Goal: Task Accomplishment & Management: Use online tool/utility

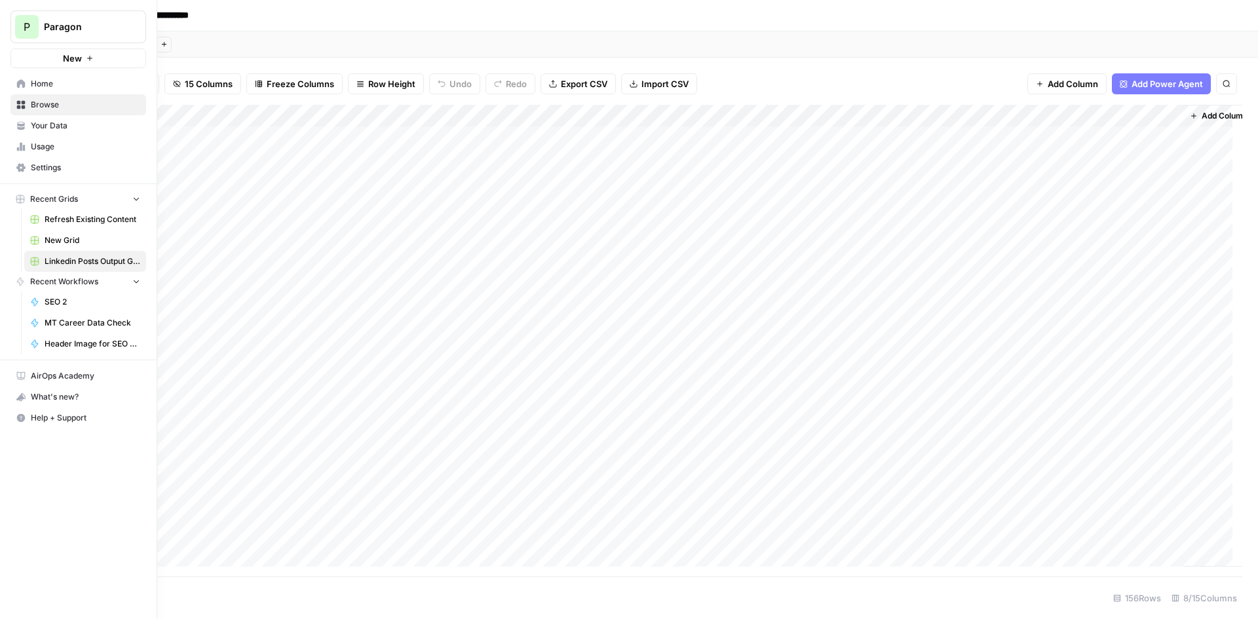
click at [88, 9] on div "P Paragon New" at bounding box center [78, 34] width 157 height 68
click at [92, 16] on button "P Paragon" at bounding box center [78, 26] width 136 height 33
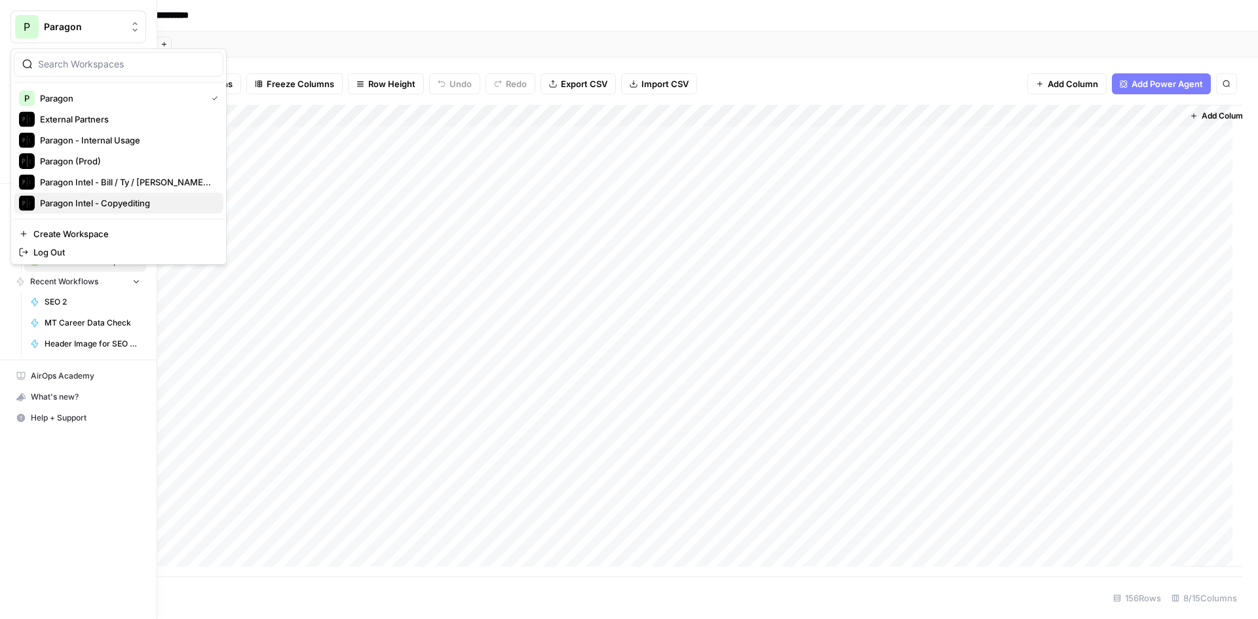
click at [141, 199] on span "Paragon Intel - Copyediting" at bounding box center [126, 203] width 173 height 13
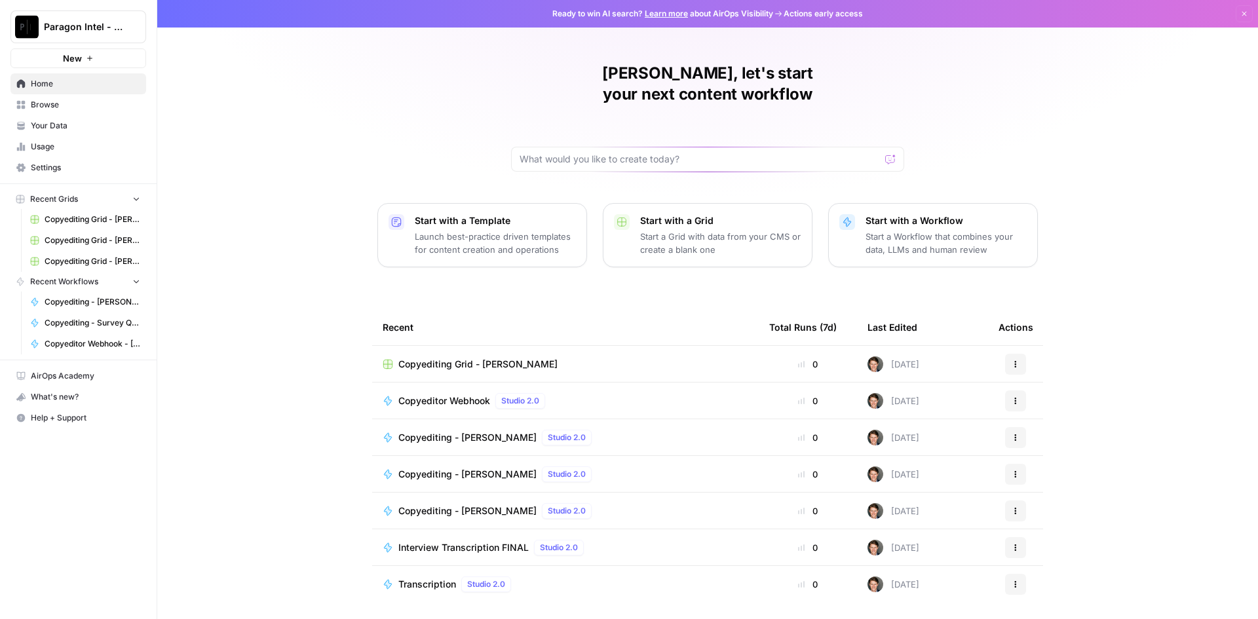
click at [441, 431] on span "Copyediting - Ashley Oleson" at bounding box center [468, 437] width 138 height 13
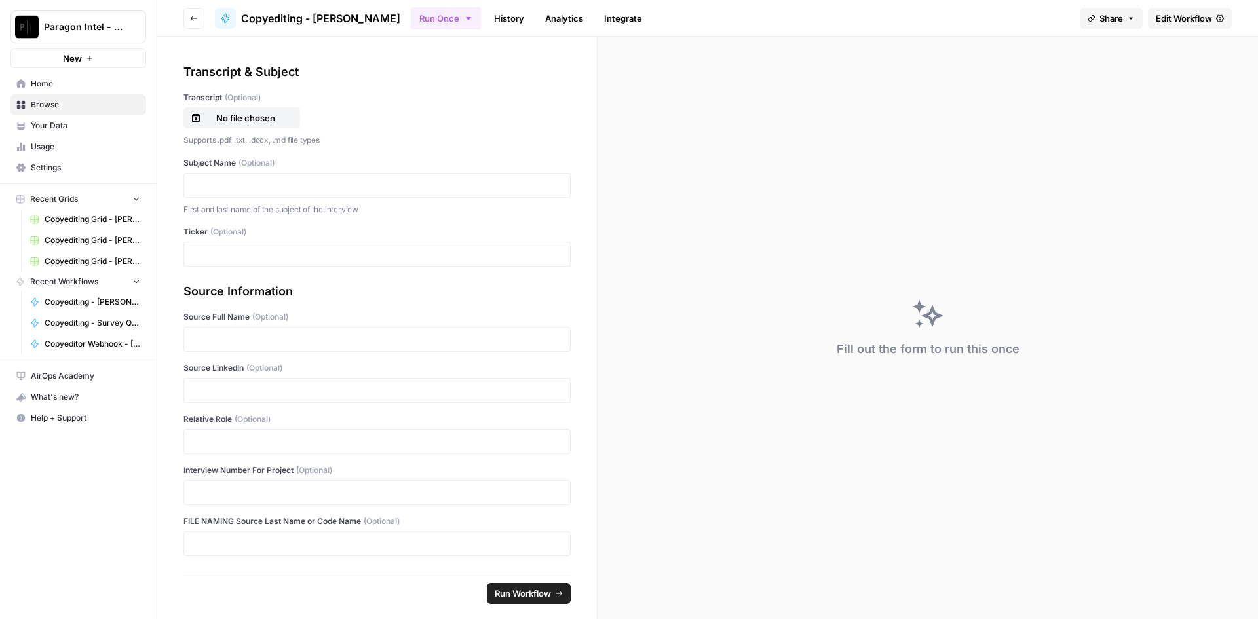
click at [1204, 16] on span "Edit Workflow" at bounding box center [1184, 18] width 56 height 13
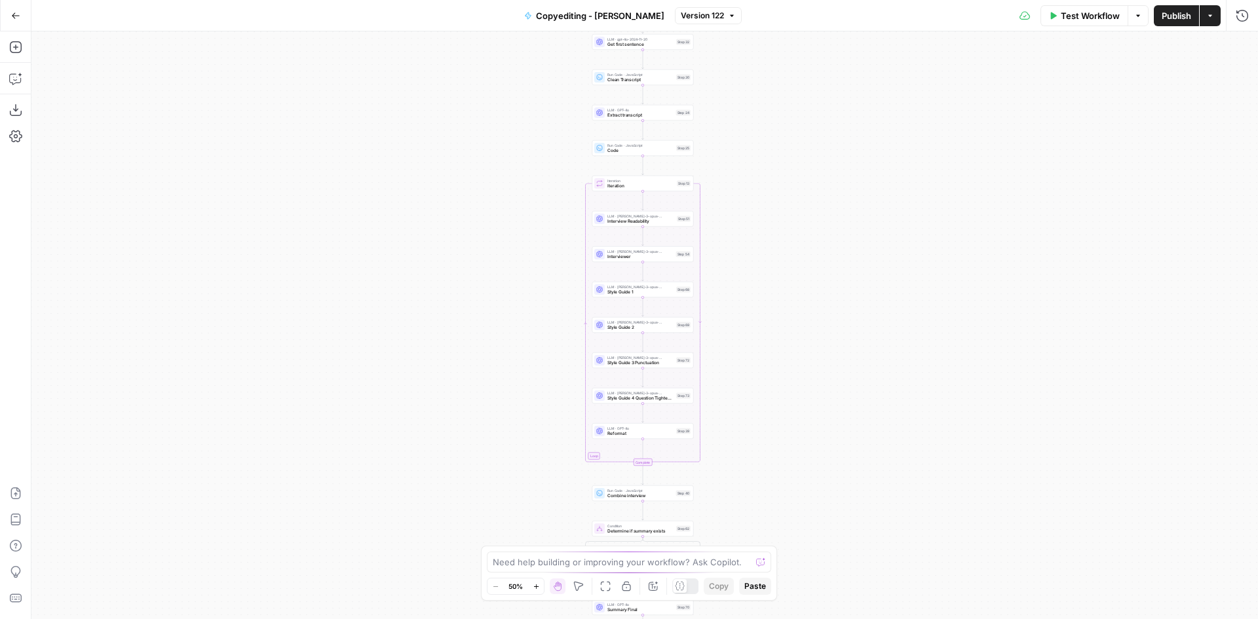
drag, startPoint x: 815, startPoint y: 119, endPoint x: 811, endPoint y: 236, distance: 116.8
click at [812, 236] on div "true false Workflow Set Inputs Inputs LLM · gpt-4o-2024-11-20 Get summary Step …" at bounding box center [644, 325] width 1227 height 588
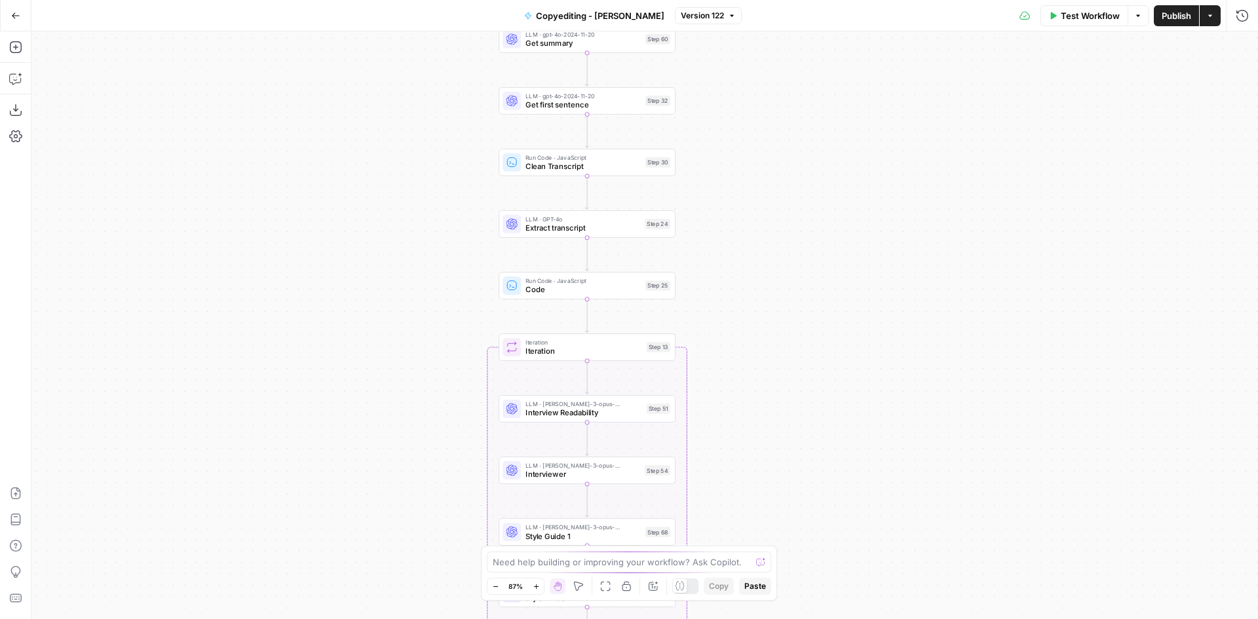
drag, startPoint x: 739, startPoint y: 129, endPoint x: 779, endPoint y: 229, distance: 107.6
click at [779, 196] on div "true false Workflow Set Inputs Inputs LLM · gpt-4o-2024-11-20 Get summary Step …" at bounding box center [644, 325] width 1227 height 588
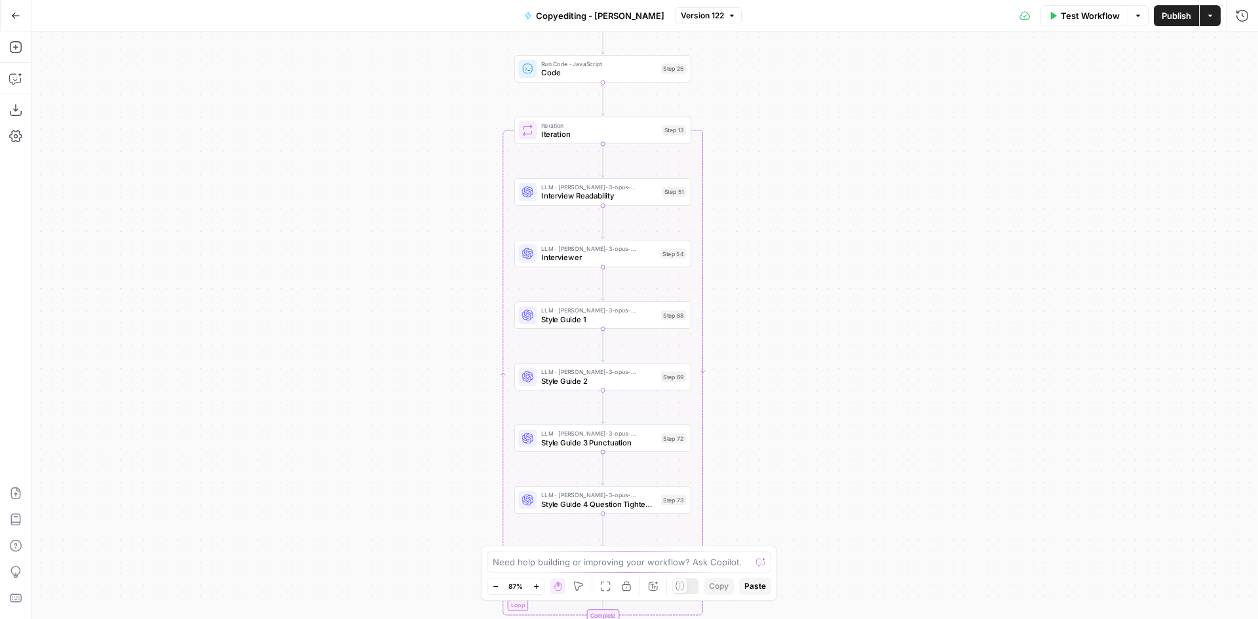
drag, startPoint x: 800, startPoint y: 276, endPoint x: 797, endPoint y: 148, distance: 127.8
click at [797, 148] on div "true false Workflow Set Inputs Inputs LLM · gpt-4o-2024-11-20 Get summary Step …" at bounding box center [644, 325] width 1227 height 588
drag, startPoint x: 811, startPoint y: 225, endPoint x: 814, endPoint y: 202, distance: 23.8
click at [814, 202] on div "true false Workflow Set Inputs Inputs LLM · gpt-4o-2024-11-20 Get summary Step …" at bounding box center [644, 325] width 1227 height 588
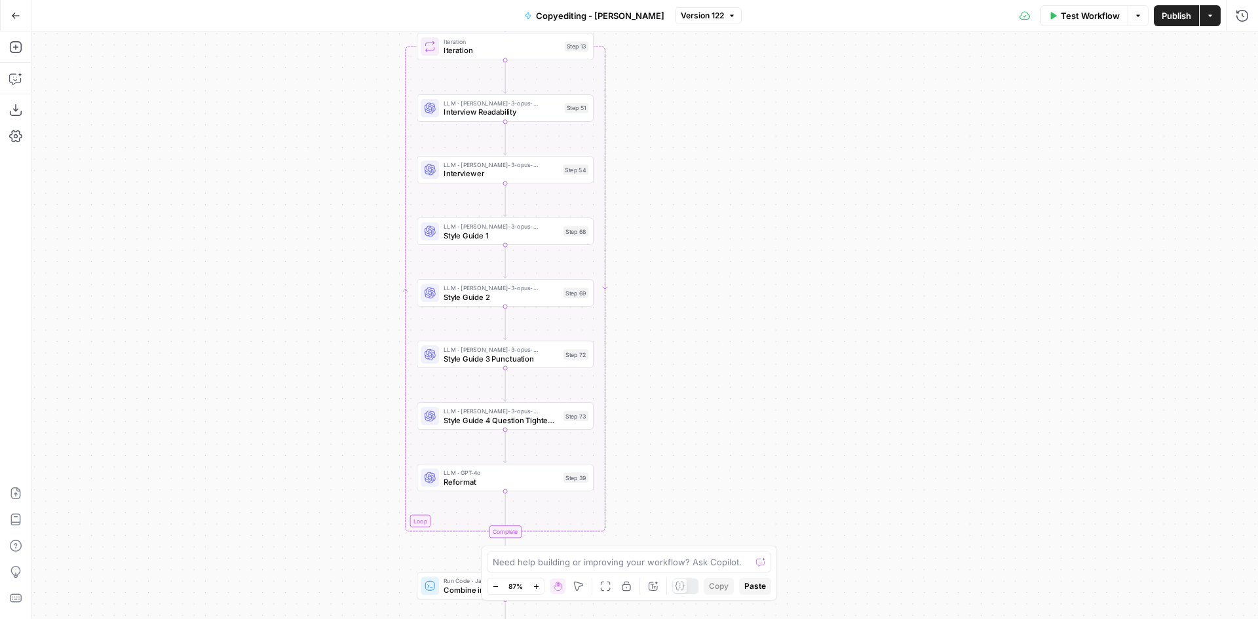
drag, startPoint x: 747, startPoint y: 174, endPoint x: 714, endPoint y: 166, distance: 33.6
click at [714, 166] on div "true false Workflow Set Inputs Inputs LLM · gpt-4o-2024-11-20 Get summary Step …" at bounding box center [644, 325] width 1227 height 588
click at [581, 117] on div "LLM · claude-3-opus-20240229 Interview Readability Step 51 Copy step Delete ste…" at bounding box center [505, 108] width 168 height 20
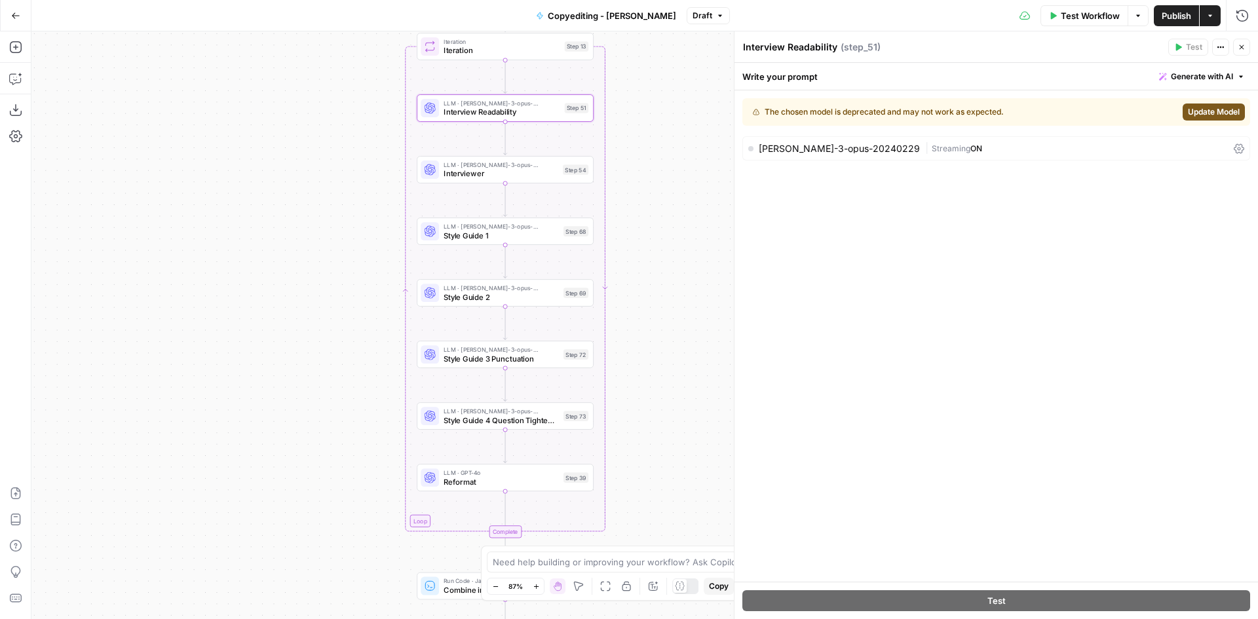
click at [1205, 105] on button "Update Model" at bounding box center [1214, 112] width 62 height 17
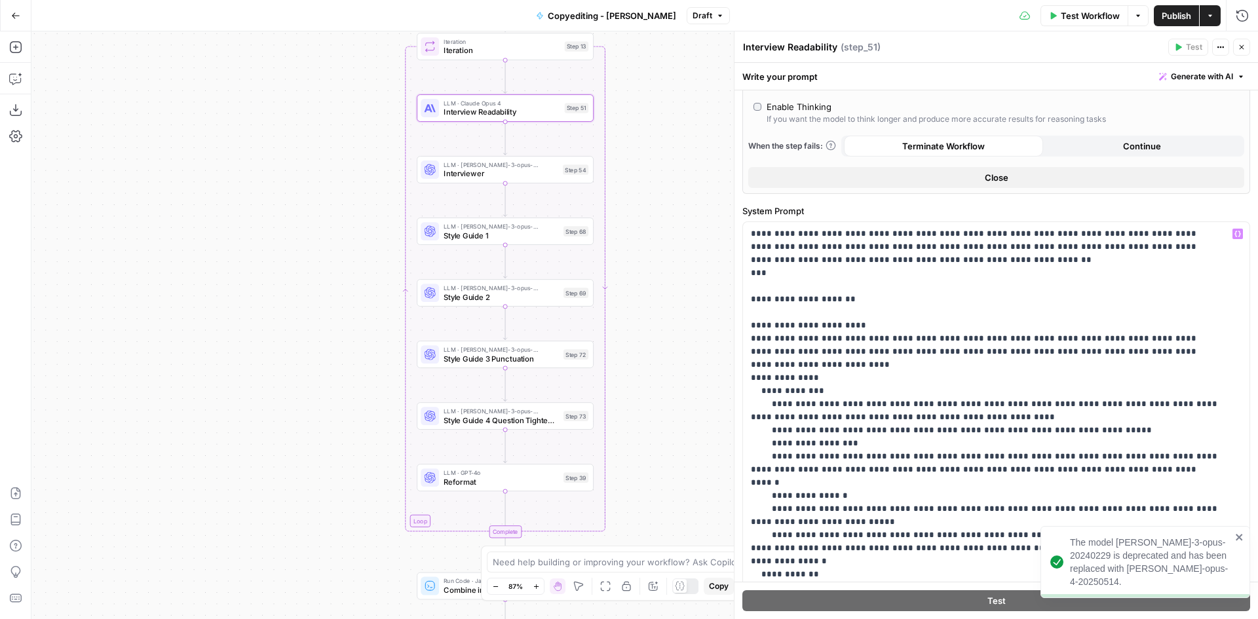
scroll to position [262, 0]
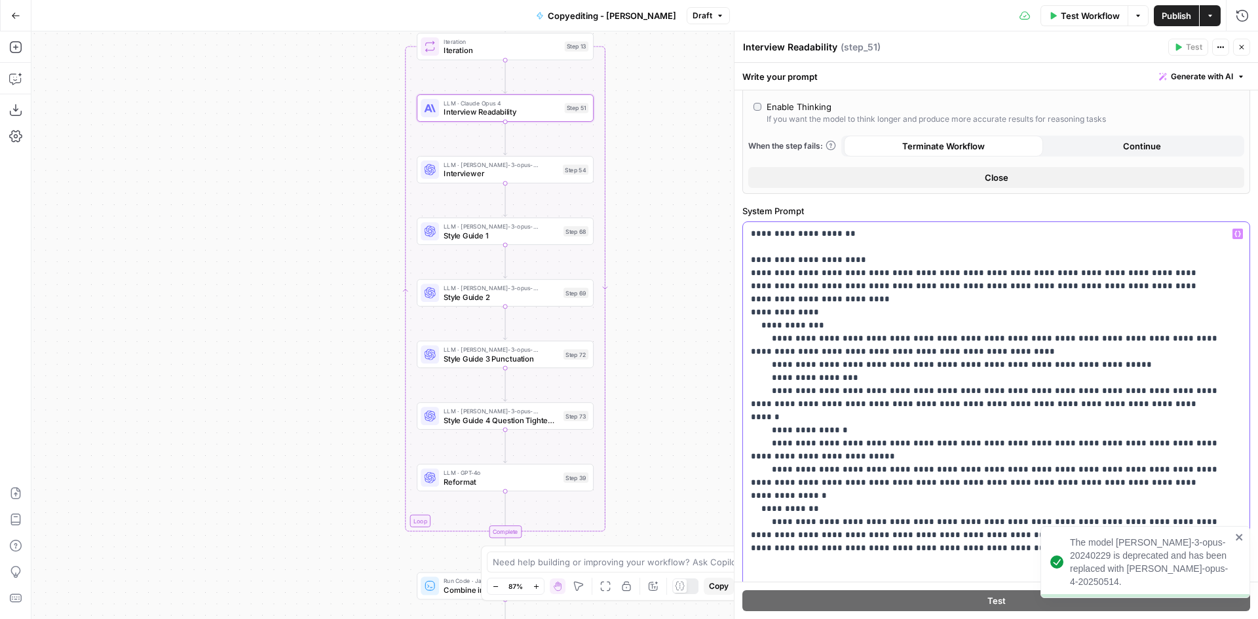
drag, startPoint x: 833, startPoint y: 256, endPoint x: 949, endPoint y: 262, distance: 116.2
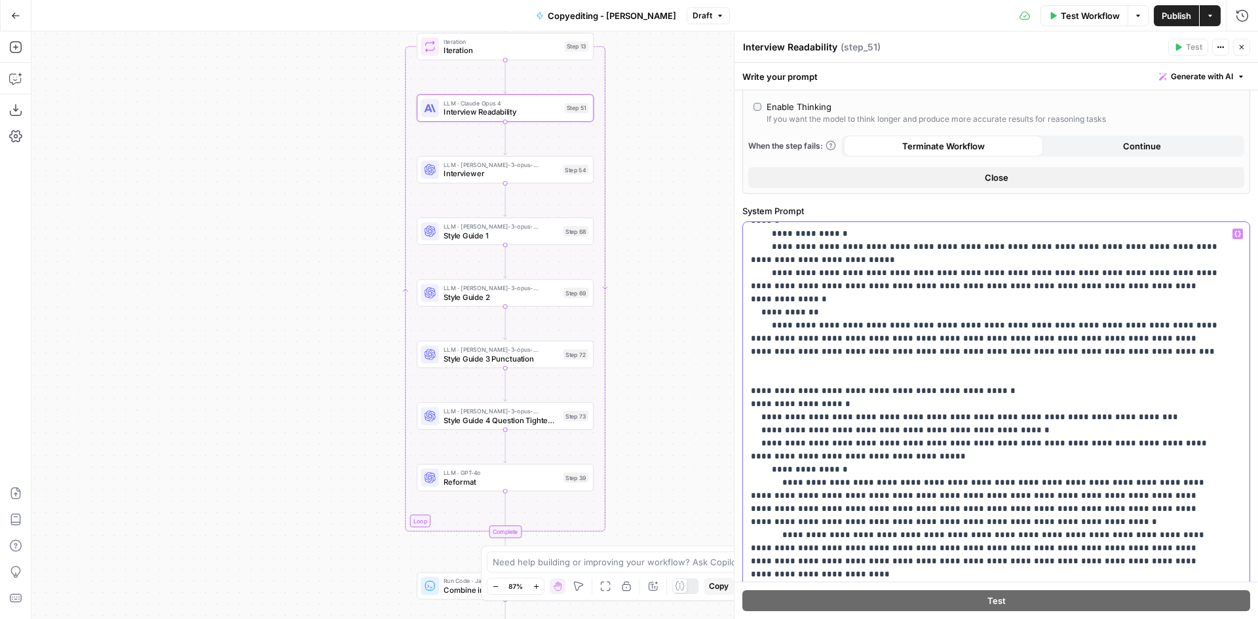
scroll to position [524, 0]
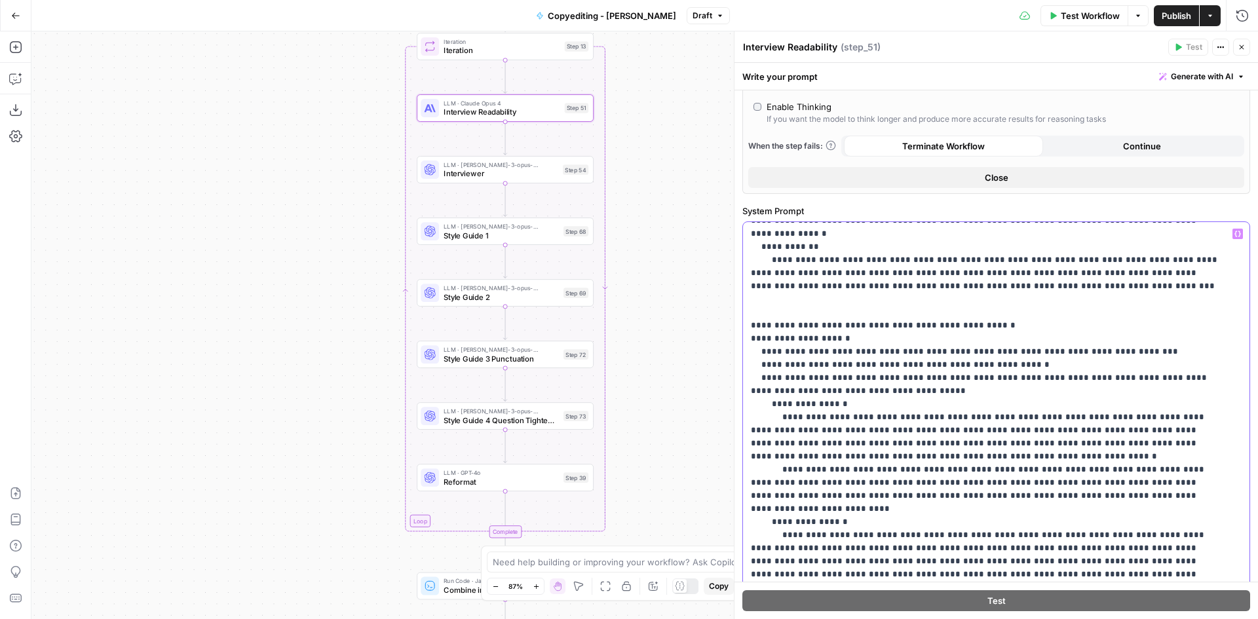
drag, startPoint x: 760, startPoint y: 256, endPoint x: 1010, endPoint y: 259, distance: 250.4
click at [553, 228] on span "LLM · claude-3-opus-20240229" at bounding box center [501, 226] width 115 height 9
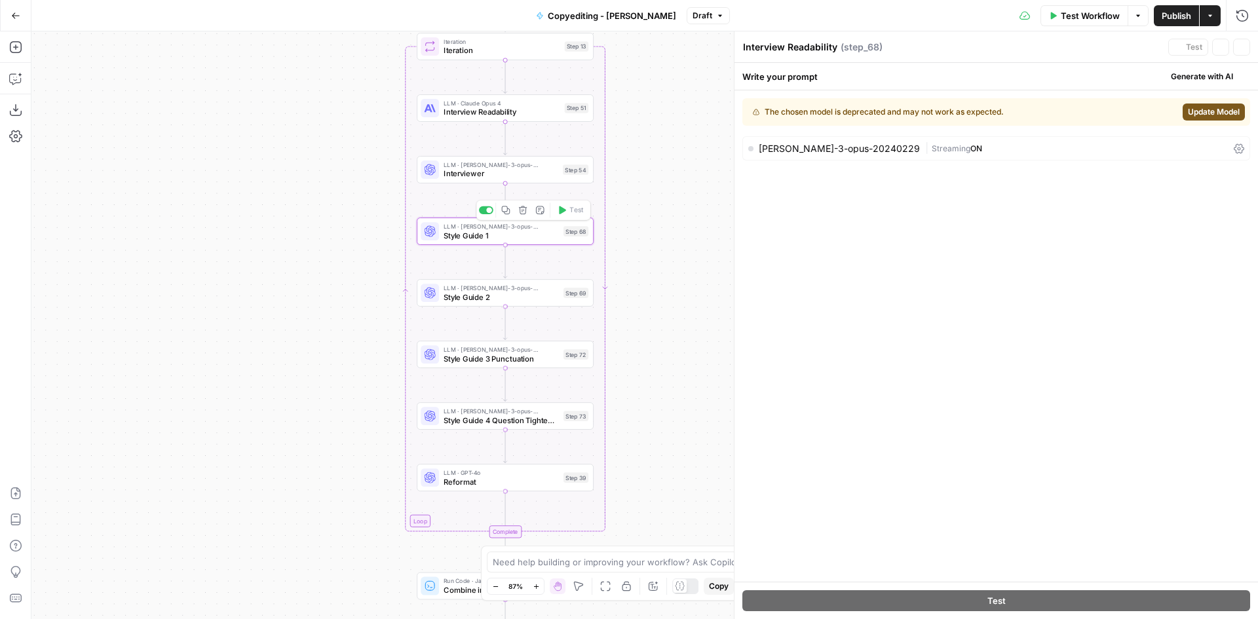
type textarea "Style Guide 1"
click at [1224, 104] on button "Update Model" at bounding box center [1214, 112] width 62 height 17
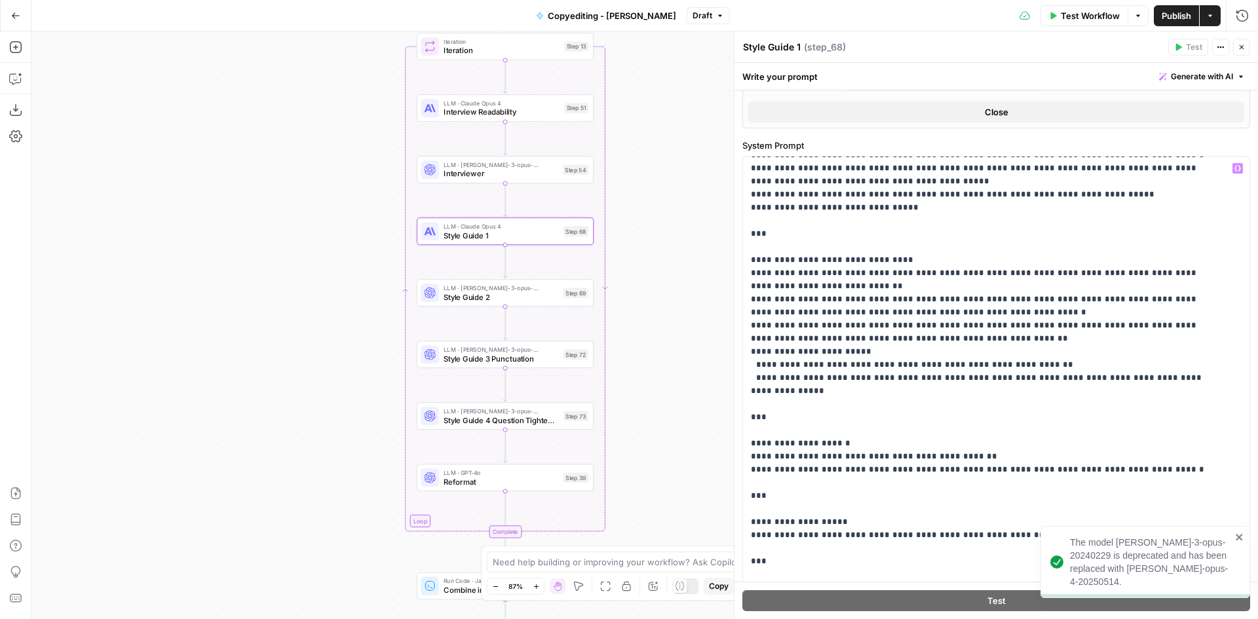
scroll to position [262, 0]
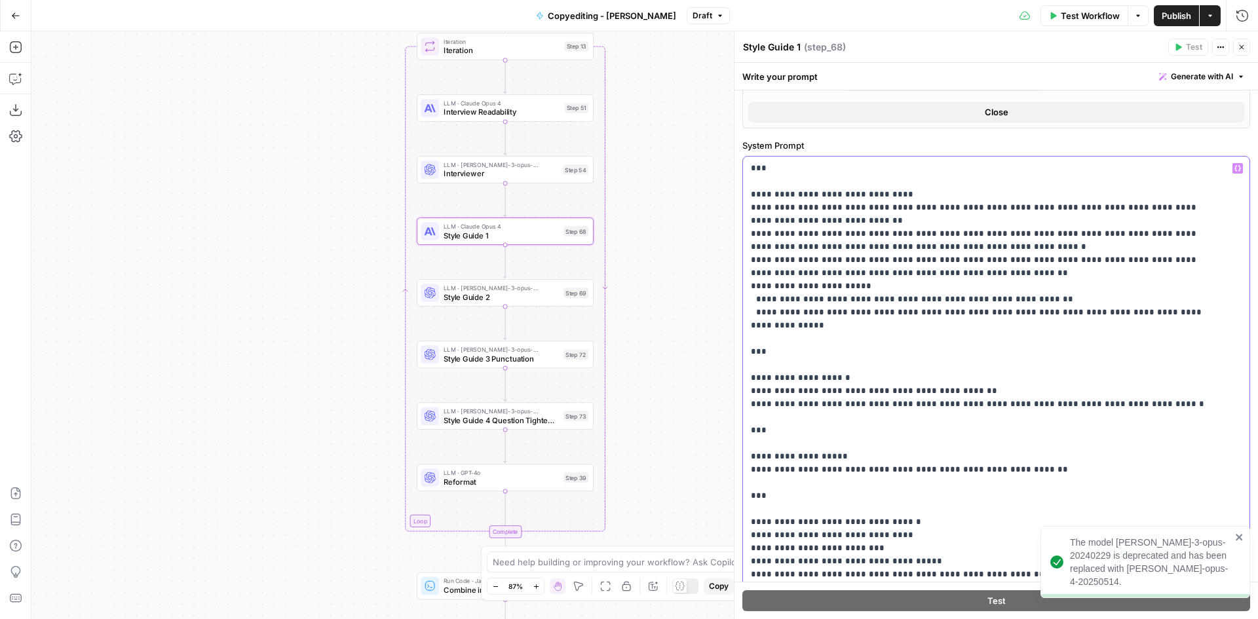
drag, startPoint x: 871, startPoint y: 216, endPoint x: 753, endPoint y: 202, distance: 118.9
click at [753, 202] on p "**********" at bounding box center [986, 542] width 471 height 1285
click at [838, 210] on p "**********" at bounding box center [986, 542] width 471 height 1285
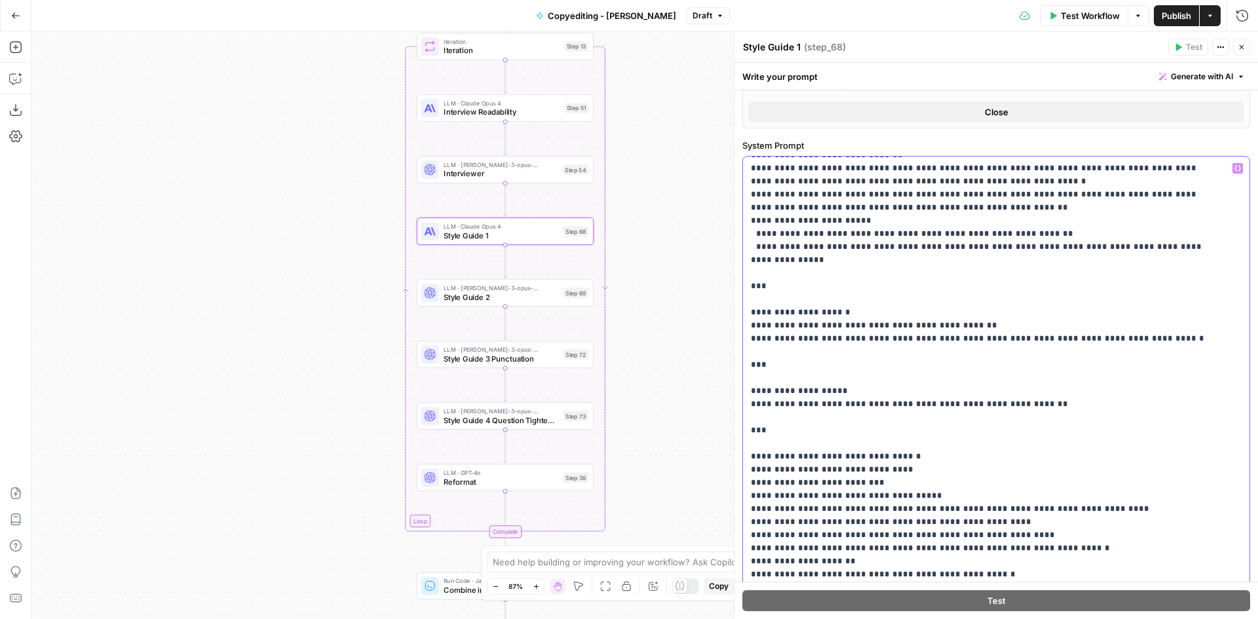
scroll to position [393, 0]
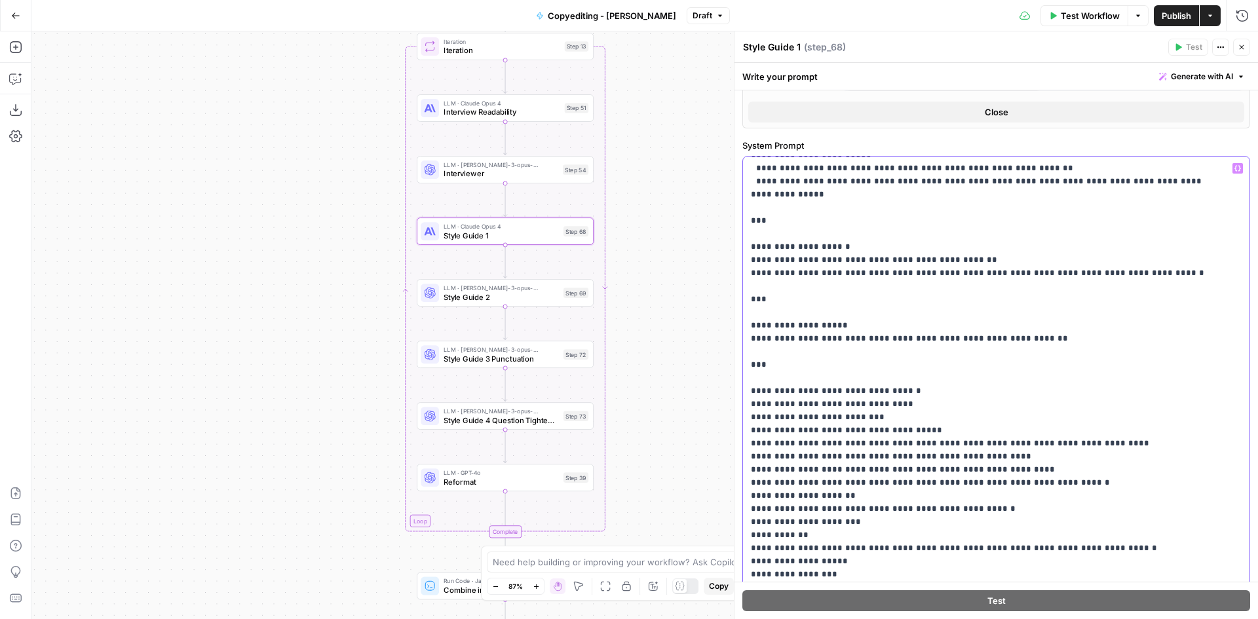
drag, startPoint x: 919, startPoint y: 383, endPoint x: 770, endPoint y: 375, distance: 149.0
click at [770, 375] on p "**********" at bounding box center [986, 411] width 471 height 1285
click at [772, 376] on p "**********" at bounding box center [986, 411] width 471 height 1285
click at [792, 369] on p "**********" at bounding box center [986, 411] width 471 height 1285
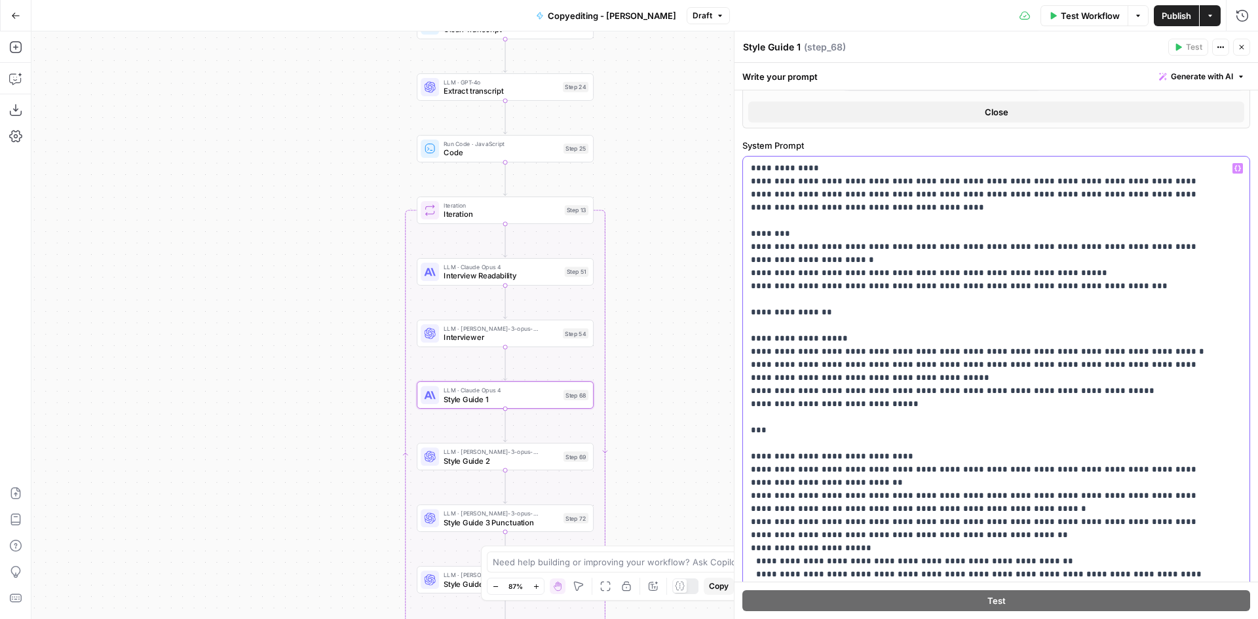
scroll to position [0, 0]
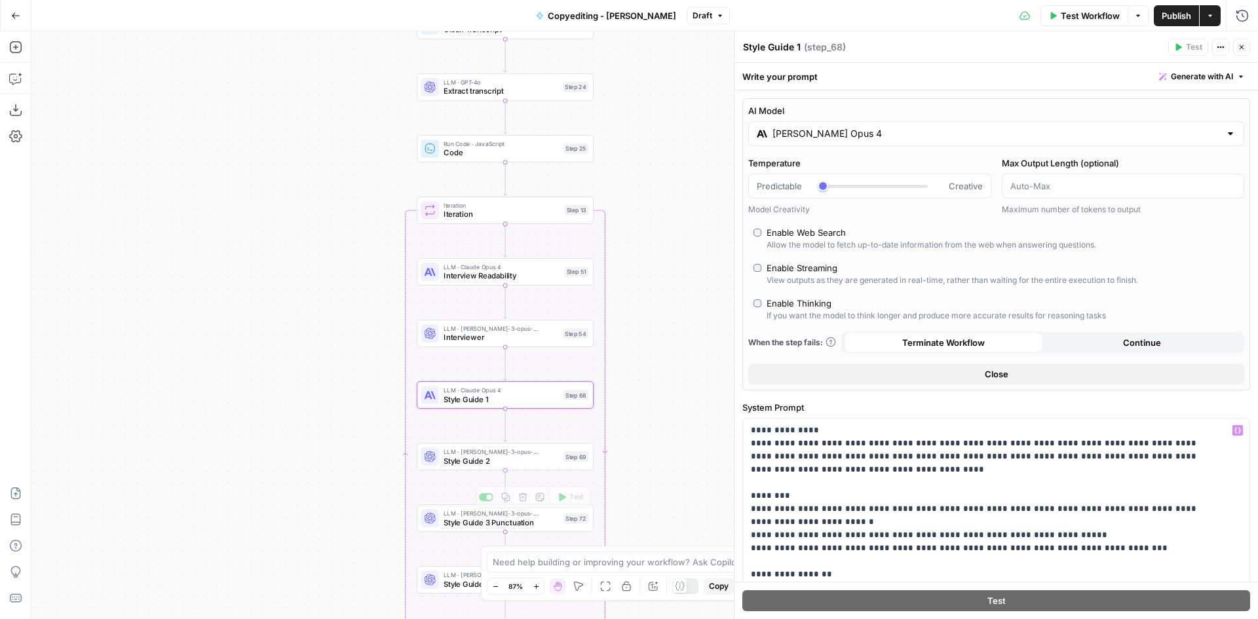
click at [496, 452] on span "LLM · claude-3-opus-20240229" at bounding box center [501, 451] width 115 height 9
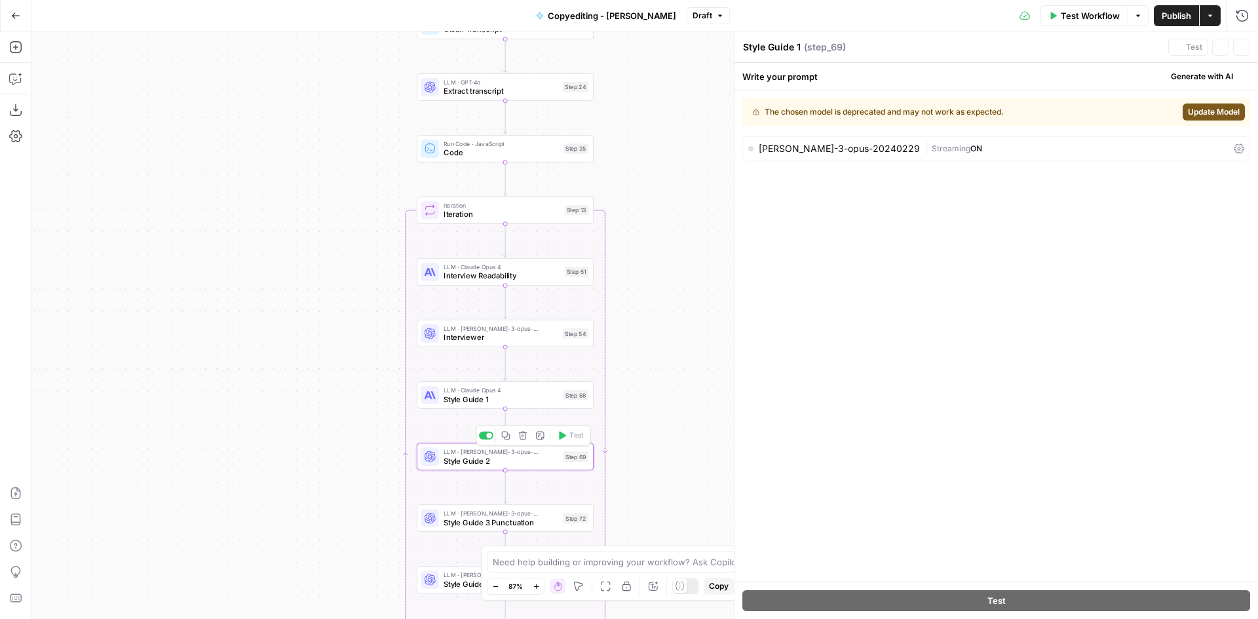
type textarea "Style Guide 2"
click at [16, 19] on icon "button" at bounding box center [15, 15] width 9 height 9
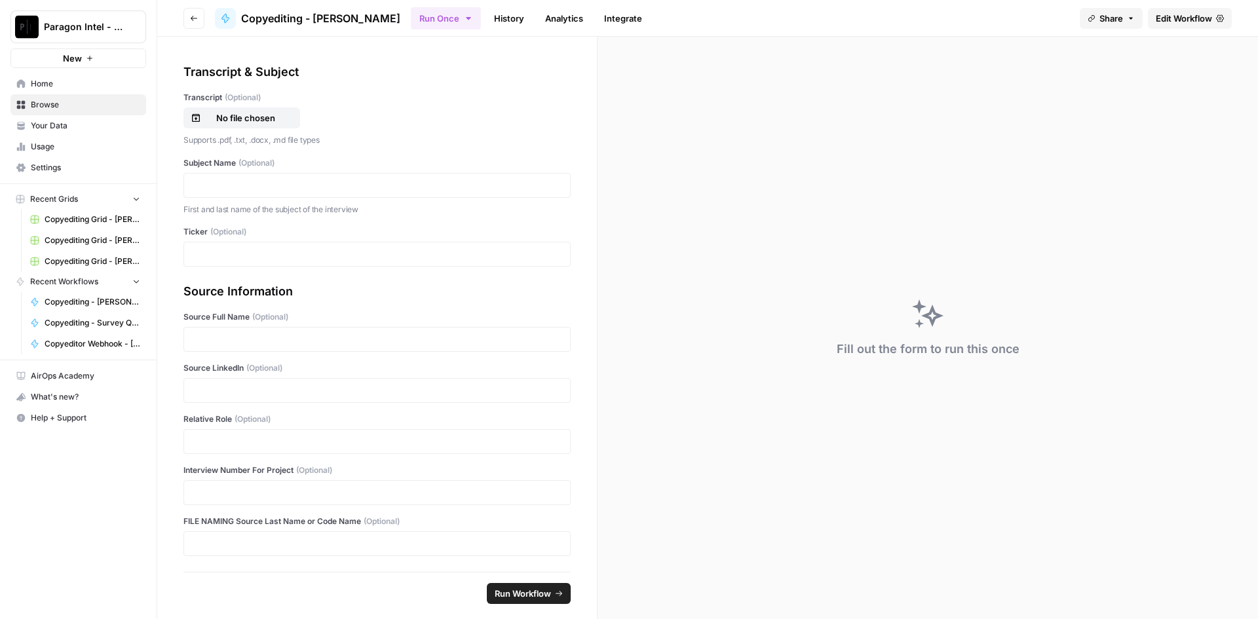
click at [504, 11] on link "History" at bounding box center [509, 18] width 46 height 21
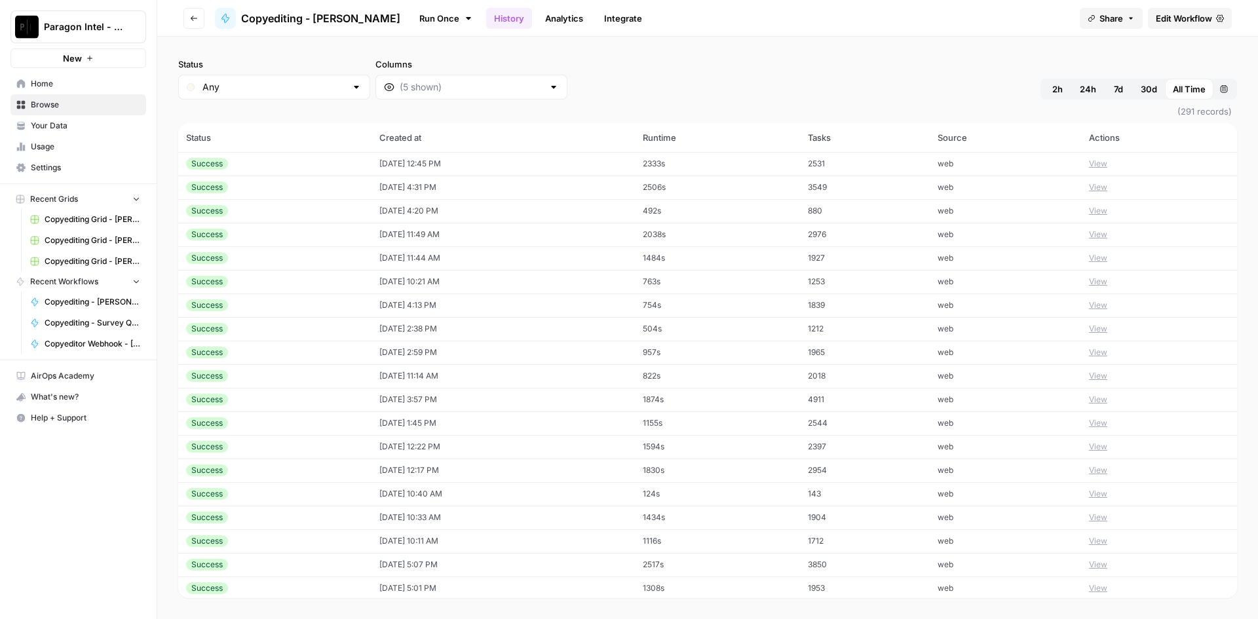
click at [1097, 159] on button "View" at bounding box center [1098, 164] width 18 height 12
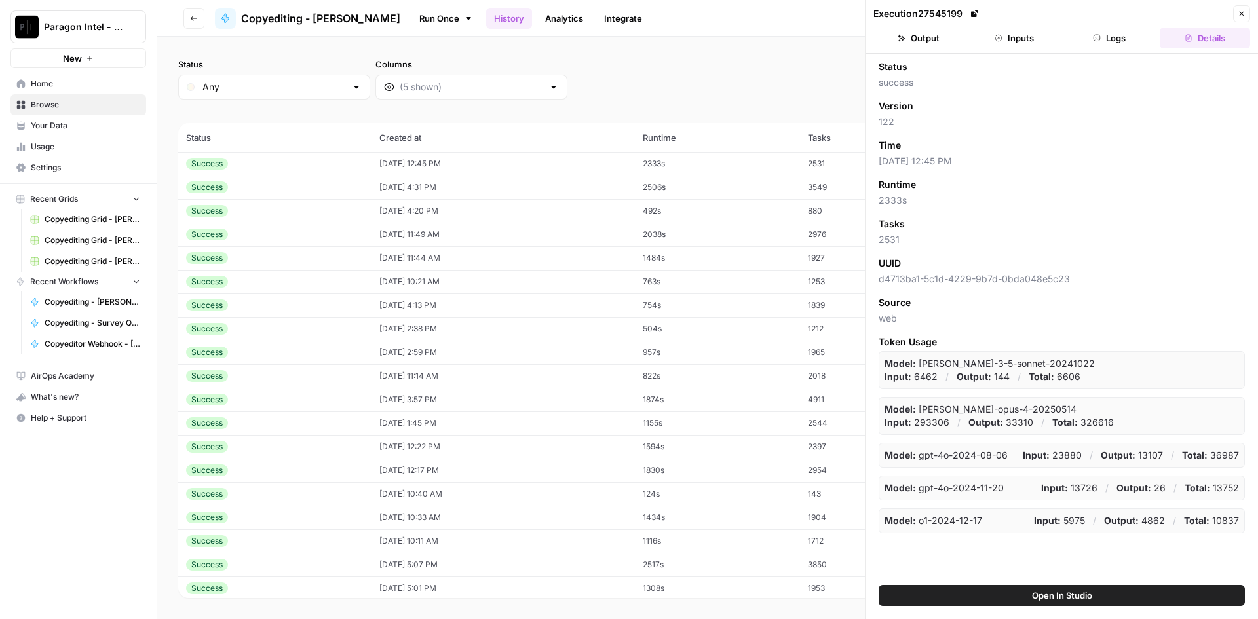
click at [933, 40] on button "Output" at bounding box center [919, 38] width 90 height 21
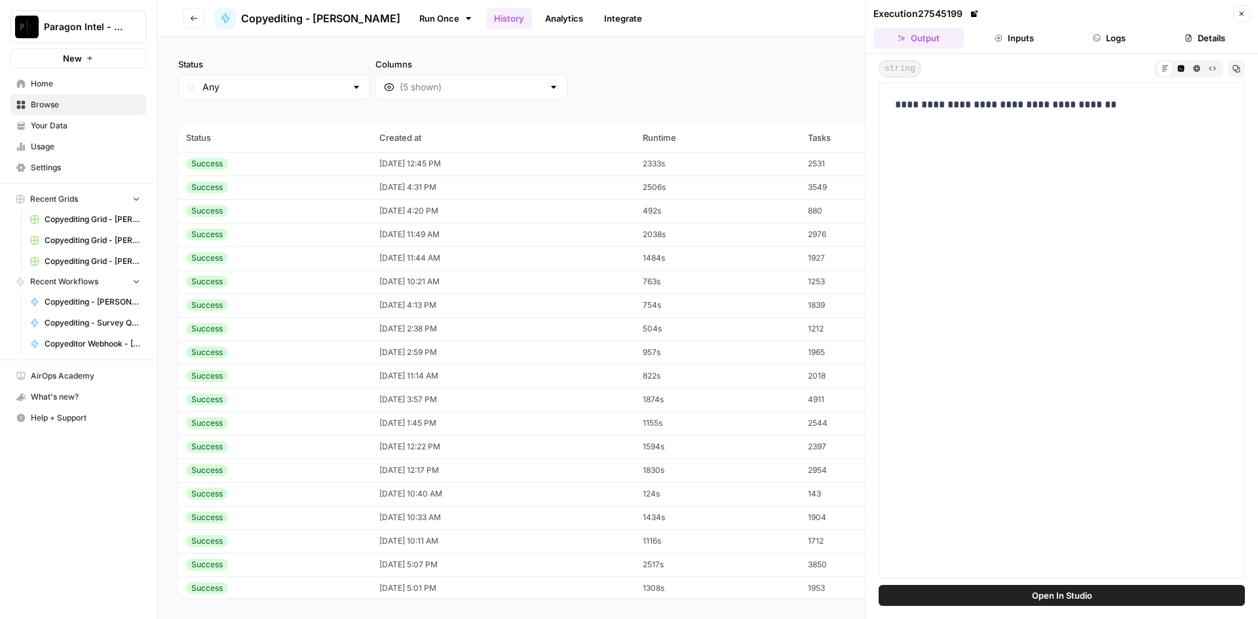
click at [189, 26] on div "Close sidebar" at bounding box center [208, 26] width 56 height 13
click at [199, 12] on button "Go back" at bounding box center [194, 18] width 21 height 21
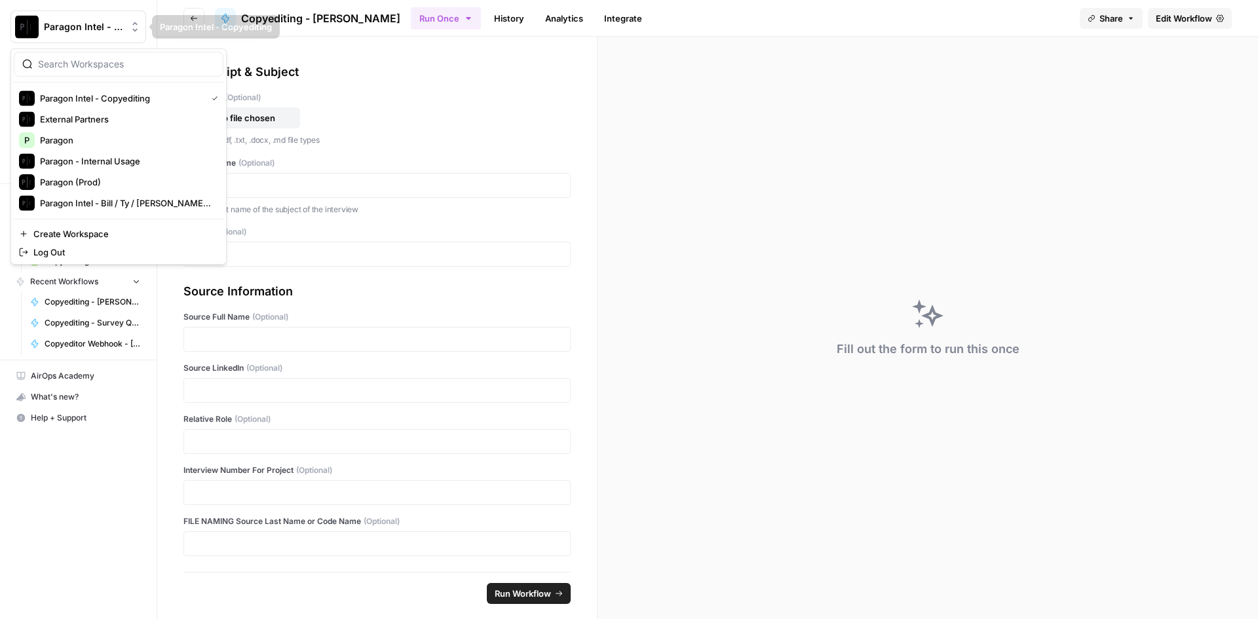
click at [79, 28] on span "Paragon Intel - Copyediting" at bounding box center [83, 26] width 79 height 13
click at [116, 141] on span "Paragon" at bounding box center [126, 140] width 173 height 13
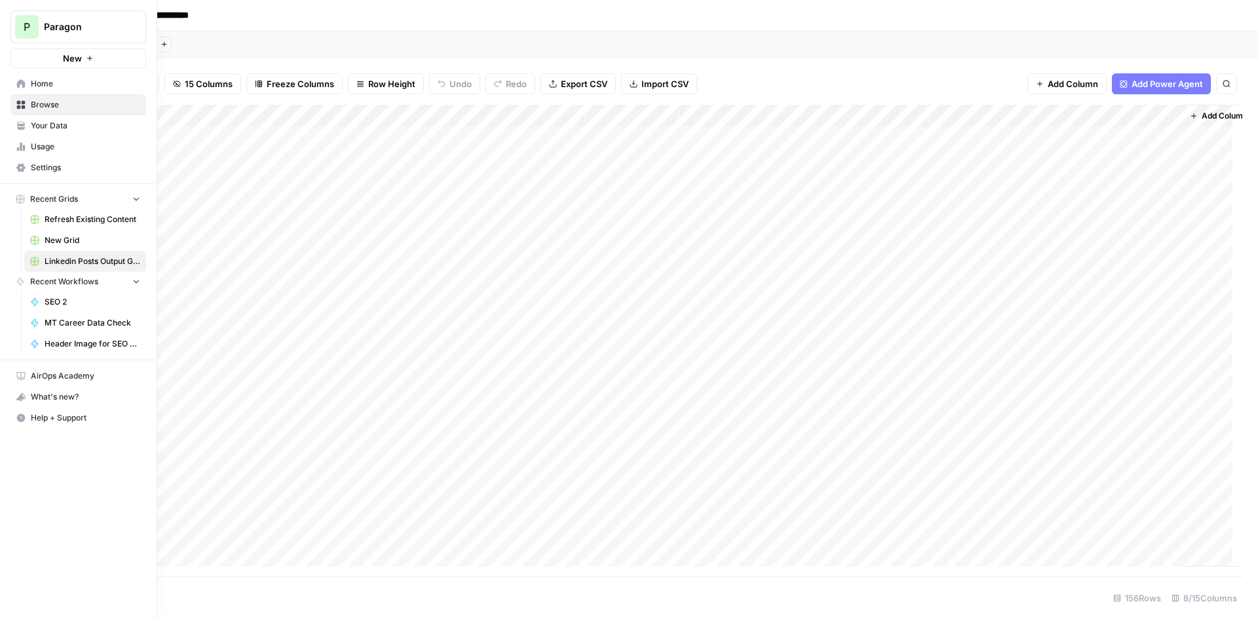
click at [96, 35] on button "P Paragon" at bounding box center [78, 26] width 136 height 33
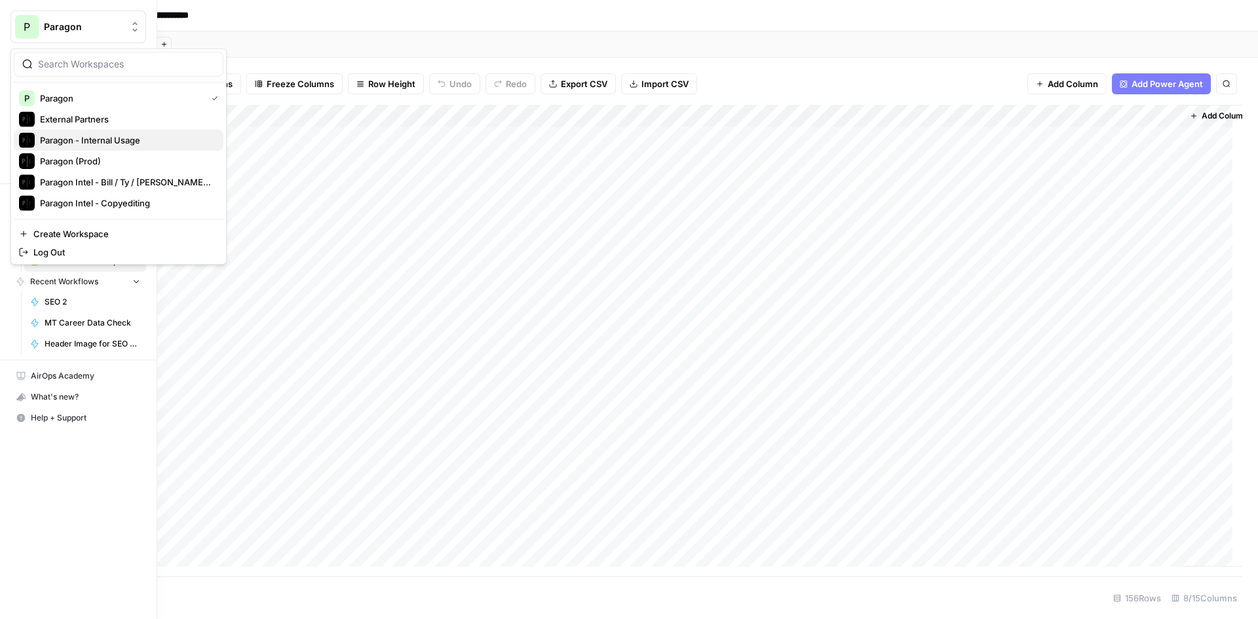
click at [118, 139] on span "Paragon - Internal Usage" at bounding box center [126, 140] width 173 height 13
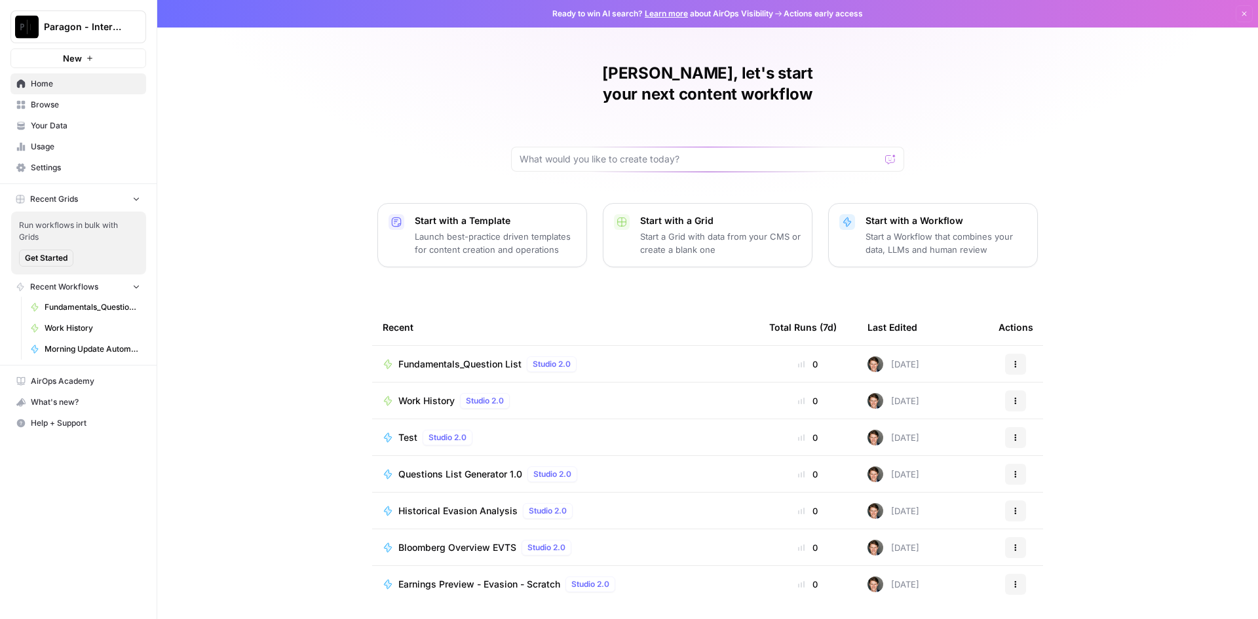
click at [457, 358] on span "Fundamentals_Question List" at bounding box center [460, 364] width 123 height 13
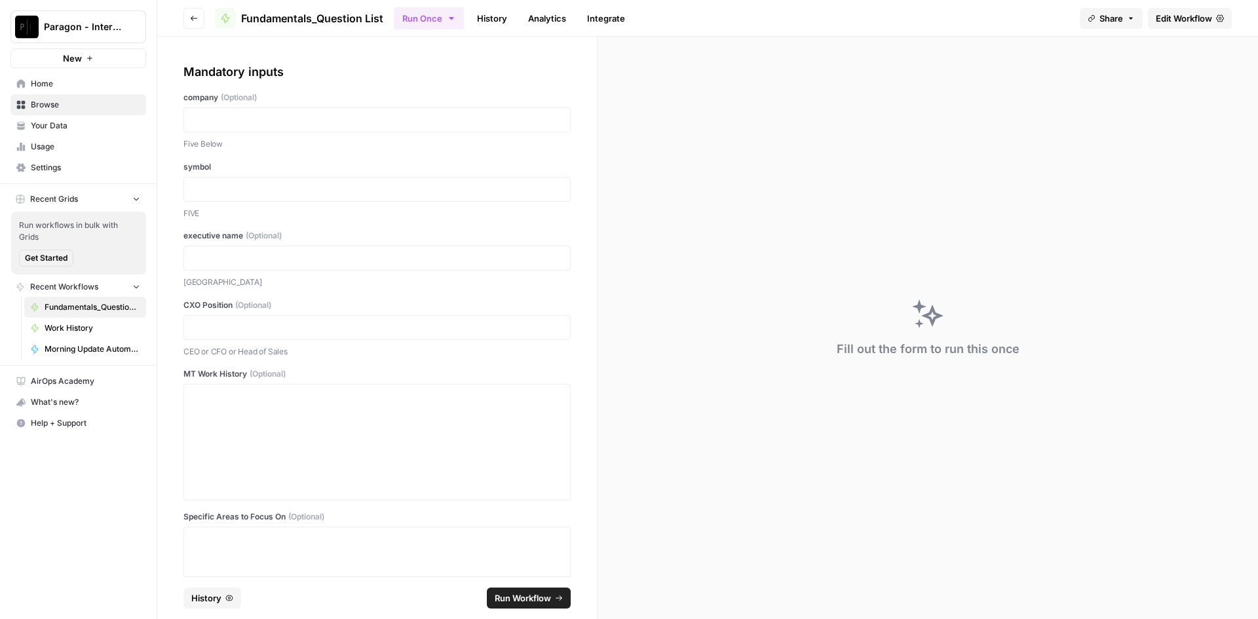
click at [1197, 23] on span "Edit Workflow" at bounding box center [1184, 18] width 56 height 13
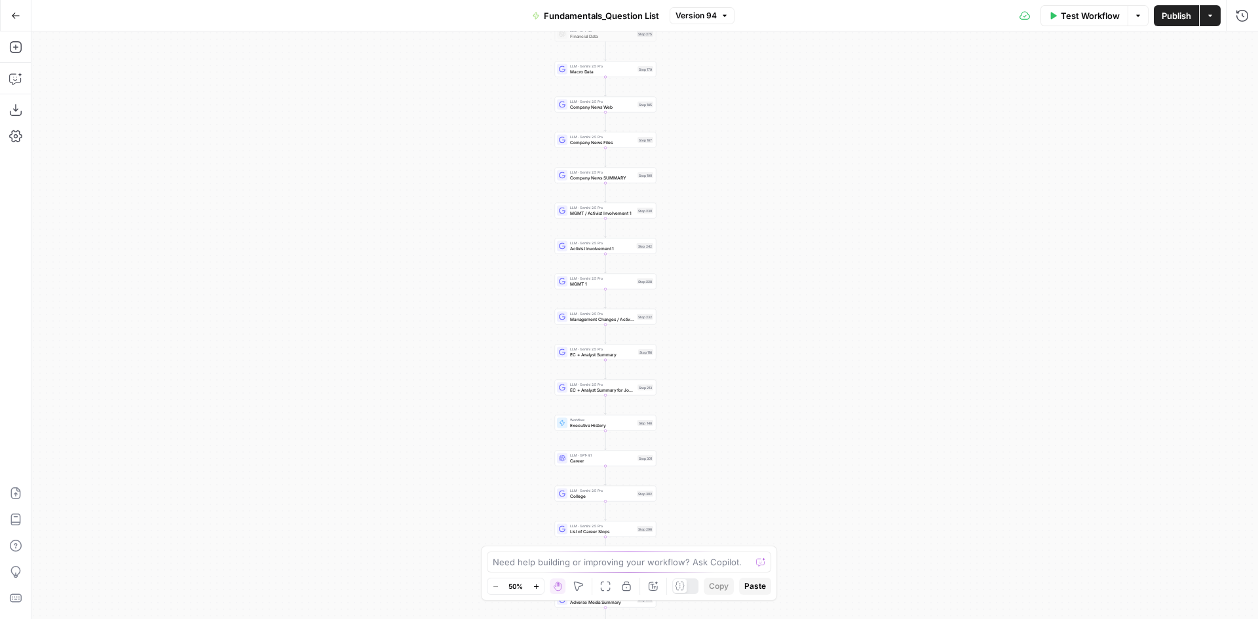
drag, startPoint x: 859, startPoint y: 130, endPoint x: 819, endPoint y: 267, distance: 142.5
click at [819, 267] on div "true false Workflow Set Inputs Inputs LLM · Perplexity Sonar Deep Research Glas…" at bounding box center [644, 325] width 1227 height 588
drag, startPoint x: 730, startPoint y: 134, endPoint x: 729, endPoint y: 263, distance: 129.1
click at [729, 263] on div "true false Workflow Set Inputs Inputs LLM · Perplexity Sonar Deep Research Glas…" at bounding box center [644, 325] width 1227 height 588
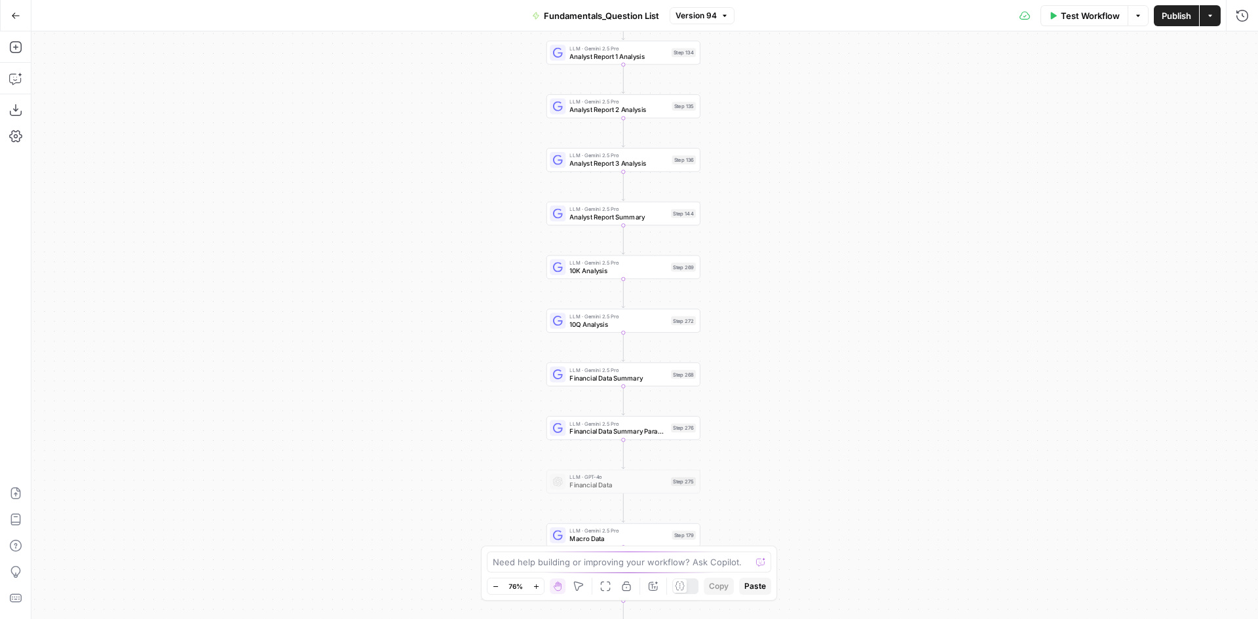
drag, startPoint x: 749, startPoint y: 225, endPoint x: 788, endPoint y: 404, distance: 183.1
click at [788, 404] on div "true false Workflow Set Inputs Inputs LLM · Perplexity Sonar Deep Research Glas…" at bounding box center [644, 325] width 1227 height 588
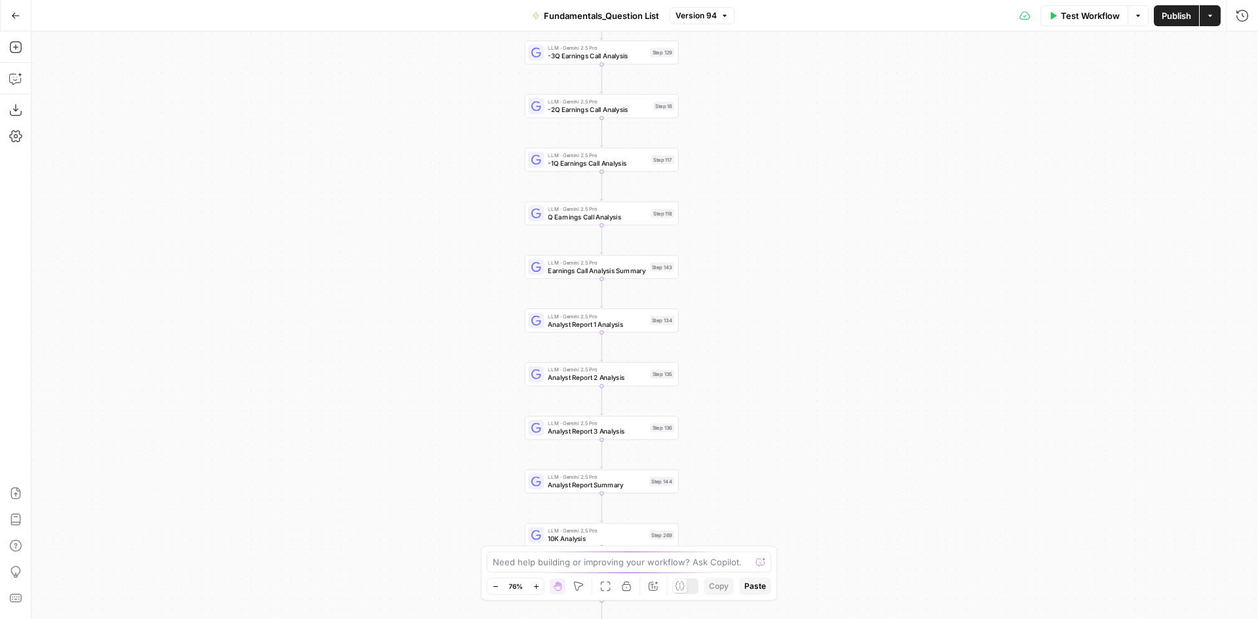
drag, startPoint x: 769, startPoint y: 362, endPoint x: 769, endPoint y: 433, distance: 70.1
click at [769, 433] on div "true false Workflow Set Inputs Inputs LLM · Perplexity Sonar Deep Research Glas…" at bounding box center [644, 325] width 1227 height 588
drag, startPoint x: 750, startPoint y: 137, endPoint x: 729, endPoint y: 380, distance: 243.5
click at [729, 380] on div "true false Workflow Set Inputs Inputs LLM · Perplexity Sonar Deep Research Glas…" at bounding box center [644, 325] width 1227 height 588
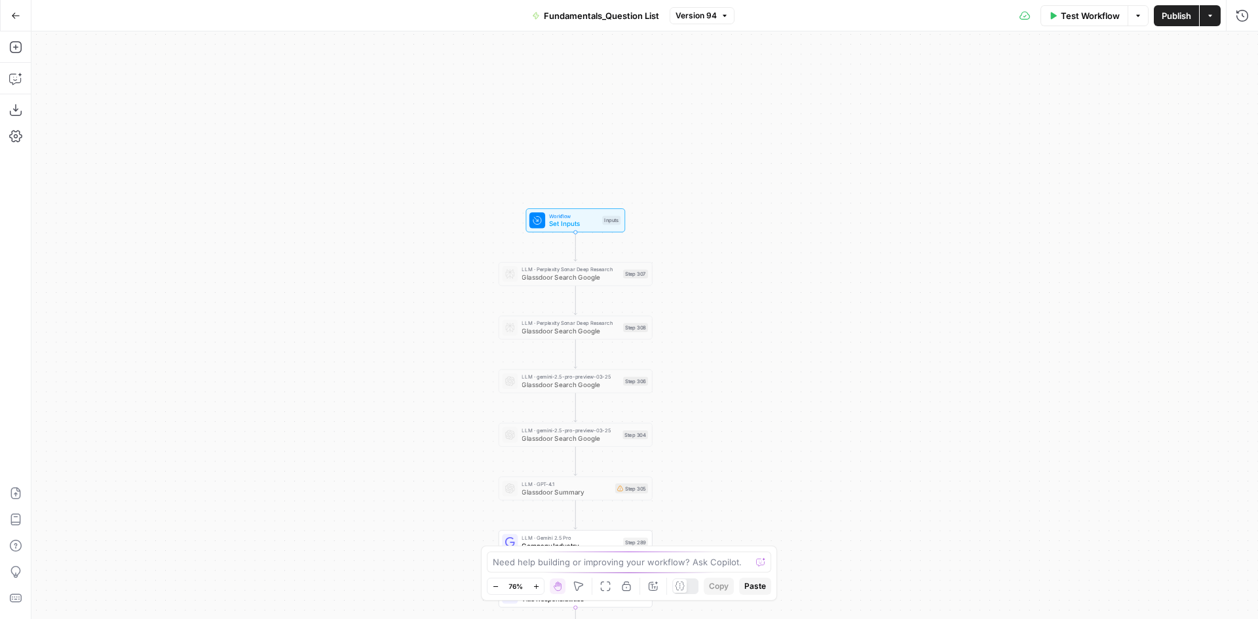
drag, startPoint x: 760, startPoint y: 172, endPoint x: 758, endPoint y: 313, distance: 140.3
click at [758, 313] on div "true false Workflow Set Inputs Inputs LLM · Perplexity Sonar Deep Research Glas…" at bounding box center [644, 325] width 1227 height 588
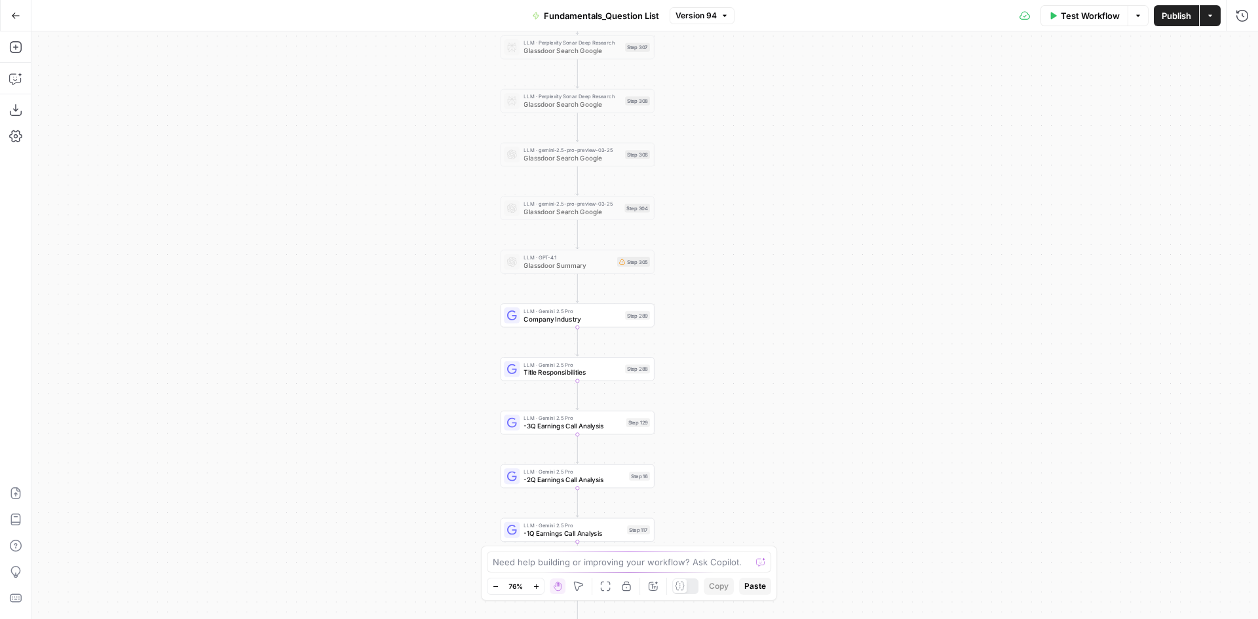
drag, startPoint x: 758, startPoint y: 376, endPoint x: 752, endPoint y: 248, distance: 128.0
click at [752, 248] on div "true false Workflow Set Inputs Inputs LLM · Perplexity Sonar Deep Research Glas…" at bounding box center [644, 325] width 1227 height 588
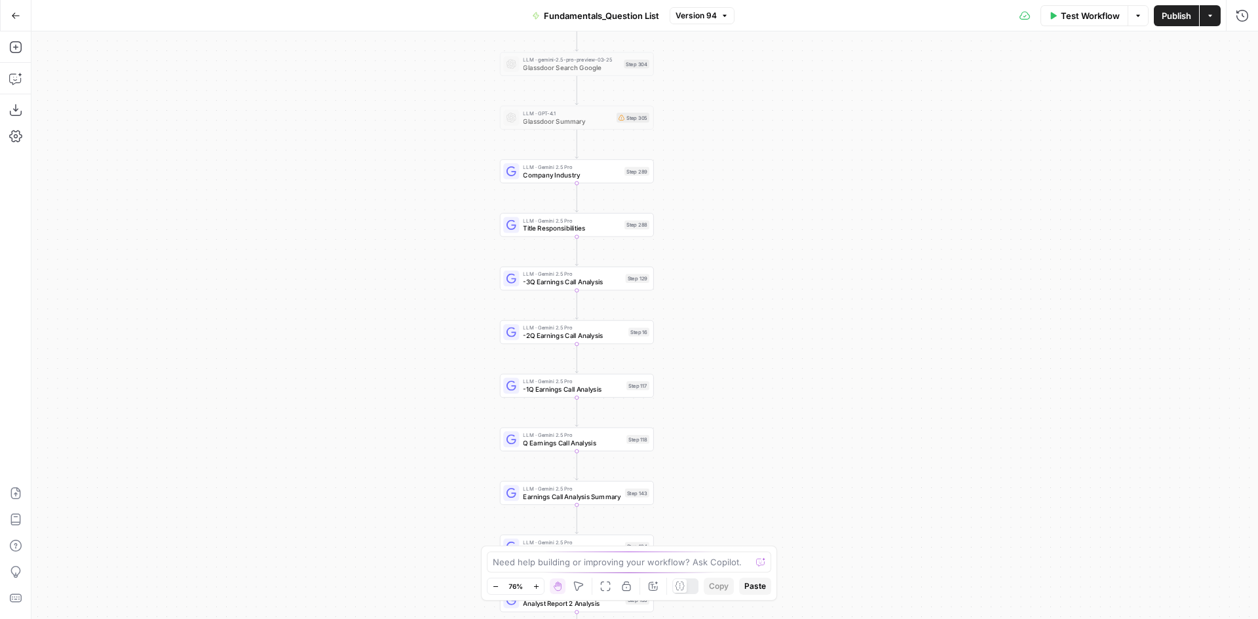
drag, startPoint x: 752, startPoint y: 294, endPoint x: 762, endPoint y: 220, distance: 74.7
click at [762, 220] on div "true false Workflow Set Inputs Inputs LLM · Perplexity Sonar Deep Research Glas…" at bounding box center [644, 325] width 1227 height 588
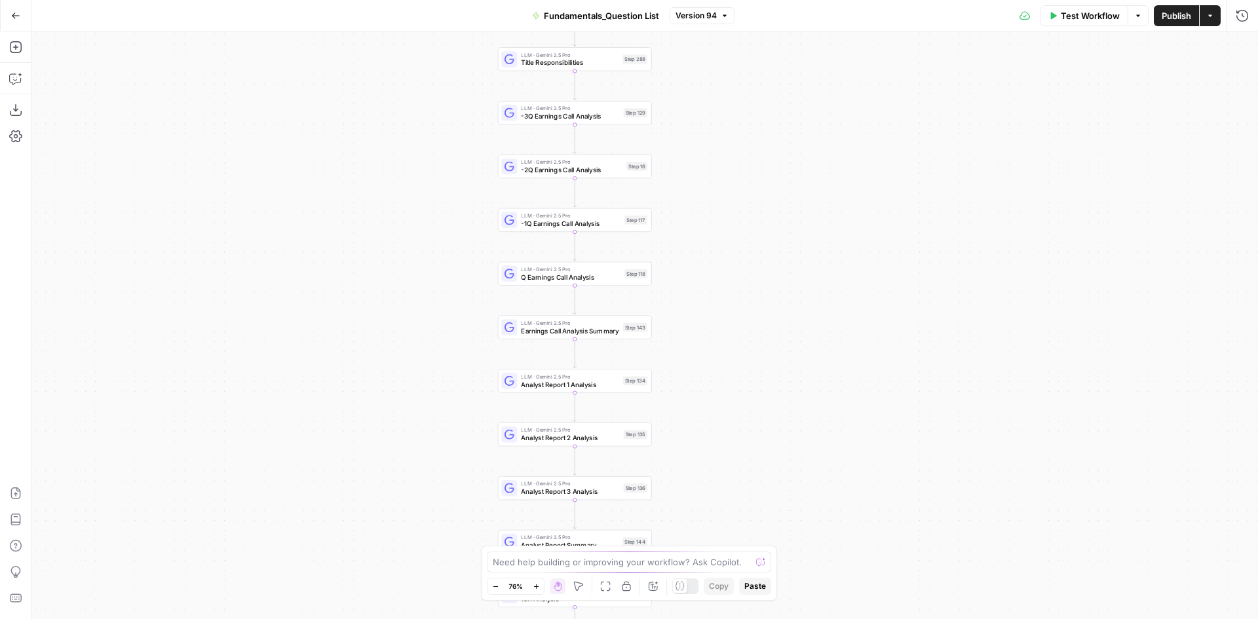
drag, startPoint x: 760, startPoint y: 295, endPoint x: 753, endPoint y: 170, distance: 124.7
click at [753, 170] on div "true false Workflow Set Inputs Inputs LLM · Perplexity Sonar Deep Research Glas…" at bounding box center [644, 325] width 1227 height 588
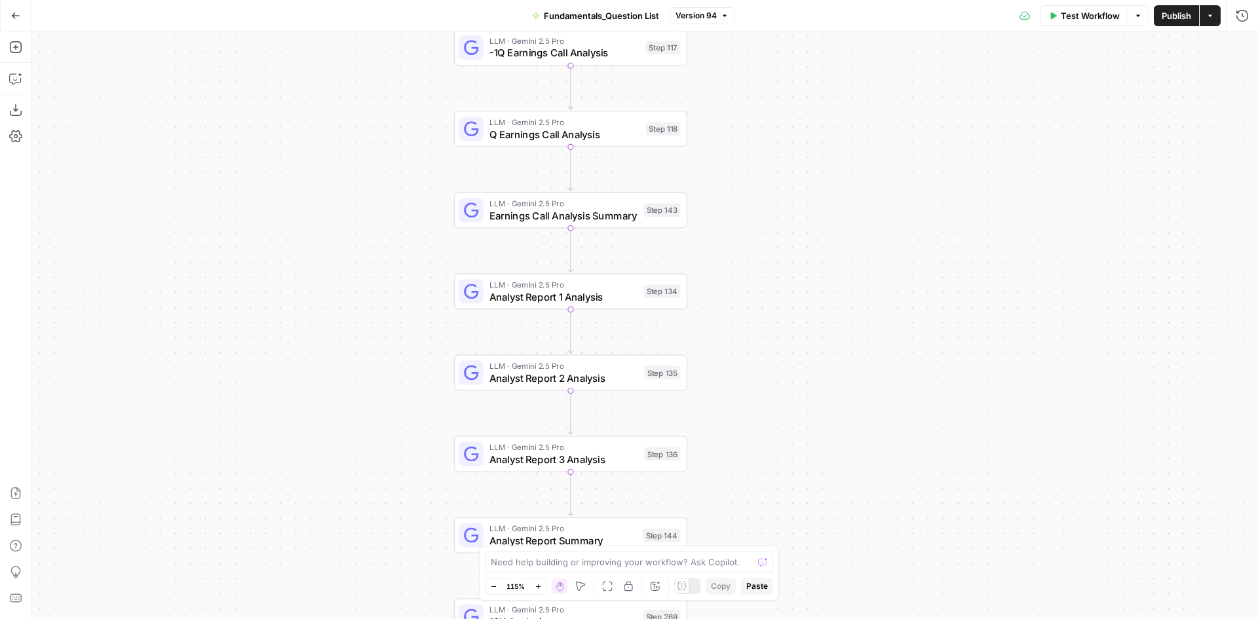
drag, startPoint x: 766, startPoint y: 503, endPoint x: 781, endPoint y: 292, distance: 210.9
click at [785, 264] on div "true false Workflow Set Inputs Inputs LLM · Perplexity Sonar Deep Research Glas…" at bounding box center [644, 325] width 1227 height 588
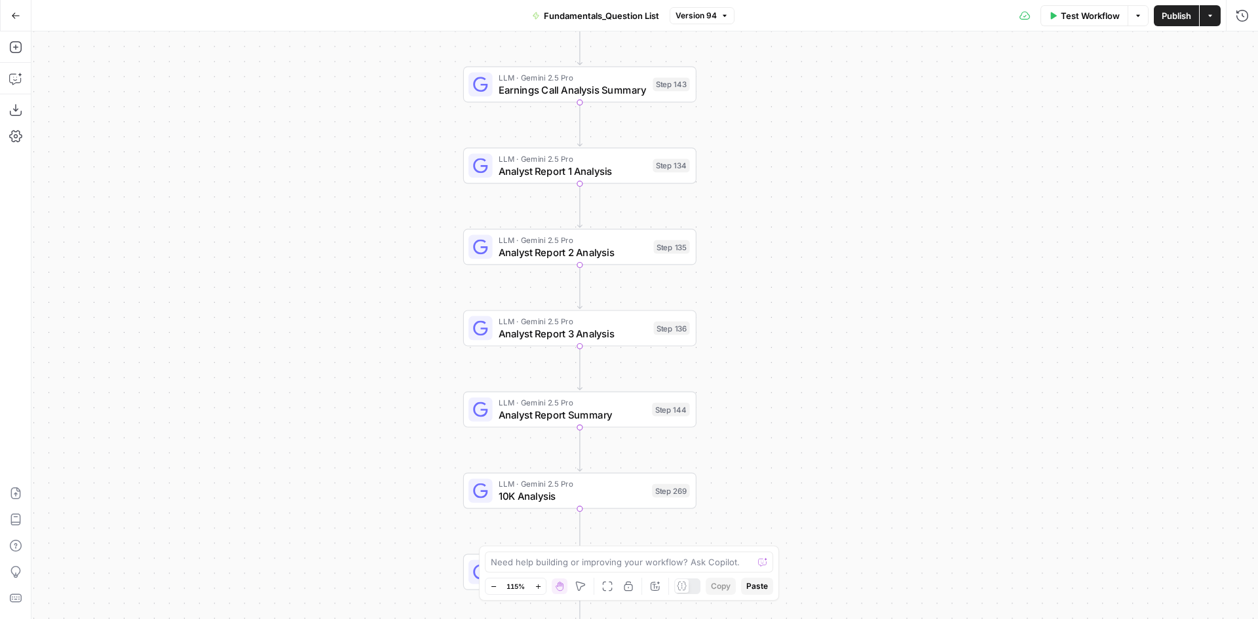
drag, startPoint x: 766, startPoint y: 390, endPoint x: 771, endPoint y: 286, distance: 104.4
click at [771, 286] on div "true false Workflow Set Inputs Inputs LLM · Perplexity Sonar Deep Research Glas…" at bounding box center [644, 325] width 1227 height 588
click at [621, 87] on span "Earnings Call Analysis Summary" at bounding box center [573, 89] width 148 height 15
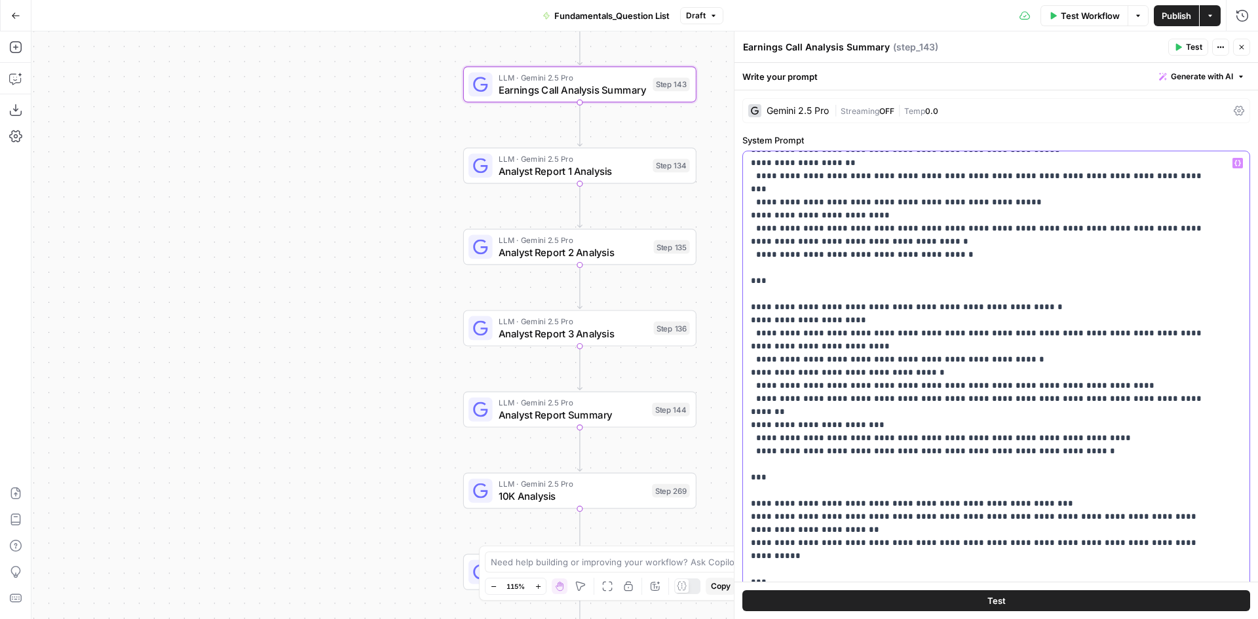
scroll to position [1849, 0]
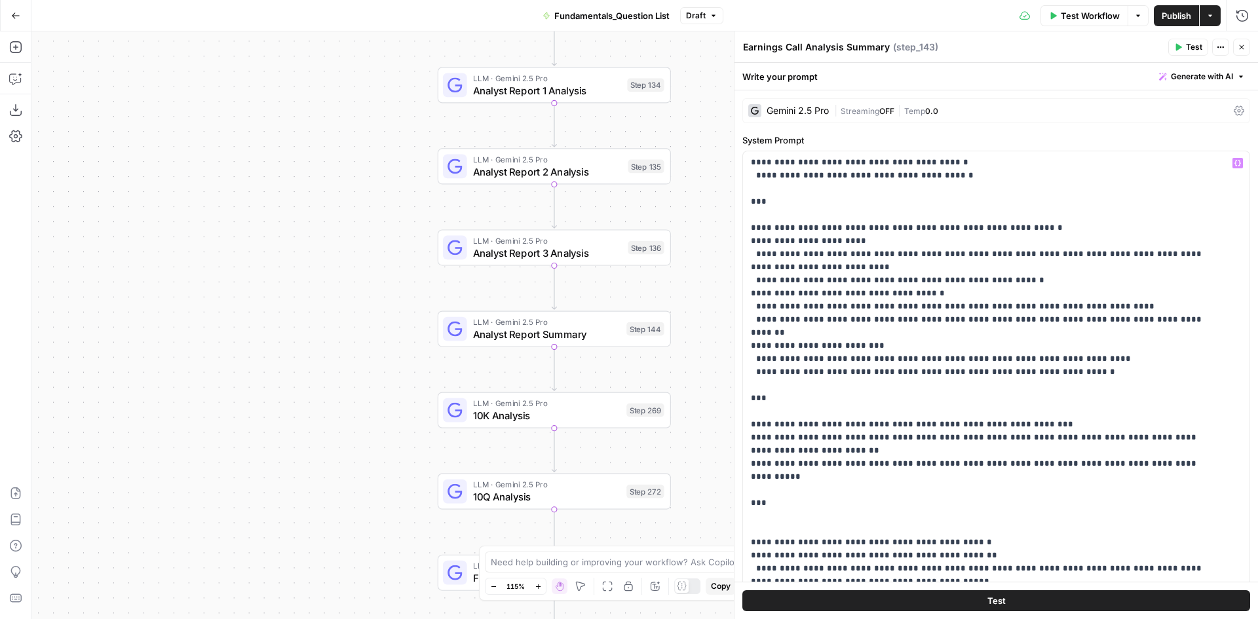
drag, startPoint x: 409, startPoint y: 349, endPoint x: 373, endPoint y: 255, distance: 100.4
click at [373, 255] on div "true false Workflow Set Inputs Inputs LLM · Perplexity Sonar Deep Research Glas…" at bounding box center [644, 325] width 1227 height 588
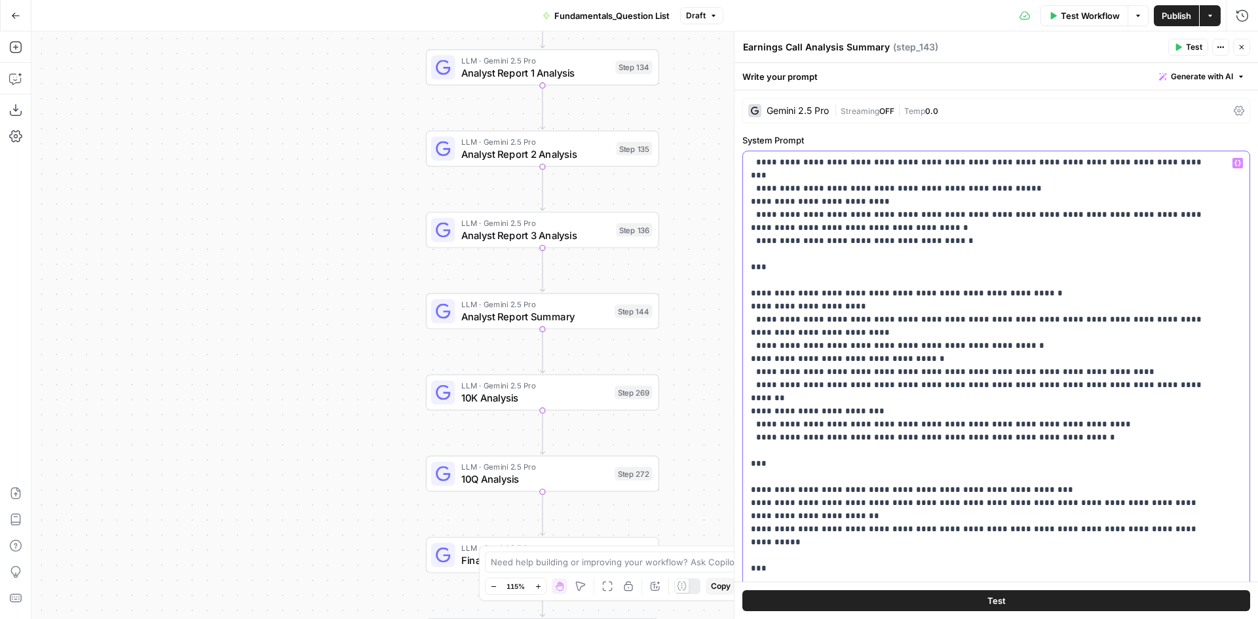
scroll to position [1652, 0]
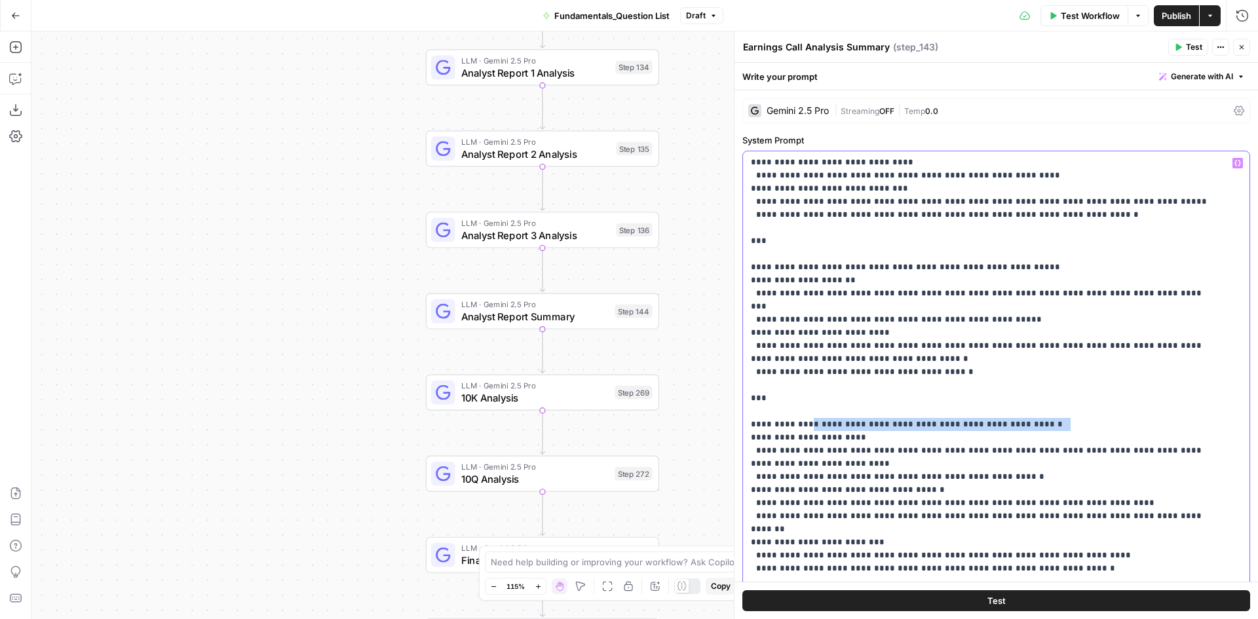
drag, startPoint x: 809, startPoint y: 275, endPoint x: 1065, endPoint y: 284, distance: 255.8
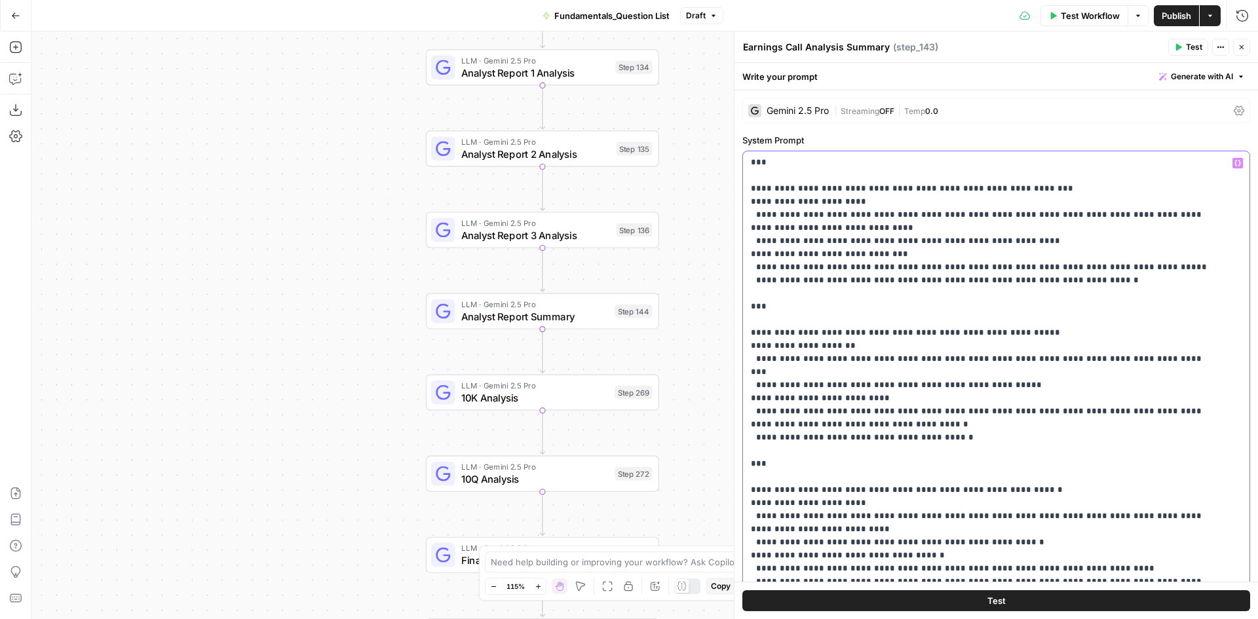
scroll to position [1521, 0]
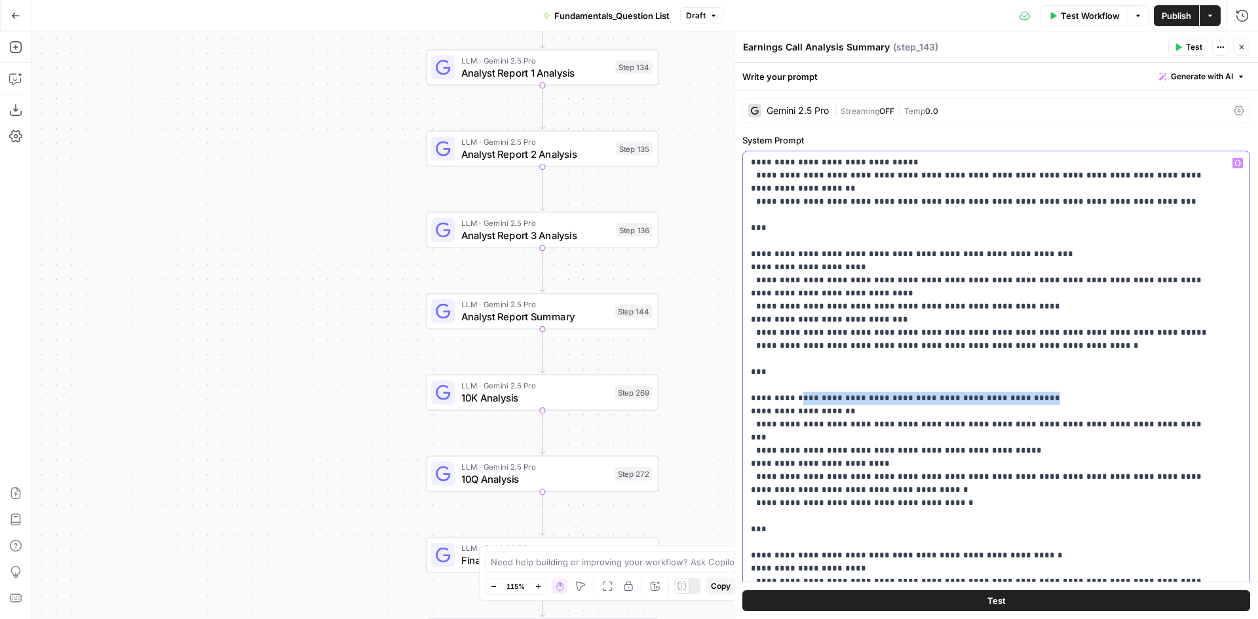
drag, startPoint x: 828, startPoint y: 268, endPoint x: 1020, endPoint y: 268, distance: 192.0
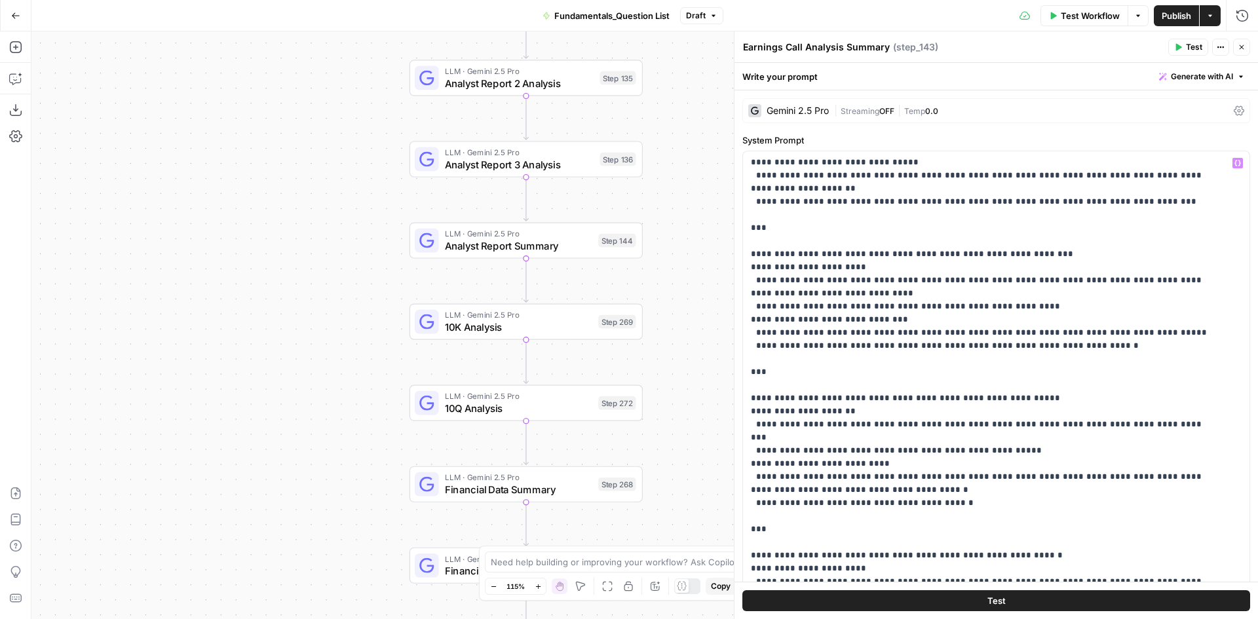
drag, startPoint x: 321, startPoint y: 358, endPoint x: 305, endPoint y: 287, distance: 72.7
click at [305, 287] on div "true false Workflow Set Inputs Inputs LLM · Perplexity Sonar Deep Research Glas…" at bounding box center [644, 325] width 1227 height 588
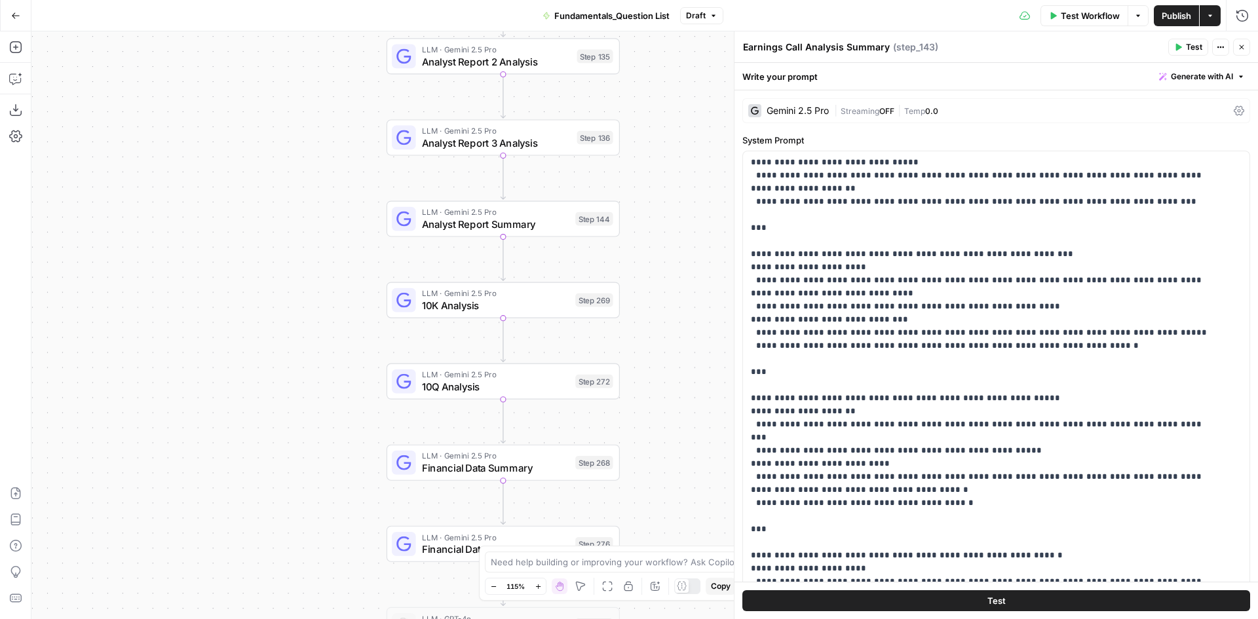
drag, startPoint x: 308, startPoint y: 285, endPoint x: 274, endPoint y: 260, distance: 42.2
click at [274, 260] on div "true false Workflow Set Inputs Inputs LLM · Perplexity Sonar Deep Research Glas…" at bounding box center [644, 325] width 1227 height 588
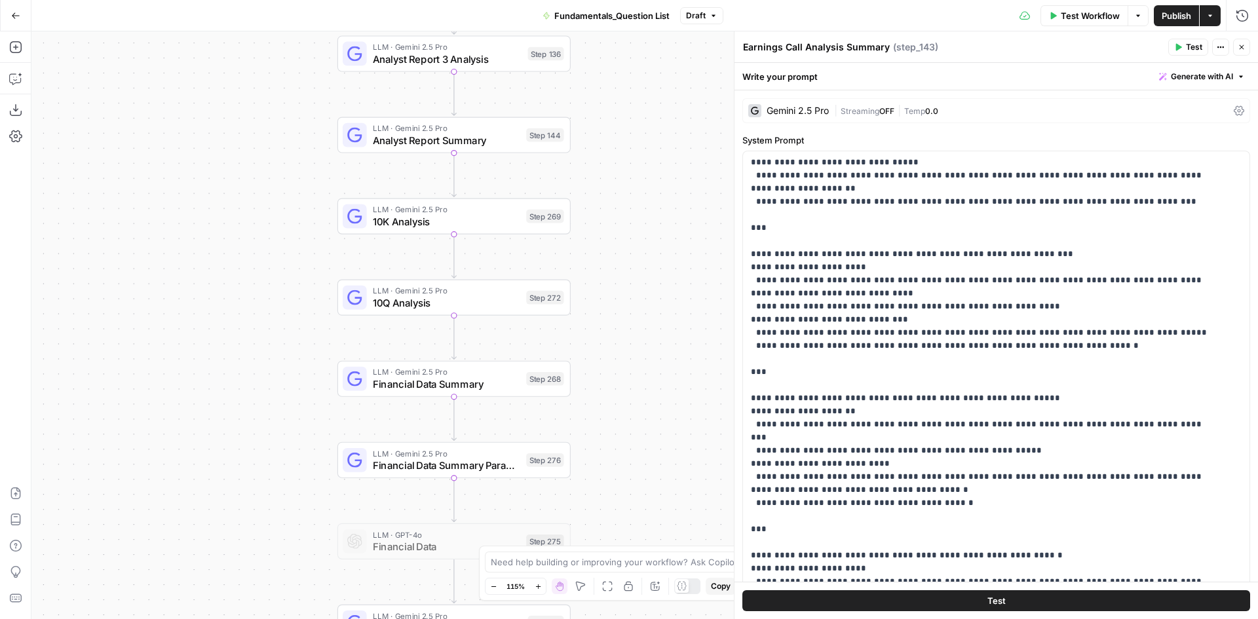
drag, startPoint x: 294, startPoint y: 299, endPoint x: 258, endPoint y: 220, distance: 86.8
click at [258, 222] on div "true false Workflow Set Inputs Inputs LLM · Perplexity Sonar Deep Research Glas…" at bounding box center [644, 325] width 1227 height 588
click at [466, 220] on span "10K Analysis" at bounding box center [446, 220] width 147 height 15
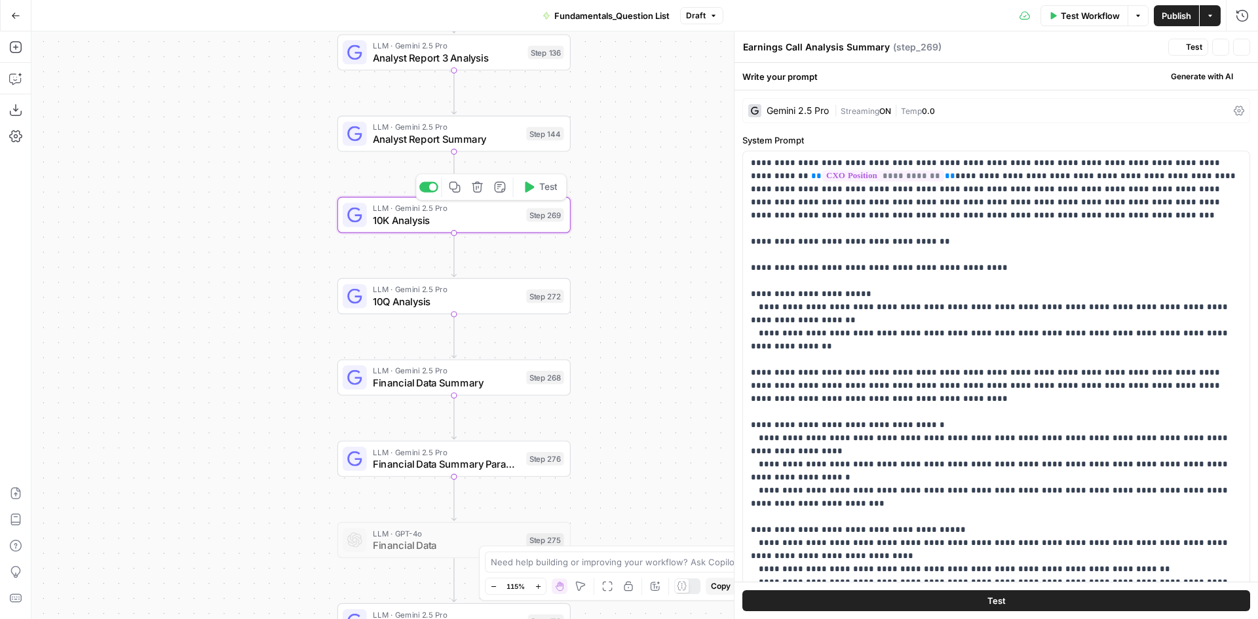
type textarea "10K Analysis"
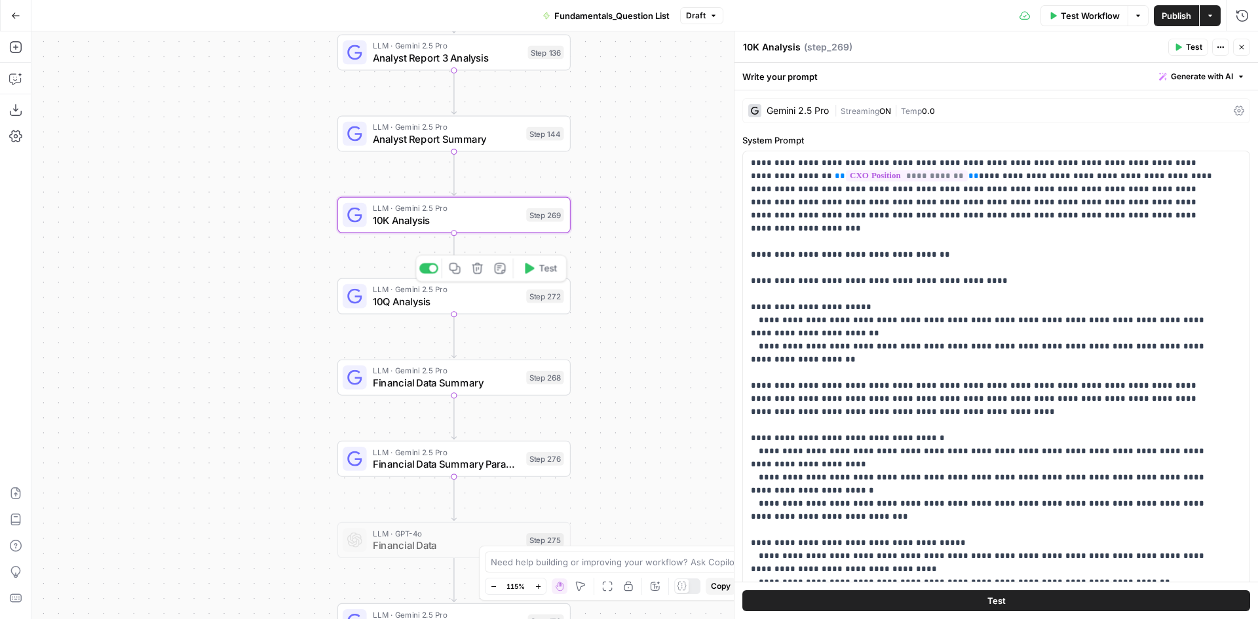
click at [483, 299] on span "10Q Analysis" at bounding box center [446, 301] width 147 height 15
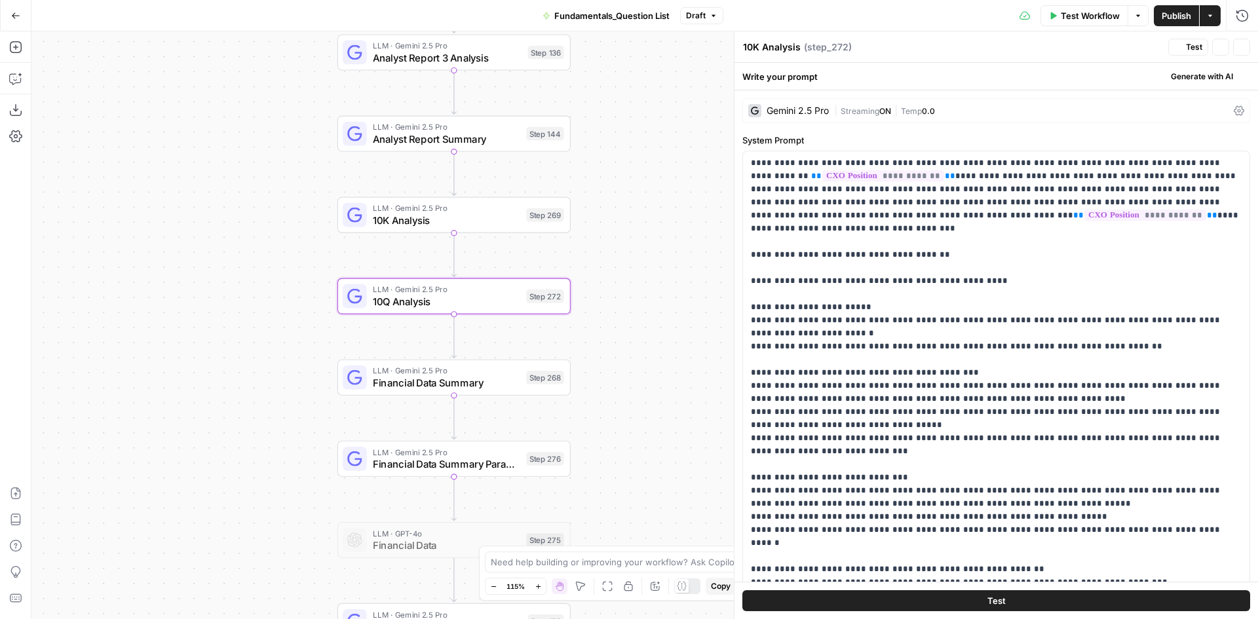
type textarea "10Q Analysis"
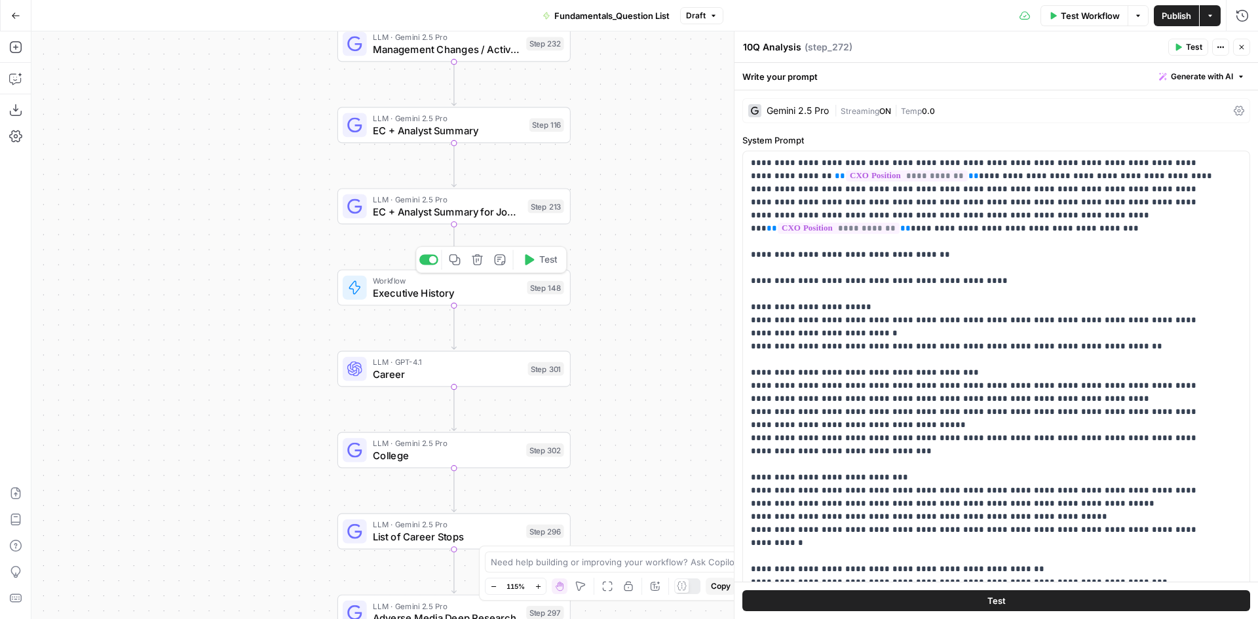
click at [421, 292] on span "Executive History" at bounding box center [447, 293] width 148 height 15
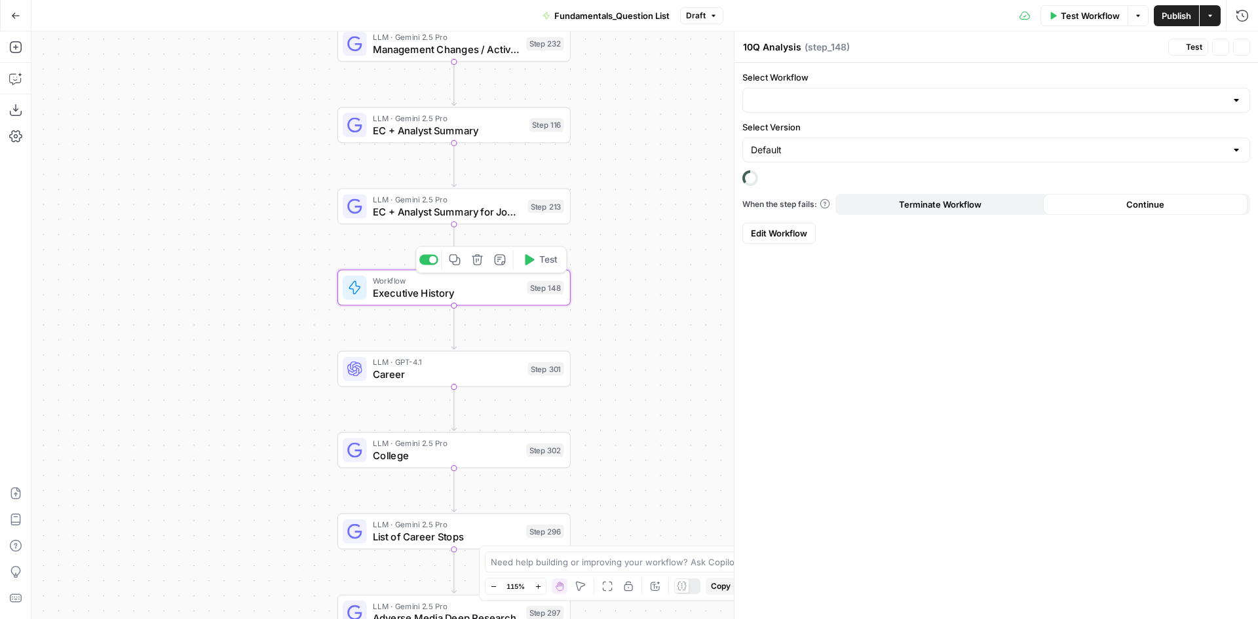
type textarea "Executive History"
type input "Work History"
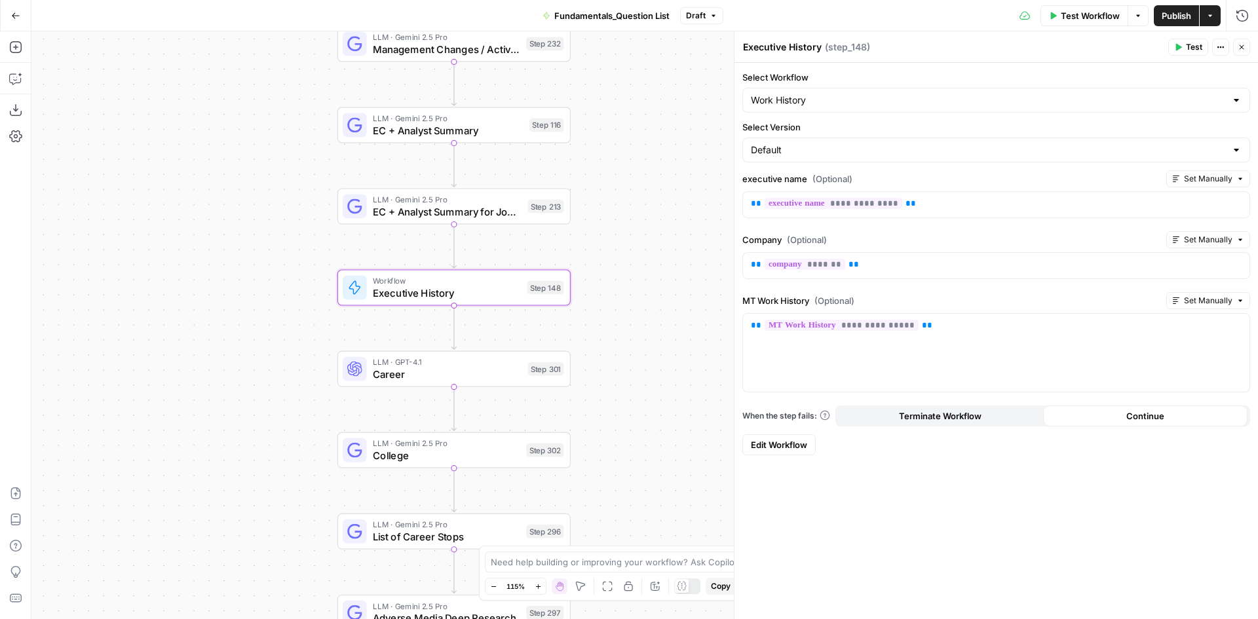
click at [791, 446] on span "Edit Workflow" at bounding box center [779, 445] width 56 height 13
drag, startPoint x: 592, startPoint y: 340, endPoint x: 589, endPoint y: 312, distance: 28.3
click at [596, 322] on div "true false Workflow Set Inputs Inputs LLM · Perplexity Sonar Deep Research Glas…" at bounding box center [644, 325] width 1227 height 588
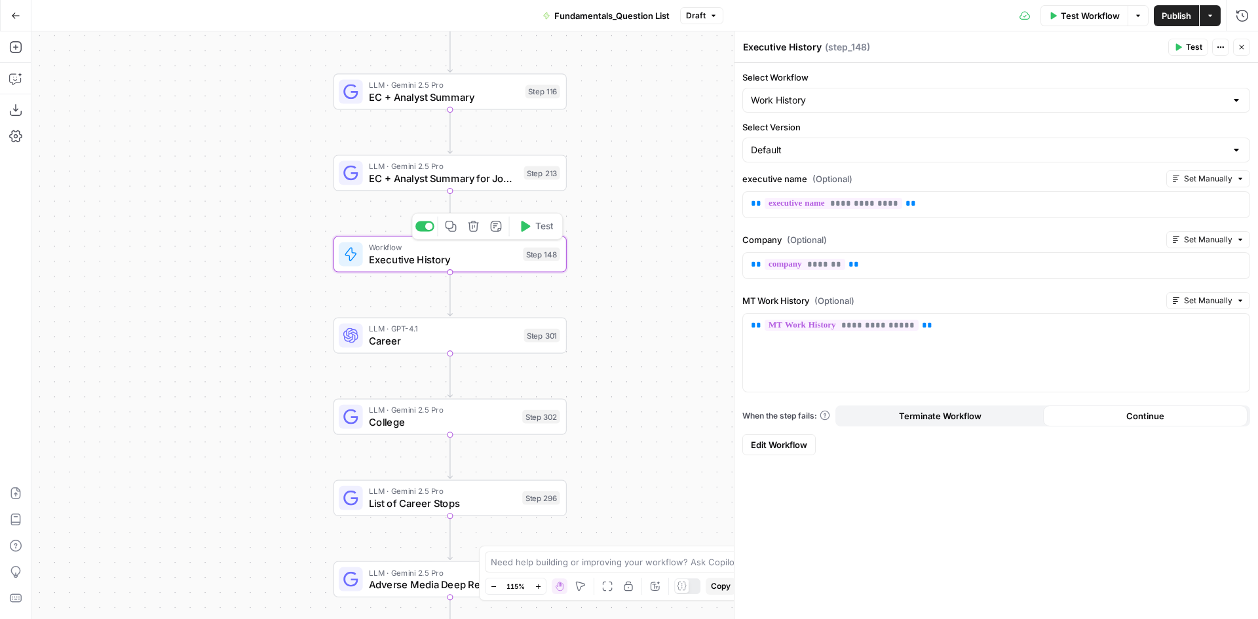
drag, startPoint x: 651, startPoint y: 462, endPoint x: 619, endPoint y: 386, distance: 82.3
click at [629, 404] on div "true false Workflow Set Inputs Inputs LLM · Perplexity Sonar Deep Research Glas…" at bounding box center [644, 325] width 1227 height 588
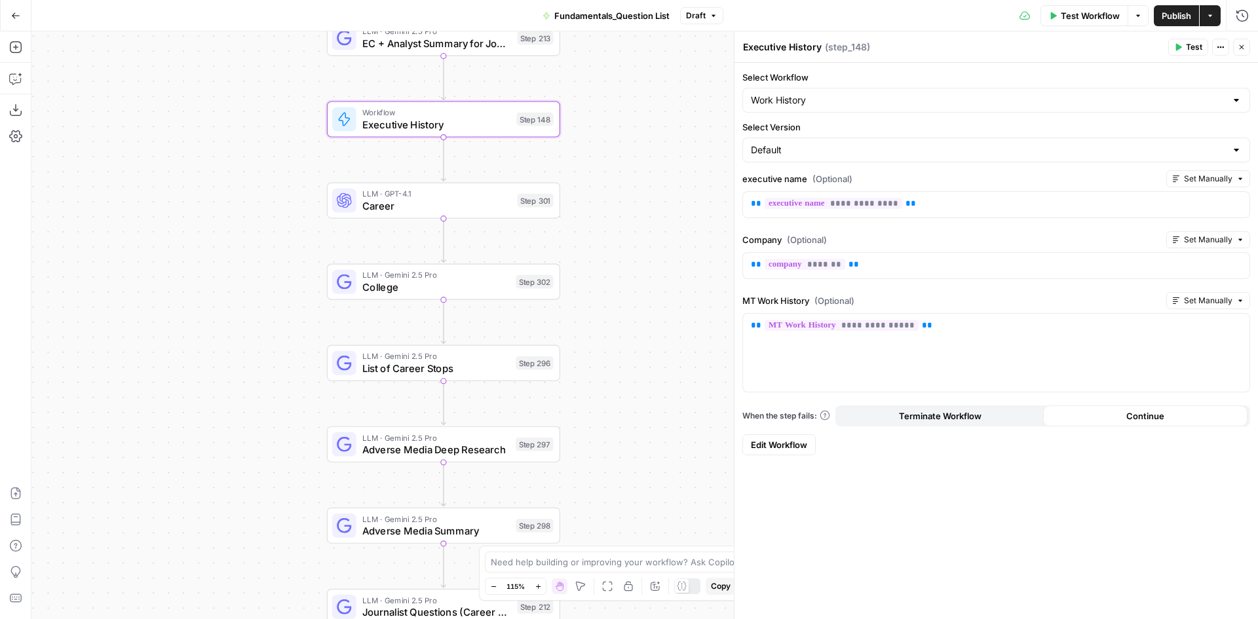
drag, startPoint x: 591, startPoint y: 535, endPoint x: 606, endPoint y: 461, distance: 75.6
click at [606, 461] on div "true false Workflow Set Inputs Inputs LLM · Perplexity Sonar Deep Research Glas…" at bounding box center [644, 325] width 1227 height 588
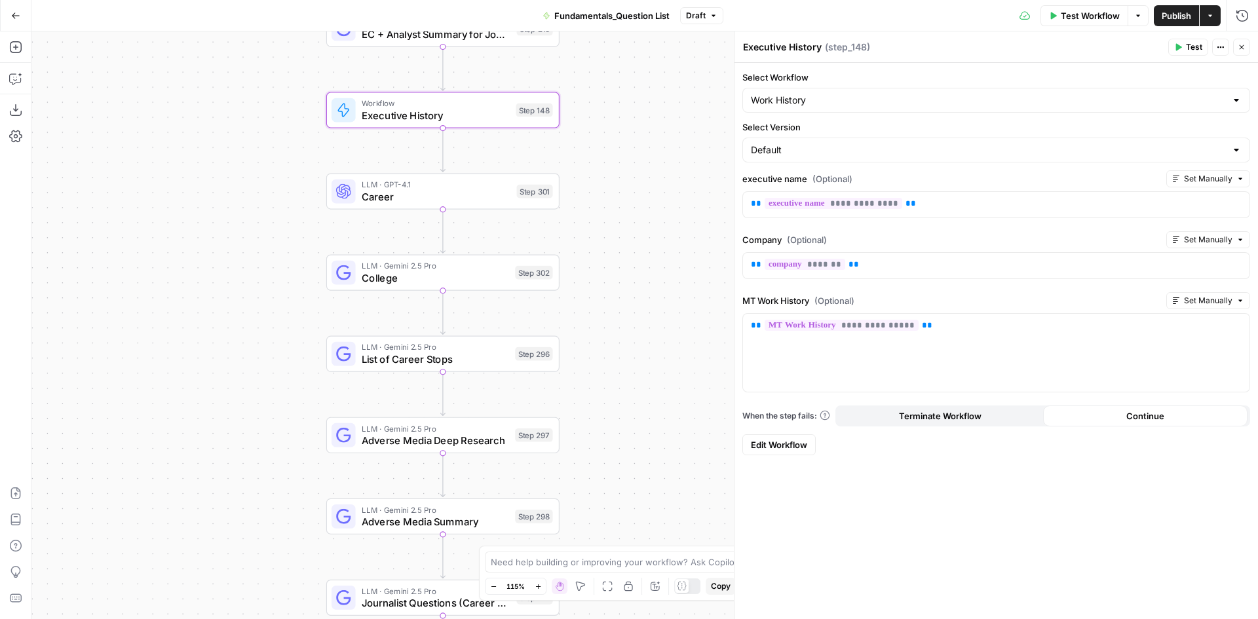
drag, startPoint x: 619, startPoint y: 505, endPoint x: 615, endPoint y: 480, distance: 25.1
click at [615, 480] on div "true false Workflow Set Inputs Inputs LLM · Perplexity Sonar Deep Research Glas…" at bounding box center [644, 325] width 1227 height 588
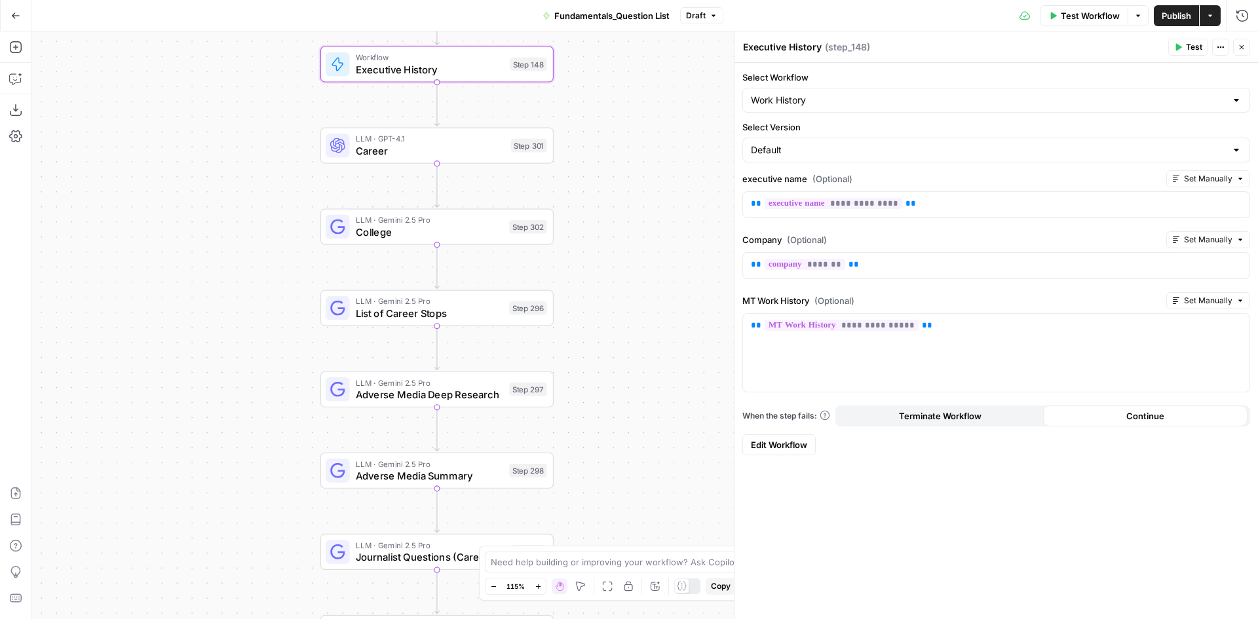
drag, startPoint x: 615, startPoint y: 484, endPoint x: 614, endPoint y: 475, distance: 9.3
click at [614, 475] on div "true false Workflow Set Inputs Inputs LLM · Perplexity Sonar Deep Research Glas…" at bounding box center [644, 325] width 1227 height 588
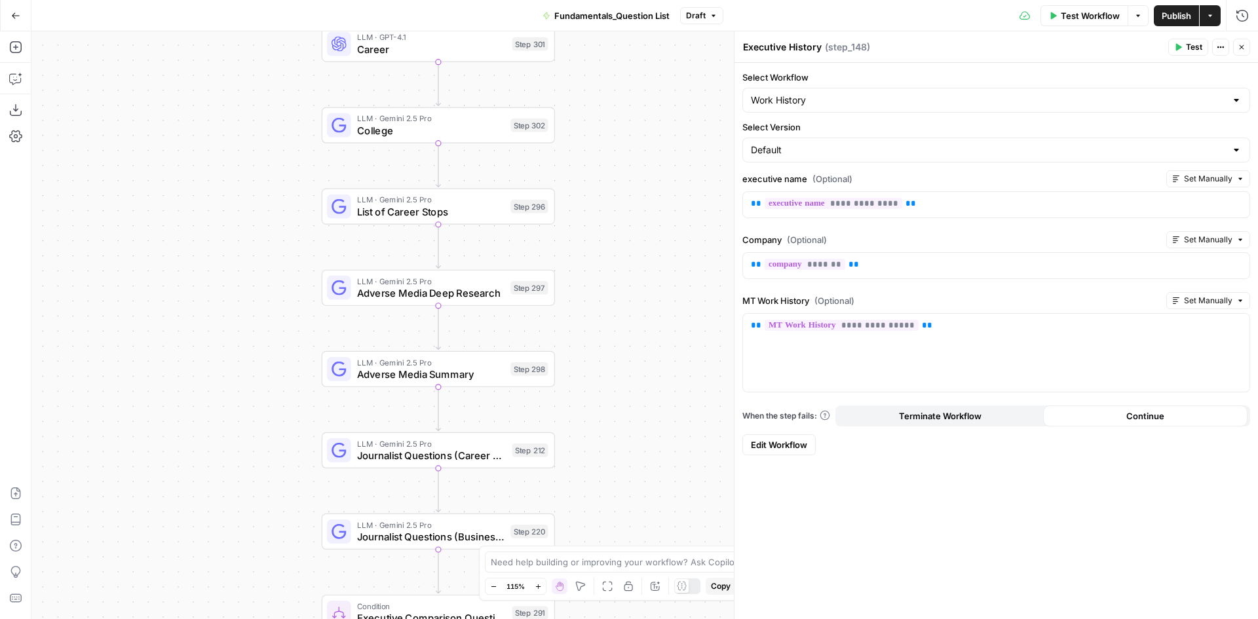
drag, startPoint x: 618, startPoint y: 528, endPoint x: 619, endPoint y: 426, distance: 101.6
click at [619, 426] on div "true false Workflow Set Inputs Inputs LLM · Perplexity Sonar Deep Research Glas…" at bounding box center [644, 325] width 1227 height 588
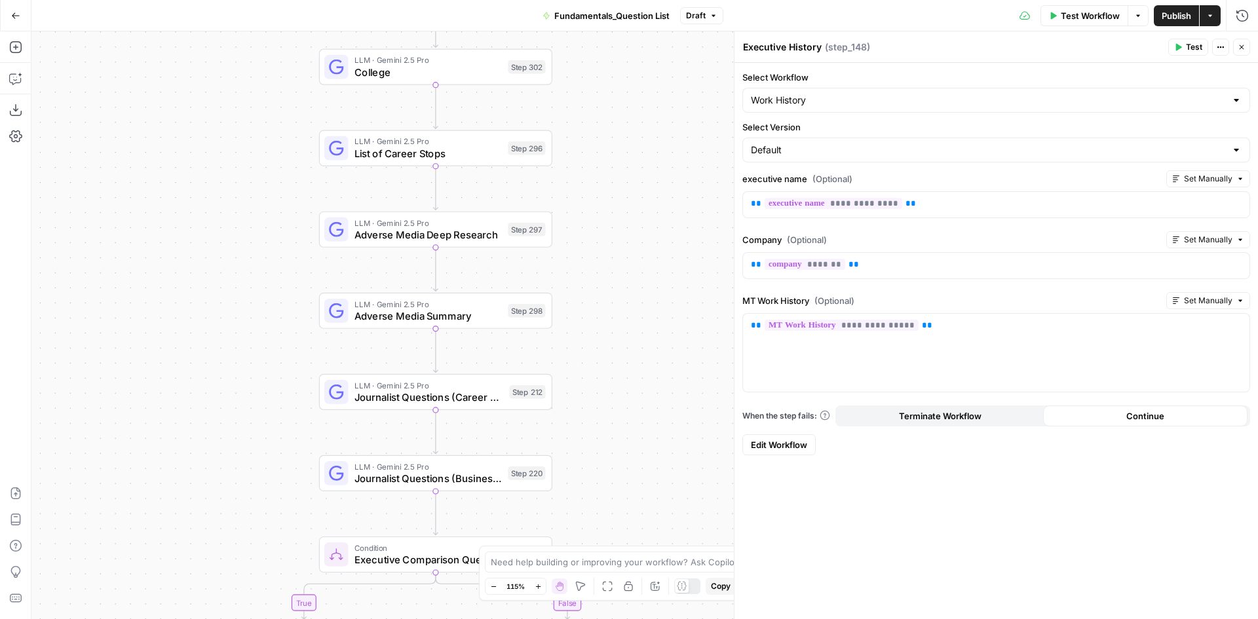
drag, startPoint x: 621, startPoint y: 481, endPoint x: 617, endPoint y: 421, distance: 59.7
click at [617, 421] on div "true false Workflow Set Inputs Inputs LLM · Perplexity Sonar Deep Research Glas…" at bounding box center [644, 325] width 1227 height 588
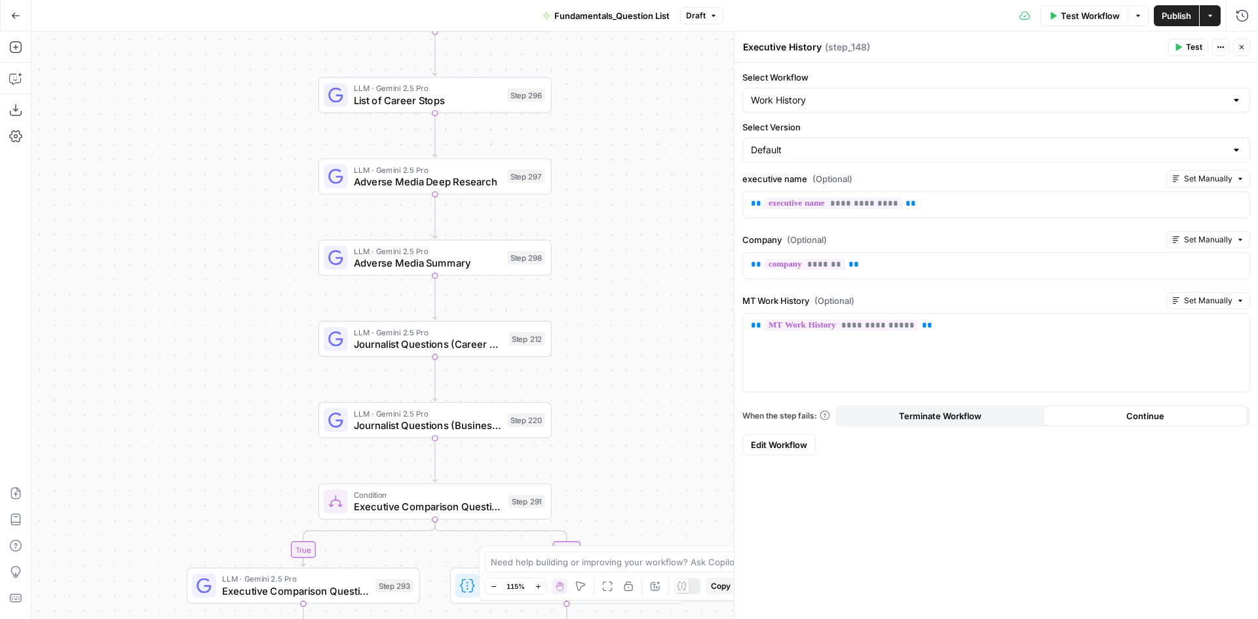
drag, startPoint x: 606, startPoint y: 350, endPoint x: 596, endPoint y: 297, distance: 54.0
click at [596, 297] on div "true false Workflow Set Inputs Inputs LLM · Perplexity Sonar Deep Research Glas…" at bounding box center [644, 325] width 1227 height 588
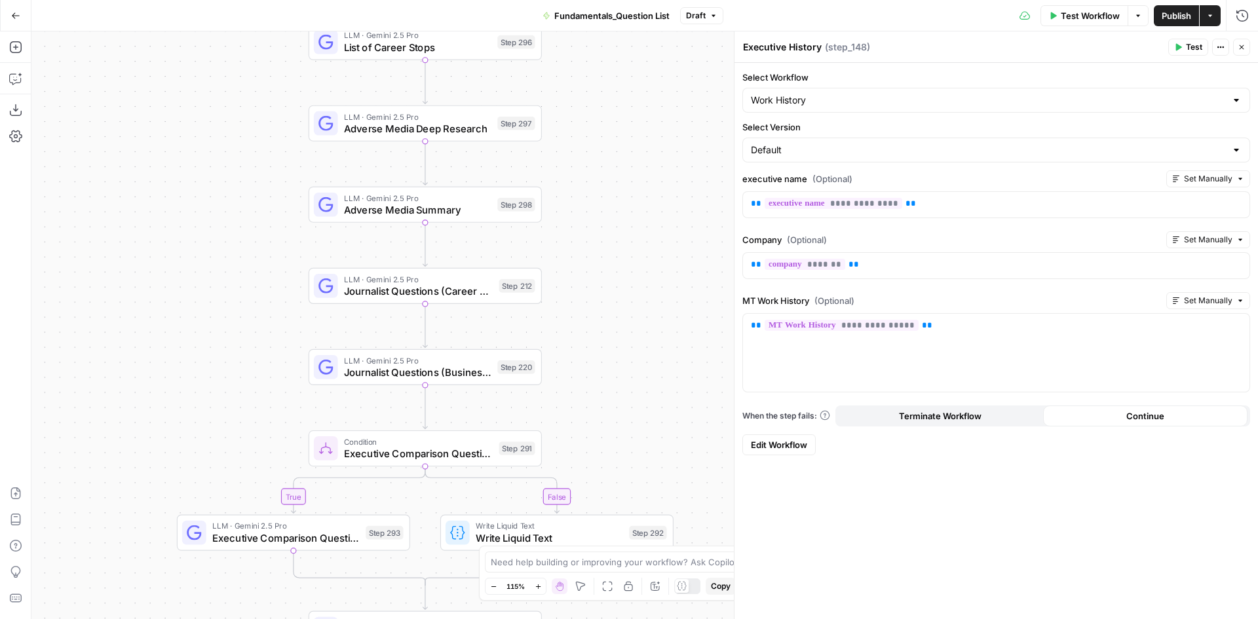
drag, startPoint x: 618, startPoint y: 366, endPoint x: 618, endPoint y: 353, distance: 12.5
click at [618, 353] on div "true false Workflow Set Inputs Inputs LLM · Perplexity Sonar Deep Research Glas…" at bounding box center [644, 325] width 1227 height 588
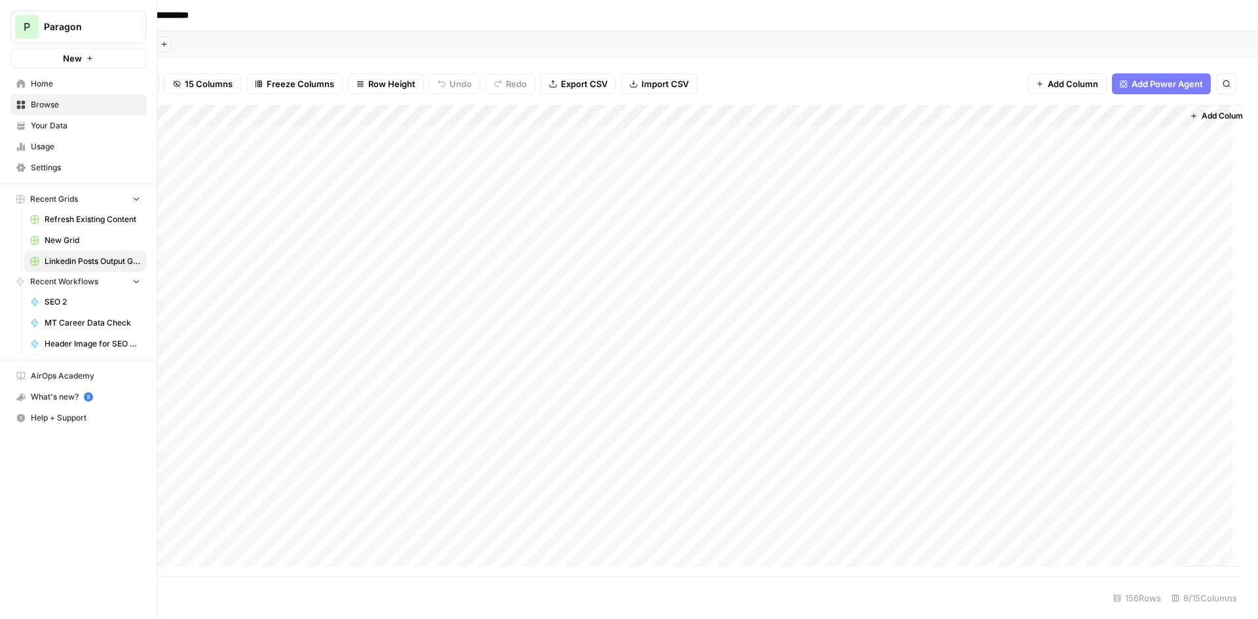
click at [98, 24] on span "Paragon" at bounding box center [83, 26] width 79 height 13
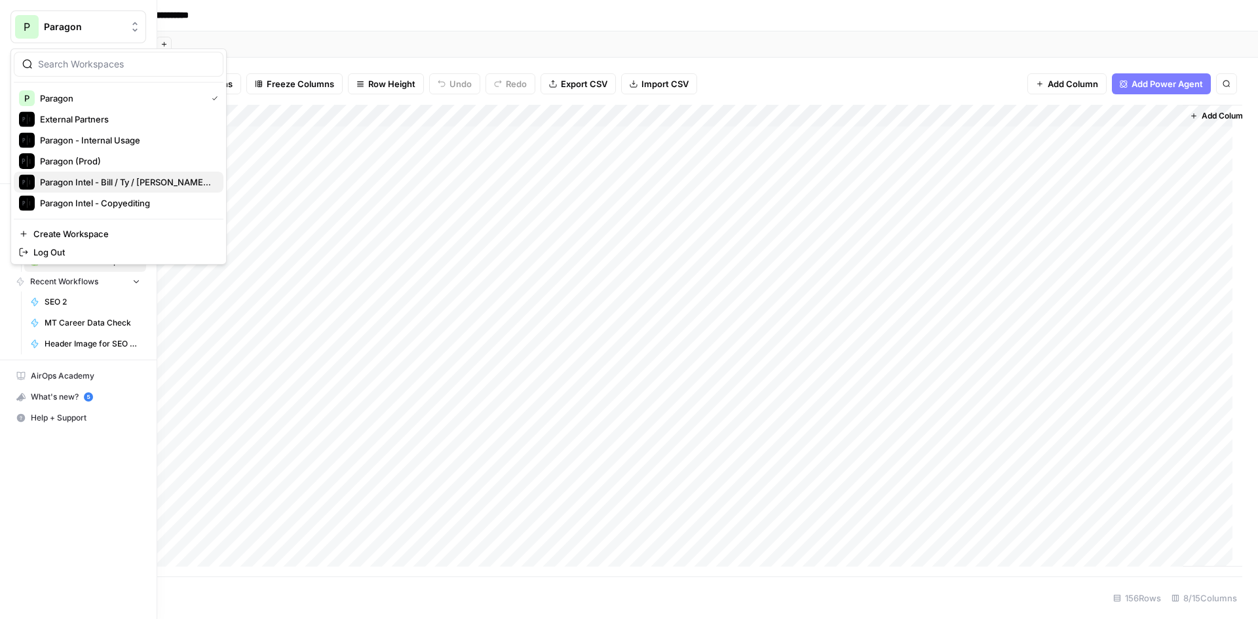
click at [146, 185] on span "Paragon Intel - Bill / Ty / [PERSON_NAME] R&D" at bounding box center [126, 182] width 173 height 13
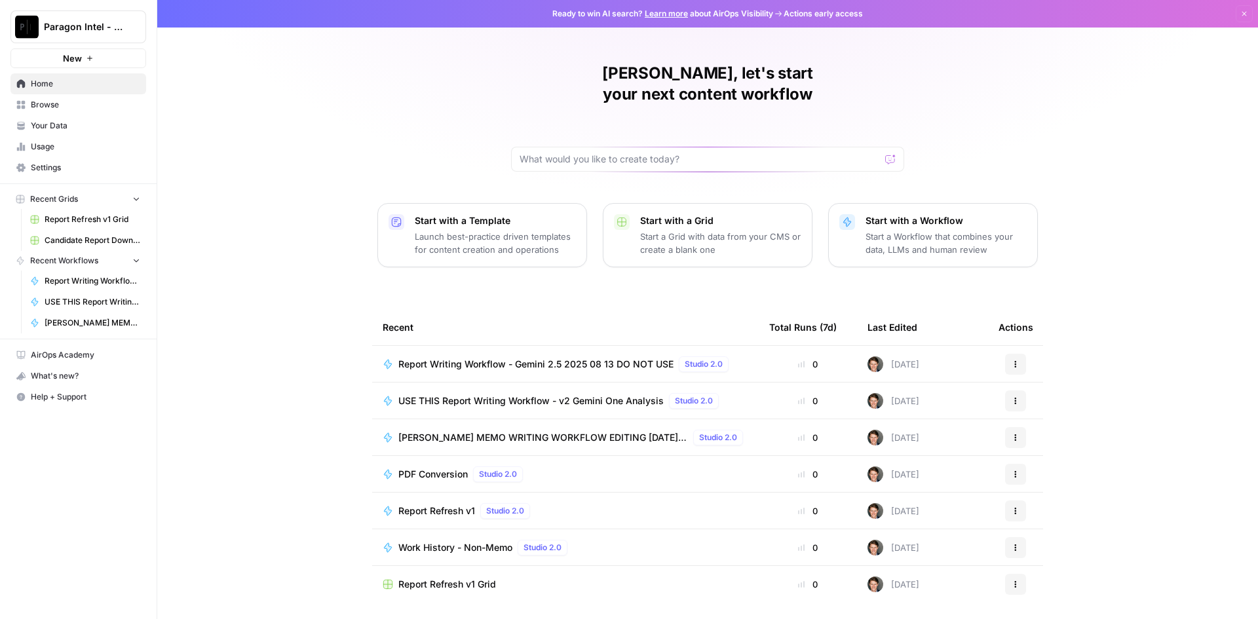
click at [596, 395] on span "USE THIS Report Writing Workflow - v2 Gemini One Analysis" at bounding box center [531, 401] width 265 height 13
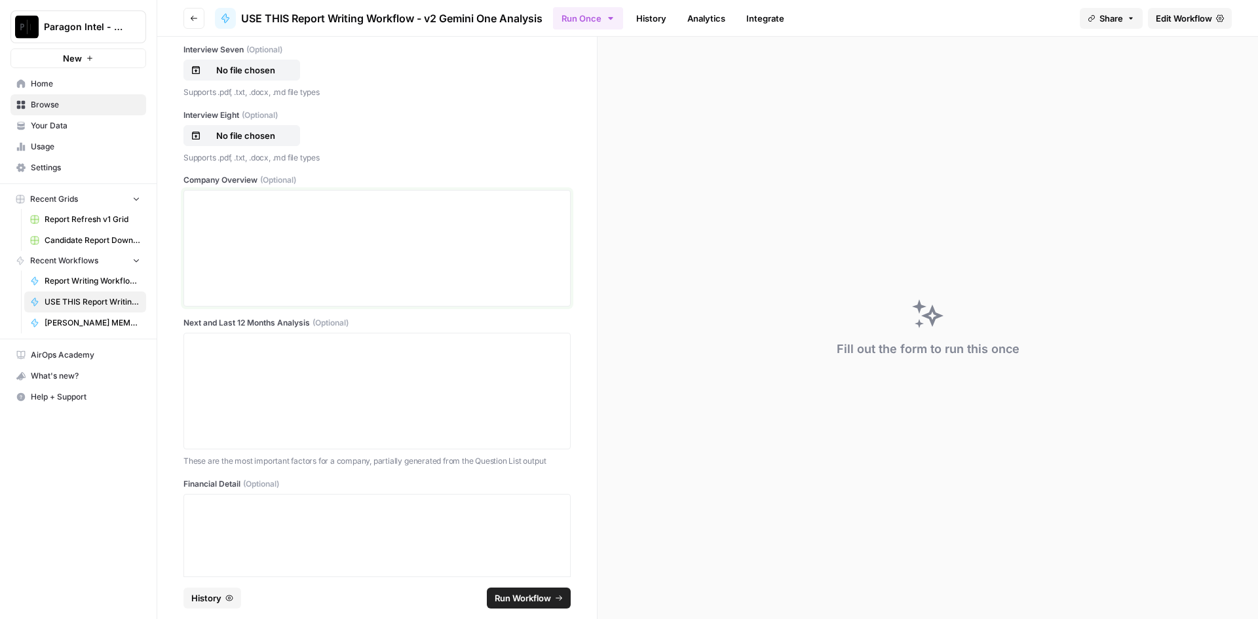
click at [290, 260] on div at bounding box center [377, 248] width 370 height 105
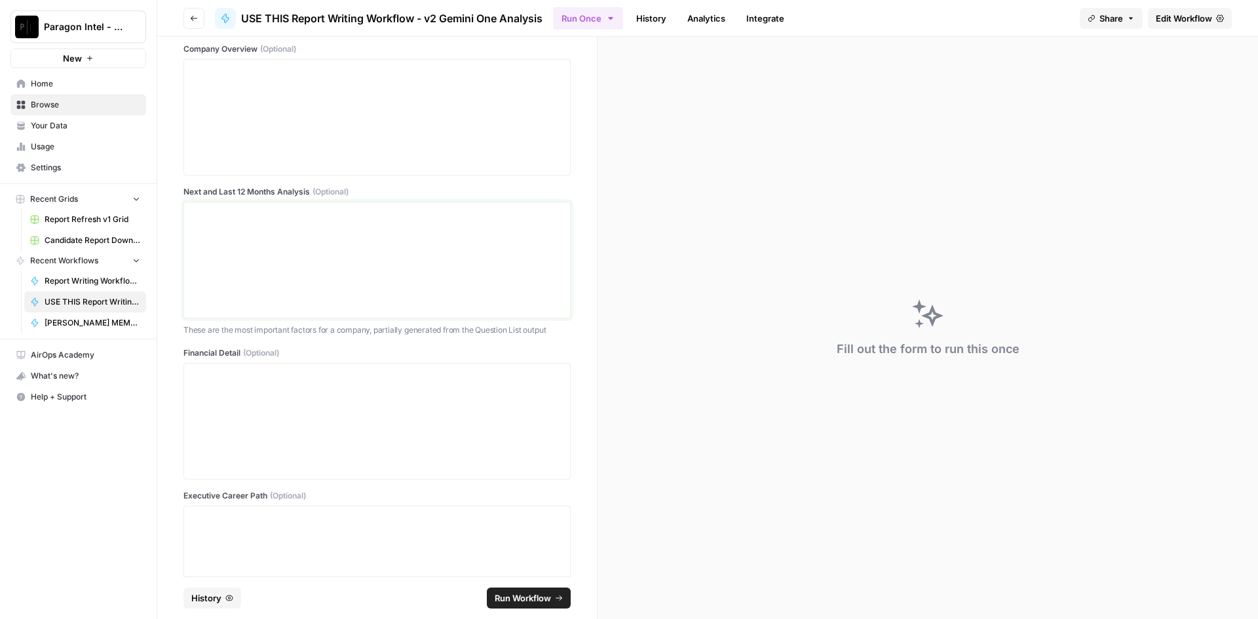
click at [316, 233] on div at bounding box center [377, 260] width 370 height 105
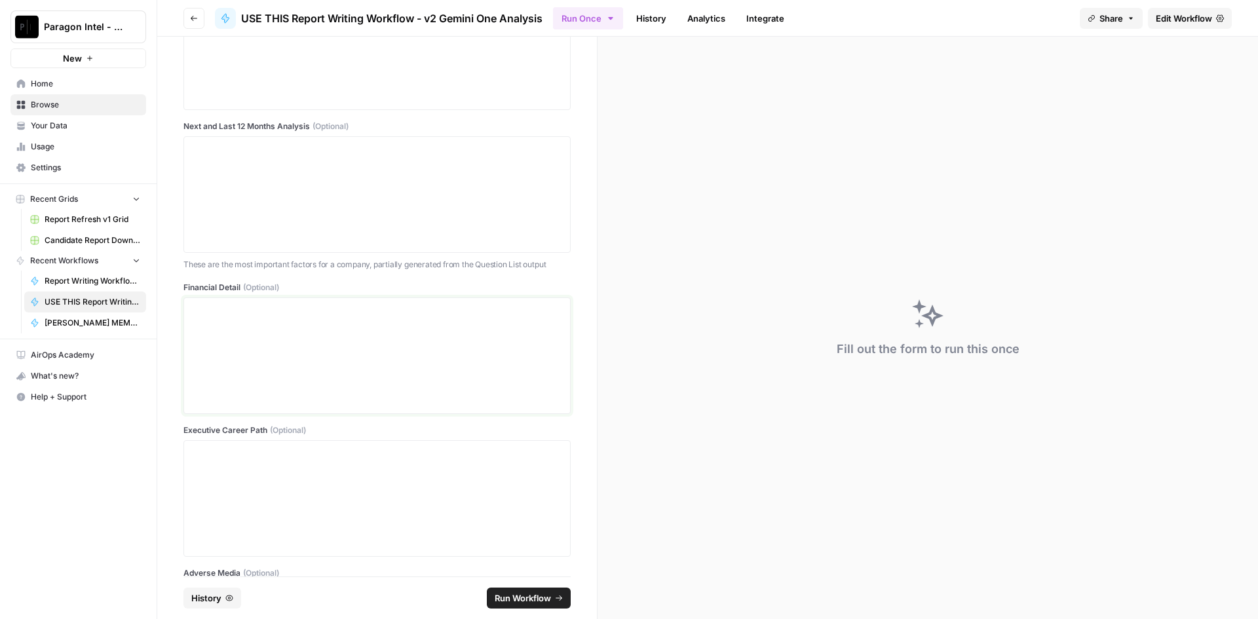
click at [330, 329] on div at bounding box center [377, 355] width 370 height 105
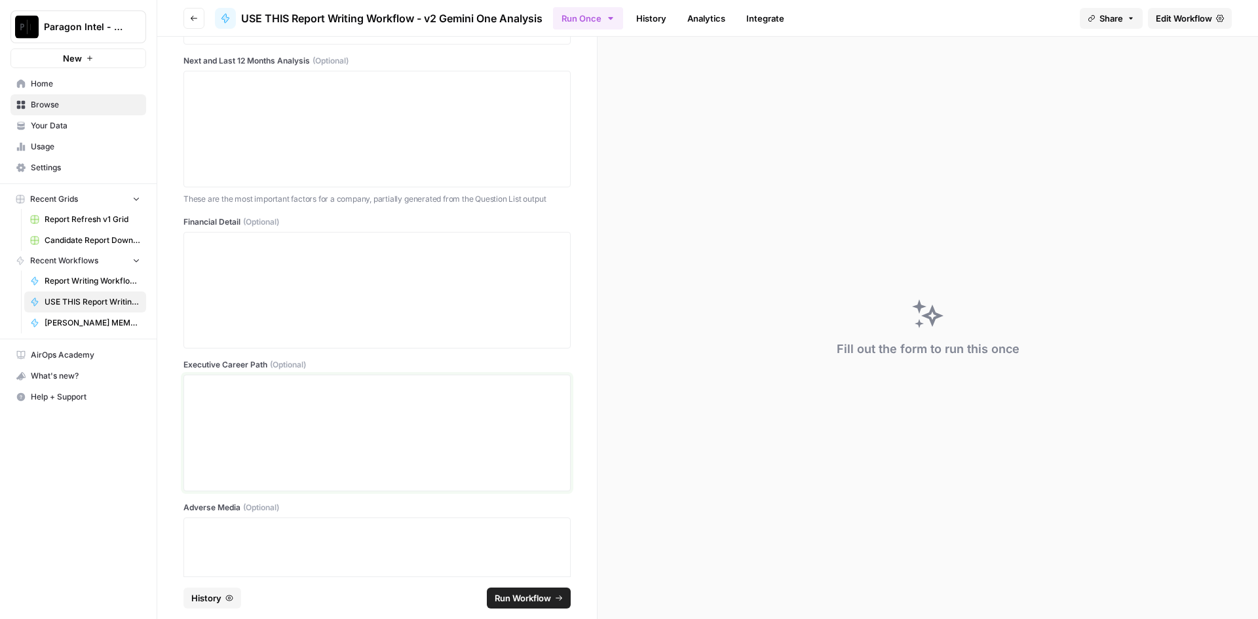
click at [348, 406] on div at bounding box center [377, 433] width 370 height 105
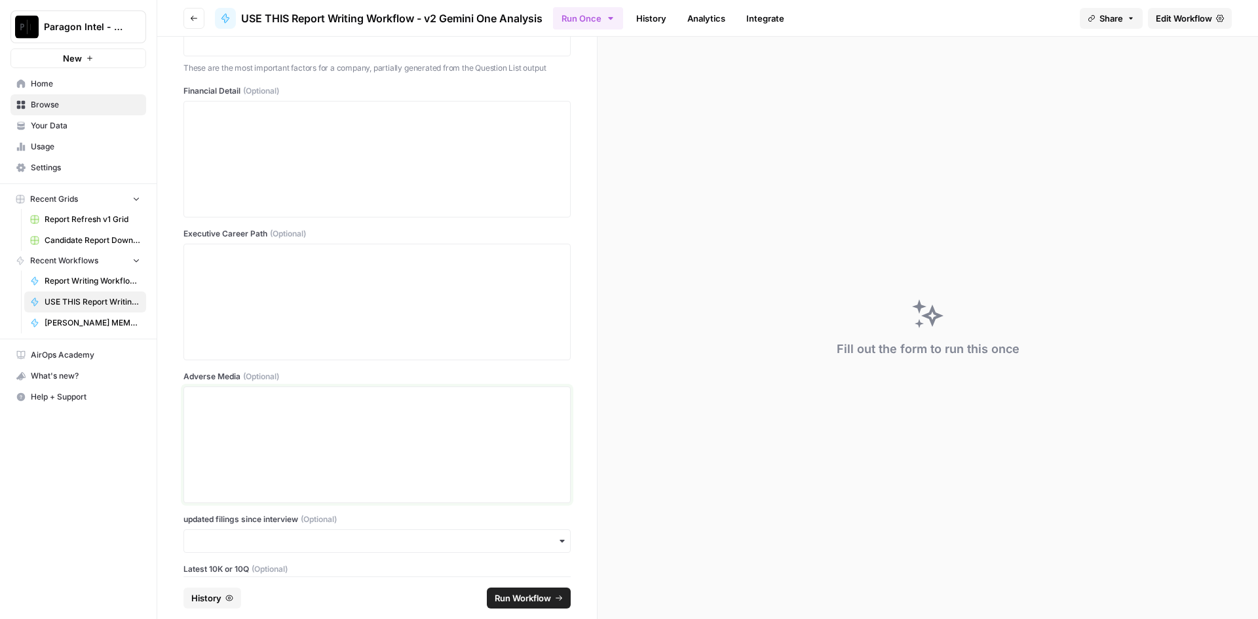
click at [345, 404] on p at bounding box center [377, 399] width 370 height 13
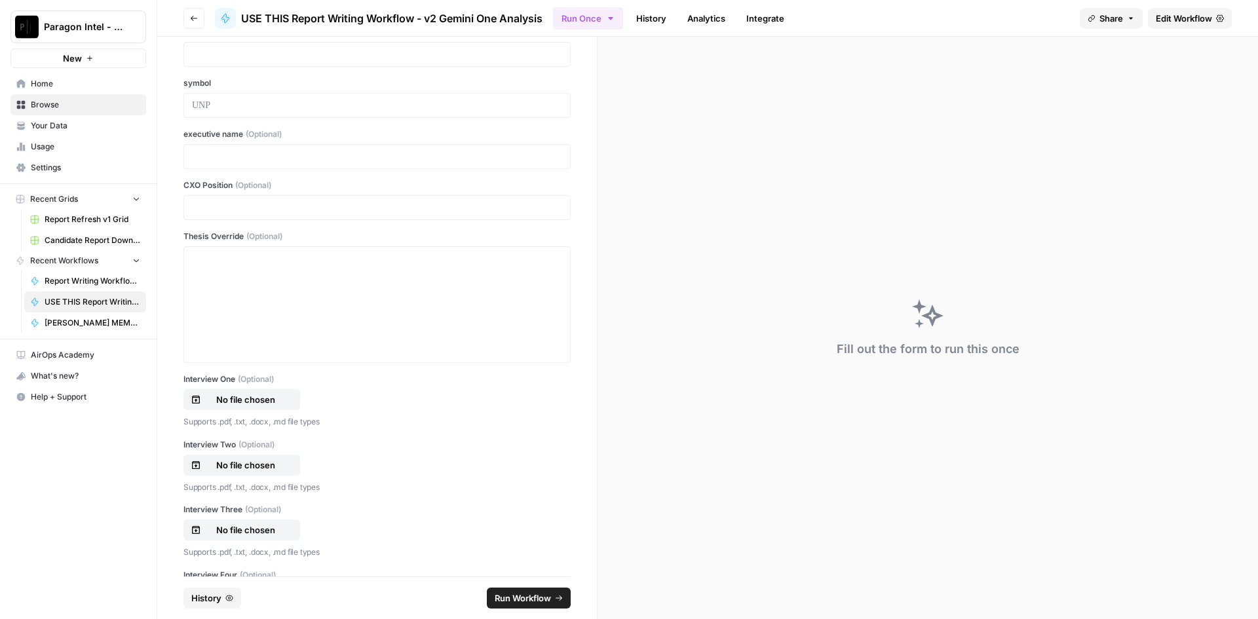
scroll to position [0, 0]
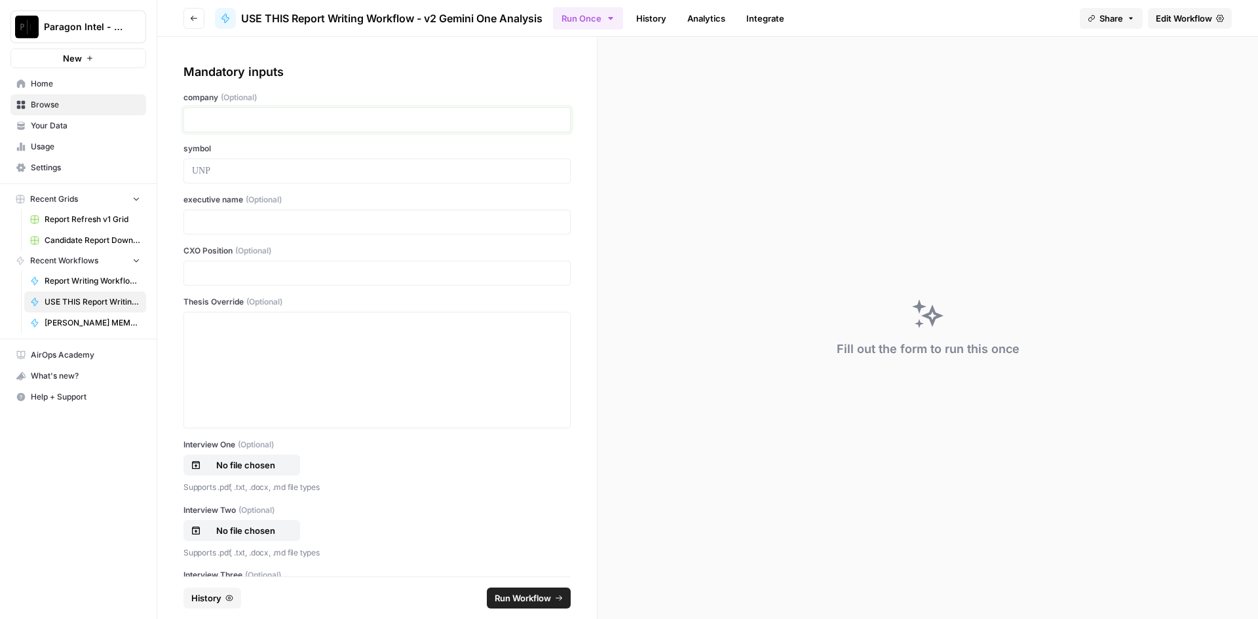
click at [251, 116] on p at bounding box center [377, 119] width 370 height 13
click at [266, 271] on p at bounding box center [377, 273] width 370 height 13
click at [266, 347] on div at bounding box center [377, 370] width 370 height 105
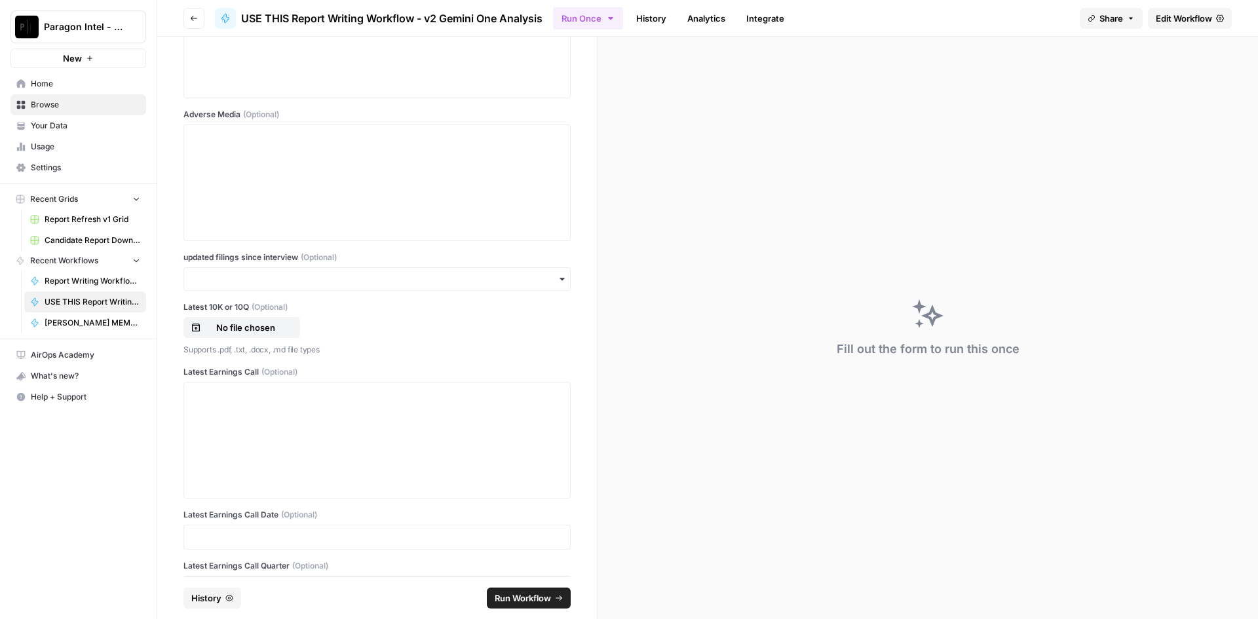
scroll to position [1482, 0]
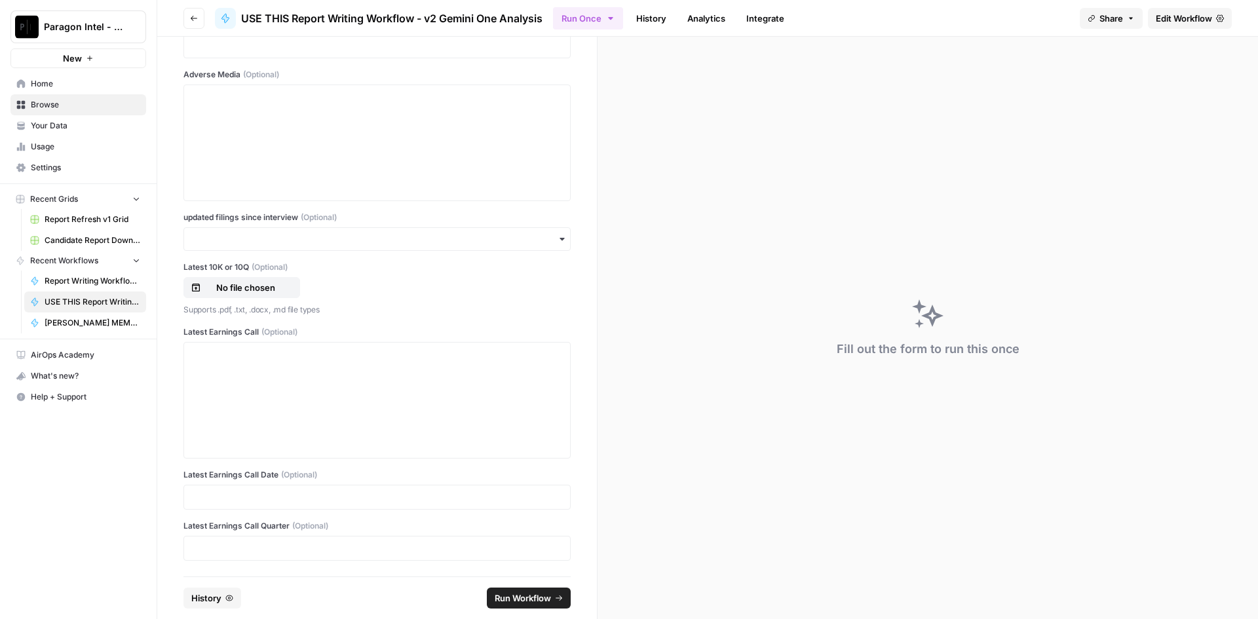
click at [1185, 10] on link "Edit Workflow" at bounding box center [1190, 18] width 84 height 21
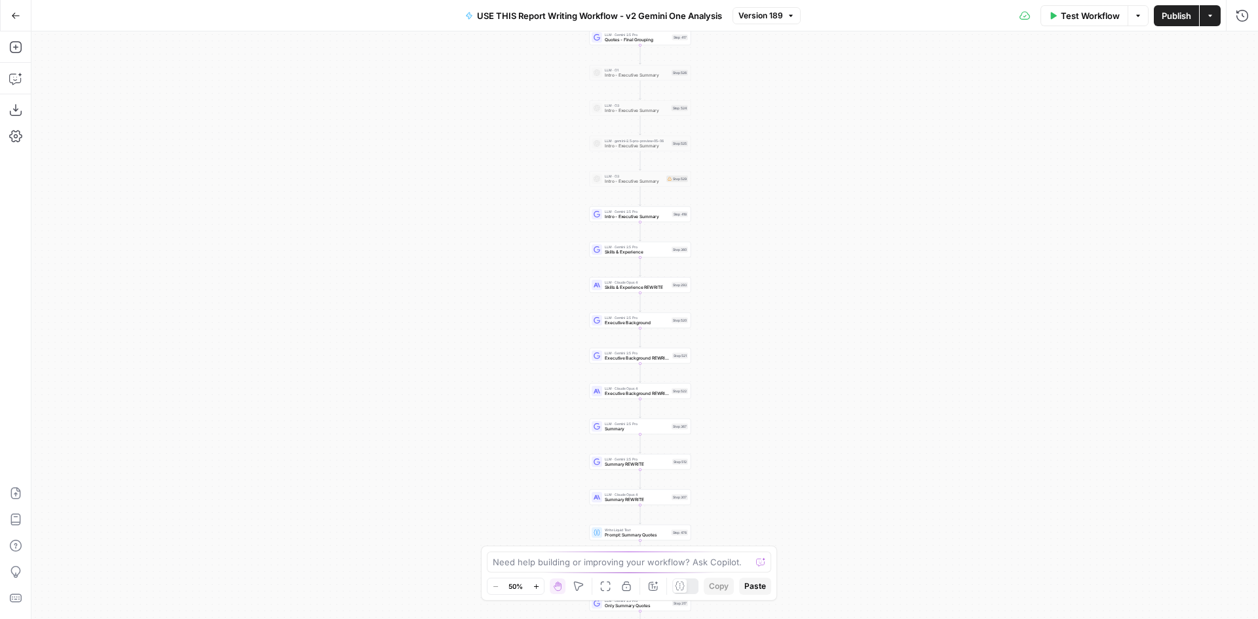
drag, startPoint x: 828, startPoint y: 181, endPoint x: 814, endPoint y: 315, distance: 135.1
click at [815, 316] on div "true false Workflow Set Inputs Inputs LLM · Perplexity Sonar Deep Research Late…" at bounding box center [644, 325] width 1227 height 588
drag, startPoint x: 776, startPoint y: 119, endPoint x: 771, endPoint y: 485, distance: 365.8
click at [771, 486] on div "true false Workflow Set Inputs Inputs LLM · Perplexity Sonar Deep Research Late…" at bounding box center [644, 325] width 1227 height 588
drag, startPoint x: 798, startPoint y: 512, endPoint x: 797, endPoint y: 523, distance: 11.2
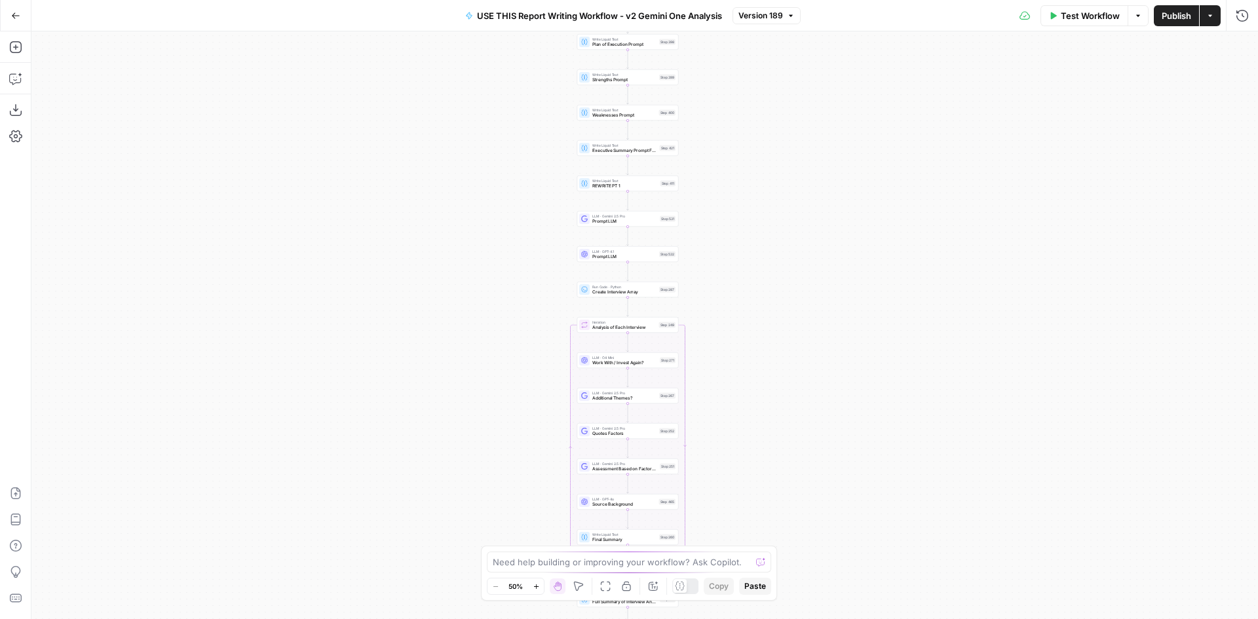
click at [797, 523] on div "true false Workflow Set Inputs Inputs LLM · Perplexity Sonar Deep Research Late…" at bounding box center [644, 325] width 1227 height 588
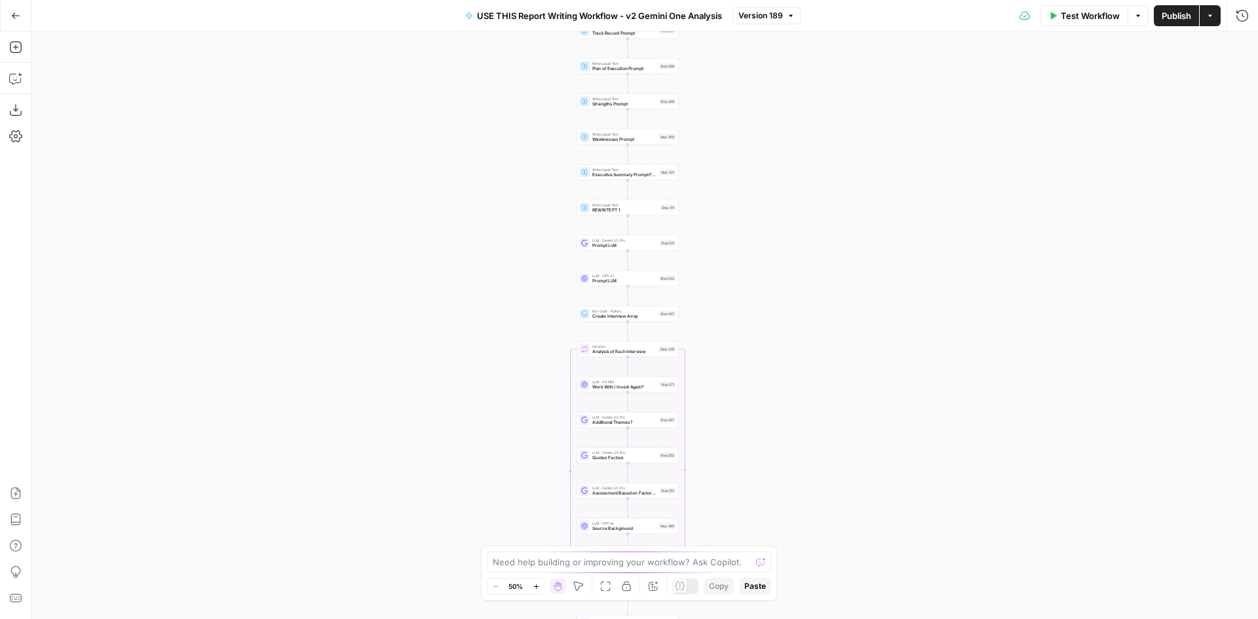
drag, startPoint x: 779, startPoint y: 115, endPoint x: 799, endPoint y: 195, distance: 83.0
click at [799, 465] on div "true false Workflow Set Inputs Inputs LLM · Perplexity Sonar Deep Research Late…" at bounding box center [644, 325] width 1227 height 588
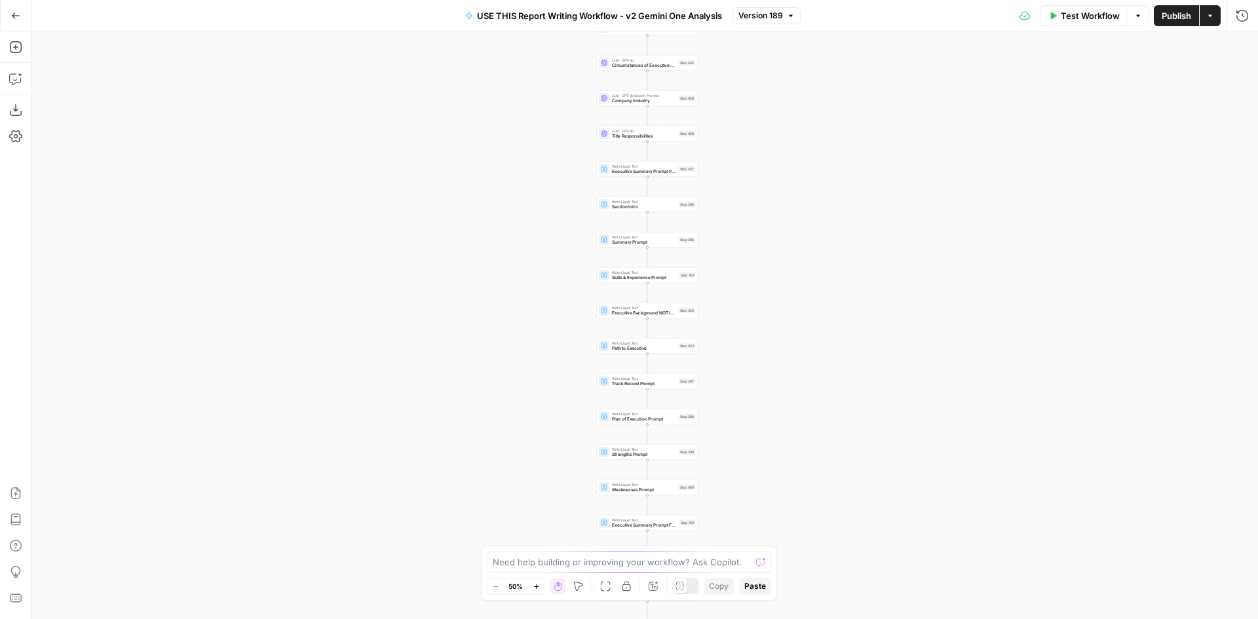
drag, startPoint x: 790, startPoint y: 477, endPoint x: 794, endPoint y: 484, distance: 7.9
click at [793, 492] on div "true false Workflow Set Inputs Inputs LLM · Perplexity Sonar Deep Research Late…" at bounding box center [644, 325] width 1227 height 588
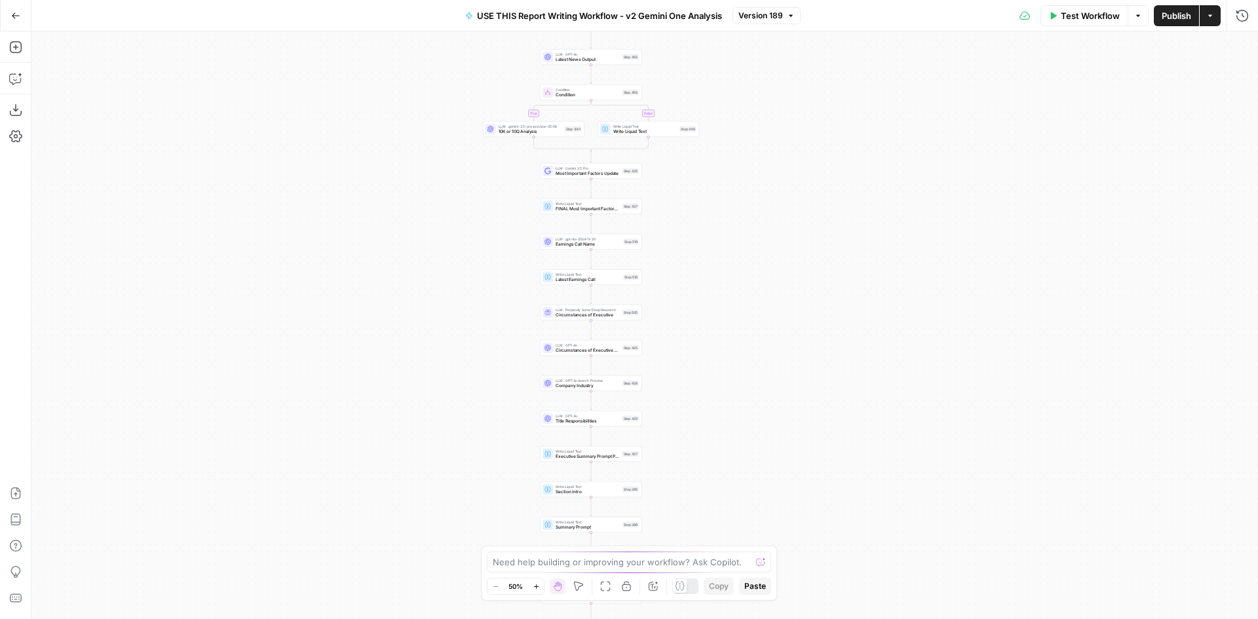
drag, startPoint x: 832, startPoint y: 240, endPoint x: 769, endPoint y: 109, distance: 145.4
click at [778, 81] on div "true false Workflow Set Inputs Inputs LLM · Perplexity Sonar Deep Research Late…" at bounding box center [644, 325] width 1227 height 588
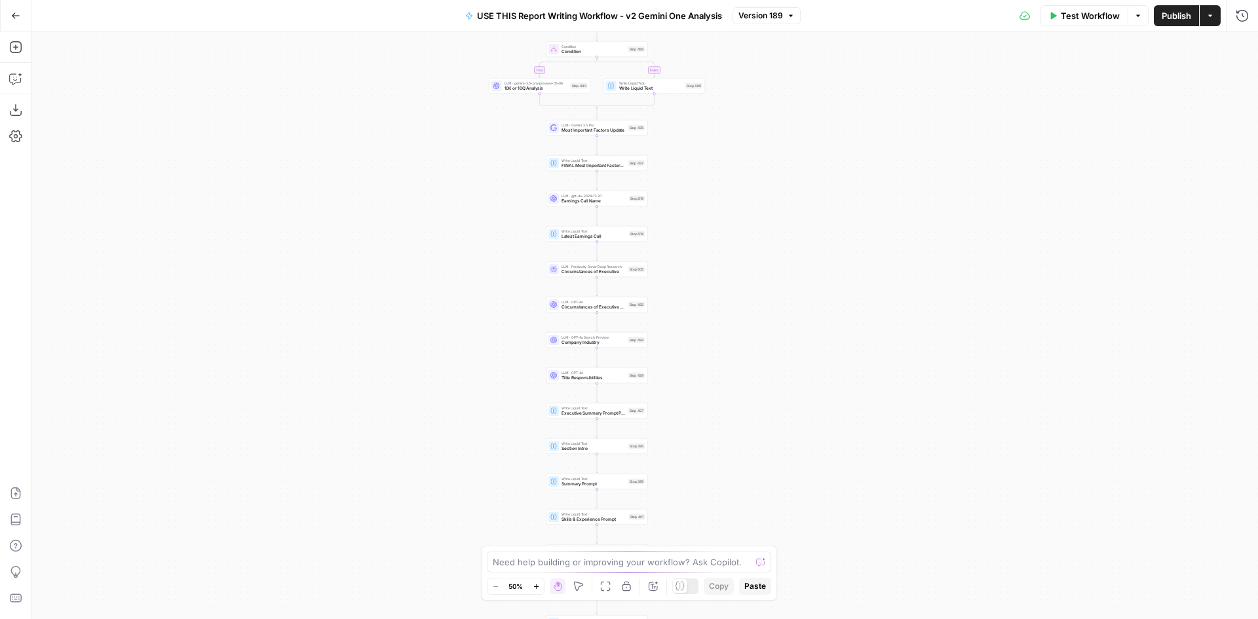
drag, startPoint x: 737, startPoint y: 354, endPoint x: 739, endPoint y: 138, distance: 216.3
click at [746, 79] on div "true false Workflow Set Inputs Inputs LLM · Perplexity Sonar Deep Research Late…" at bounding box center [644, 325] width 1227 height 588
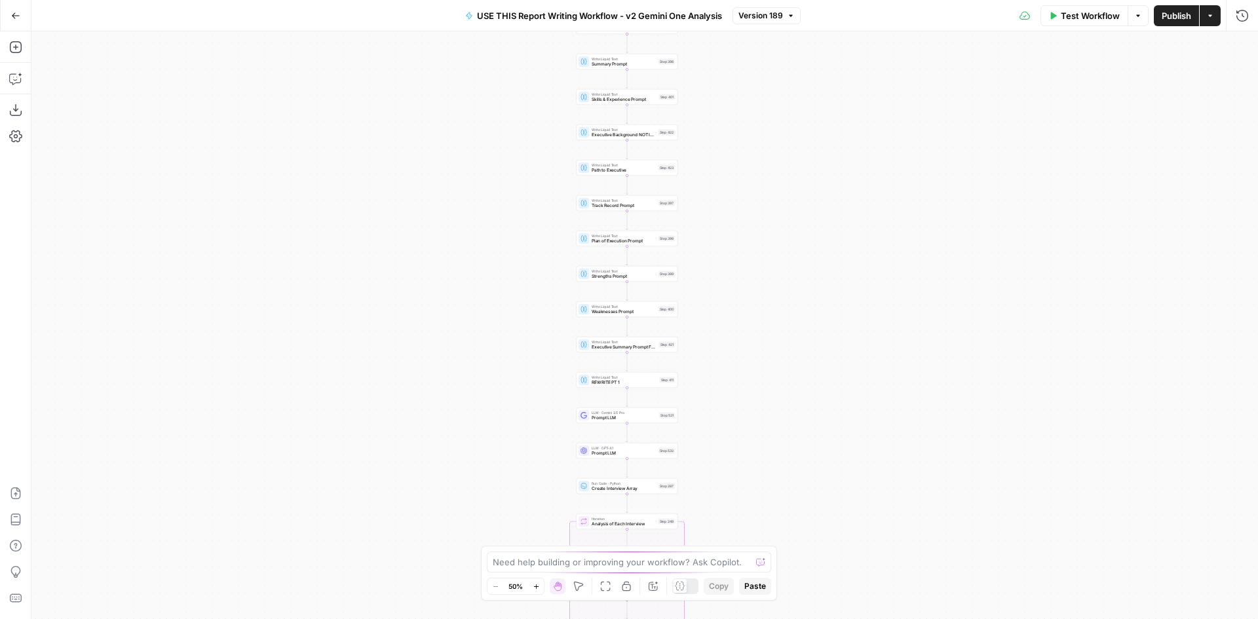
drag, startPoint x: 754, startPoint y: 246, endPoint x: 772, endPoint y: 131, distance: 116.8
click at [772, 111] on div "true false Workflow Set Inputs Inputs LLM · Perplexity Sonar Deep Research Late…" at bounding box center [644, 325] width 1227 height 588
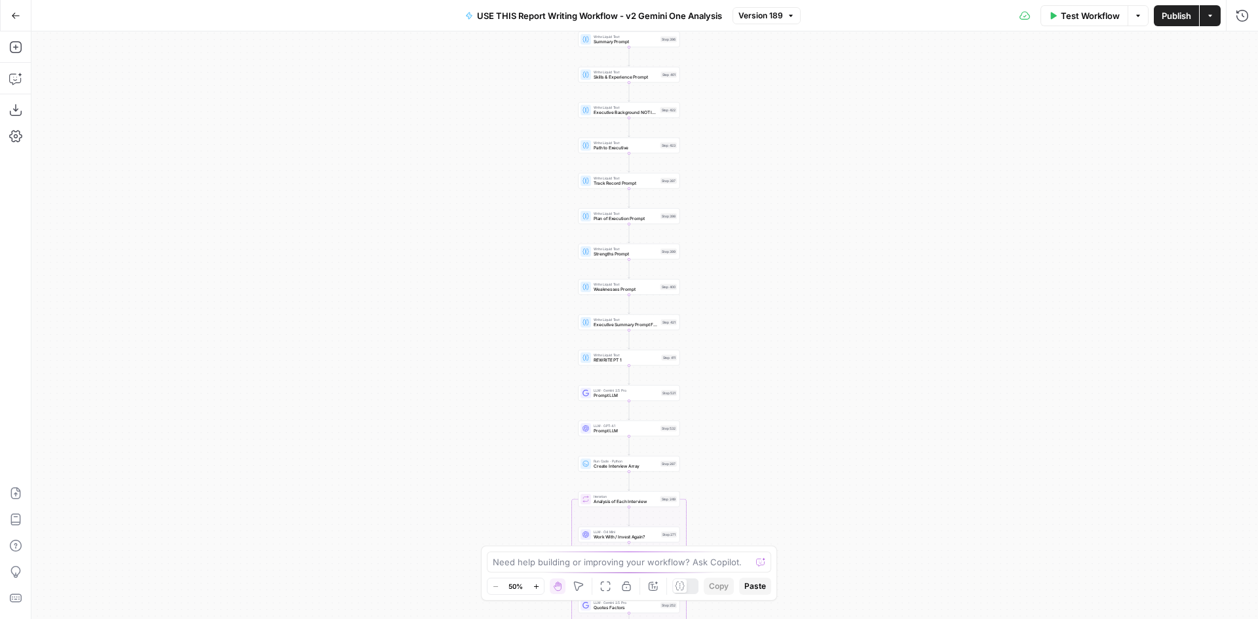
drag, startPoint x: 751, startPoint y: 343, endPoint x: 751, endPoint y: 107, distance: 236.0
click at [751, 107] on div "true false Workflow Set Inputs Inputs LLM · Perplexity Sonar Deep Research Late…" at bounding box center [644, 325] width 1227 height 588
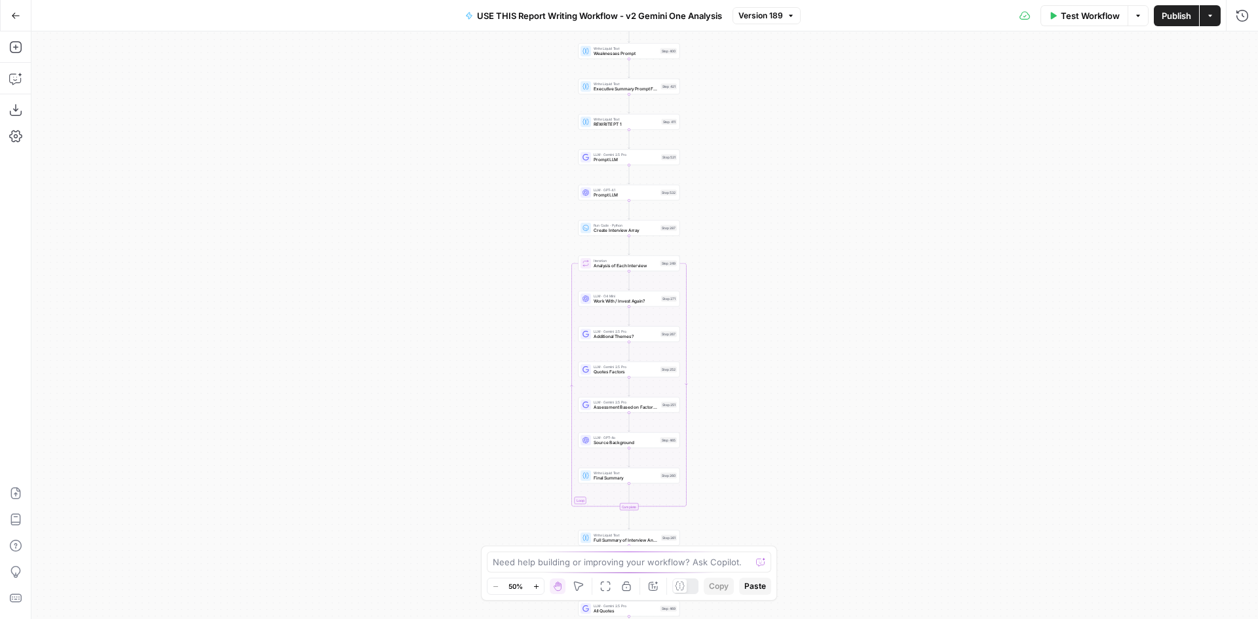
click at [745, 278] on div "true false Workflow Set Inputs Inputs LLM · Perplexity Sonar Deep Research Late…" at bounding box center [644, 325] width 1227 height 588
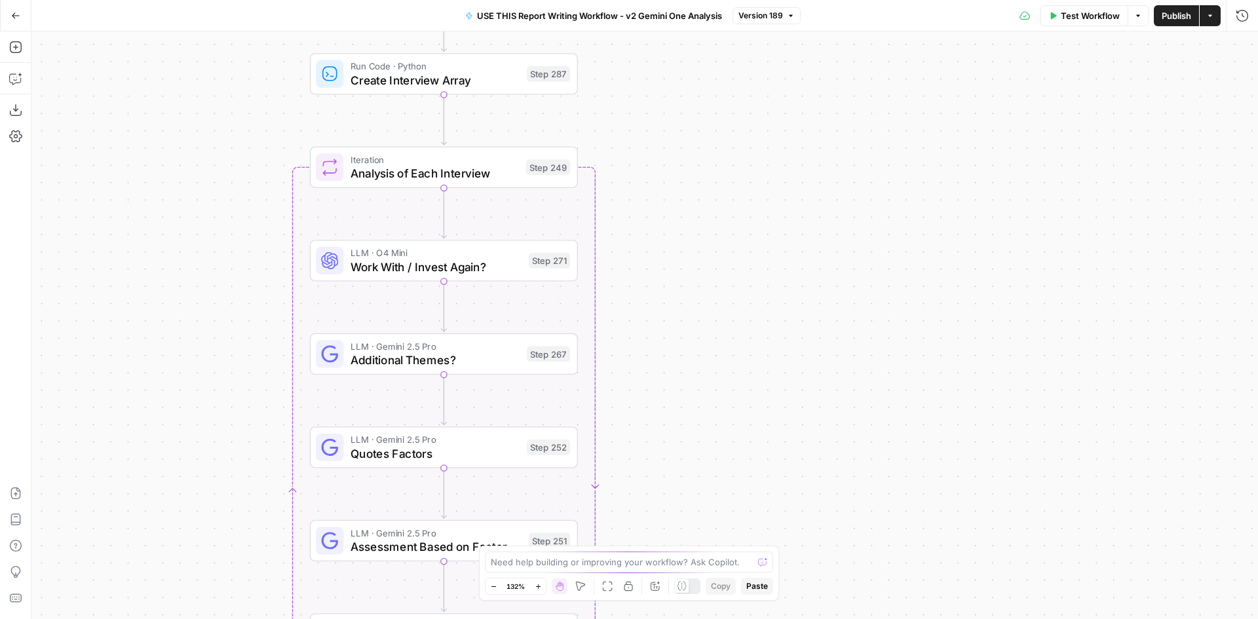
drag, startPoint x: 680, startPoint y: 279, endPoint x: 685, endPoint y: 249, distance: 29.9
click at [685, 249] on div "true false Workflow Set Inputs Inputs LLM · Perplexity Sonar Deep Research Late…" at bounding box center [644, 325] width 1227 height 588
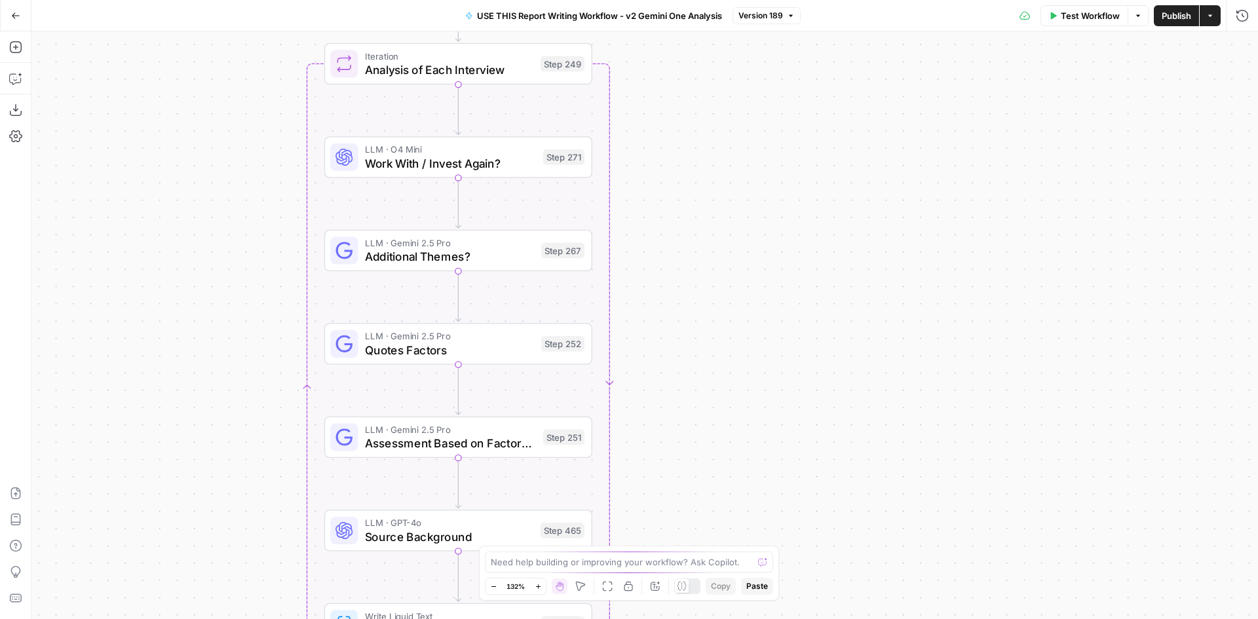
drag, startPoint x: 693, startPoint y: 331, endPoint x: 706, endPoint y: 241, distance: 91.4
click at [706, 241] on div "true false Workflow Set Inputs Inputs LLM · Perplexity Sonar Deep Research Late…" at bounding box center [644, 325] width 1227 height 588
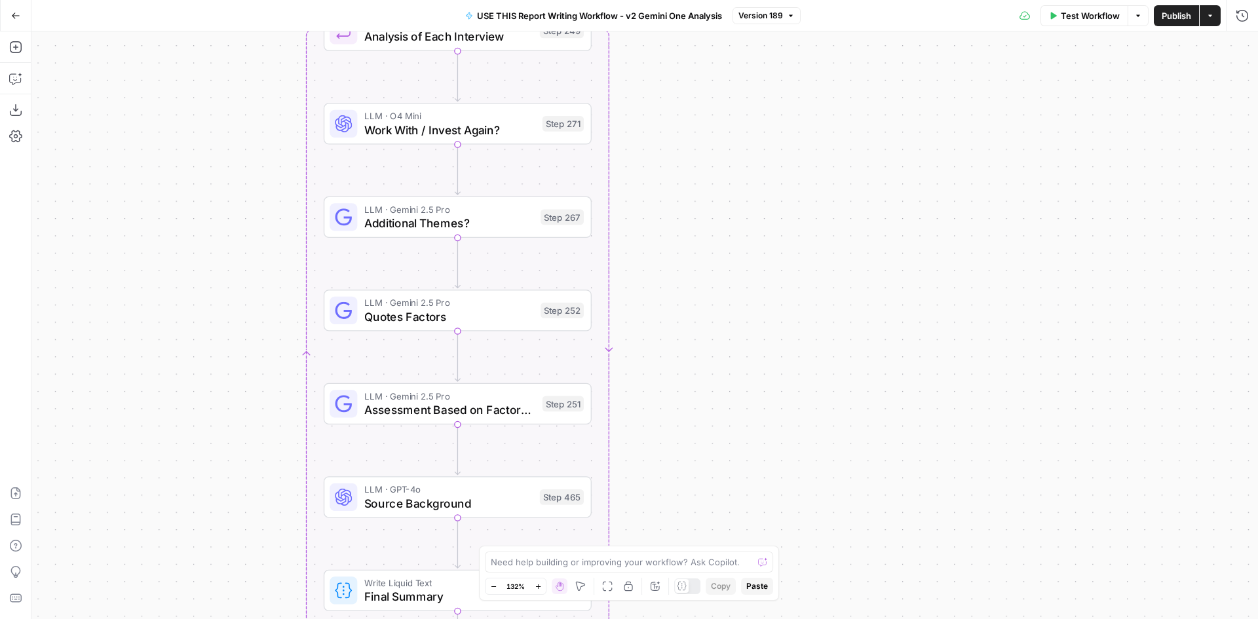
drag, startPoint x: 684, startPoint y: 256, endPoint x: 684, endPoint y: 288, distance: 32.1
click at [684, 288] on div "true false Workflow Set Inputs Inputs LLM · Perplexity Sonar Deep Research Late…" at bounding box center [644, 325] width 1227 height 588
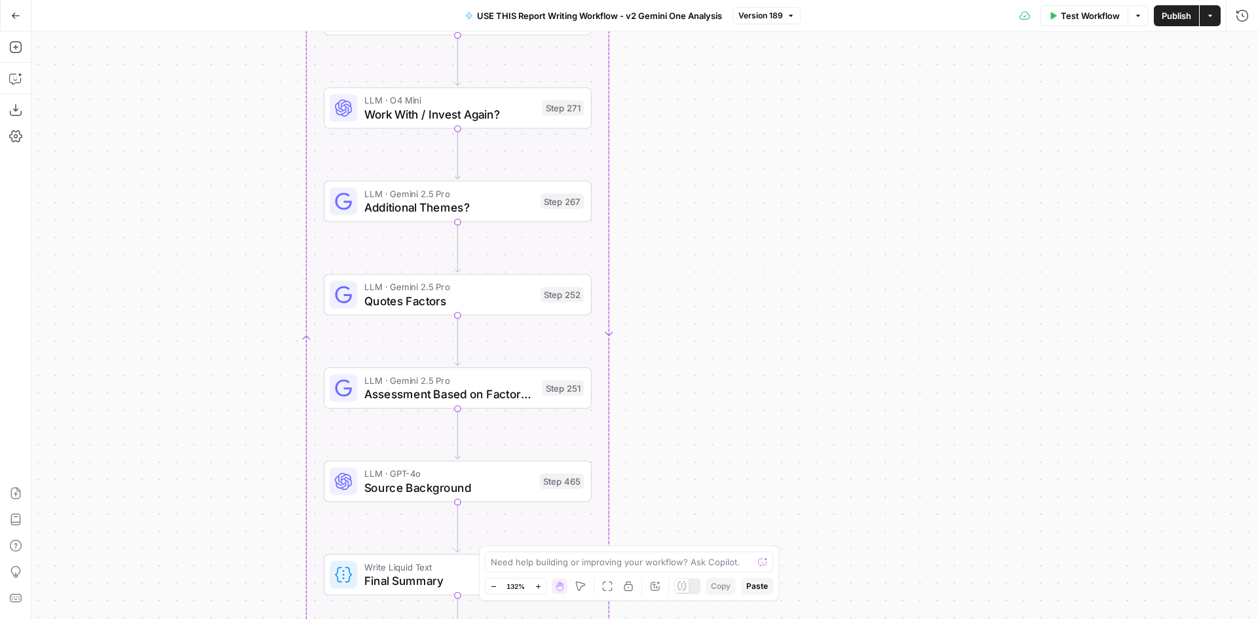
click at [670, 244] on div "true false Workflow Set Inputs Inputs LLM · Perplexity Sonar Deep Research Late…" at bounding box center [644, 325] width 1227 height 588
click at [516, 194] on span "LLM · Gemini 2.5 Pro" at bounding box center [449, 194] width 170 height 14
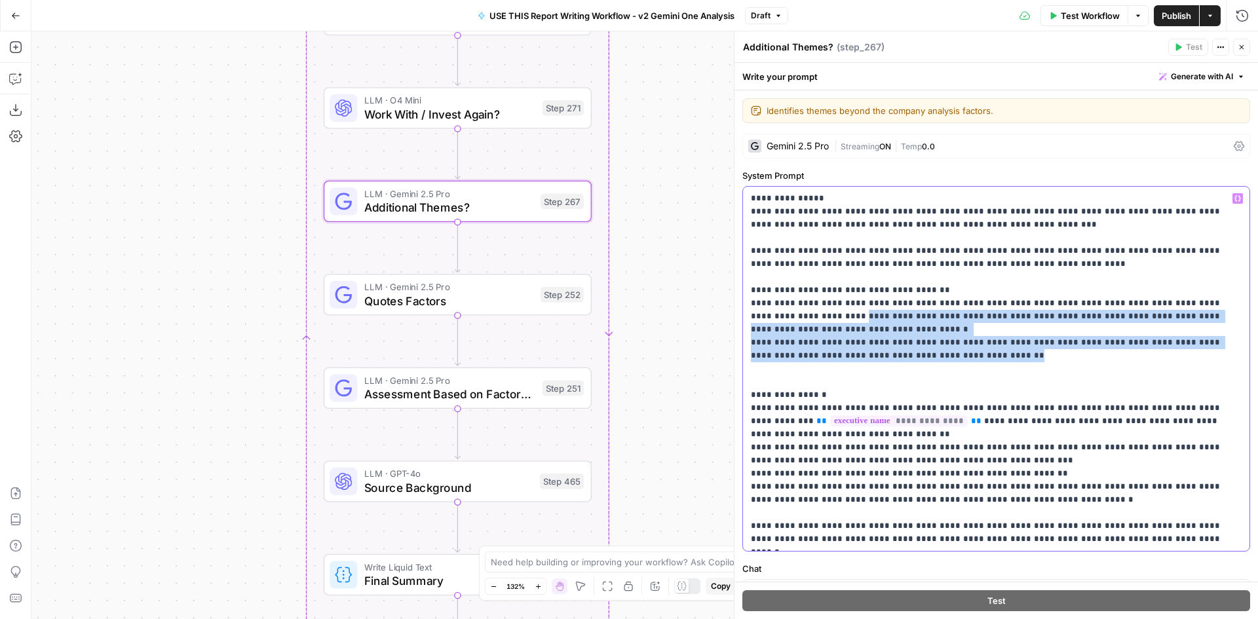
drag, startPoint x: 964, startPoint y: 360, endPoint x: 780, endPoint y: 313, distance: 189.3
click at [780, 313] on p "**********" at bounding box center [991, 369] width 481 height 354
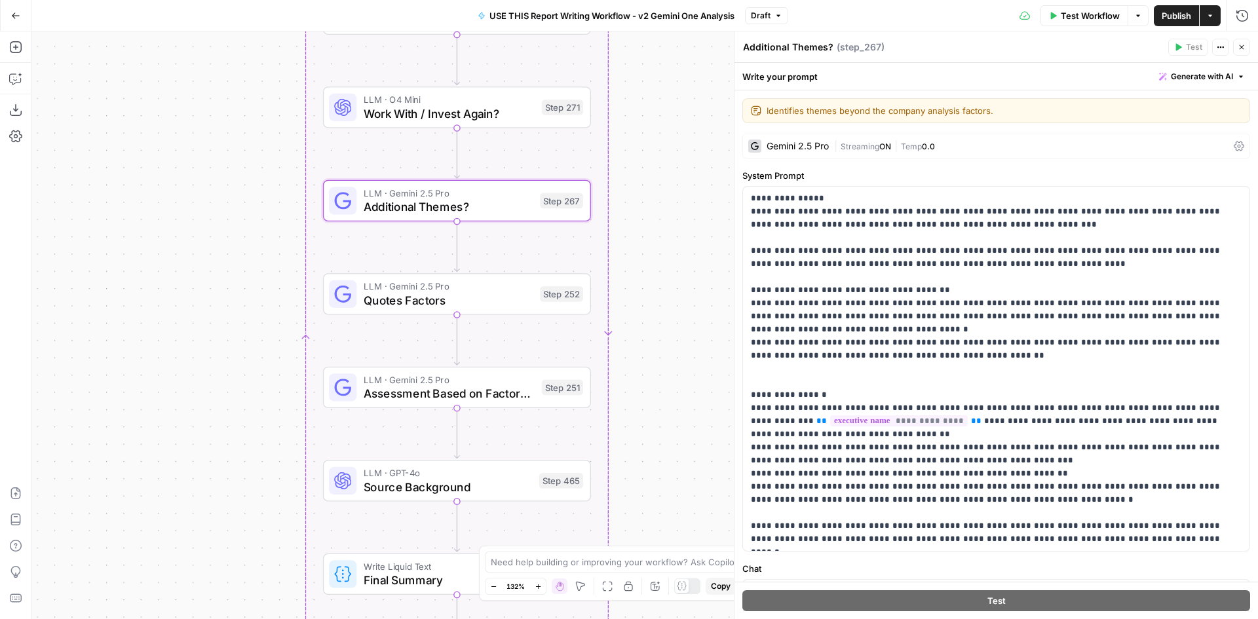
click at [661, 328] on div "true false Workflow Set Inputs Inputs LLM · Perplexity Sonar Deep Research Late…" at bounding box center [644, 325] width 1227 height 588
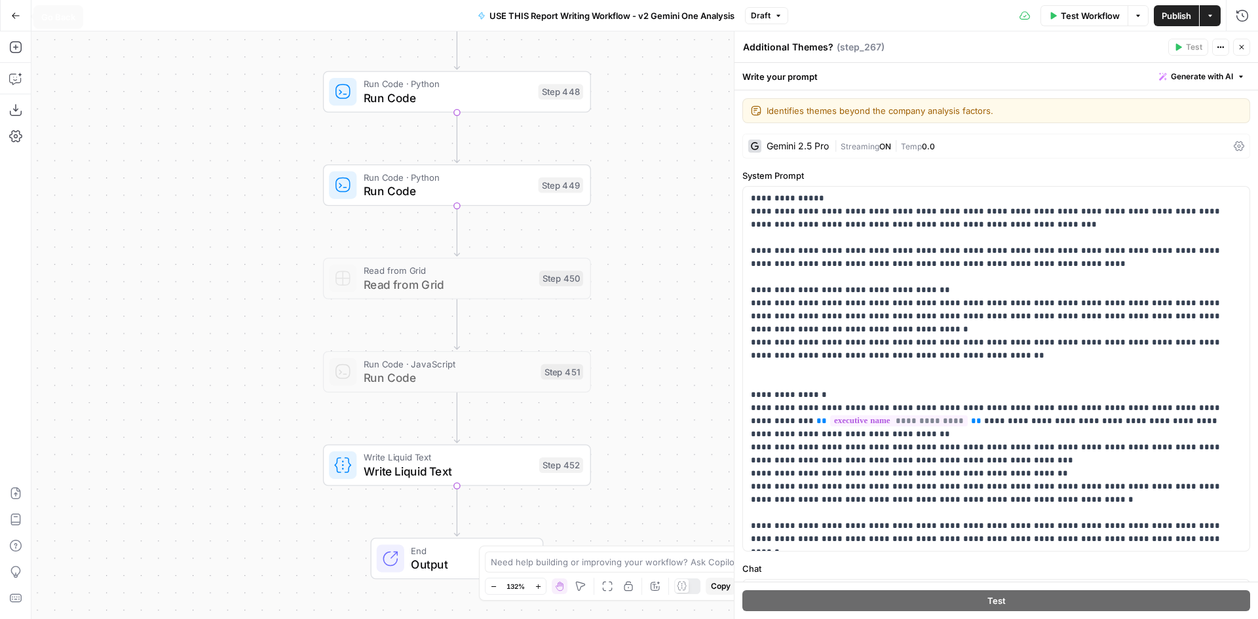
click at [12, 22] on button "Go Back" at bounding box center [16, 16] width 24 height 24
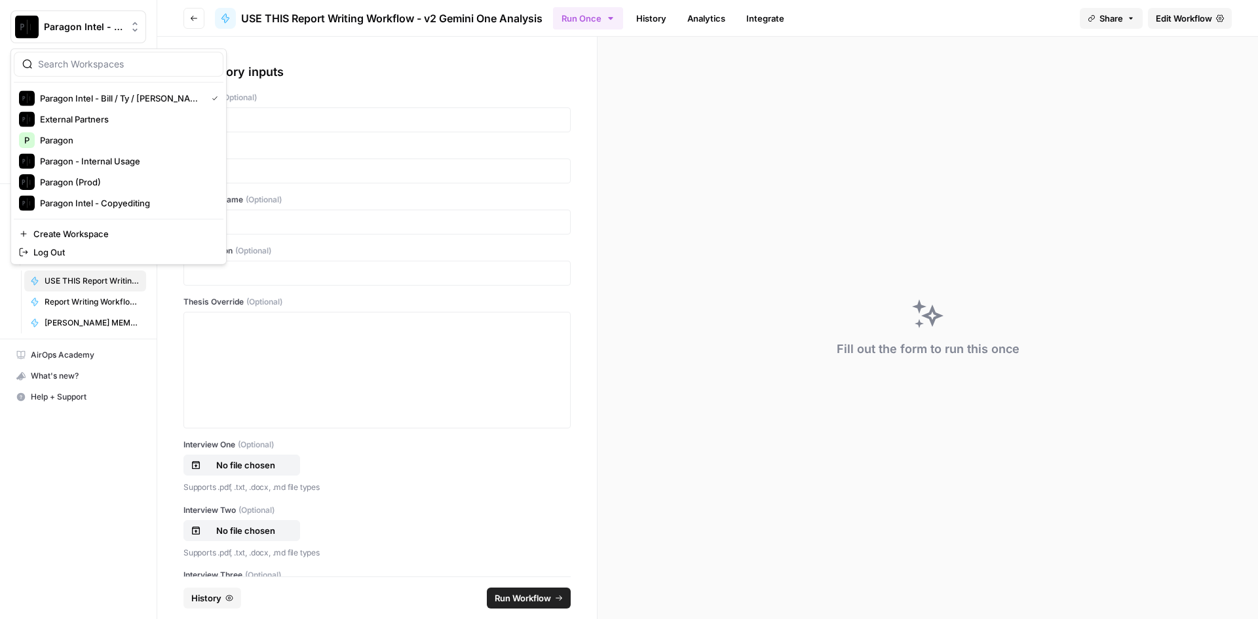
click at [98, 25] on span "Paragon Intel - Bill / Ty / Colby R&D" at bounding box center [83, 26] width 79 height 13
click at [96, 174] on div "Paragon (Prod)" at bounding box center [118, 182] width 199 height 16
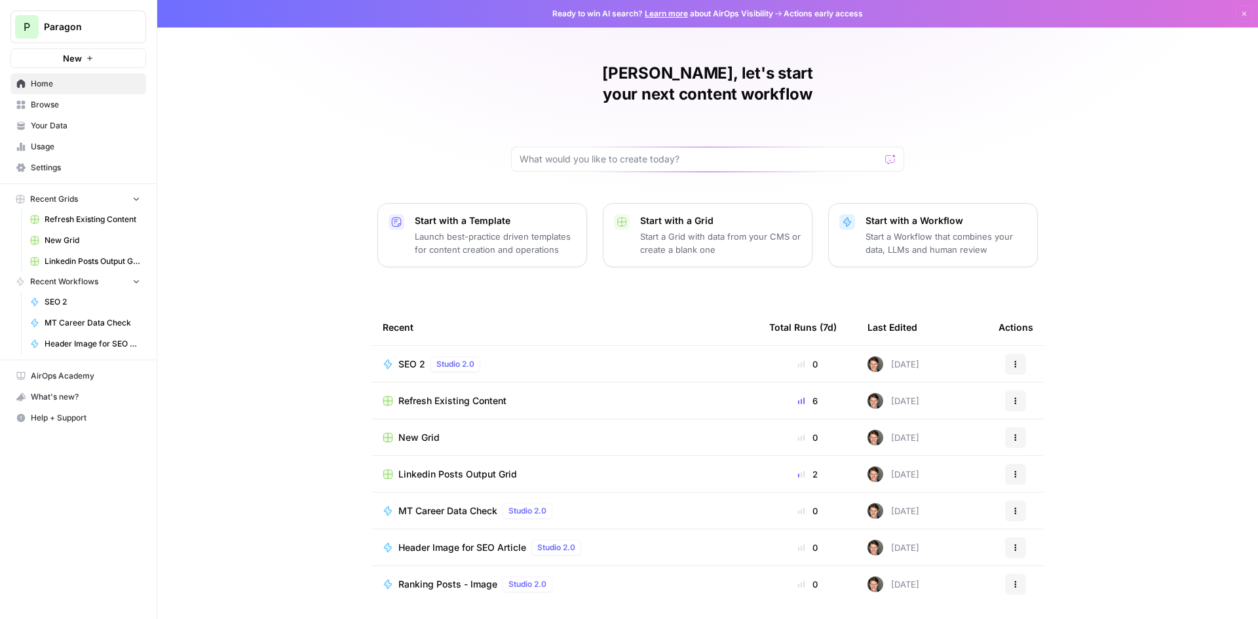
click at [81, 107] on span "Browse" at bounding box center [85, 105] width 109 height 12
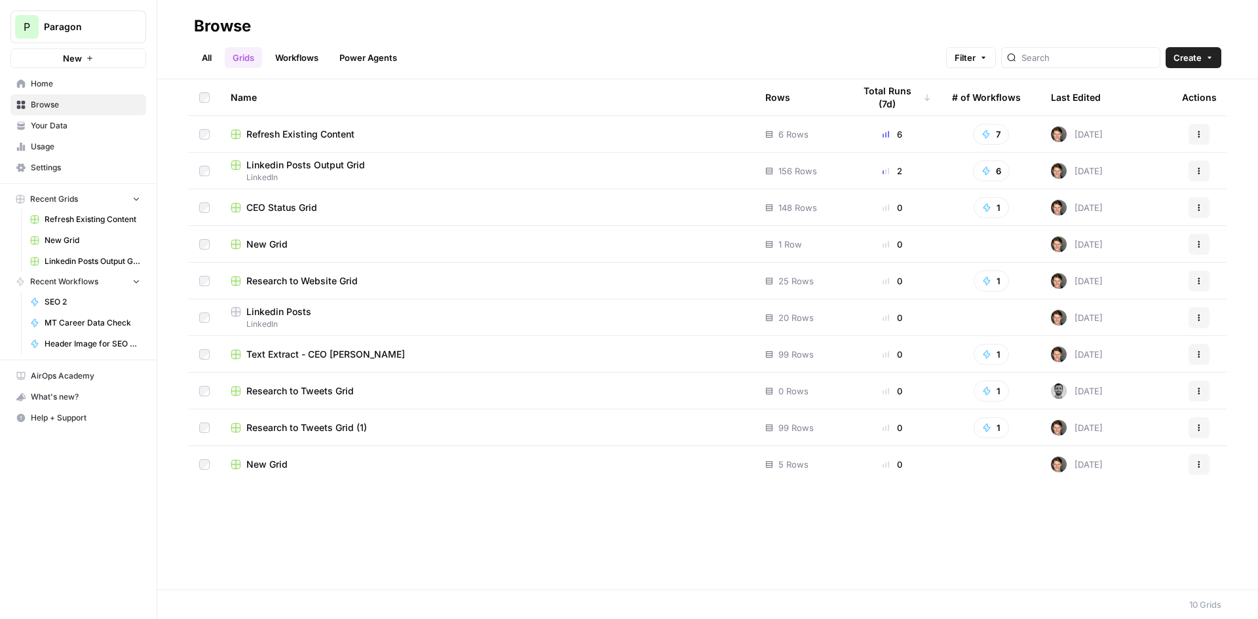
click at [1191, 54] on span "Create" at bounding box center [1188, 57] width 28 height 13
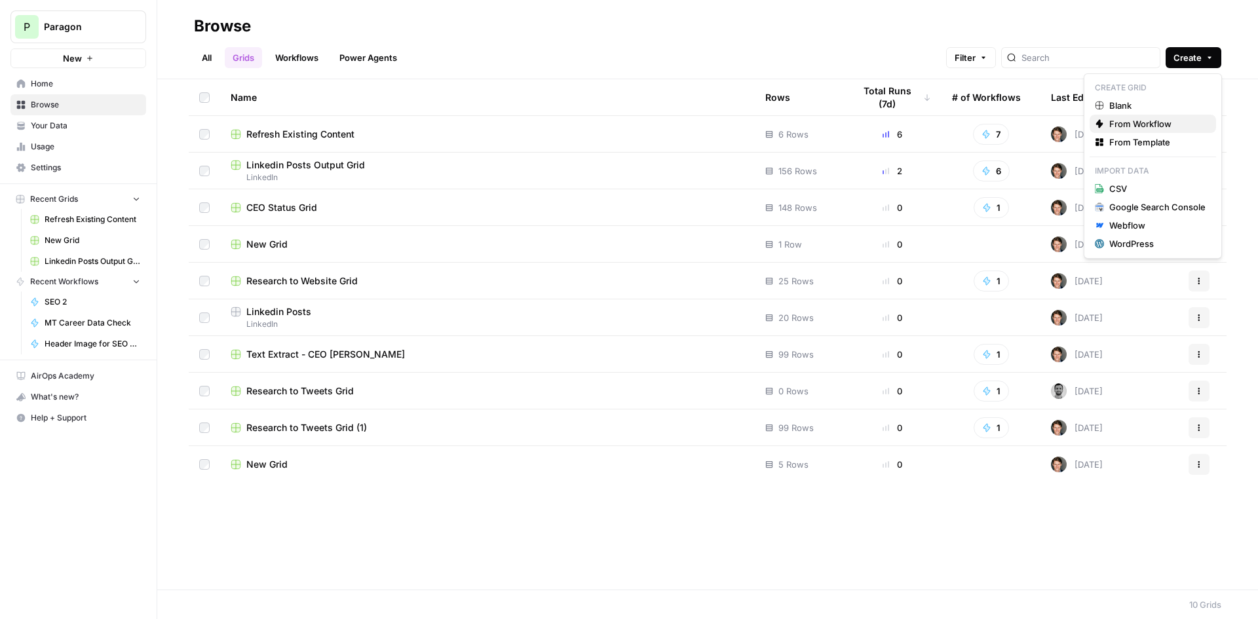
click at [1160, 127] on span "From Workflow" at bounding box center [1158, 123] width 96 height 13
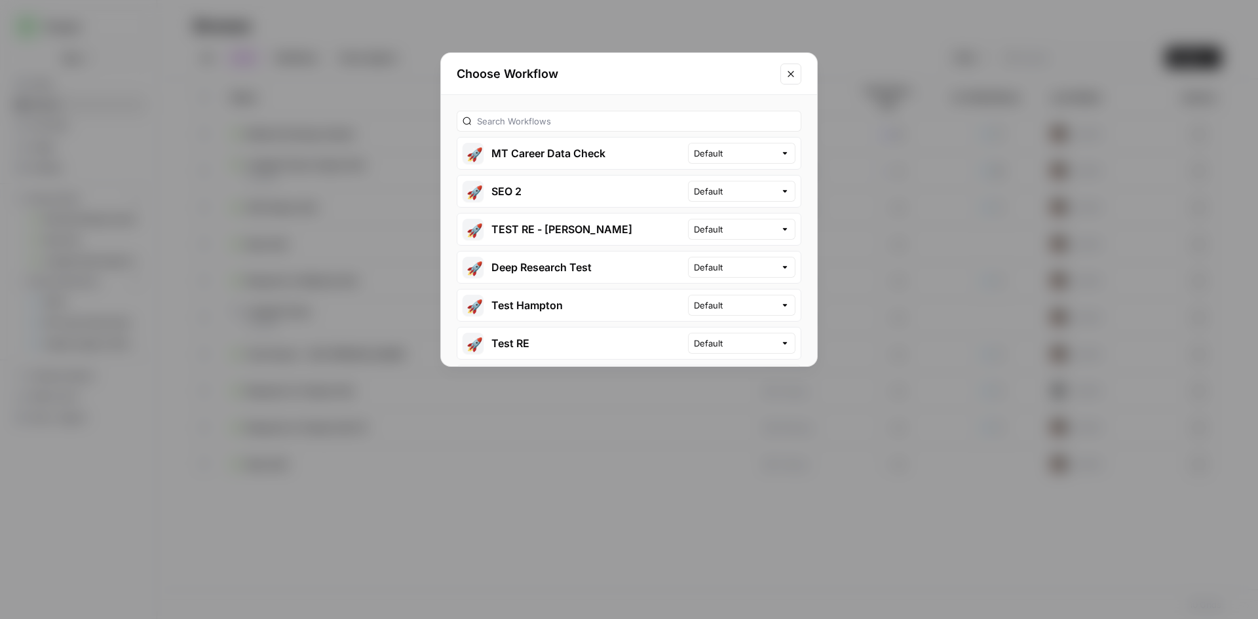
click at [789, 80] on button "Close modal" at bounding box center [791, 74] width 21 height 21
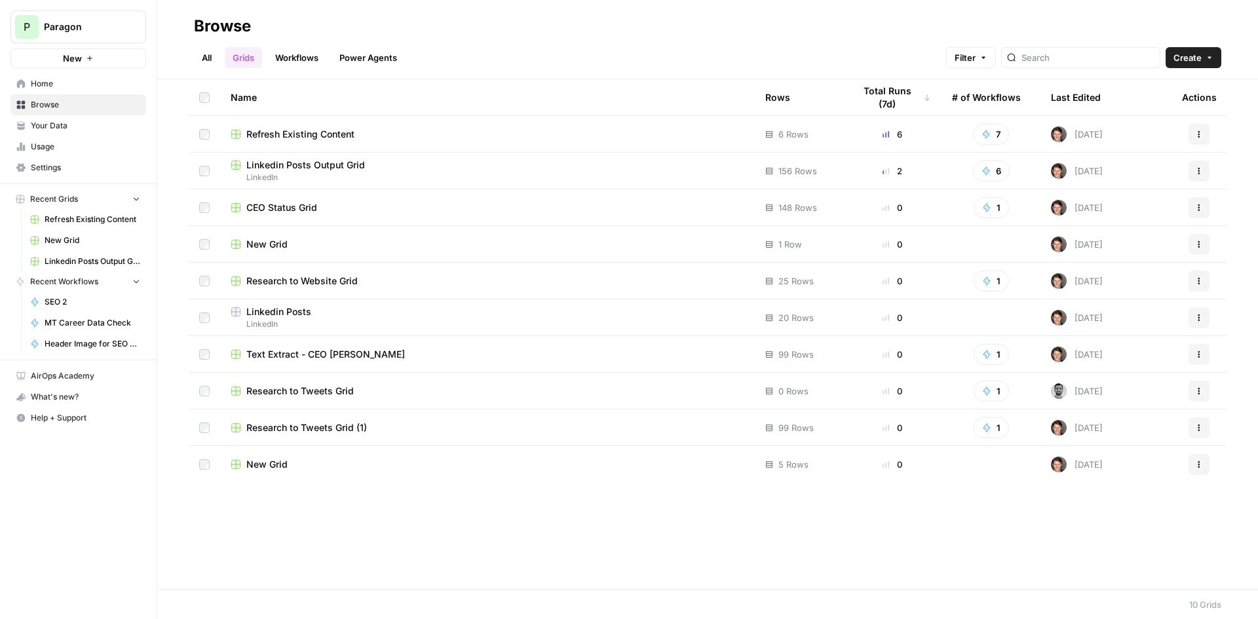
click at [1180, 60] on span "Create" at bounding box center [1188, 57] width 28 height 13
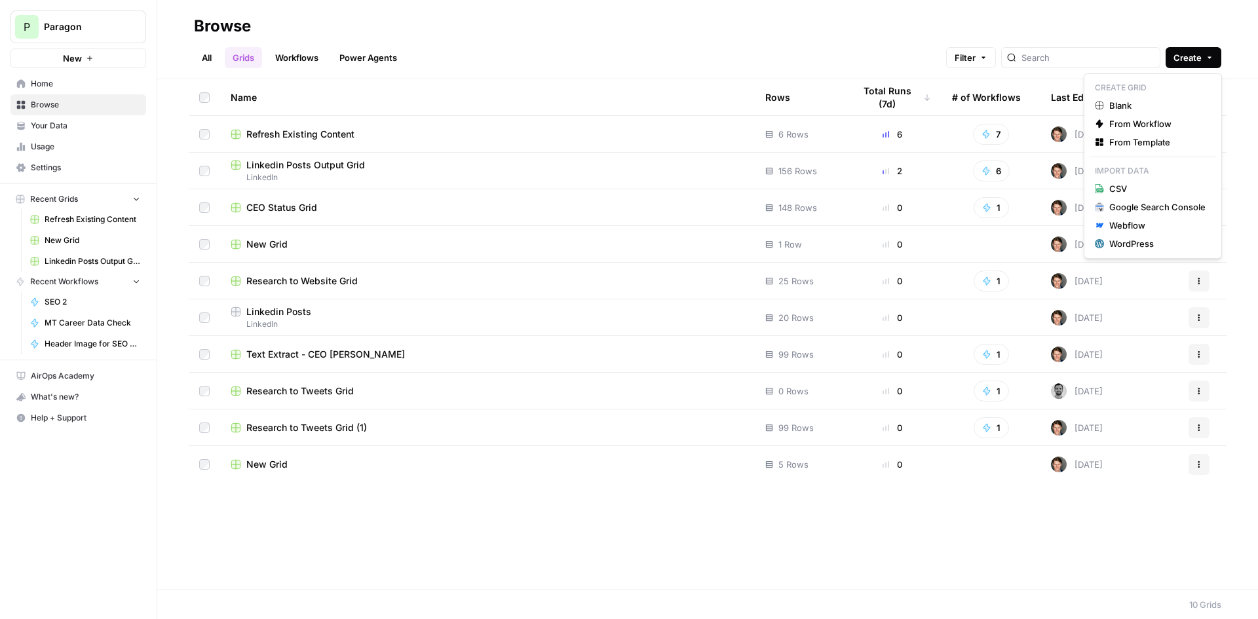
click at [315, 61] on link "Workflows" at bounding box center [296, 57] width 59 height 21
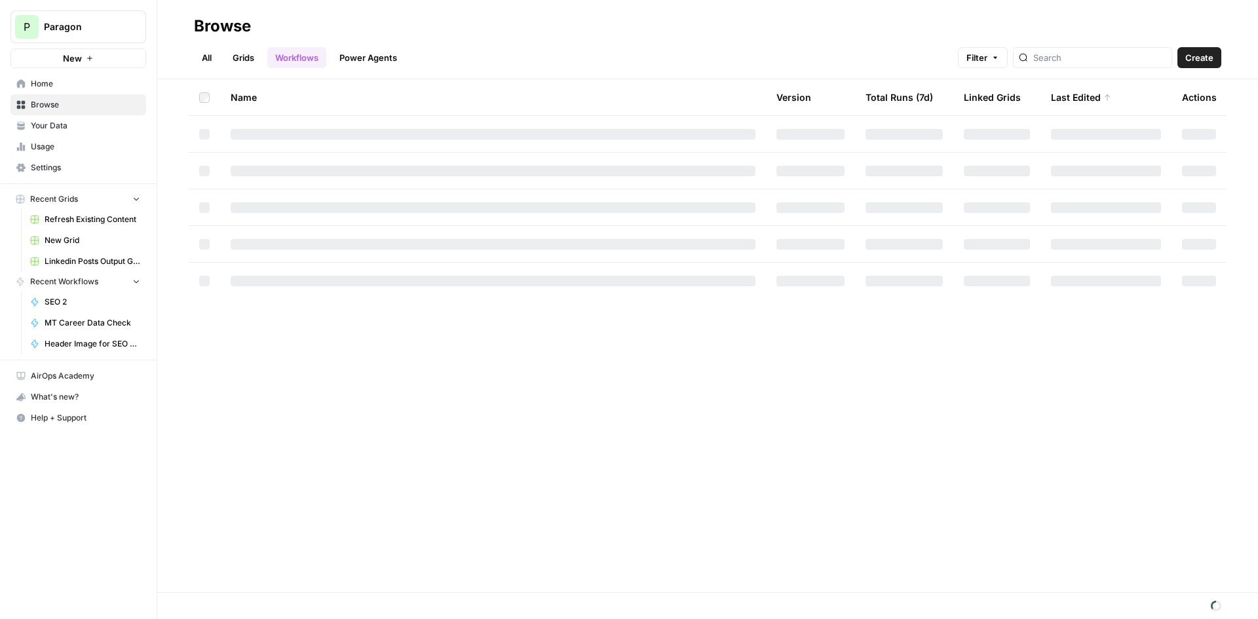
click at [1216, 56] on button "Create" at bounding box center [1200, 57] width 44 height 21
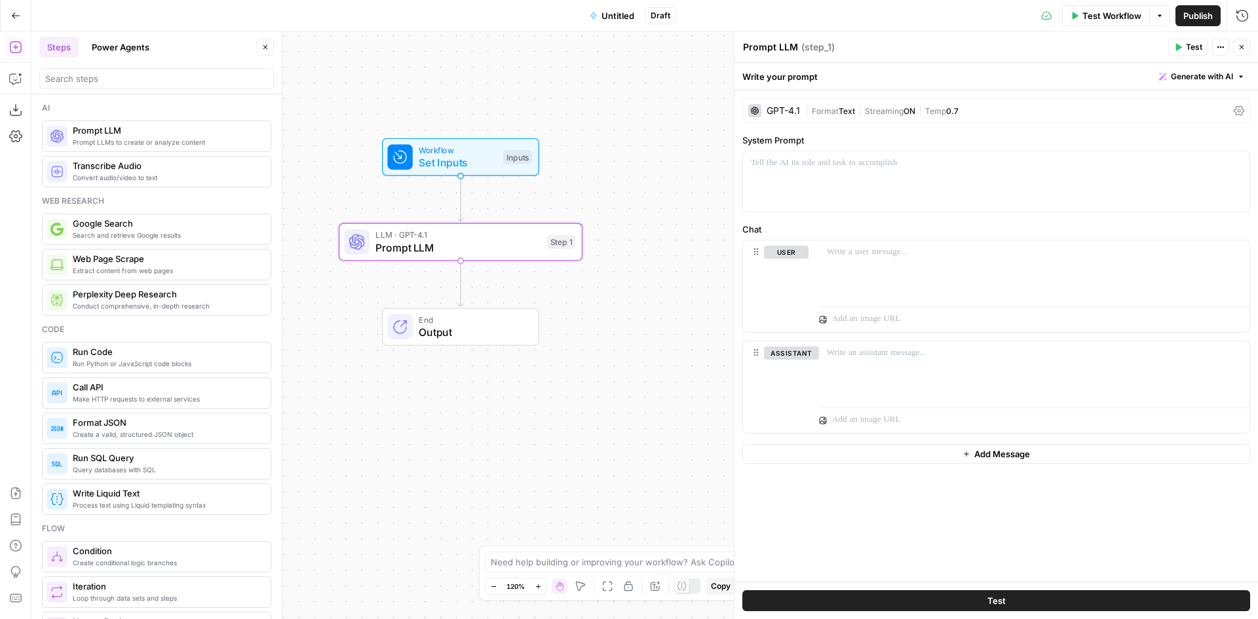
drag, startPoint x: 633, startPoint y: 203, endPoint x: 450, endPoint y: 78, distance: 221.6
click at [450, 78] on div "Workflow Set Inputs Inputs LLM · GPT-4.1 Prompt LLM Step 1 End Output" at bounding box center [644, 325] width 1227 height 588
click at [823, 111] on span "Format" at bounding box center [825, 111] width 27 height 10
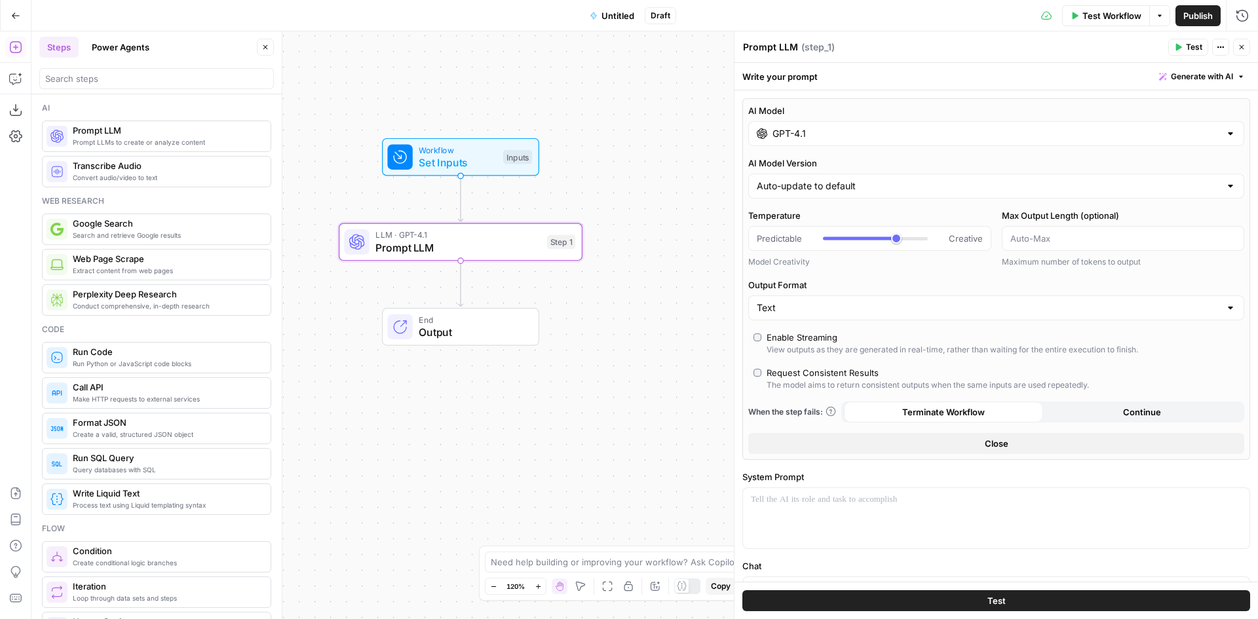
click at [878, 142] on div "GPT-4.1" at bounding box center [997, 133] width 496 height 25
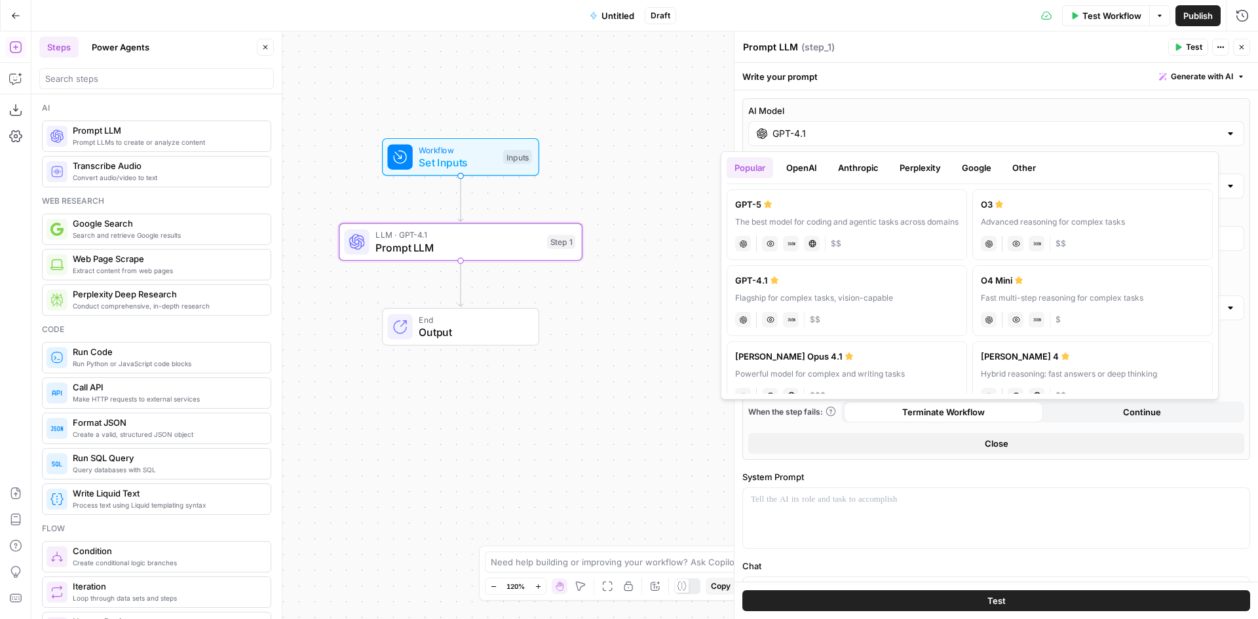
click at [798, 172] on button "OpenAI" at bounding box center [802, 167] width 47 height 21
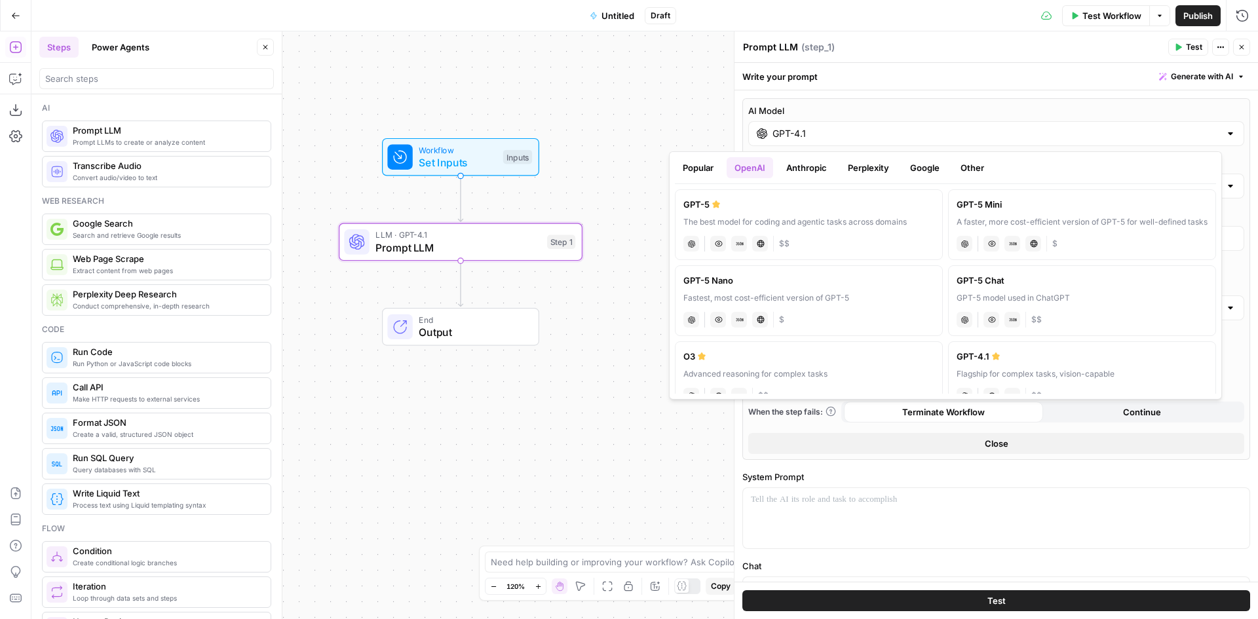
click at [821, 170] on button "Anthropic" at bounding box center [807, 167] width 56 height 21
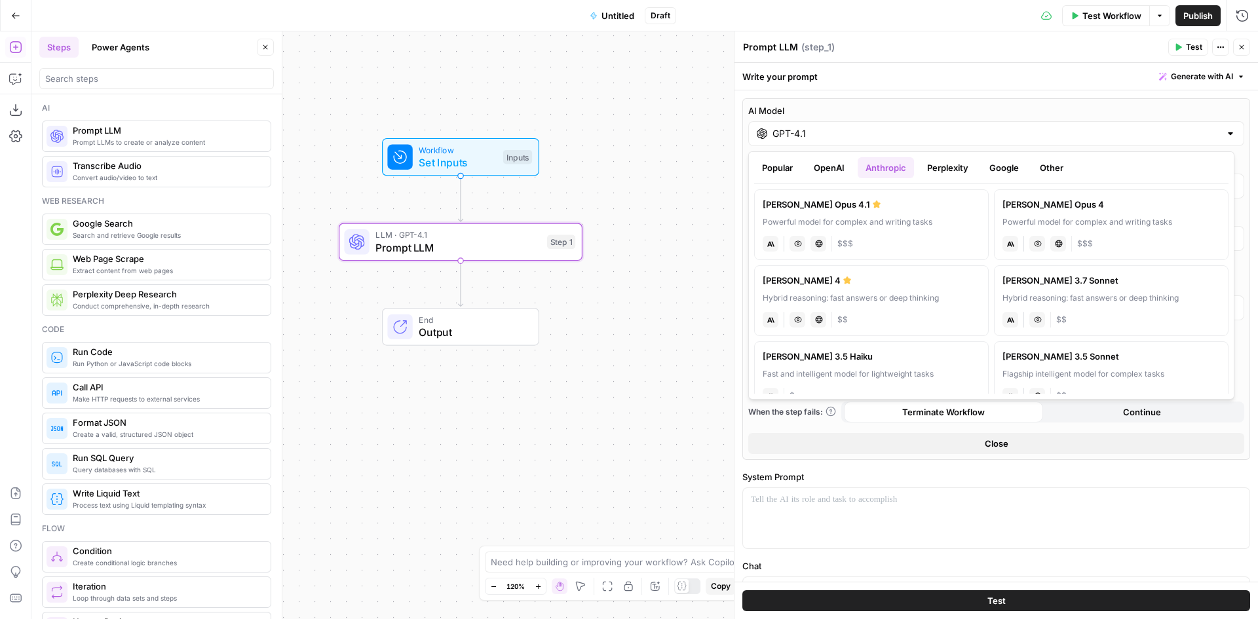
click at [940, 161] on button "Perplexity" at bounding box center [948, 167] width 57 height 21
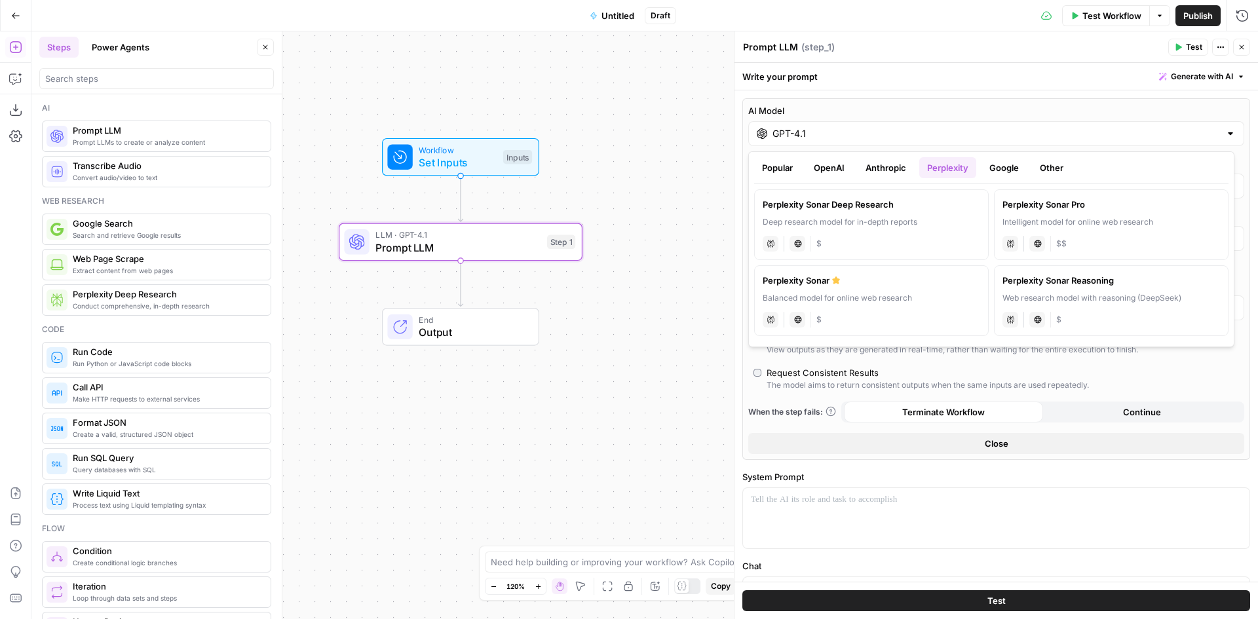
click at [994, 170] on button "Google" at bounding box center [1004, 167] width 45 height 21
click at [777, 177] on button "Popular" at bounding box center [777, 167] width 47 height 21
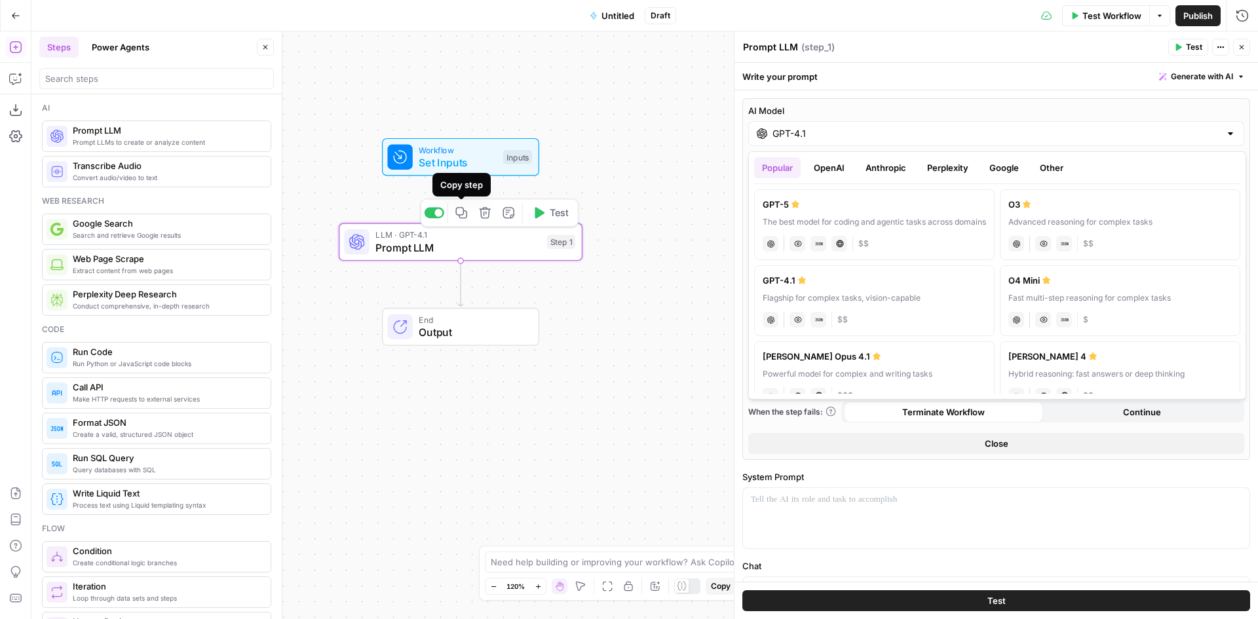
click at [461, 220] on button "Copy step" at bounding box center [462, 213] width 20 height 20
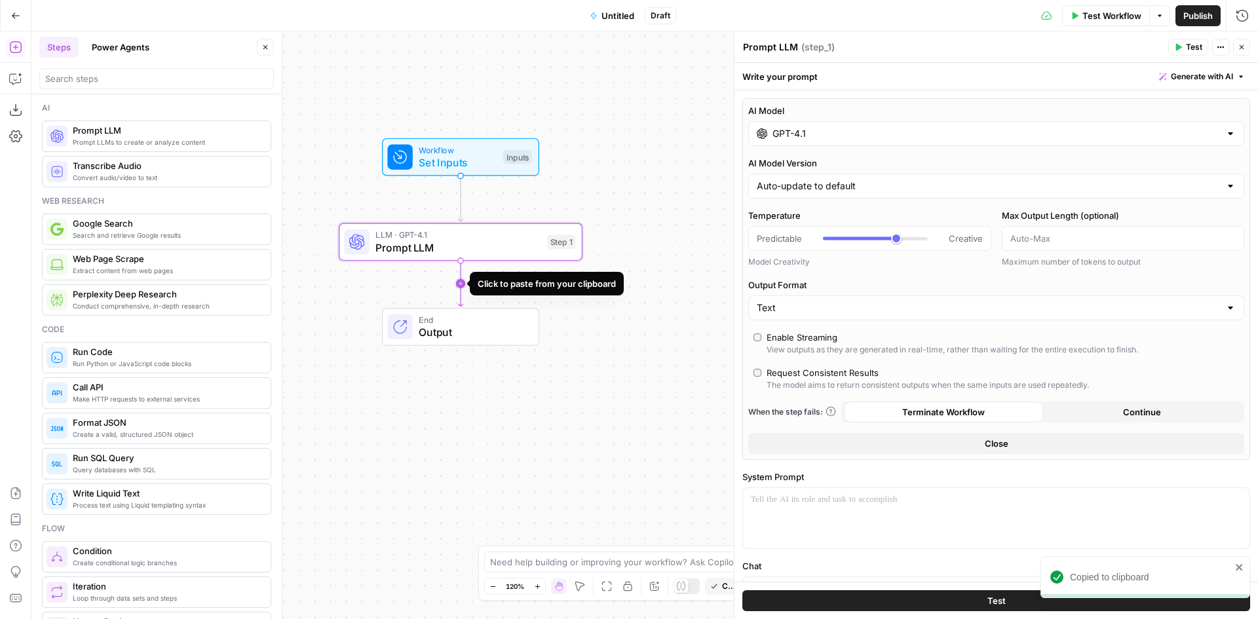
click at [460, 277] on icon "Edge from step_1 to end" at bounding box center [460, 284] width 5 height 46
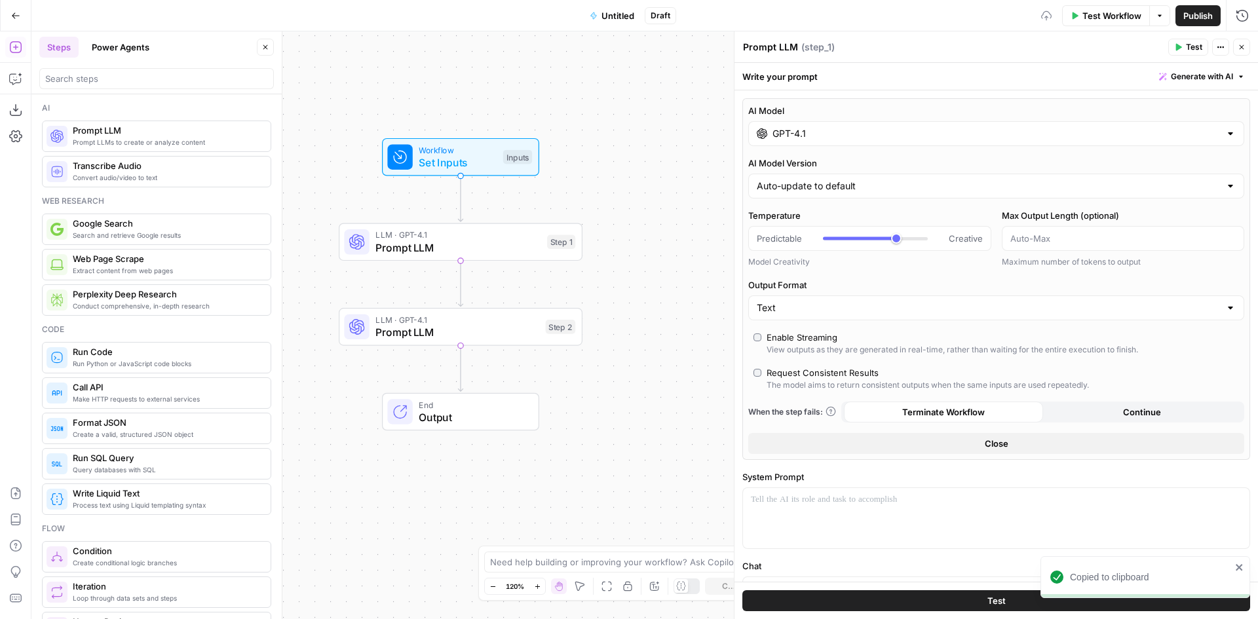
click at [451, 241] on span "Prompt LLM" at bounding box center [458, 248] width 165 height 16
click at [484, 327] on span "Prompt LLM" at bounding box center [458, 332] width 164 height 16
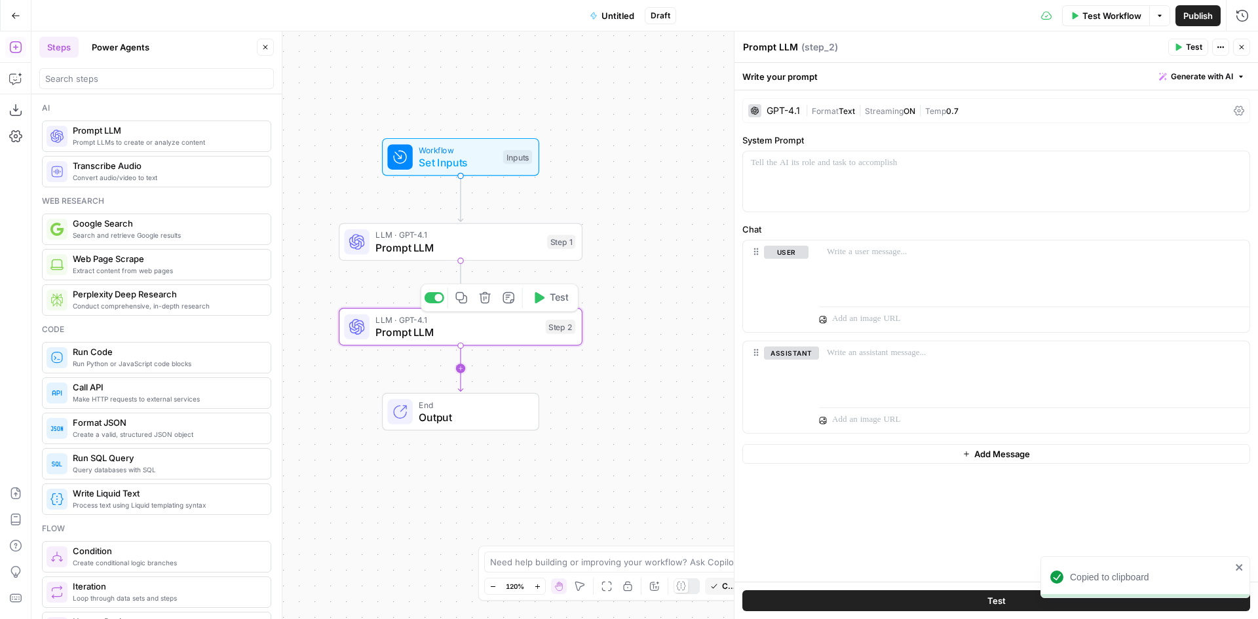
click at [463, 374] on icon "Edge from step_2 to end" at bounding box center [460, 369] width 5 height 46
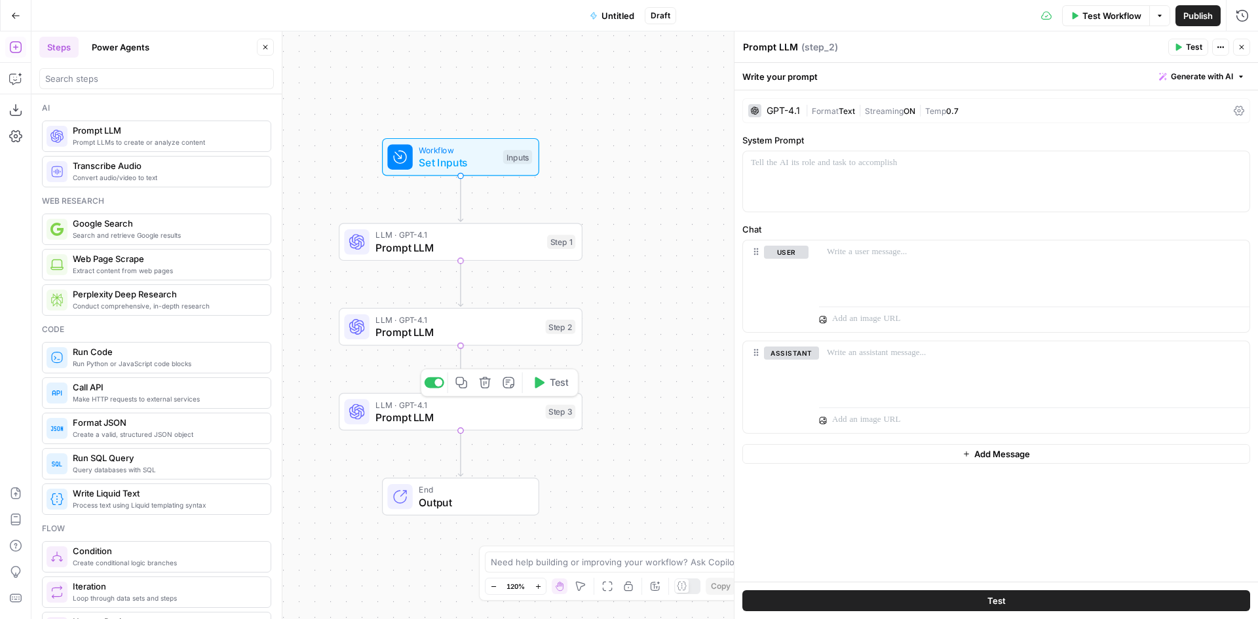
click at [552, 245] on div "Step 1" at bounding box center [561, 242] width 28 height 14
click at [563, 326] on div "Step 2" at bounding box center [561, 327] width 30 height 14
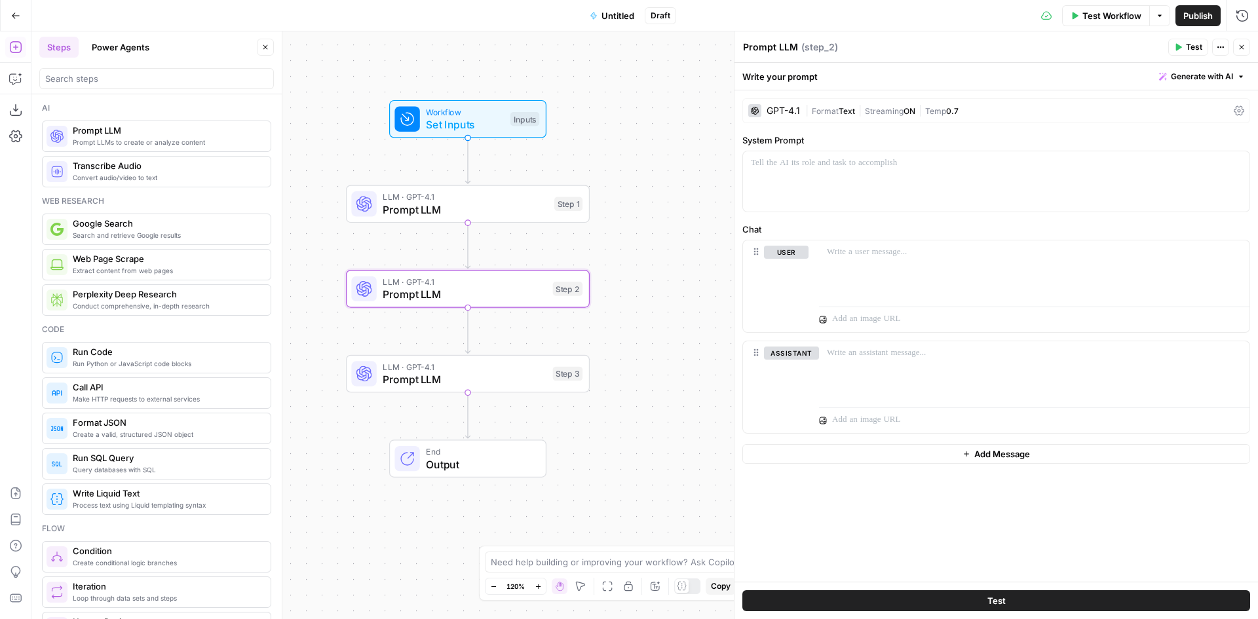
drag, startPoint x: 630, startPoint y: 340, endPoint x: 637, endPoint y: 302, distance: 38.7
click at [637, 302] on div "Workflow Set Inputs Inputs LLM · GPT-4.1 Prompt LLM Step 1 LLM · GPT-4.1 Prompt…" at bounding box center [644, 325] width 1227 height 588
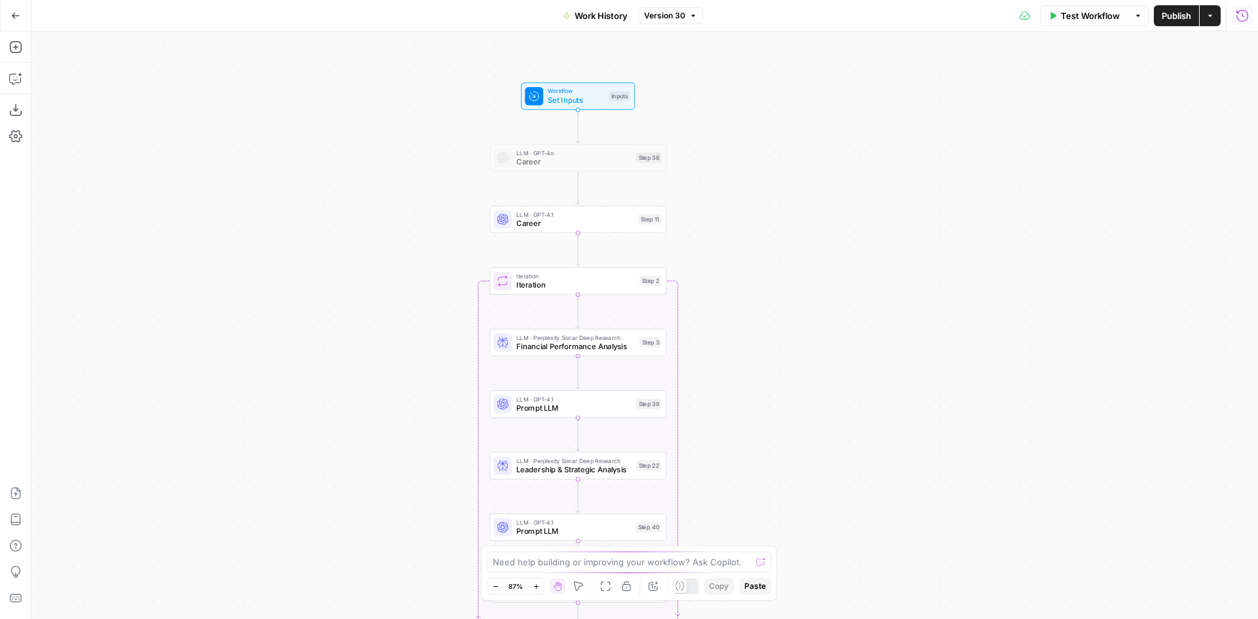
click at [1248, 18] on icon "button" at bounding box center [1243, 15] width 12 height 12
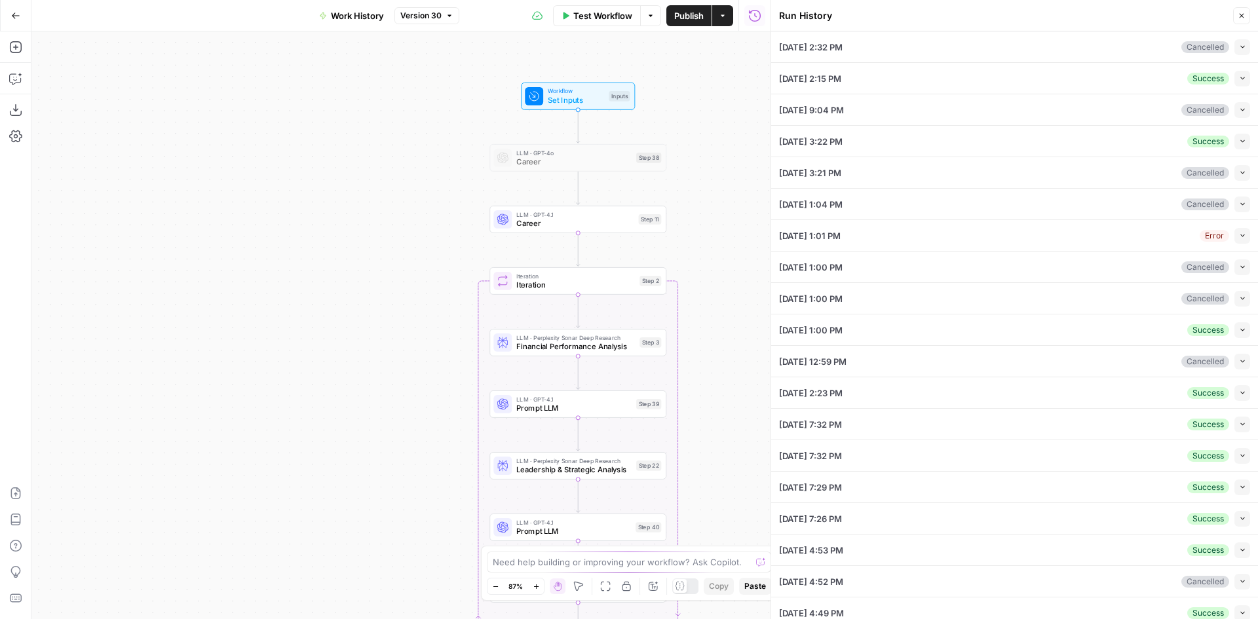
click at [1235, 79] on button "Collapse" at bounding box center [1243, 79] width 16 height 16
type input "[PERSON_NAME]"
type input "Harley-Davidson"
type textarea "Company Ticker Position Dates Alpha MODG Topgolf Callaway Brands Corp. MODG CEO…"
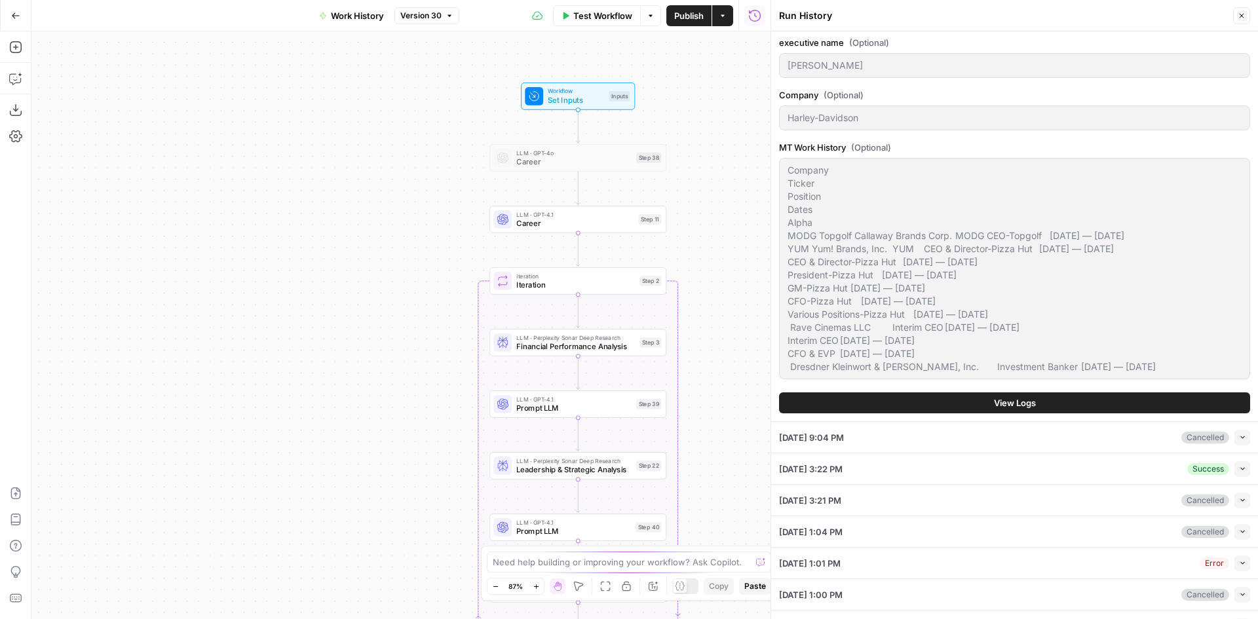
scroll to position [131, 0]
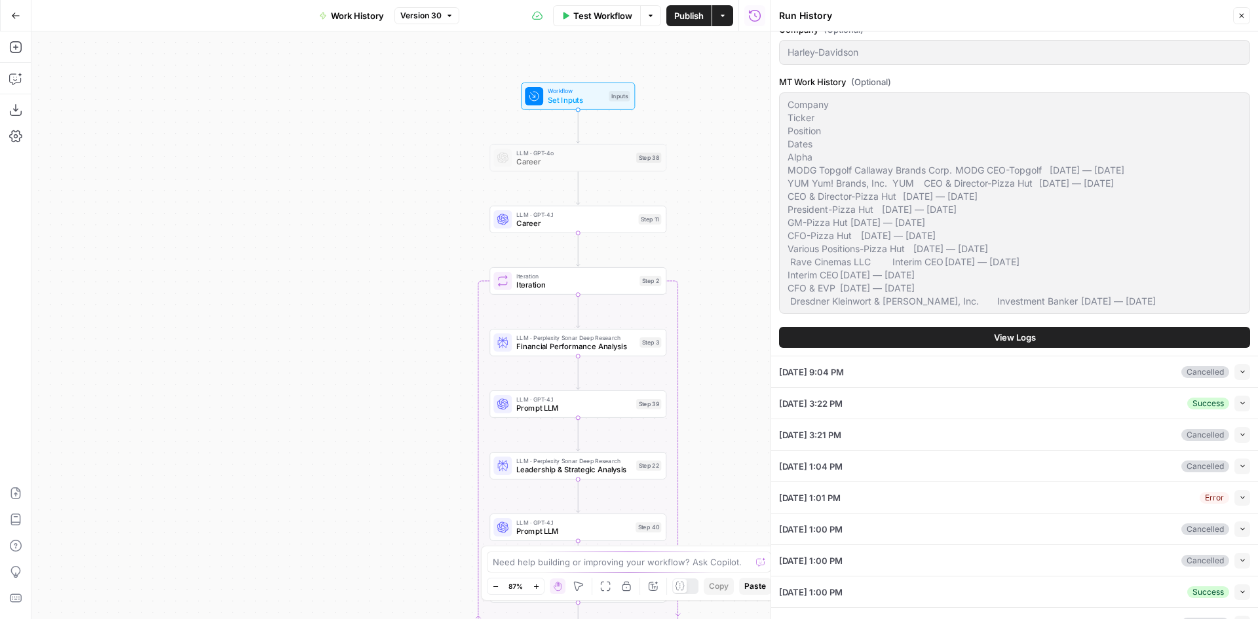
click at [1091, 304] on div "Company Ticker Position Dates Alpha MODG Topgolf Callaway Brands Corp. MODG CEO…" at bounding box center [1014, 203] width 471 height 222
click at [939, 234] on div "Company Ticker Position Dates Alpha MODG Topgolf Callaway Brands Corp. MODG CEO…" at bounding box center [1014, 203] width 471 height 222
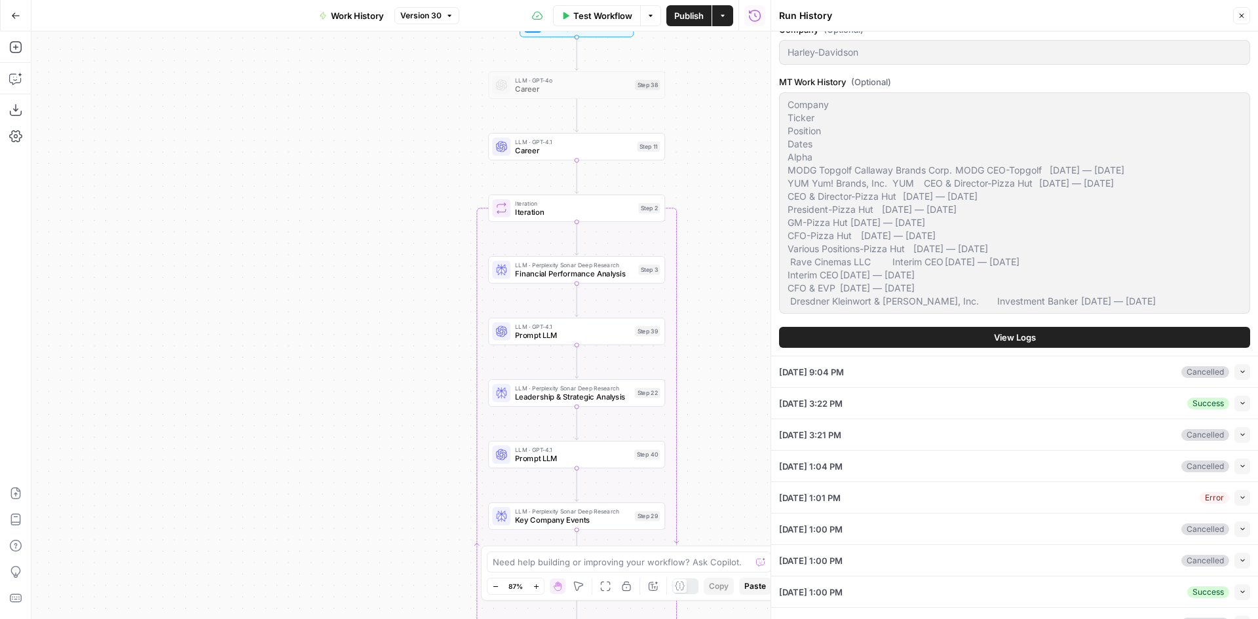
drag, startPoint x: 711, startPoint y: 281, endPoint x: 705, endPoint y: 199, distance: 81.5
click at [705, 199] on div "Workflow Set Inputs Inputs LLM · GPT-4o Career Step 38 LLM · GPT-4.1 Career Ste…" at bounding box center [400, 325] width 739 height 588
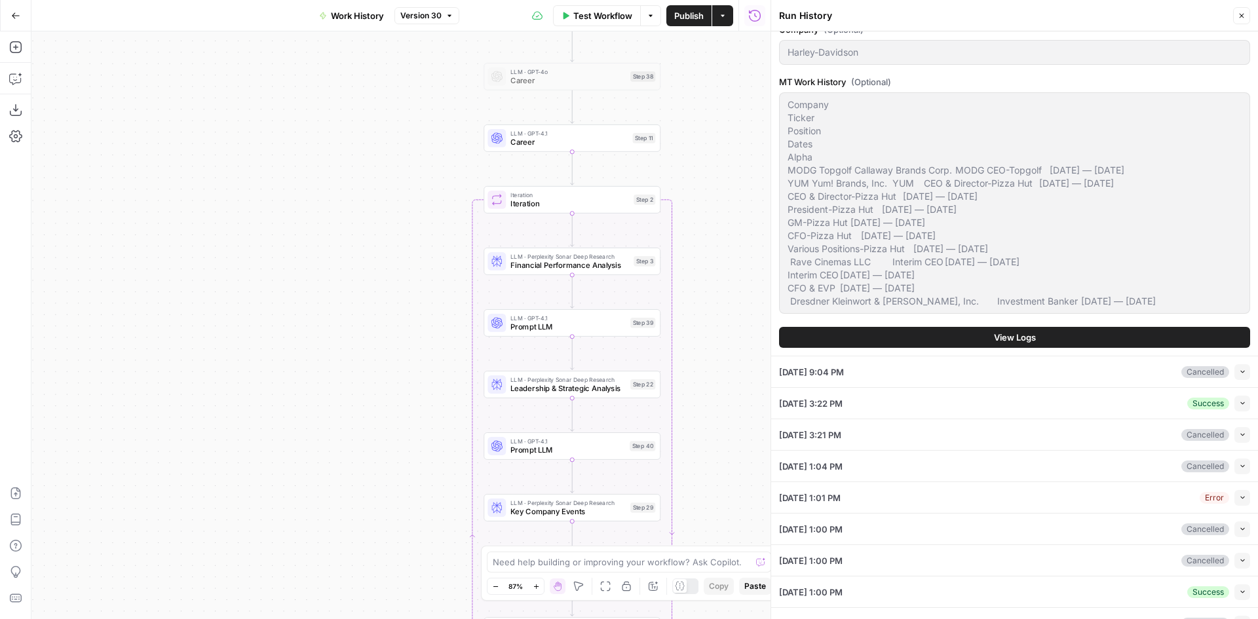
click at [732, 243] on div "Workflow Set Inputs Inputs LLM · GPT-4o Career Step 38 LLM · GPT-4.1 Career Ste…" at bounding box center [400, 325] width 739 height 588
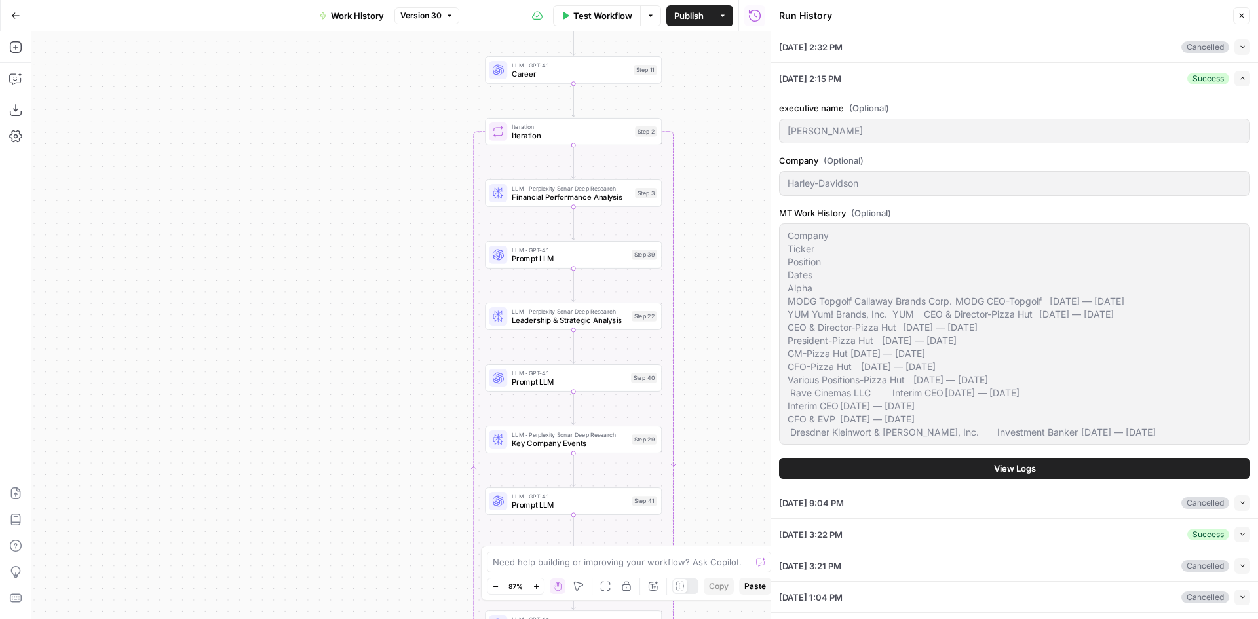
drag, startPoint x: 711, startPoint y: 275, endPoint x: 710, endPoint y: 195, distance: 80.0
click at [710, 195] on div "Workflow Set Inputs Inputs LLM · GPT-4o Career Step 38 LLM · GPT-4.1 Career Ste…" at bounding box center [400, 325] width 739 height 588
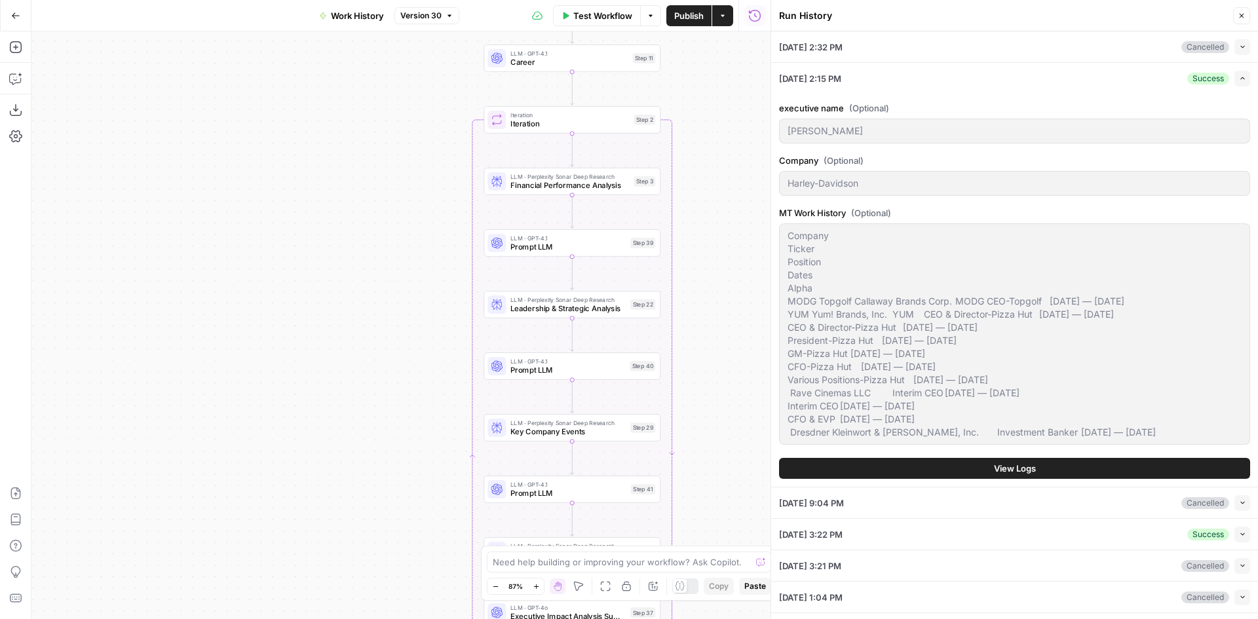
drag, startPoint x: 686, startPoint y: 253, endPoint x: 656, endPoint y: 232, distance: 36.2
click at [656, 232] on div "Workflow Set Inputs Inputs LLM · GPT-4o Career Step 38 LLM · GPT-4.1 Career Ste…" at bounding box center [400, 325] width 739 height 588
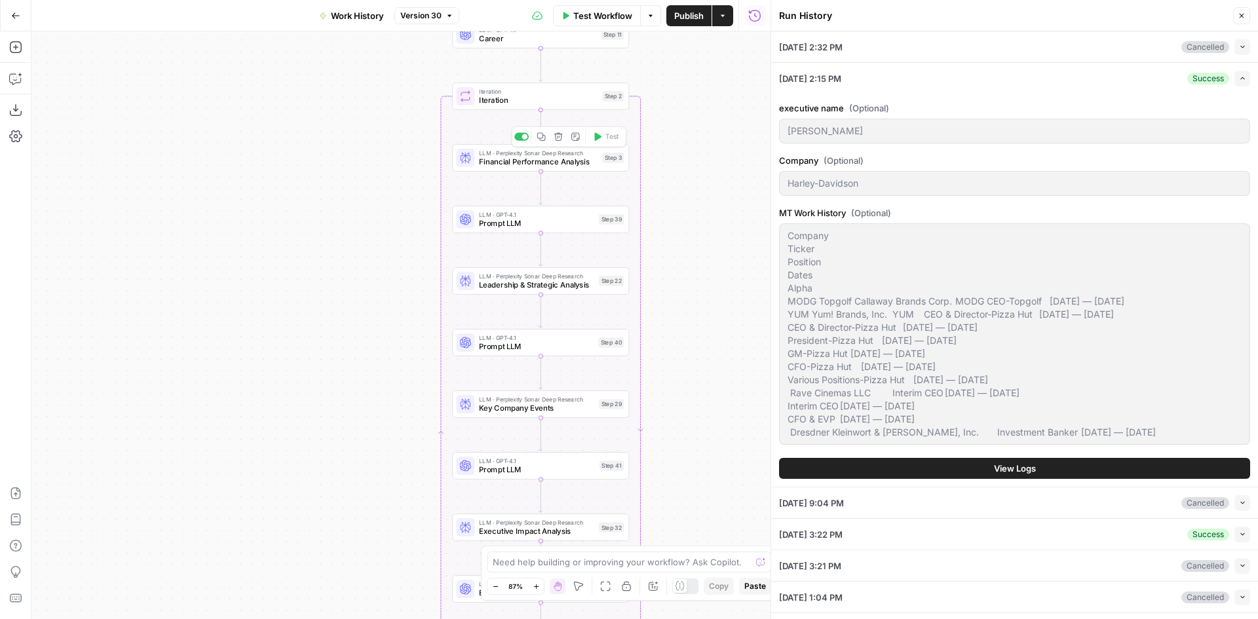
drag, startPoint x: 717, startPoint y: 345, endPoint x: 696, endPoint y: 292, distance: 57.1
click at [696, 292] on div "Workflow Set Inputs Inputs LLM · GPT-4o Career Step 38 LLM · GPT-4.1 Career Ste…" at bounding box center [400, 325] width 739 height 588
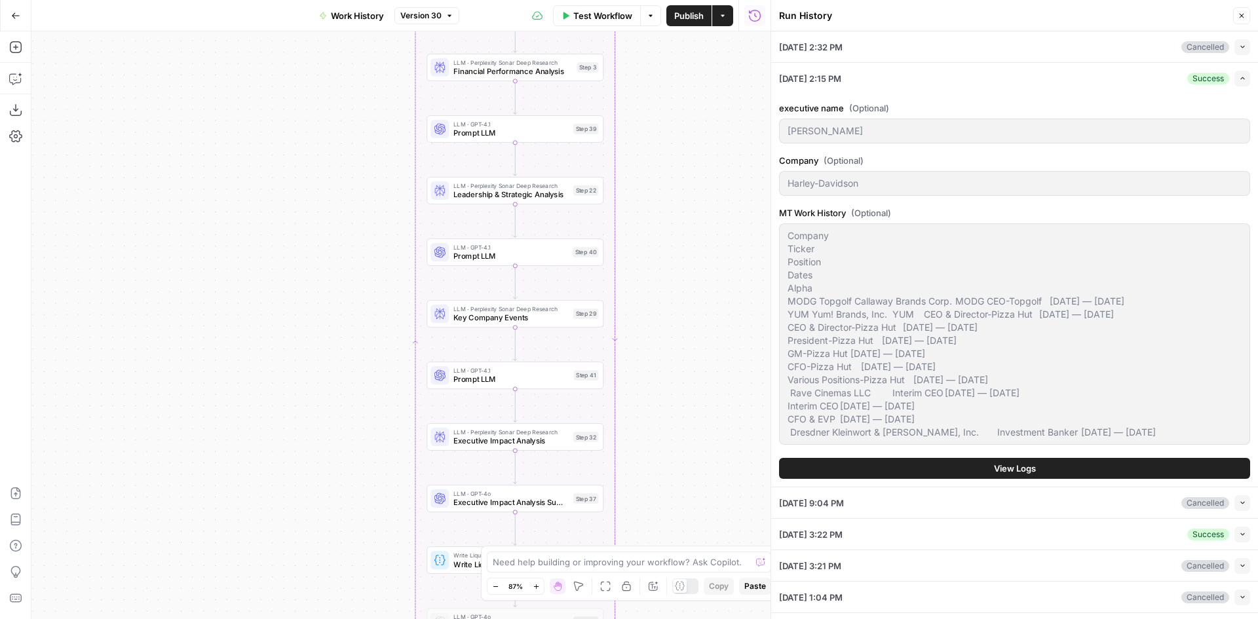
drag, startPoint x: 681, startPoint y: 470, endPoint x: 676, endPoint y: 419, distance: 51.4
click at [676, 419] on div "Workflow Set Inputs Inputs LLM · GPT-4o Career Step 38 LLM · GPT-4.1 Career Ste…" at bounding box center [400, 325] width 739 height 588
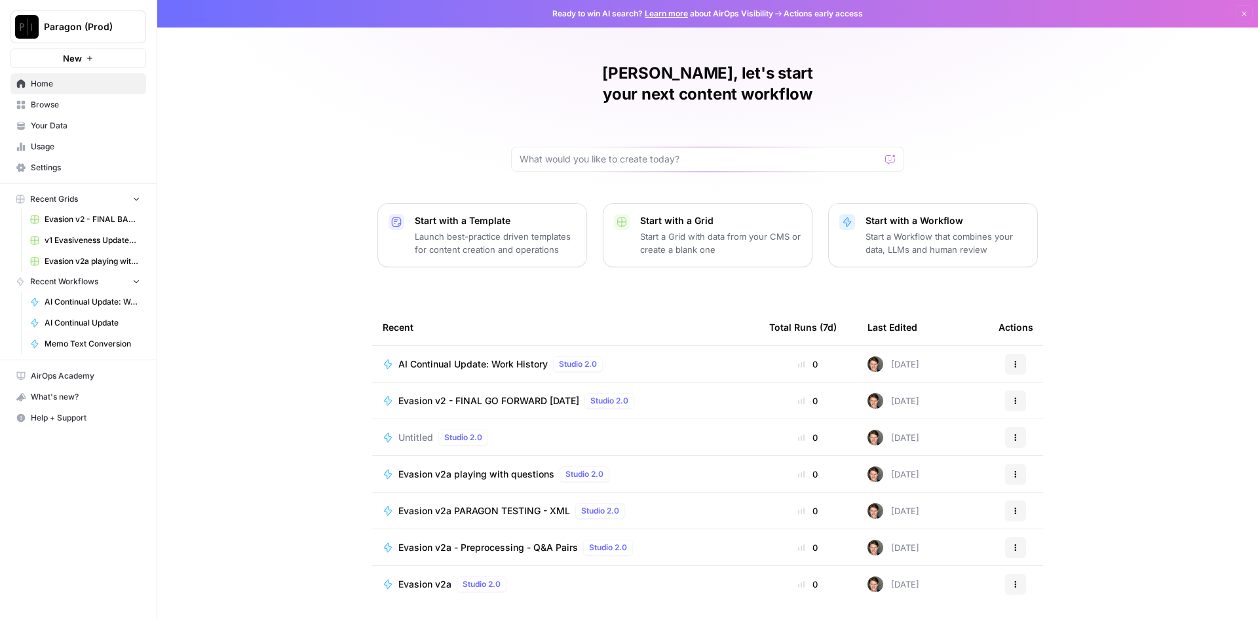
click at [36, 107] on span "Browse" at bounding box center [85, 105] width 109 height 12
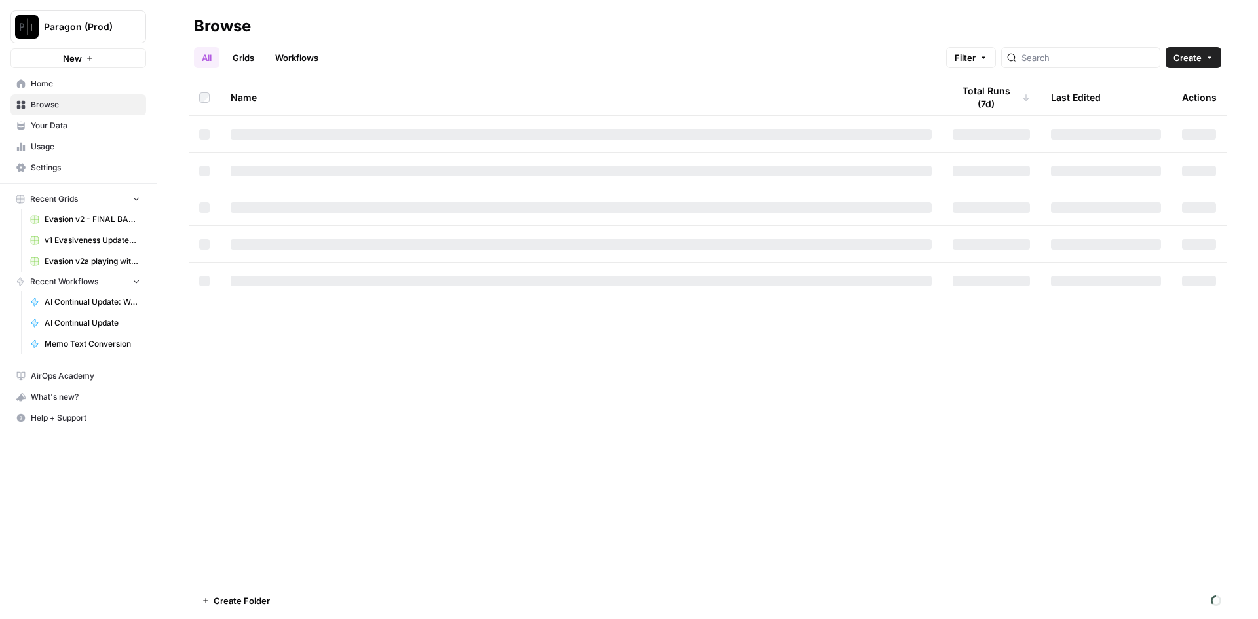
click at [309, 58] on link "Workflows" at bounding box center [296, 57] width 59 height 21
click at [212, 58] on link "All" at bounding box center [207, 57] width 26 height 21
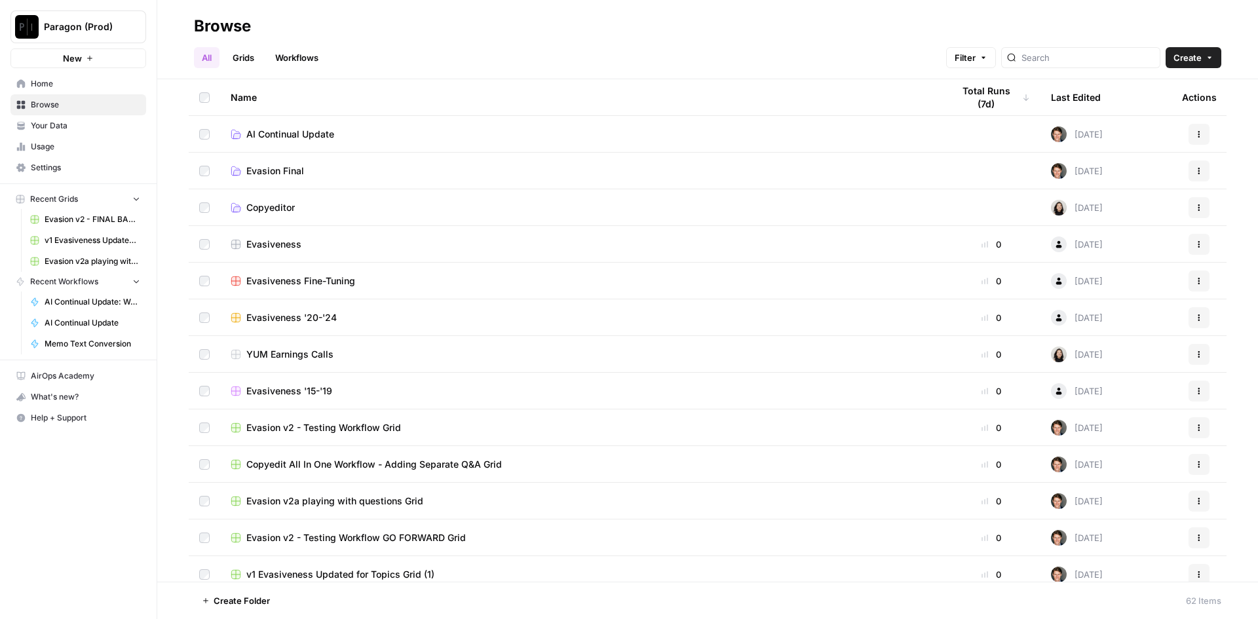
click at [290, 135] on span "AI Continual Update" at bounding box center [290, 134] width 88 height 13
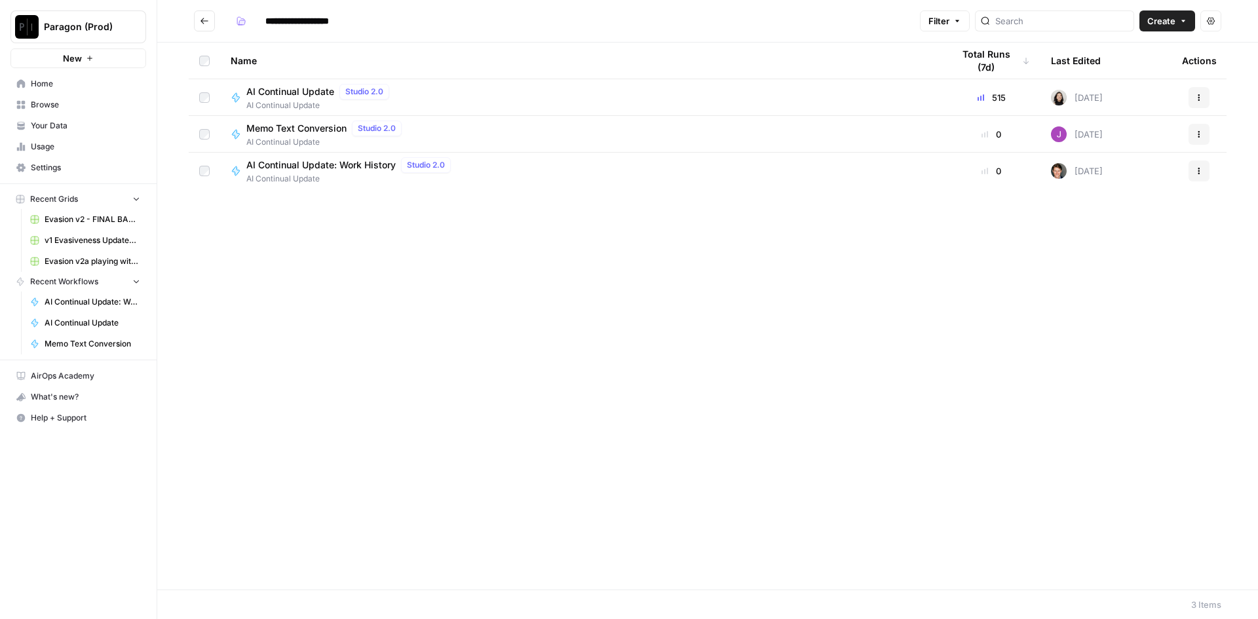
click at [327, 92] on span "AI Continual Update" at bounding box center [290, 91] width 88 height 13
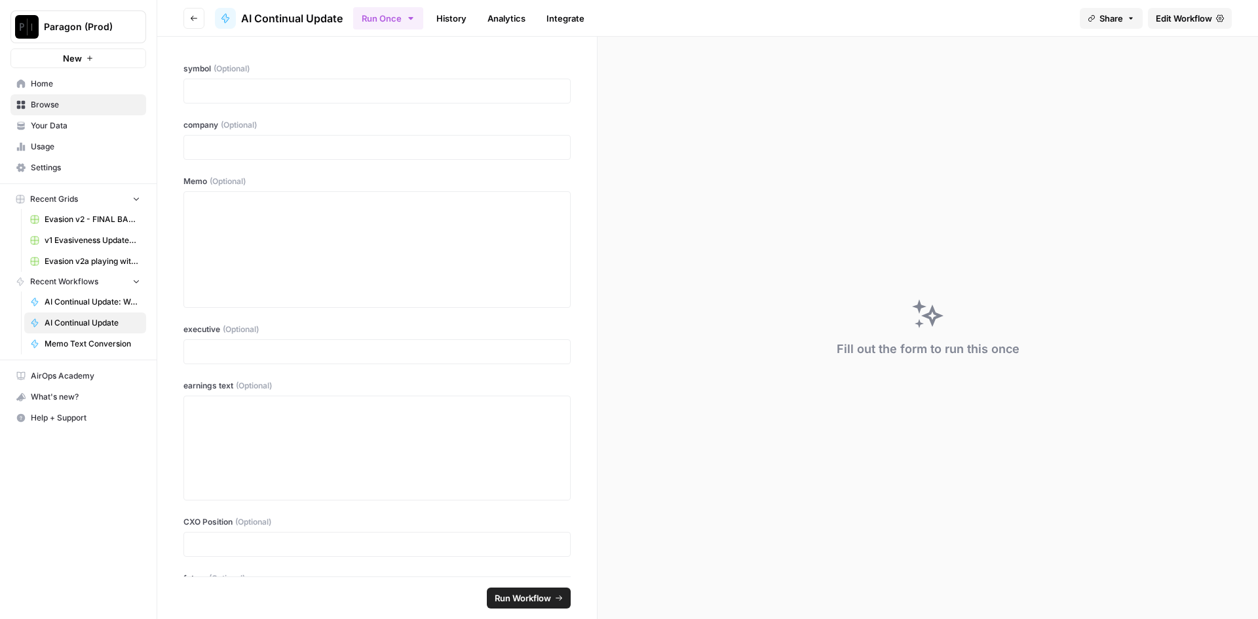
click at [1206, 22] on span "Edit Workflow" at bounding box center [1184, 18] width 56 height 13
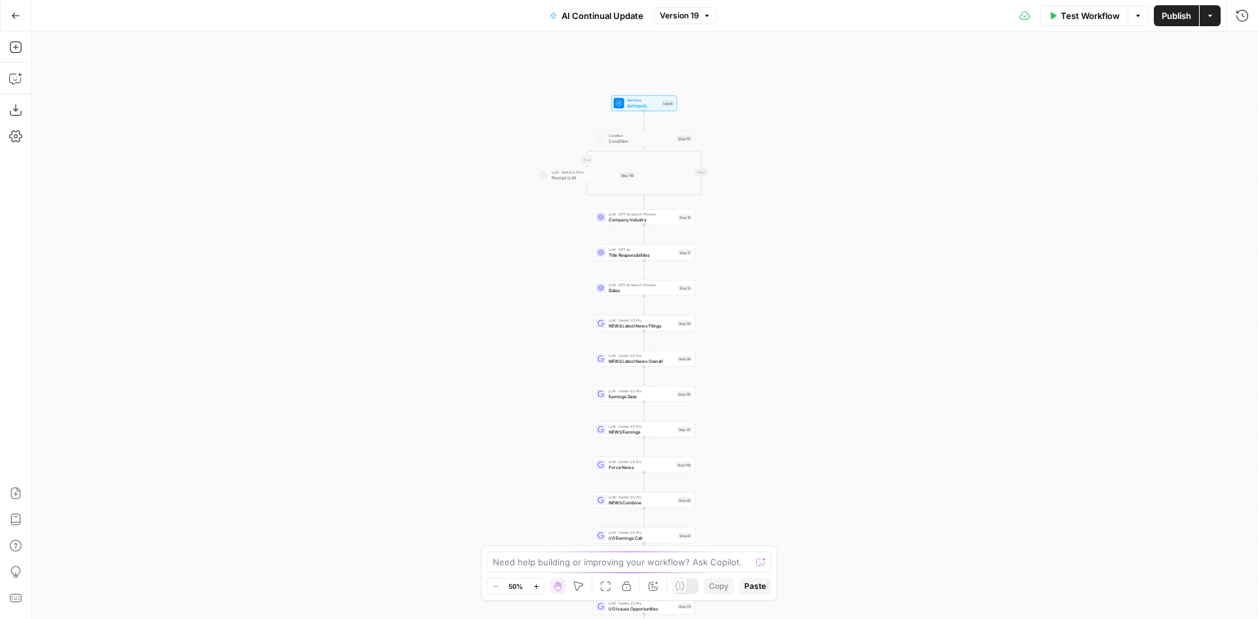
drag, startPoint x: 891, startPoint y: 166, endPoint x: 884, endPoint y: 526, distance: 359.9
click at [888, 545] on div "true false true false Workflow Set Inputs Inputs Condition Condition Step 117 L…" at bounding box center [644, 325] width 1227 height 588
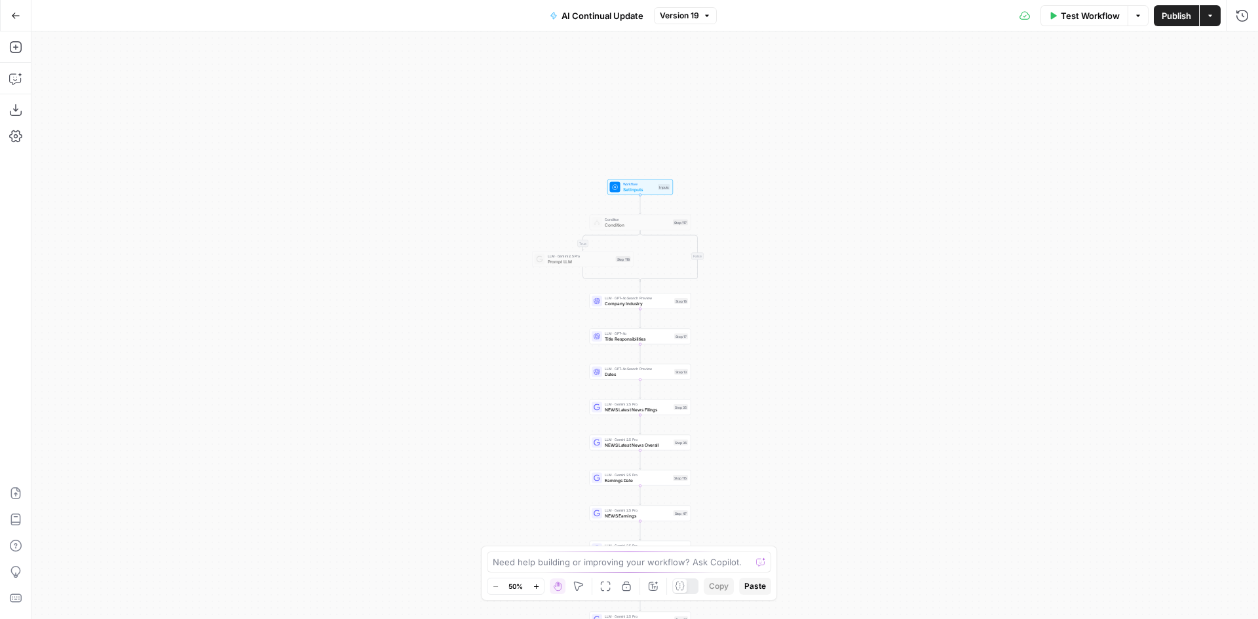
click at [820, 296] on div "true false true false Workflow Set Inputs Inputs Condition Condition Step 117 L…" at bounding box center [644, 325] width 1227 height 588
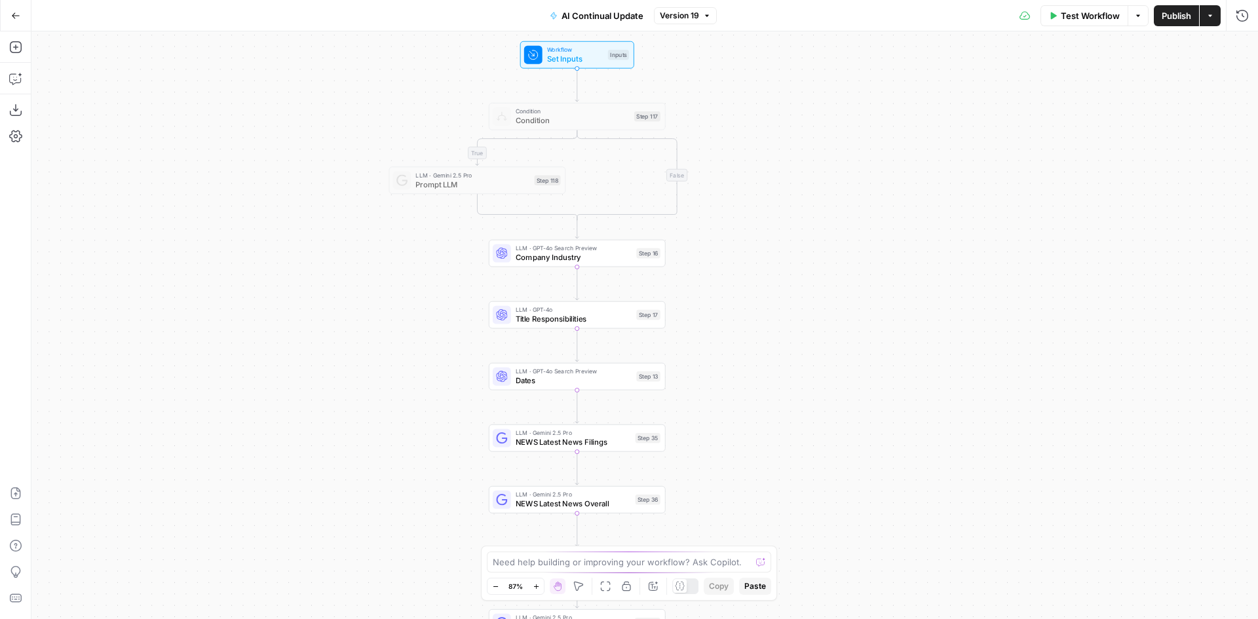
drag, startPoint x: 724, startPoint y: 405, endPoint x: 736, endPoint y: 372, distance: 35.4
click at [735, 312] on div "true false true false Workflow Set Inputs Inputs Condition Condition Step 117 L…" at bounding box center [644, 325] width 1227 height 588
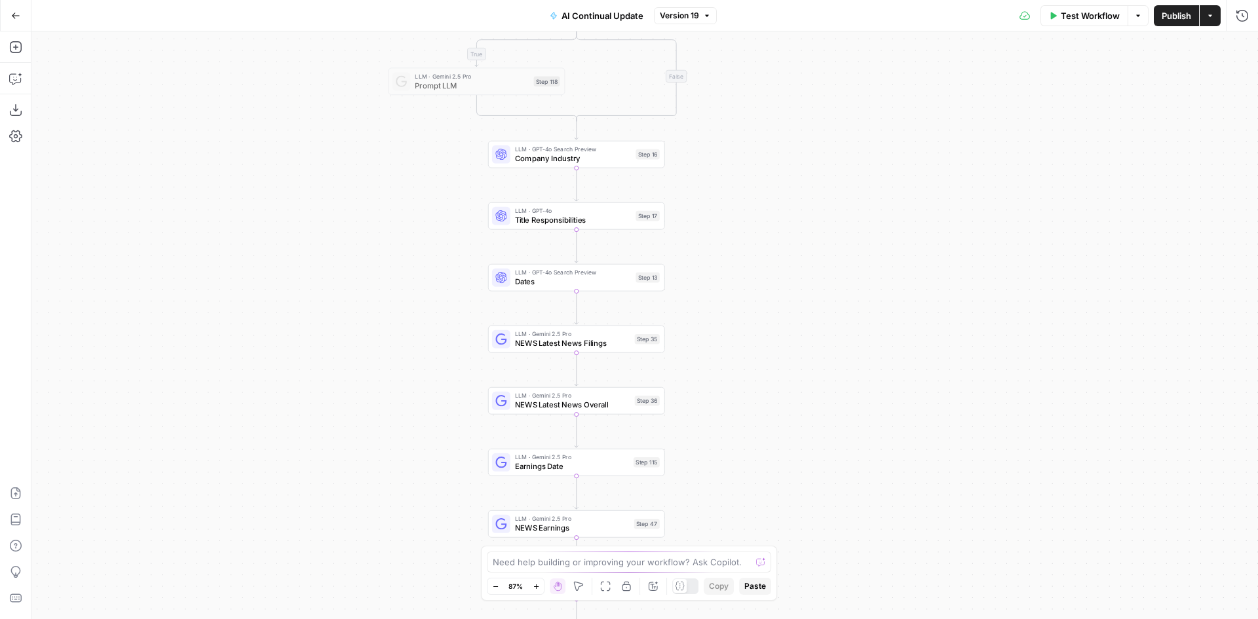
drag, startPoint x: 735, startPoint y: 343, endPoint x: 731, endPoint y: 302, distance: 41.4
click at [731, 302] on div "true false true false Workflow Set Inputs Inputs Condition Condition Step 117 L…" at bounding box center [644, 325] width 1227 height 588
drag, startPoint x: 716, startPoint y: 314, endPoint x: 724, endPoint y: 180, distance: 134.6
click at [724, 180] on div "true false true false Workflow Set Inputs Inputs Condition Condition Step 117 L…" at bounding box center [644, 325] width 1227 height 588
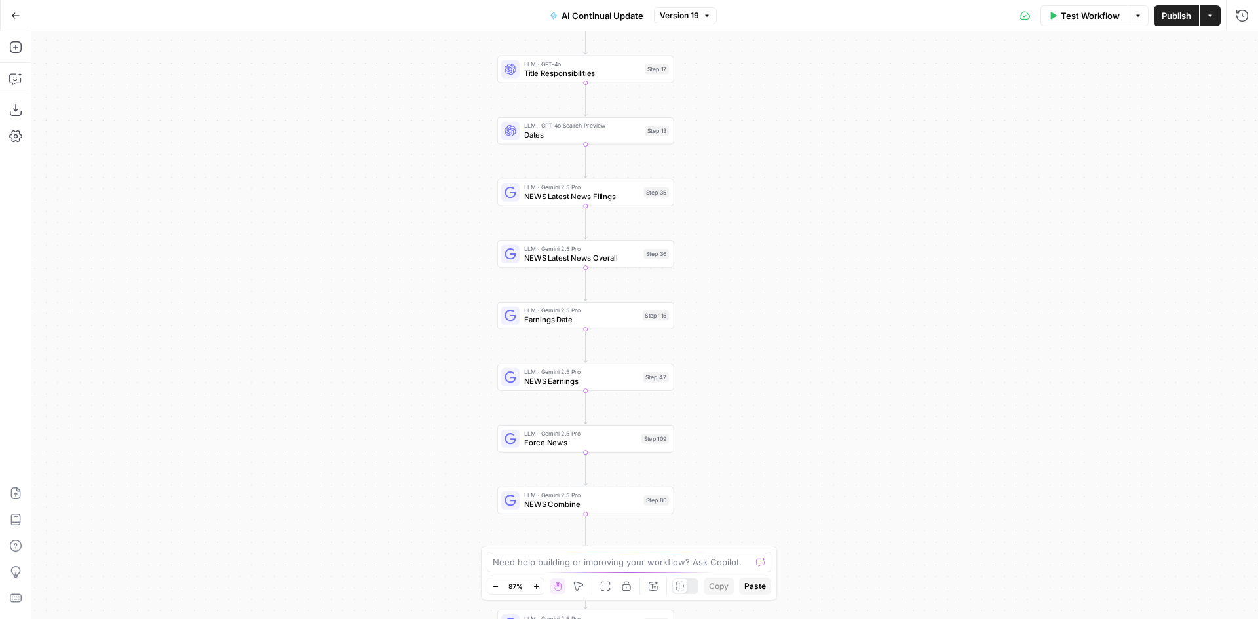
drag, startPoint x: 728, startPoint y: 286, endPoint x: 724, endPoint y: 250, distance: 36.3
click at [724, 250] on div "true false true false Workflow Set Inputs Inputs Condition Condition Step 117 L…" at bounding box center [644, 325] width 1227 height 588
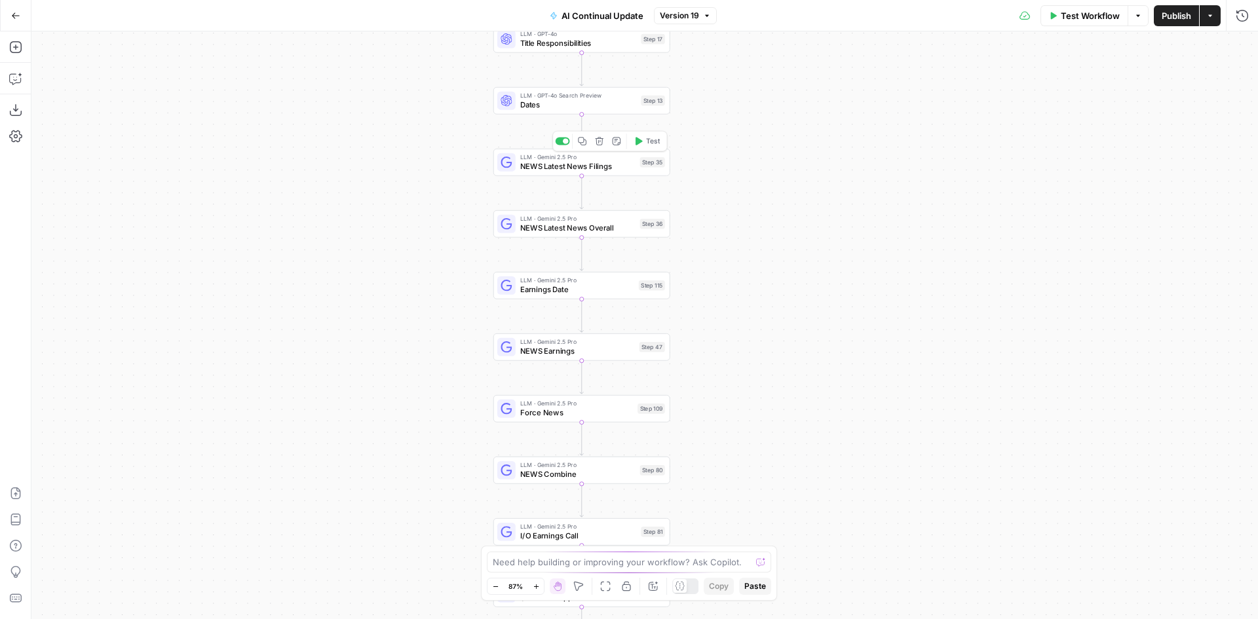
click at [633, 163] on span "NEWS Latest News Filings" at bounding box center [577, 166] width 115 height 11
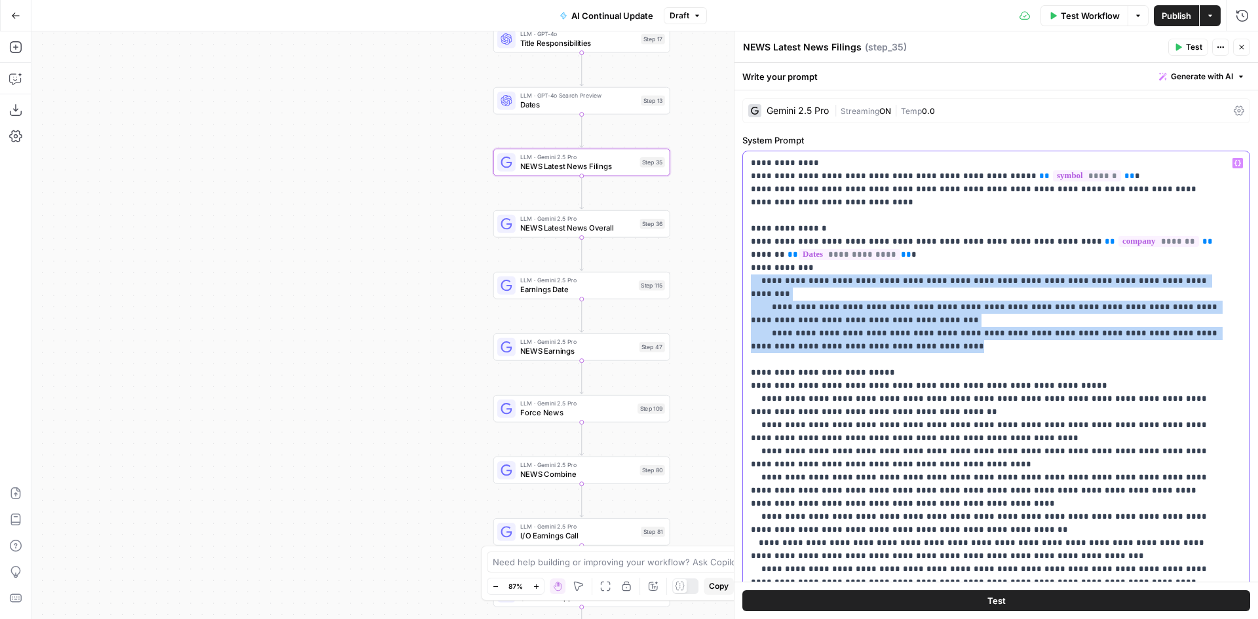
drag, startPoint x: 905, startPoint y: 334, endPoint x: 746, endPoint y: 282, distance: 167.1
click at [746, 282] on div "**********" at bounding box center [996, 418] width 507 height 534
click at [631, 231] on span "NEWS Latest News Overall" at bounding box center [577, 227] width 115 height 11
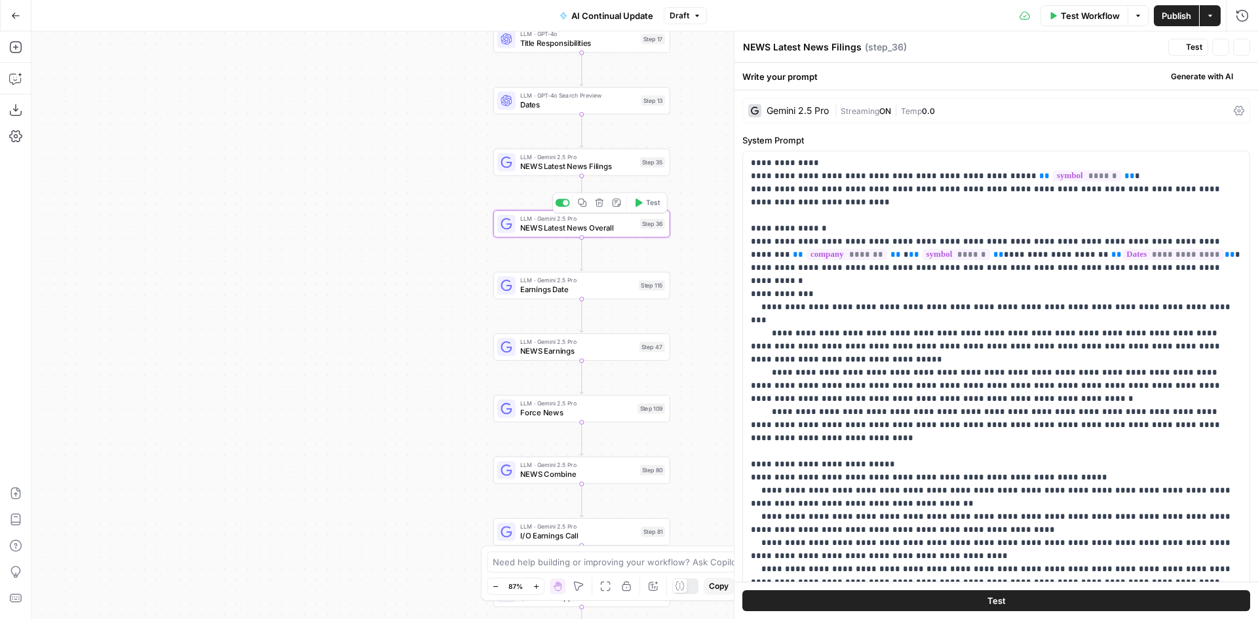
type textarea "NEWS Latest News Overall"
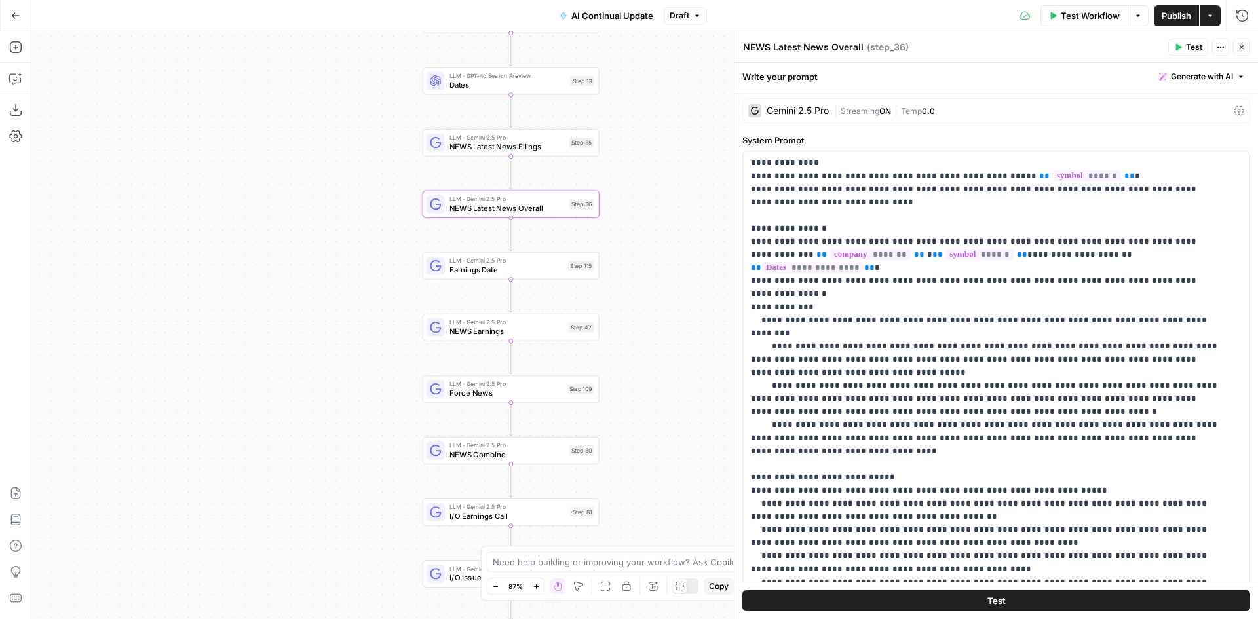
drag, startPoint x: 458, startPoint y: 291, endPoint x: 395, endPoint y: 272, distance: 66.4
click at [395, 272] on div "true true false false Workflow Set Inputs Inputs Condition Condition Step 117 L…" at bounding box center [644, 325] width 1227 height 588
click at [337, 294] on div "true true false false Workflow Set Inputs Inputs Condition Condition Step 117 L…" at bounding box center [644, 325] width 1227 height 588
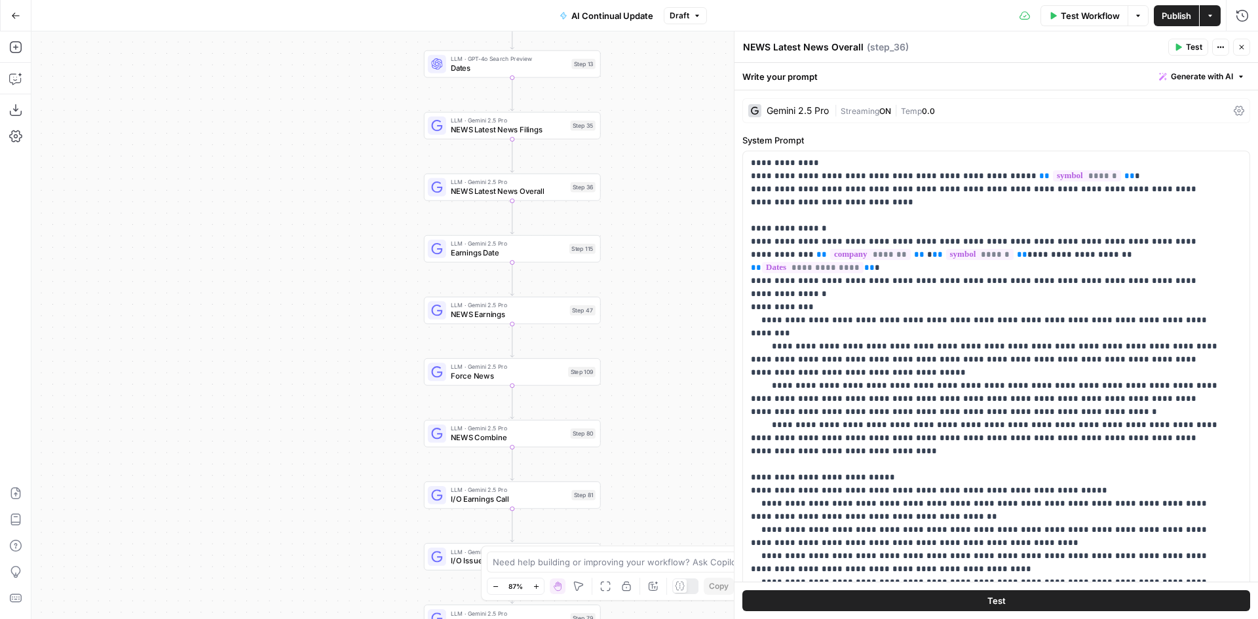
drag, startPoint x: 331, startPoint y: 286, endPoint x: 332, endPoint y: 266, distance: 19.7
click at [332, 266] on div "true true false false Workflow Set Inputs Inputs Condition Condition Step 117 L…" at bounding box center [644, 325] width 1227 height 588
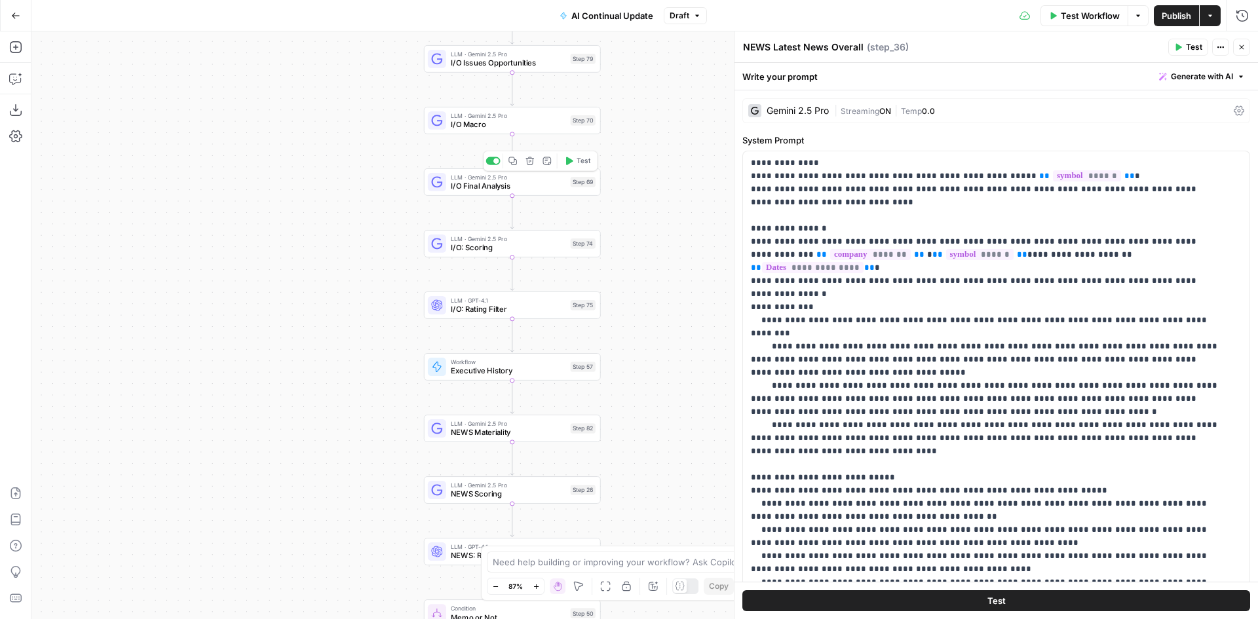
click at [554, 189] on span "I/O Final Analysis" at bounding box center [508, 185] width 115 height 11
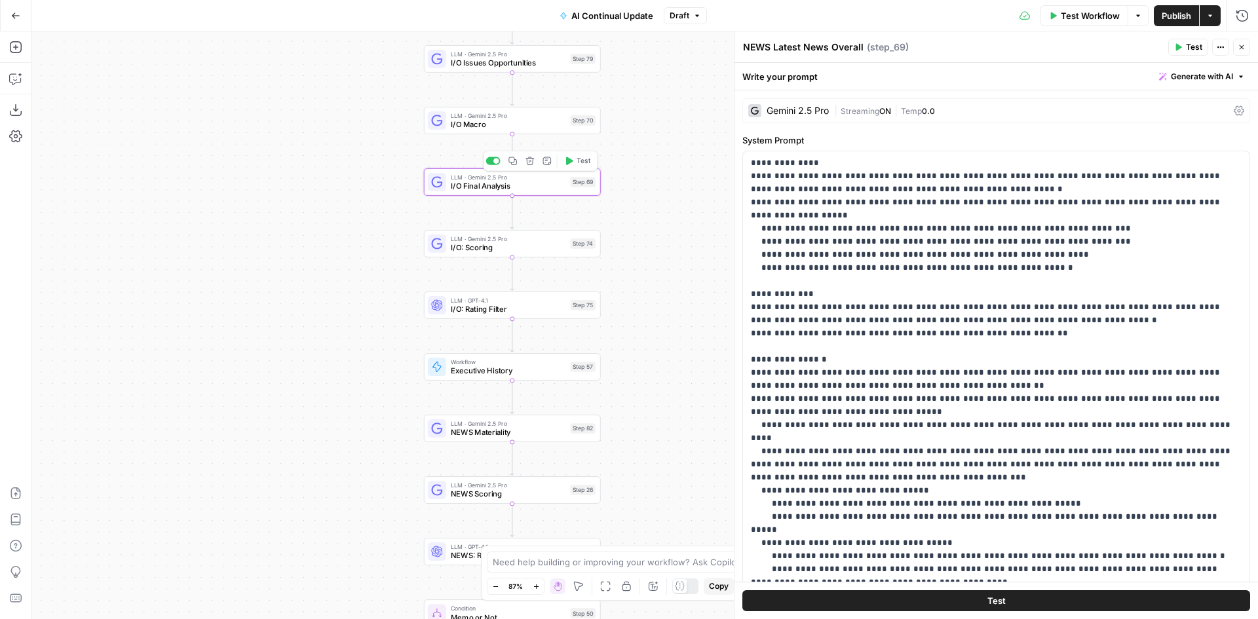
type textarea "I/O Final Analysis"
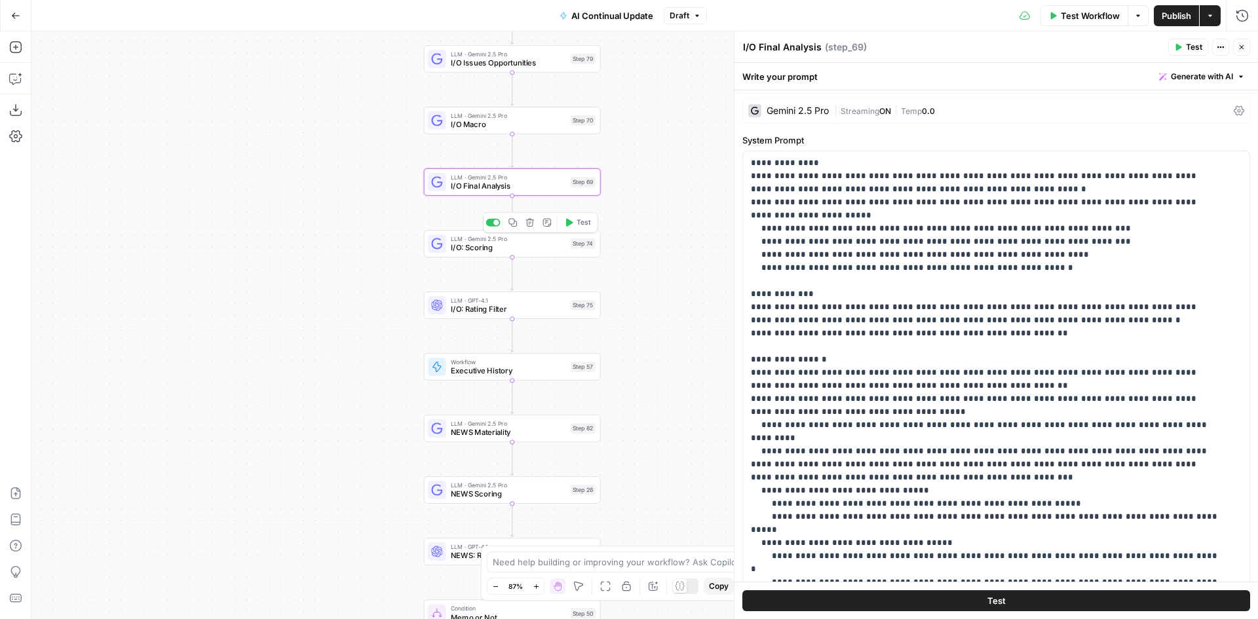
click at [555, 244] on span "I/O: Scoring" at bounding box center [508, 247] width 115 height 11
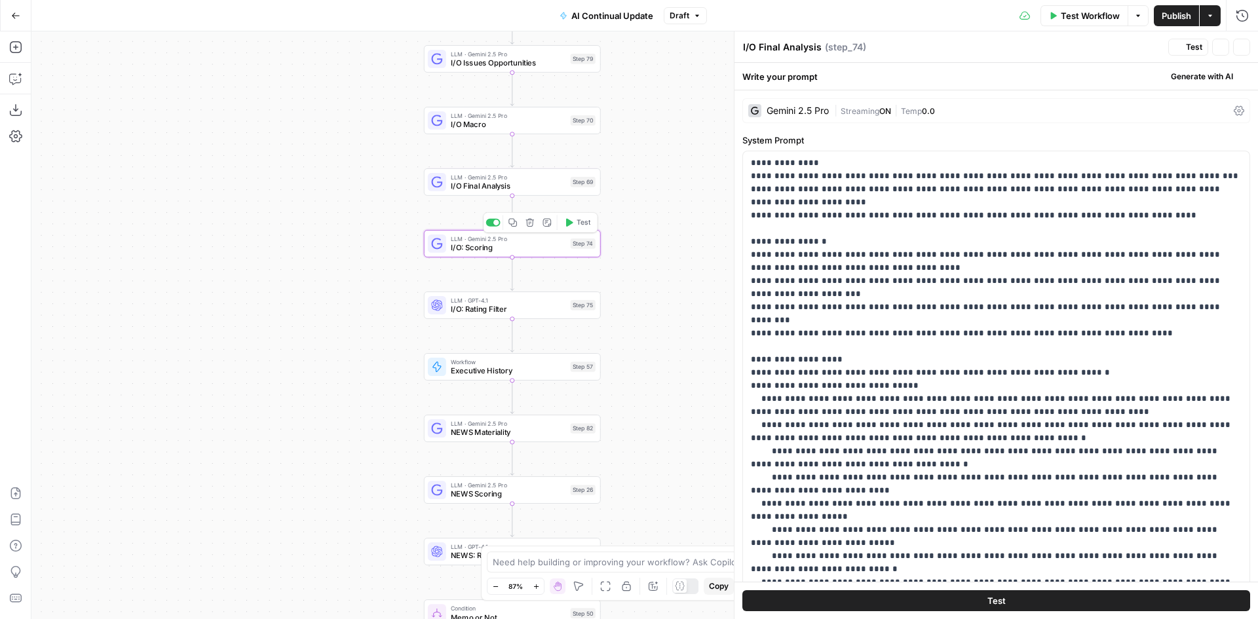
type textarea "I/O: Scoring"
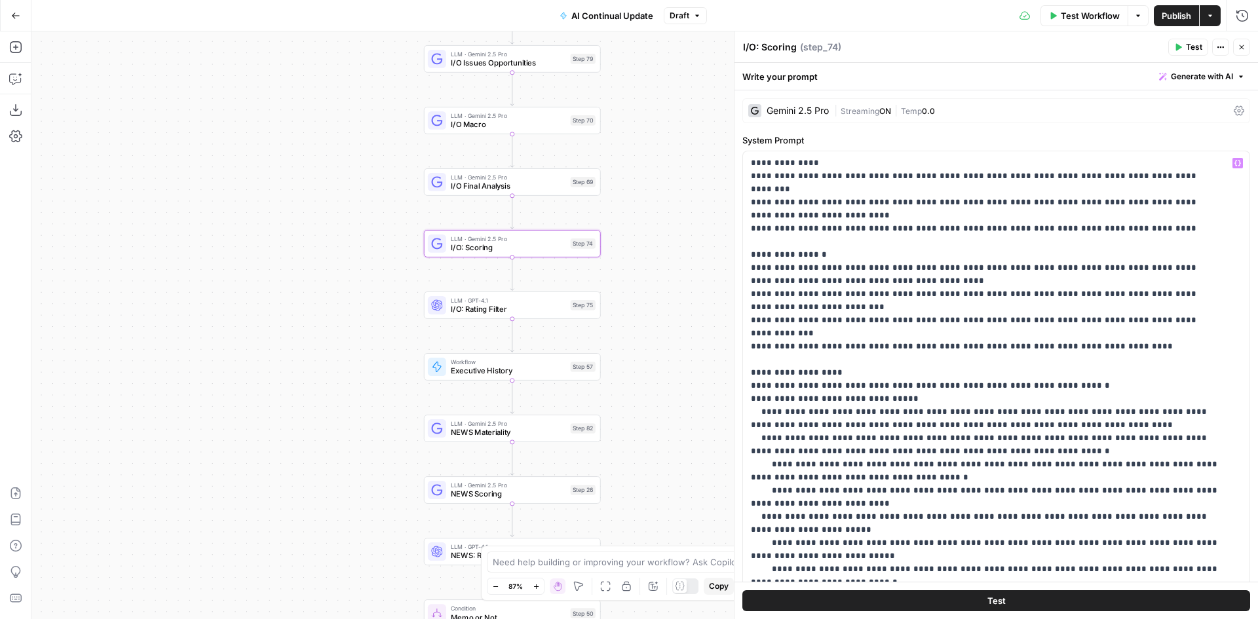
scroll to position [131, 0]
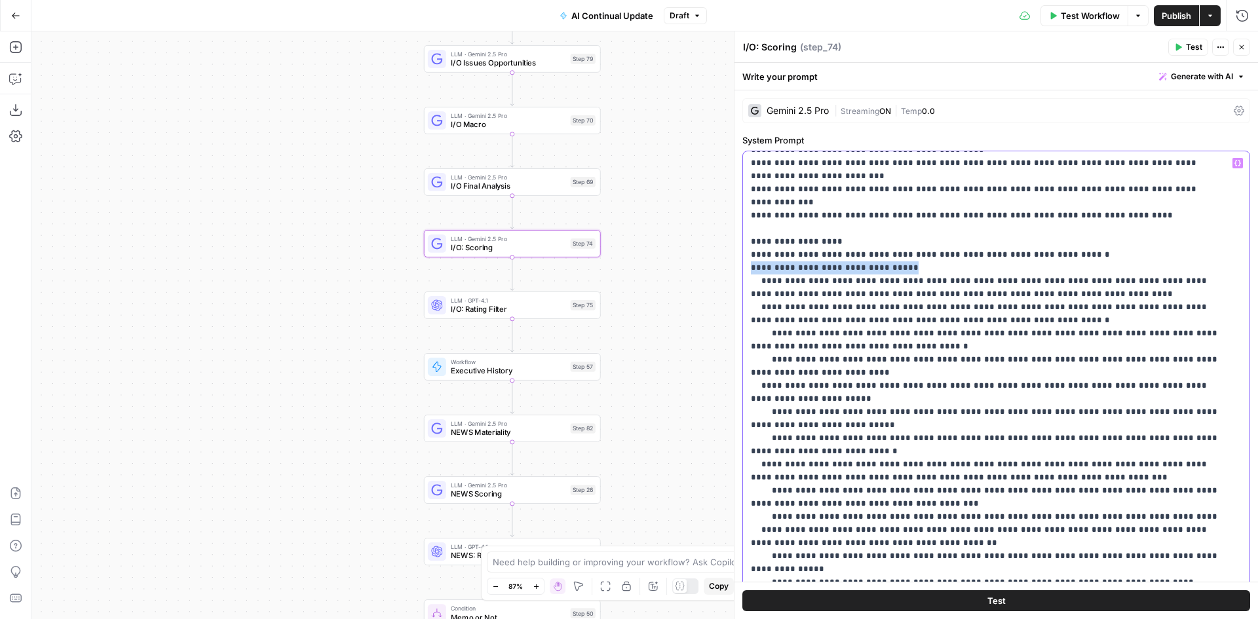
drag, startPoint x: 894, startPoint y: 240, endPoint x: 745, endPoint y: 244, distance: 148.9
click at [745, 244] on div "**********" at bounding box center [991, 418] width 497 height 534
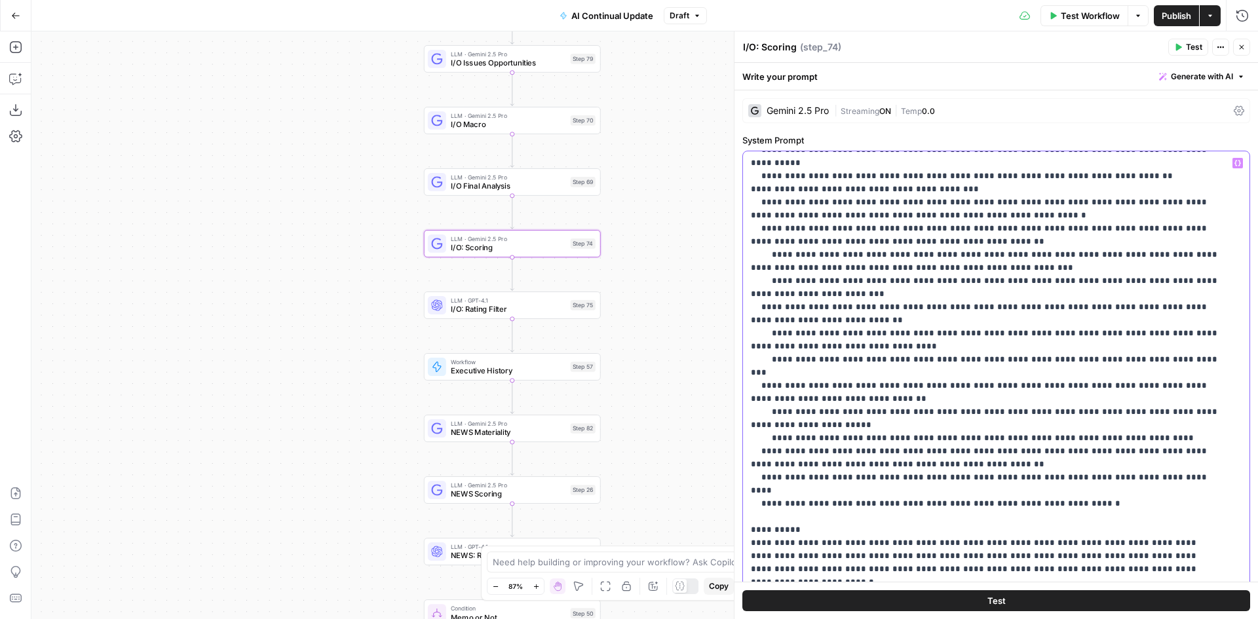
scroll to position [262, 0]
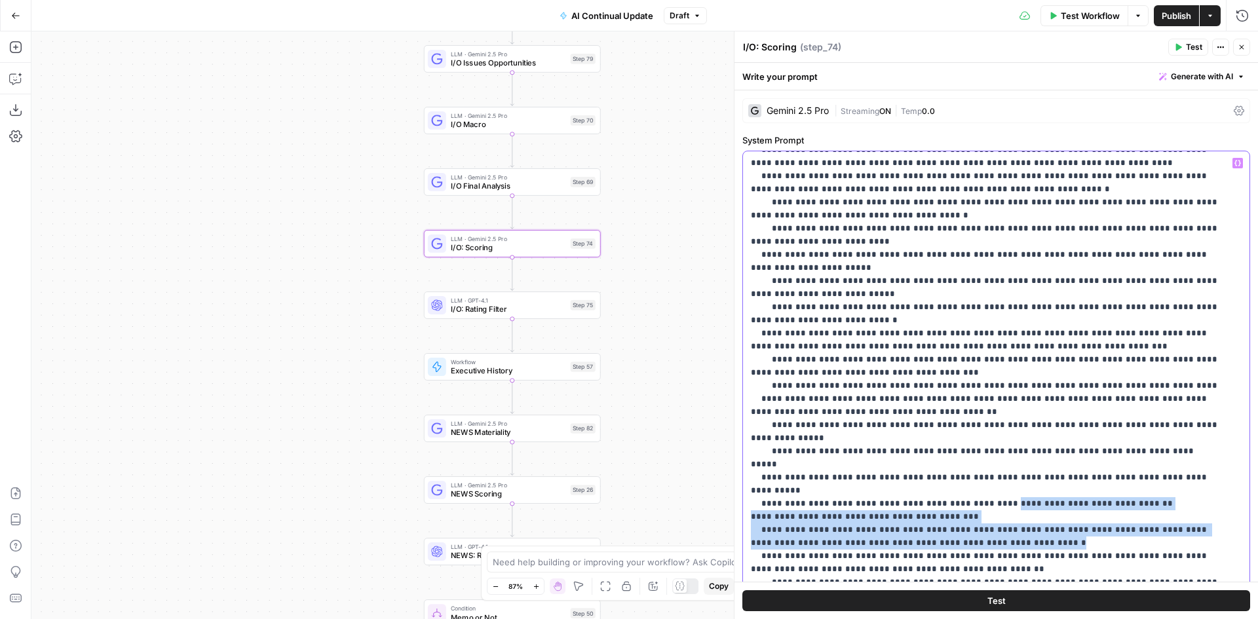
drag, startPoint x: 984, startPoint y: 444, endPoint x: 715, endPoint y: 449, distance: 268.8
click at [715, 449] on body "Paragon (Prod) New Home Browse Your Data Usage Settings Recent Grids Evasion v2…" at bounding box center [629, 309] width 1258 height 619
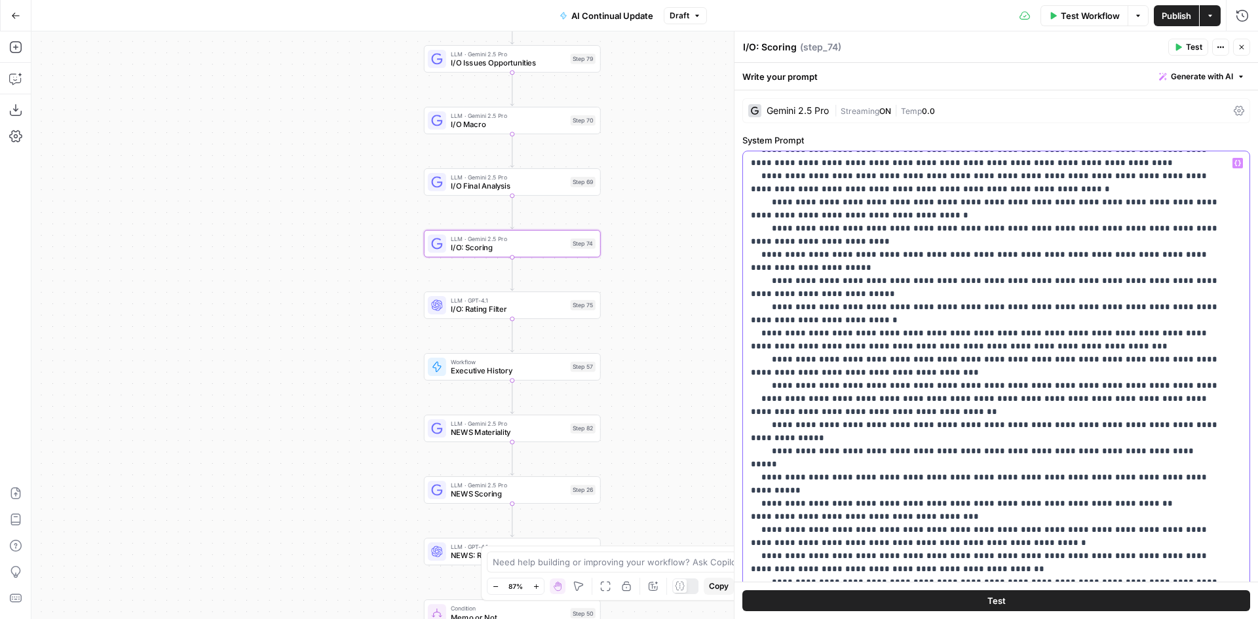
click at [875, 441] on p "**********" at bounding box center [986, 471] width 471 height 1154
drag, startPoint x: 969, startPoint y: 453, endPoint x: 739, endPoint y: 452, distance: 230.7
click at [739, 452] on div "**********" at bounding box center [996, 325] width 524 height 588
click at [805, 454] on p "**********" at bounding box center [986, 471] width 471 height 1154
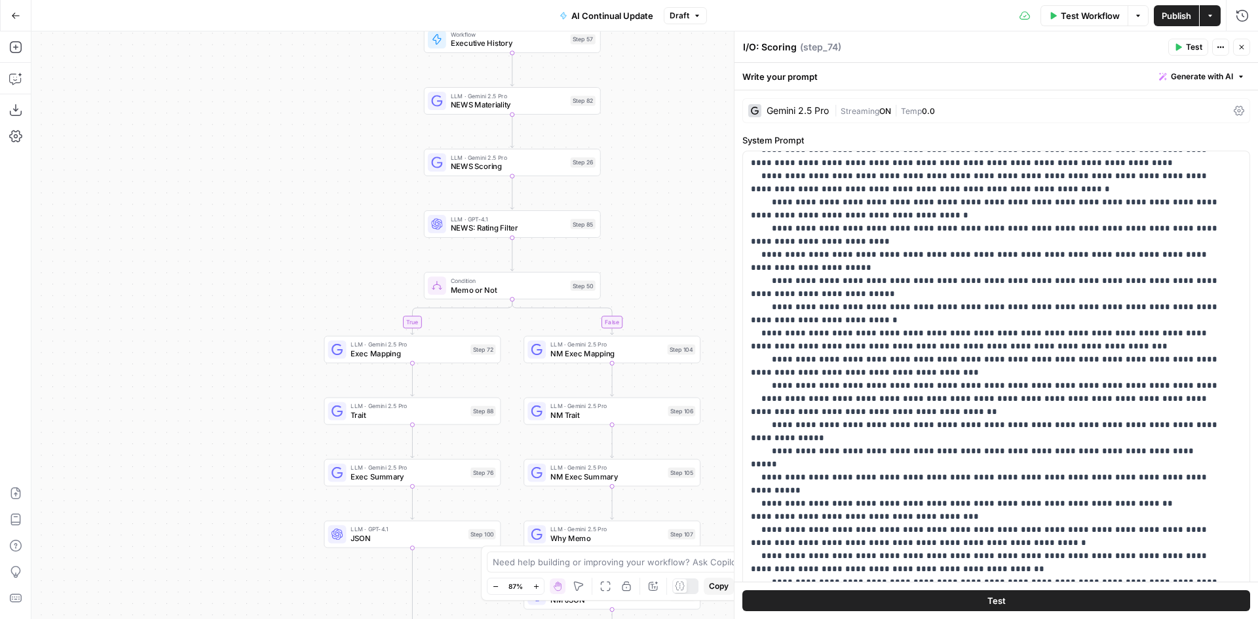
click at [1243, 47] on icon "button" at bounding box center [1242, 47] width 8 height 8
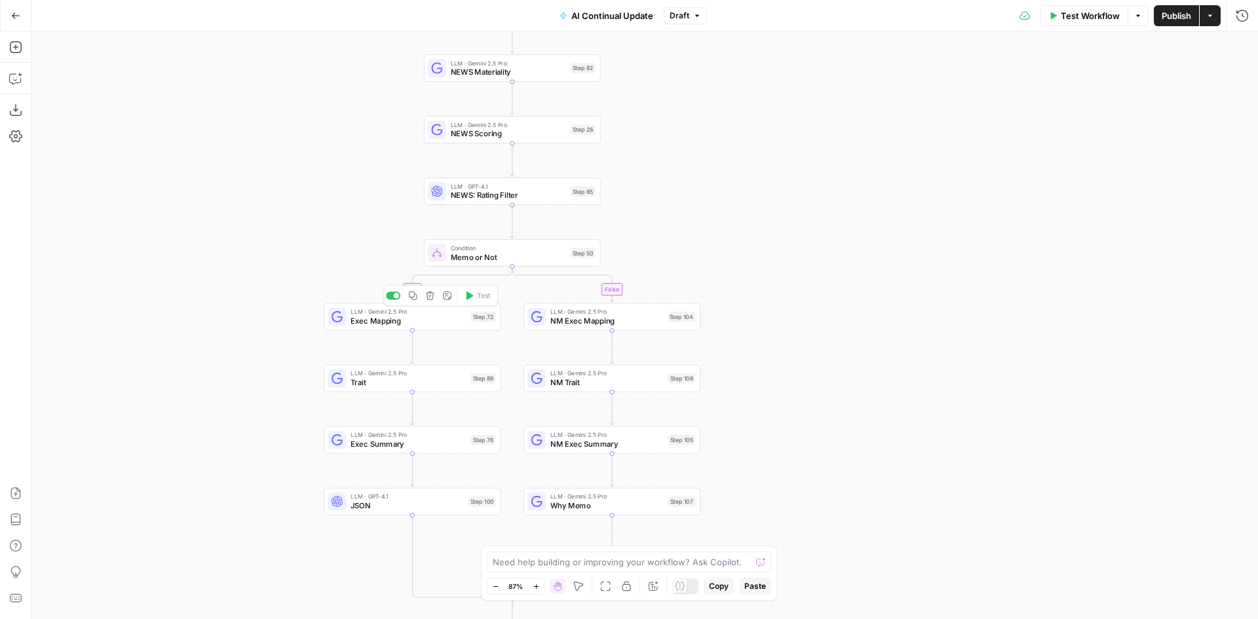
click at [361, 325] on span "Exec Mapping" at bounding box center [408, 320] width 115 height 11
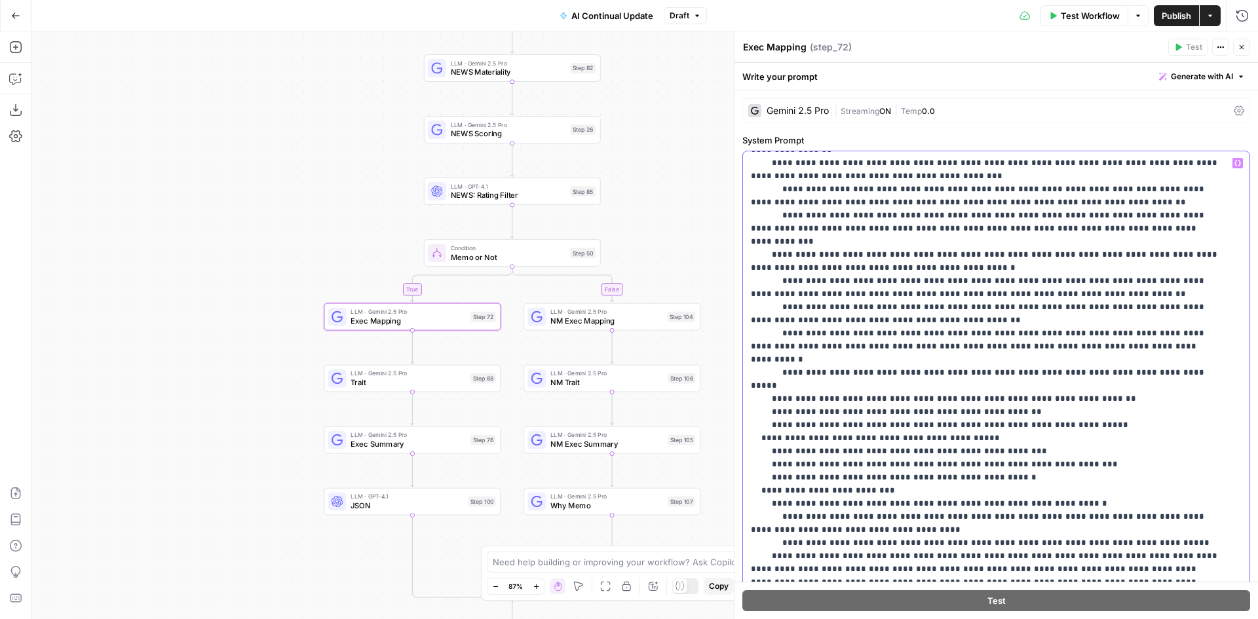
scroll to position [1049, 0]
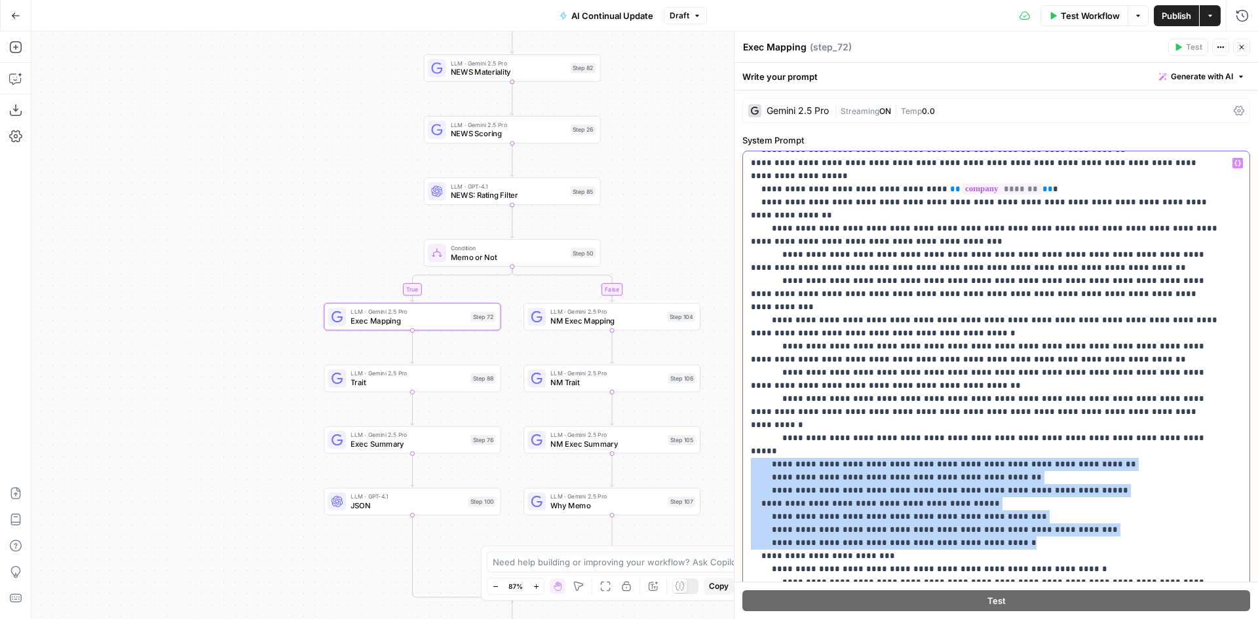
drag, startPoint x: 996, startPoint y: 347, endPoint x: 752, endPoint y: 267, distance: 257.0
click at [752, 267] on p "**********" at bounding box center [986, 71] width 471 height 1927
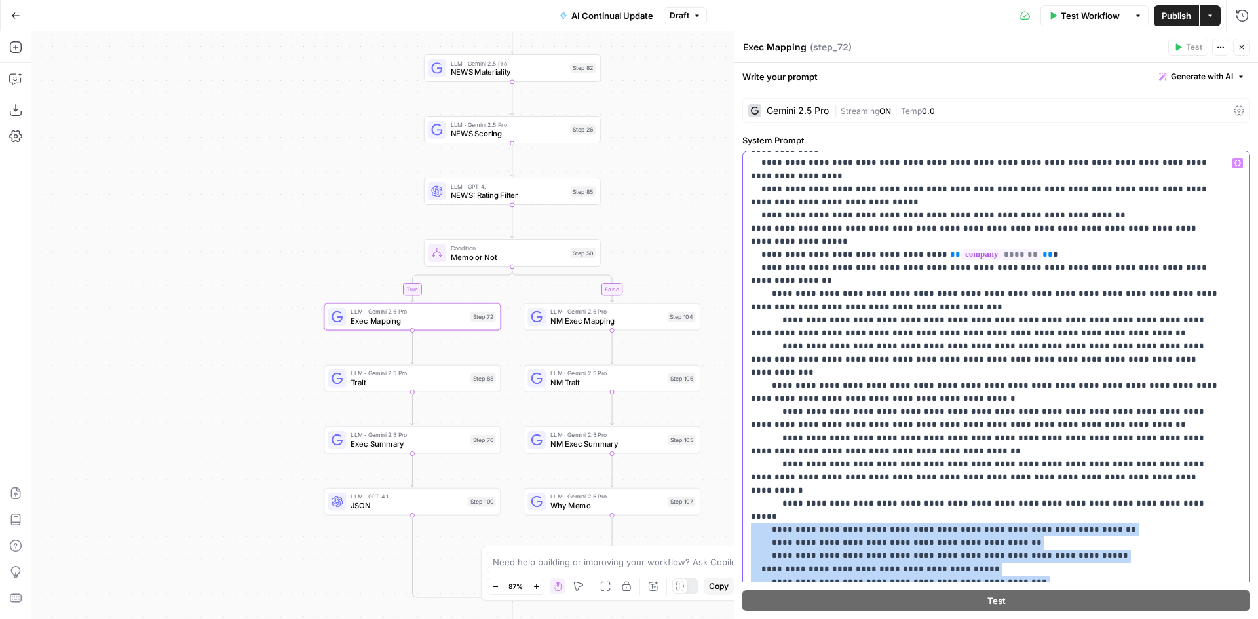
click at [1044, 334] on p "**********" at bounding box center [986, 136] width 471 height 1927
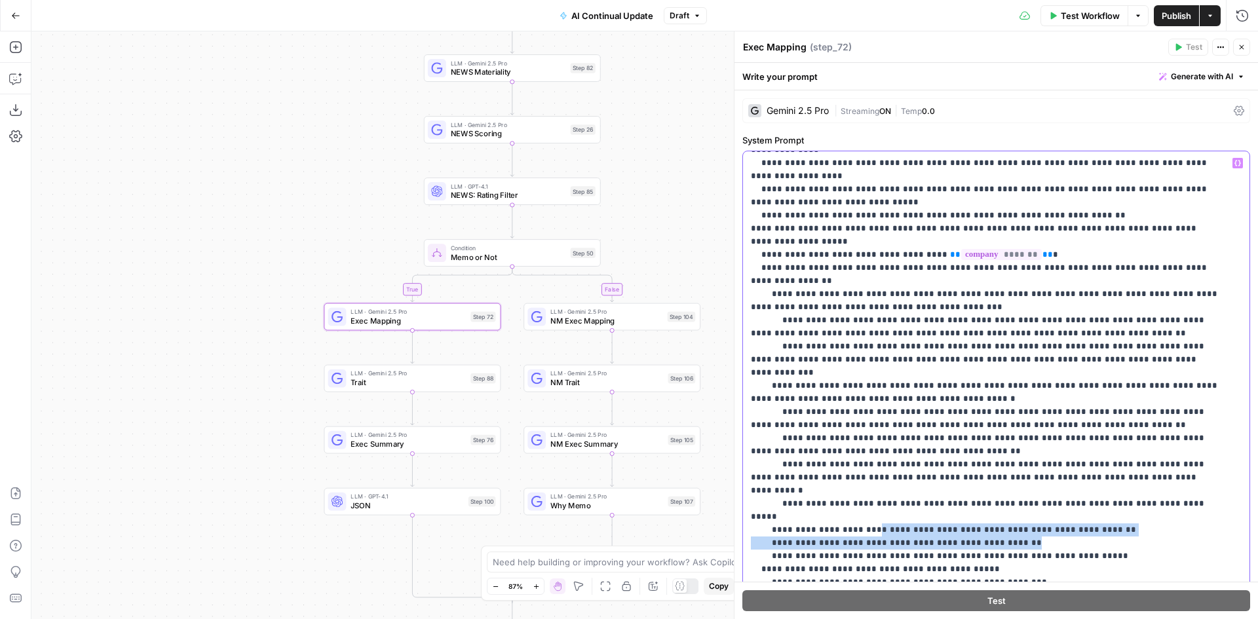
drag, startPoint x: 924, startPoint y: 339, endPoint x: 984, endPoint y: 344, distance: 60.5
click at [984, 344] on p "**********" at bounding box center [986, 136] width 471 height 1927
click at [989, 341] on p "**********" at bounding box center [986, 136] width 471 height 1927
drag, startPoint x: 986, startPoint y: 335, endPoint x: 1070, endPoint y: 338, distance: 84.6
click at [1070, 338] on p "**********" at bounding box center [986, 136] width 471 height 1927
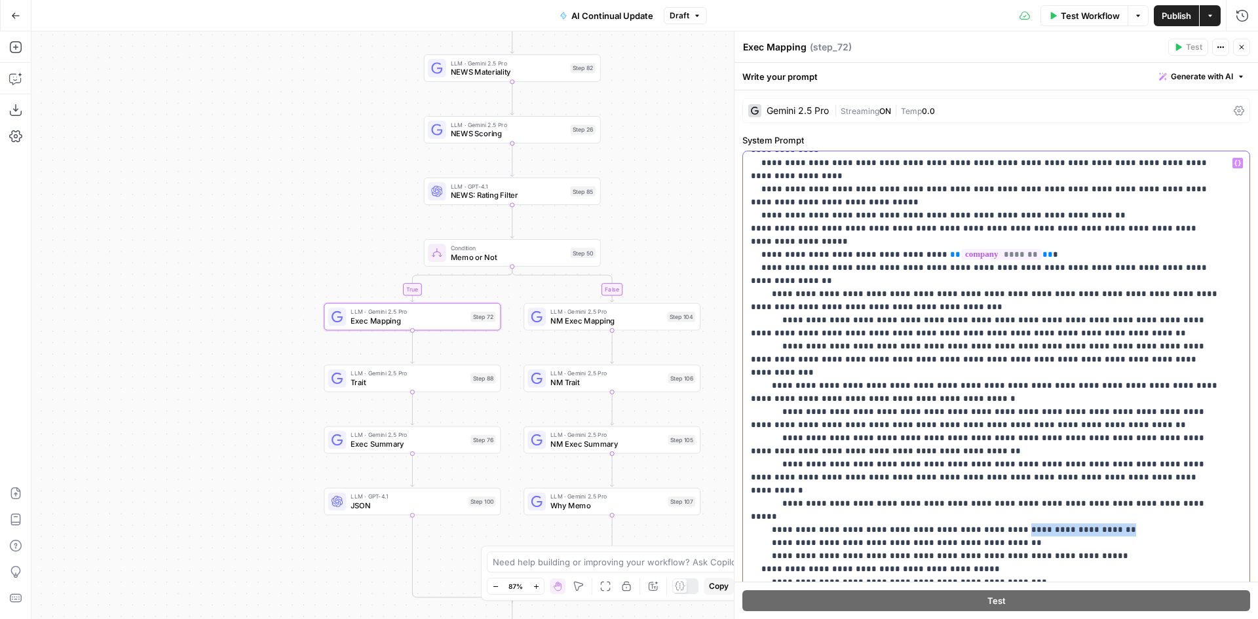
click at [1070, 338] on p "**********" at bounding box center [986, 136] width 471 height 1927
drag, startPoint x: 983, startPoint y: 351, endPoint x: 822, endPoint y: 353, distance: 161.2
click at [822, 353] on p "**********" at bounding box center [986, 136] width 471 height 1927
click at [823, 354] on p "**********" at bounding box center [986, 136] width 471 height 1927
click at [827, 353] on p "**********" at bounding box center [986, 136] width 471 height 1927
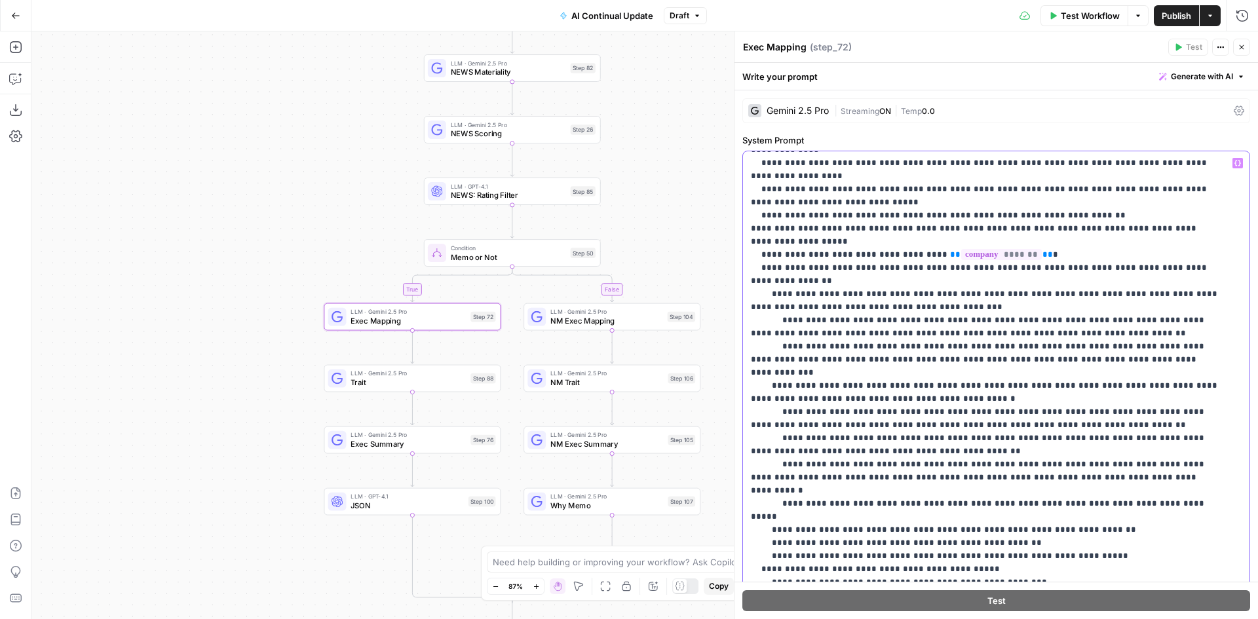
scroll to position [918, 0]
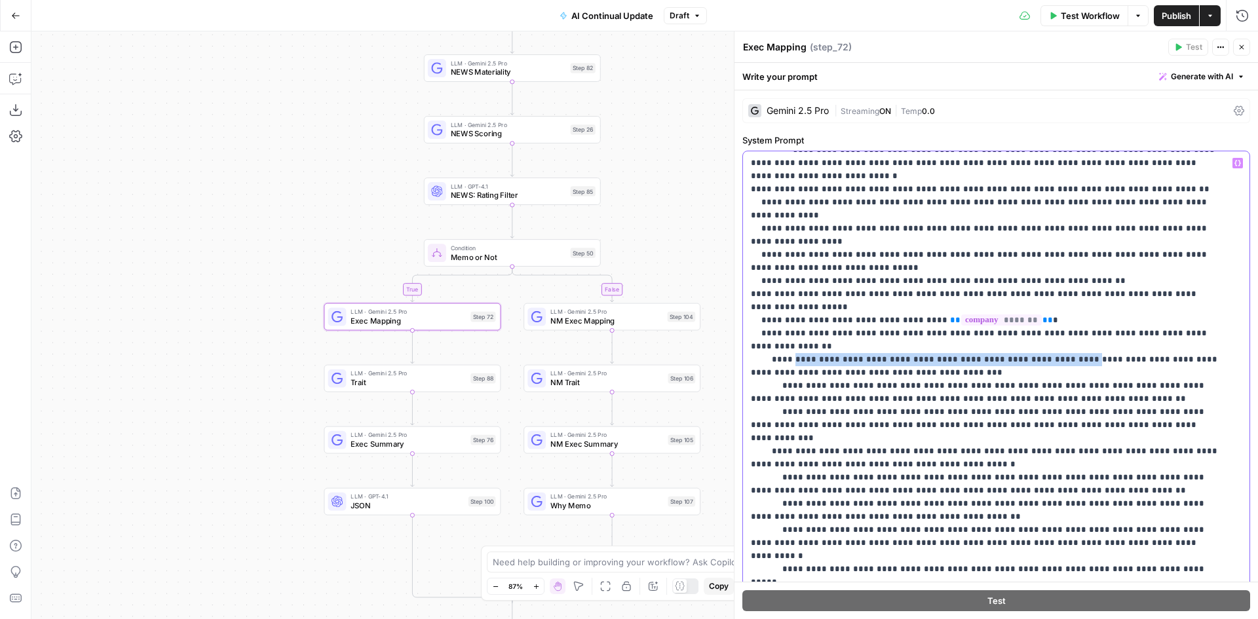
drag, startPoint x: 834, startPoint y: 203, endPoint x: 1048, endPoint y: 207, distance: 213.7
click at [1048, 207] on p "**********" at bounding box center [986, 202] width 471 height 1927
click at [1178, 201] on p "**********" at bounding box center [986, 202] width 471 height 1927
drag, startPoint x: 1197, startPoint y: 204, endPoint x: 1223, endPoint y: 222, distance: 31.6
click at [1223, 222] on div "**********" at bounding box center [991, 418] width 497 height 534
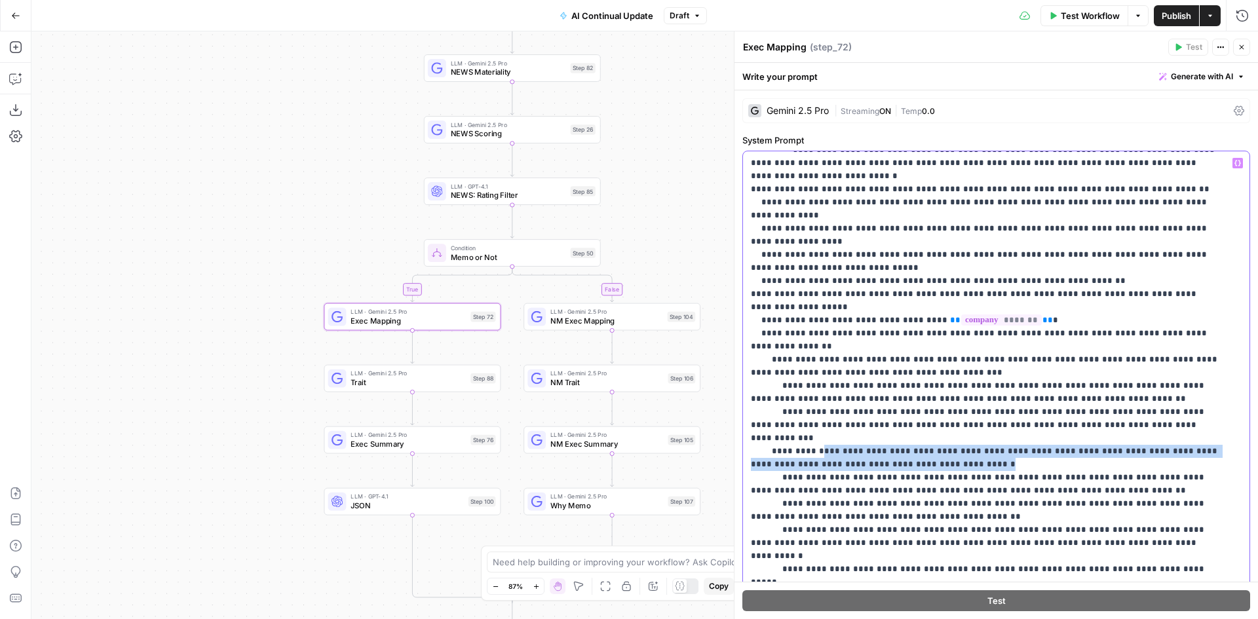
drag, startPoint x: 925, startPoint y: 296, endPoint x: 816, endPoint y: 283, distance: 109.6
click at [816, 283] on p "**********" at bounding box center [986, 202] width 471 height 1927
click at [990, 284] on p "**********" at bounding box center [986, 202] width 471 height 1927
drag, startPoint x: 1023, startPoint y: 281, endPoint x: 1028, endPoint y: 294, distance: 14.1
click at [1028, 294] on p "**********" at bounding box center [986, 202] width 471 height 1927
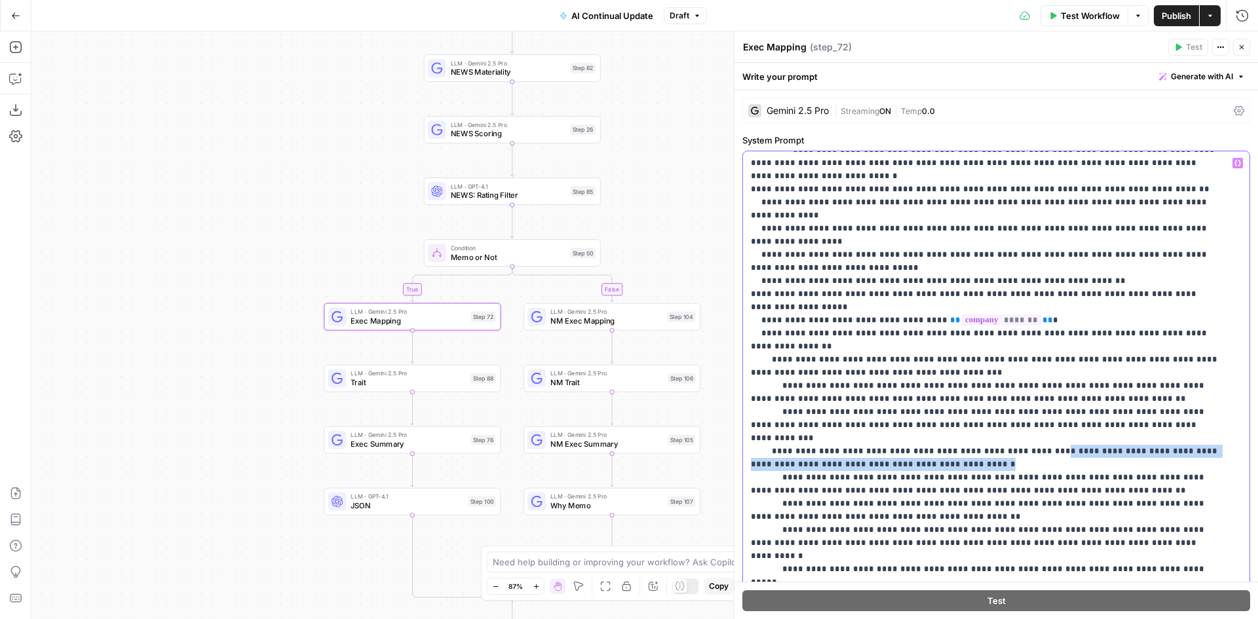
click at [1028, 294] on p "**********" at bounding box center [986, 202] width 471 height 1927
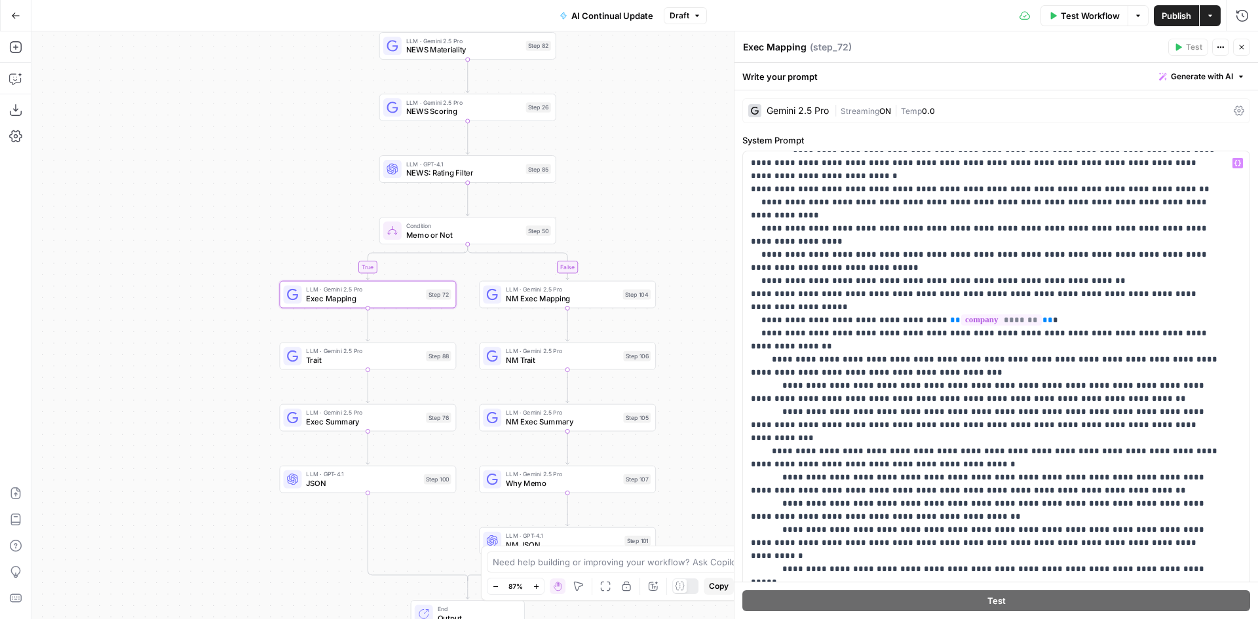
drag, startPoint x: 667, startPoint y: 240, endPoint x: 623, endPoint y: 218, distance: 49.5
click at [623, 218] on div "true true false false Workflow Set Inputs Inputs Condition Condition Step 117 L…" at bounding box center [644, 325] width 1227 height 588
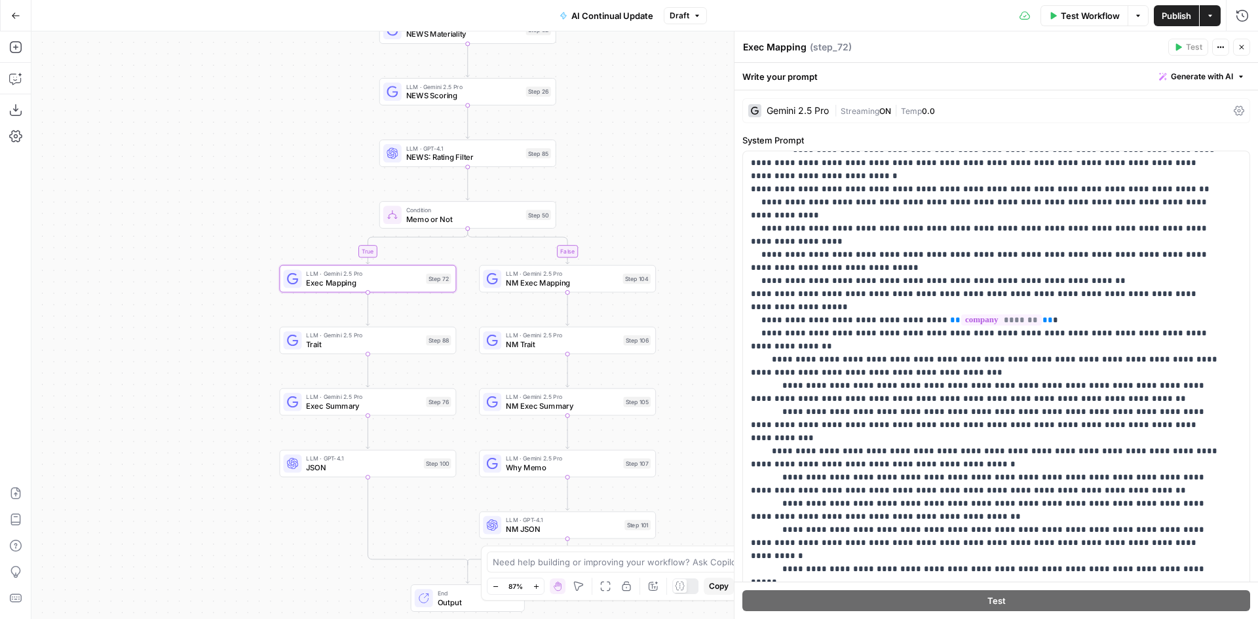
drag, startPoint x: 642, startPoint y: 220, endPoint x: 641, endPoint y: 201, distance: 19.0
click at [641, 201] on div "true true false false Workflow Set Inputs Inputs Condition Condition Step 117 L…" at bounding box center [644, 325] width 1227 height 588
click at [15, 20] on icon "button" at bounding box center [15, 15] width 9 height 9
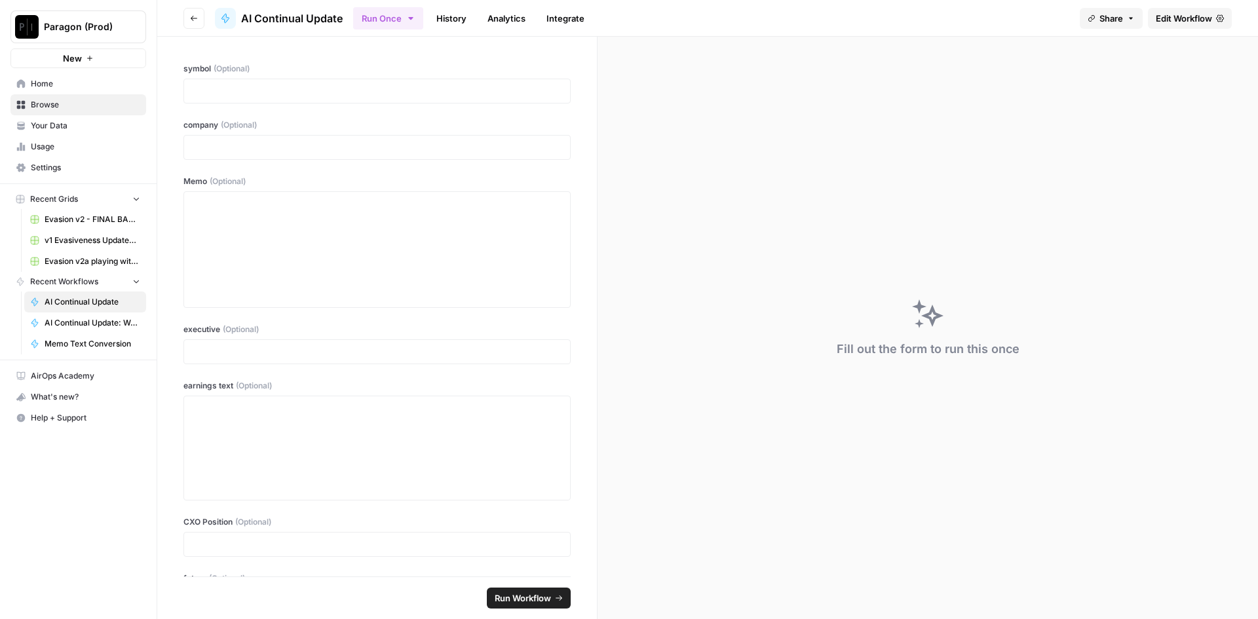
click at [121, 29] on span "Paragon (Prod)" at bounding box center [83, 26] width 79 height 13
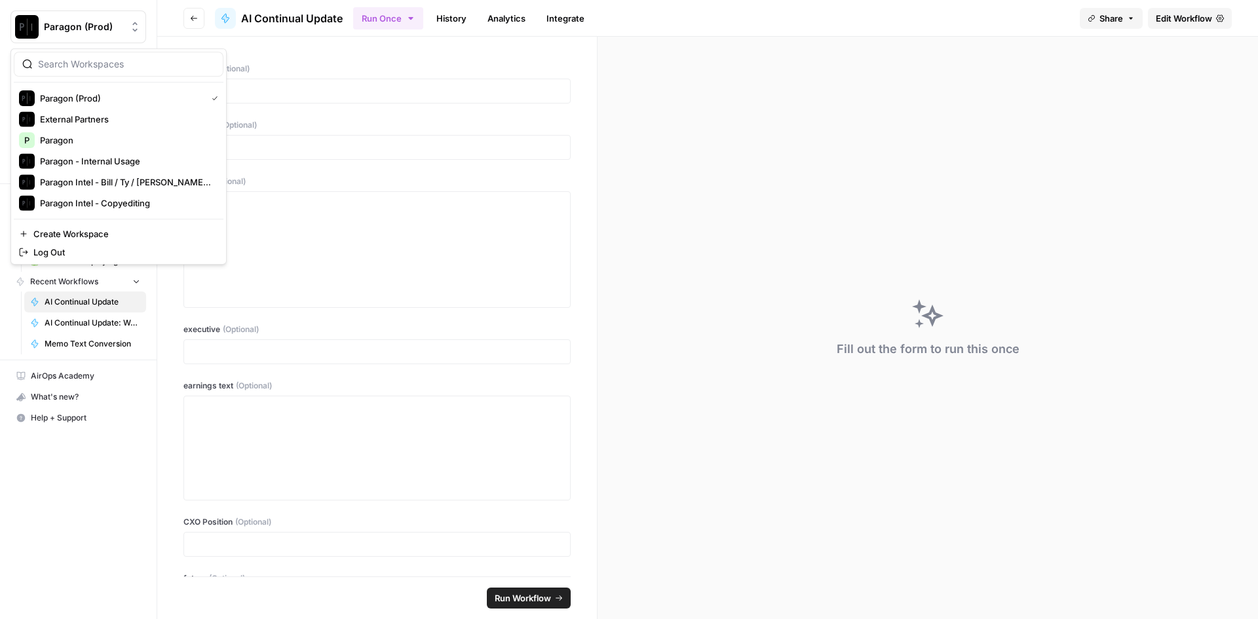
click at [124, 4] on div "Paragon (Prod) New" at bounding box center [78, 34] width 157 height 68
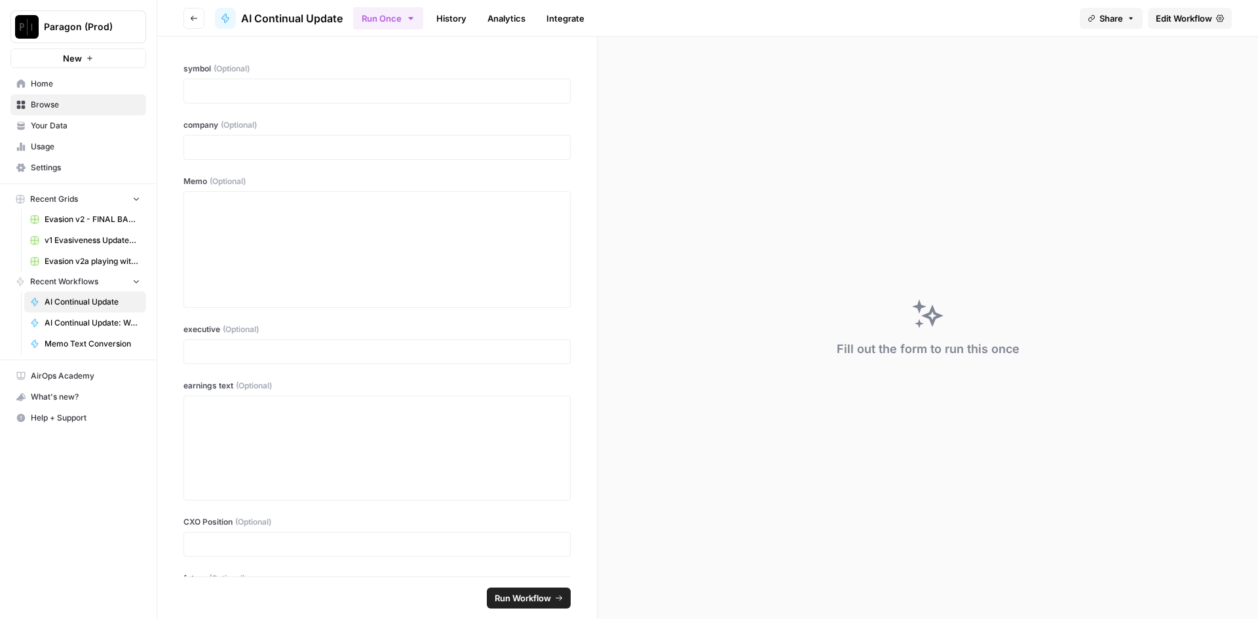
click at [102, 35] on button "Paragon (Prod)" at bounding box center [78, 26] width 136 height 33
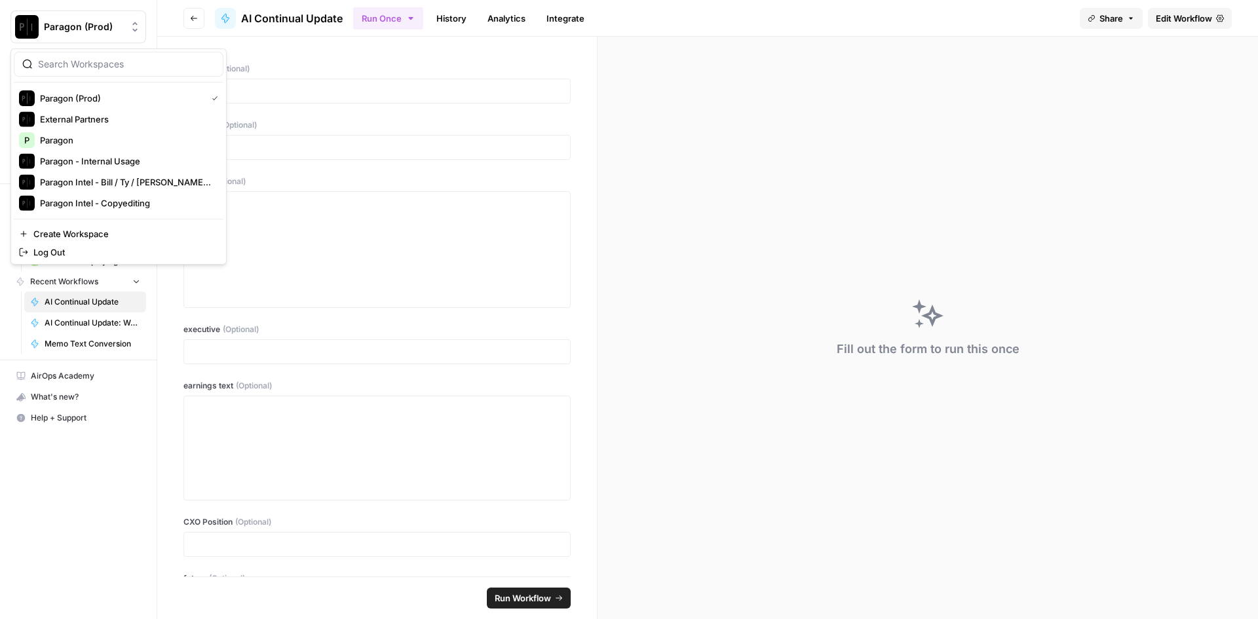
click at [138, 7] on div "Paragon (Prod) New" at bounding box center [78, 34] width 157 height 68
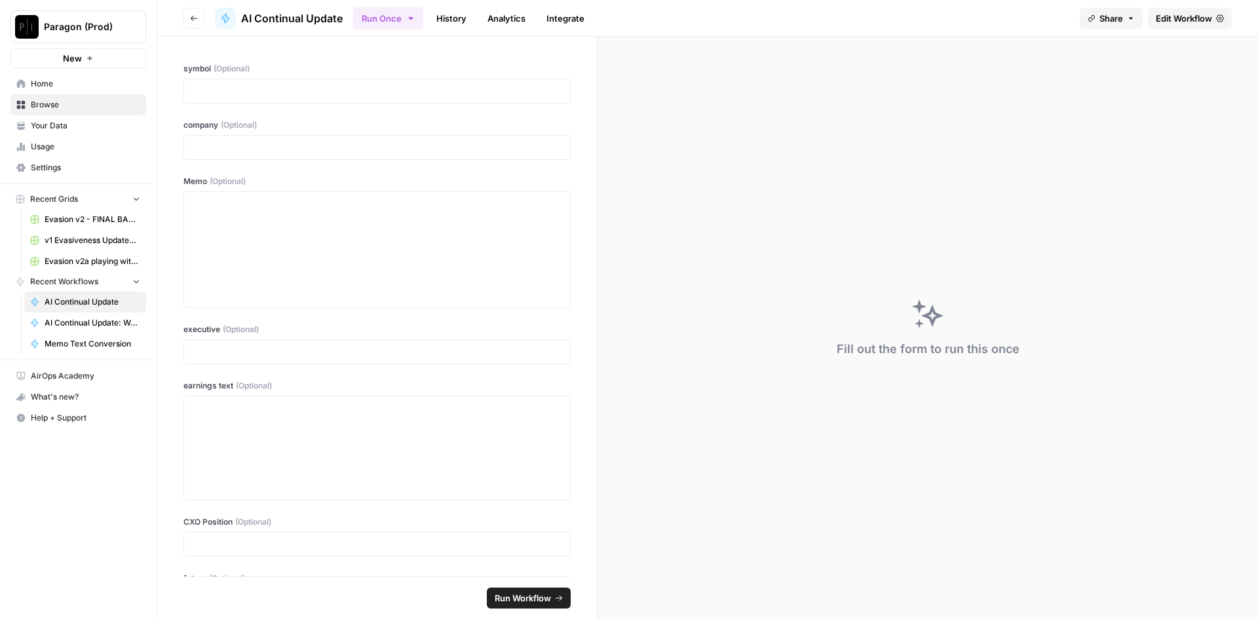
click at [60, 106] on span "Browse" at bounding box center [85, 105] width 109 height 12
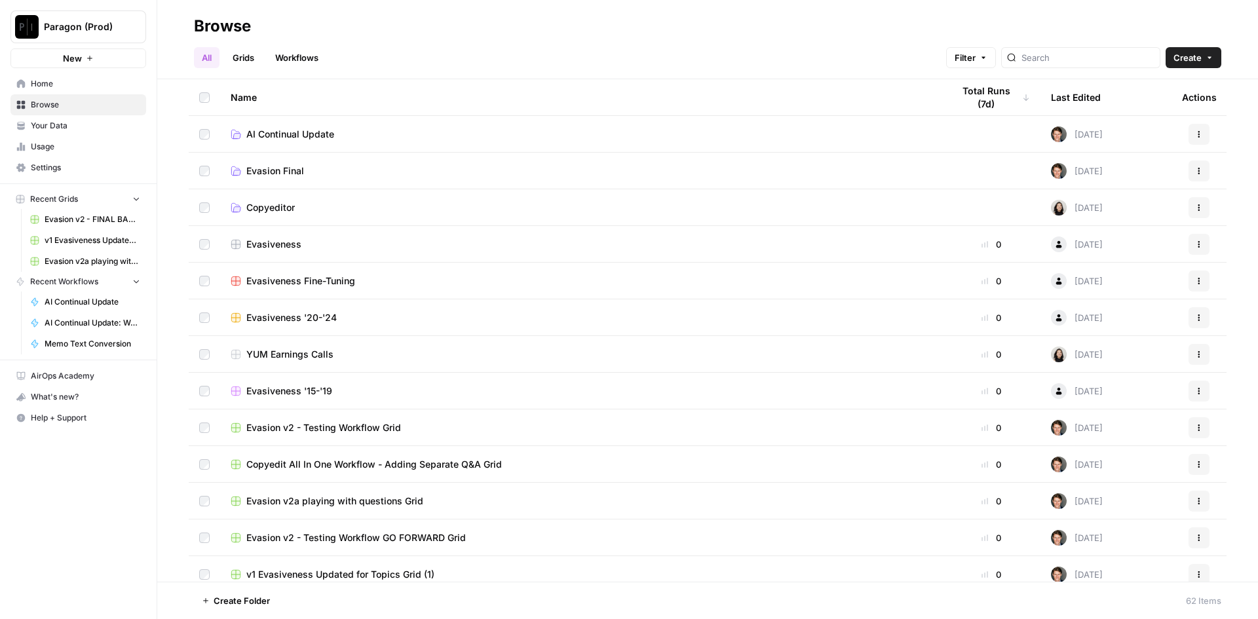
click at [299, 166] on span "Evasion Final" at bounding box center [275, 171] width 58 height 13
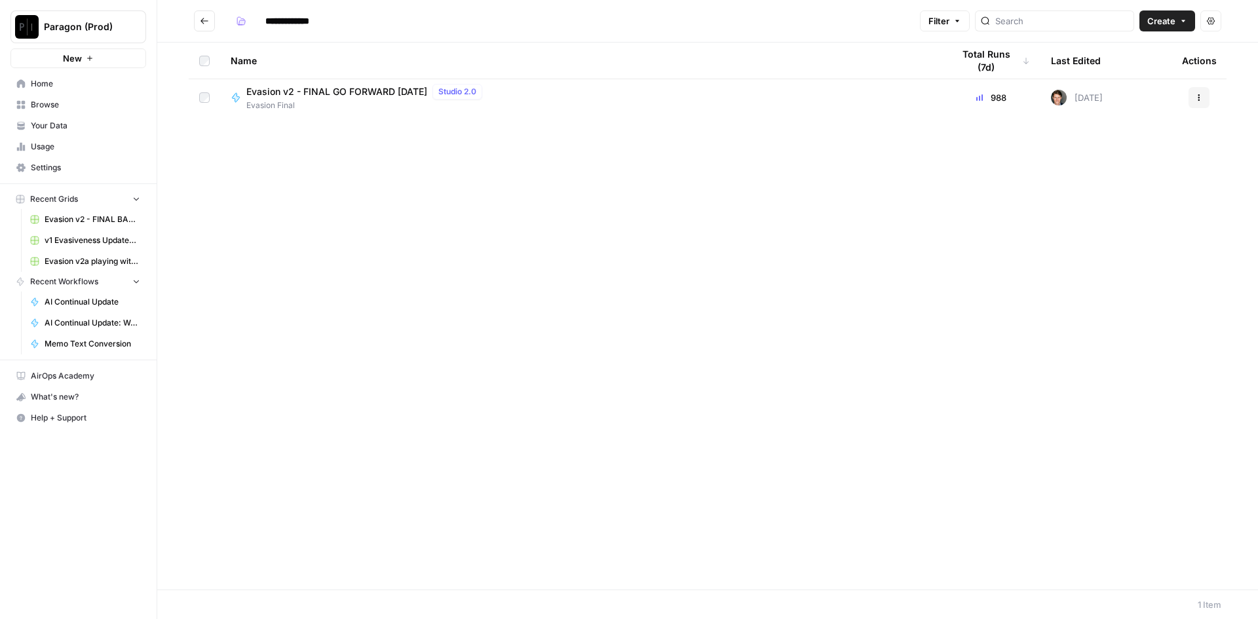
click at [343, 88] on span "Evasion v2 - FINAL GO FORWARD 2025 03 26" at bounding box center [336, 91] width 181 height 13
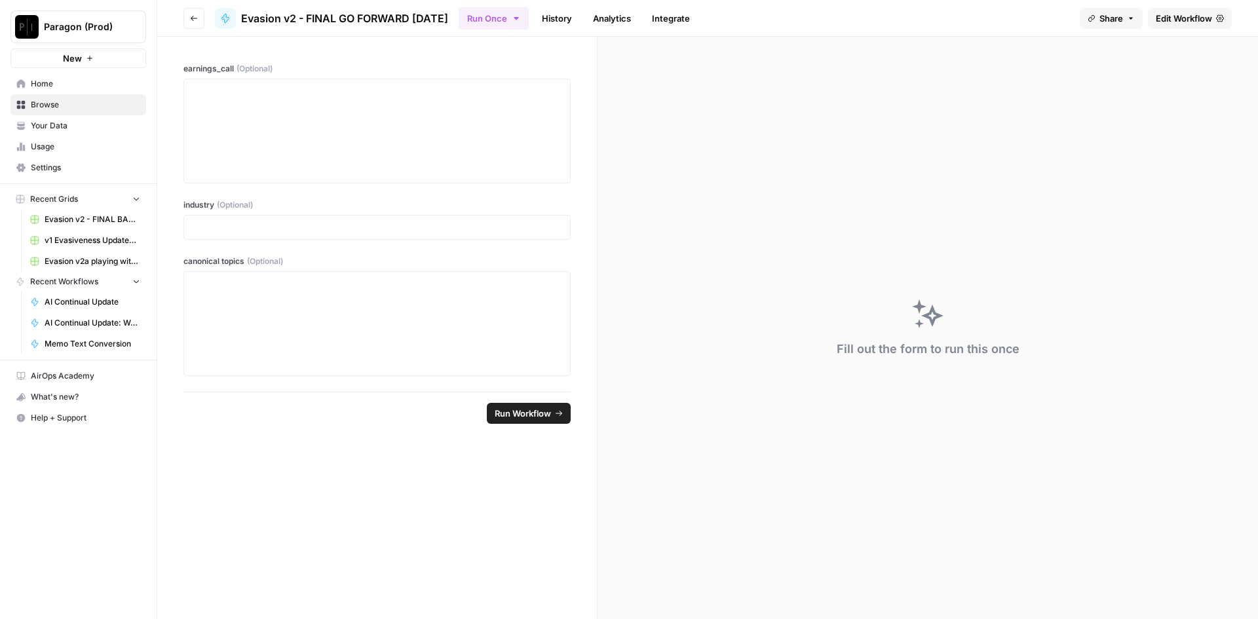
click at [190, 17] on icon "button" at bounding box center [194, 18] width 8 height 8
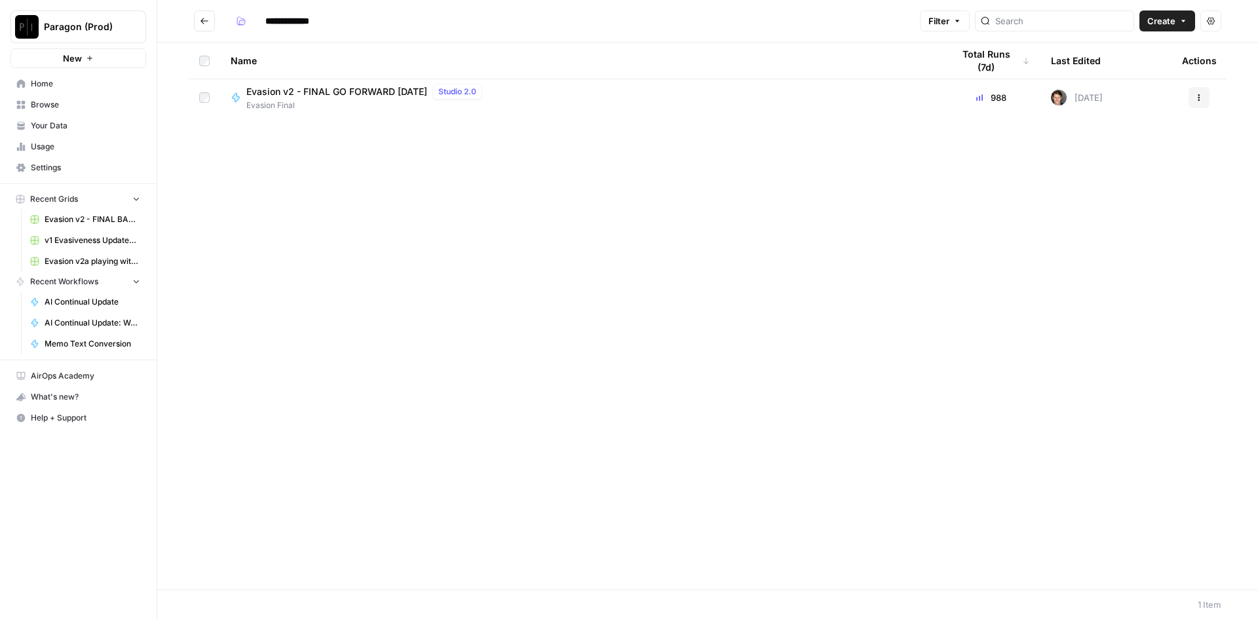
click at [205, 23] on icon "Go back" at bounding box center [204, 20] width 9 height 9
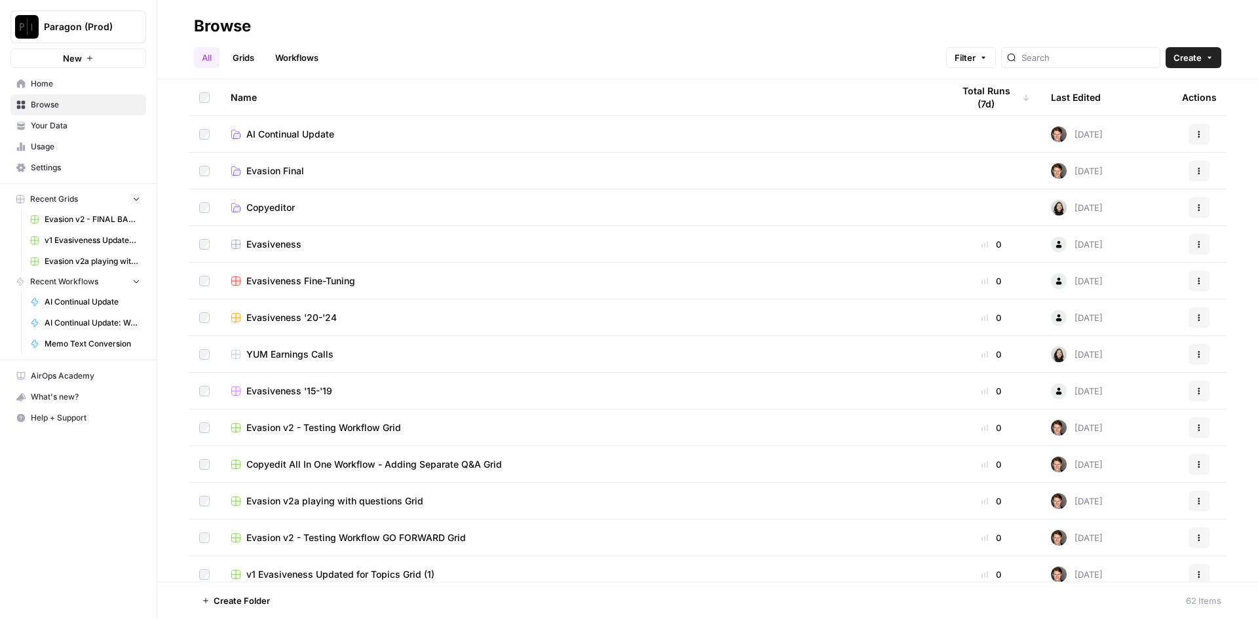
click at [254, 57] on link "Grids" at bounding box center [243, 57] width 37 height 21
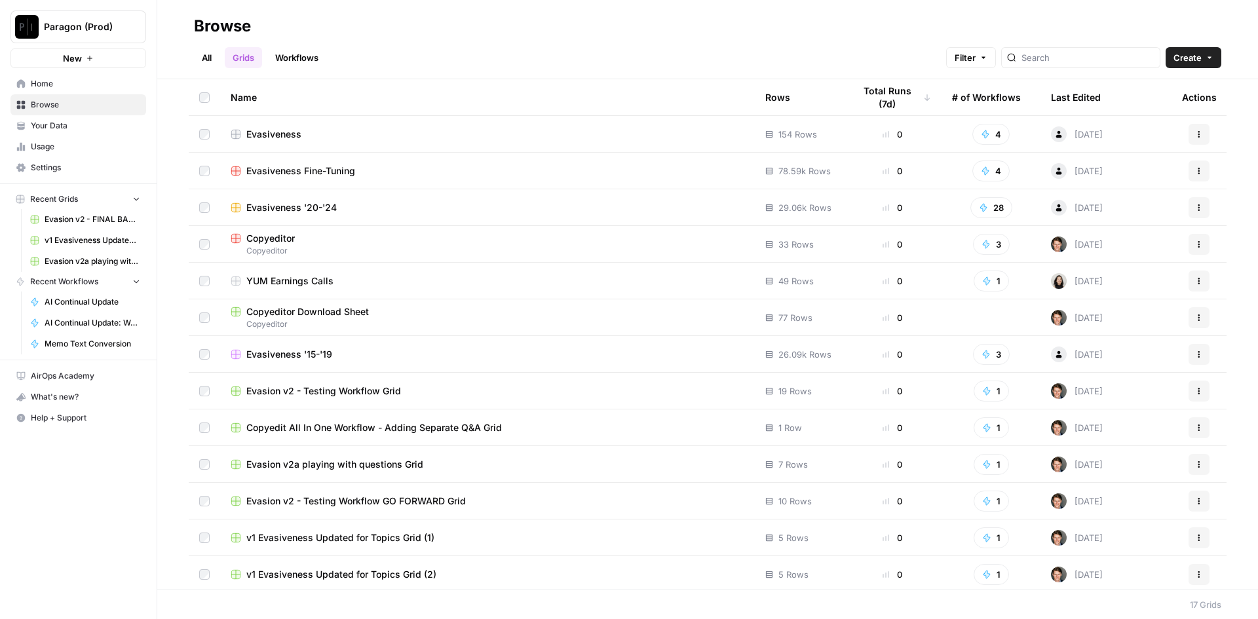
click at [331, 168] on span "Evasiveness Fine-Tuning" at bounding box center [300, 171] width 109 height 13
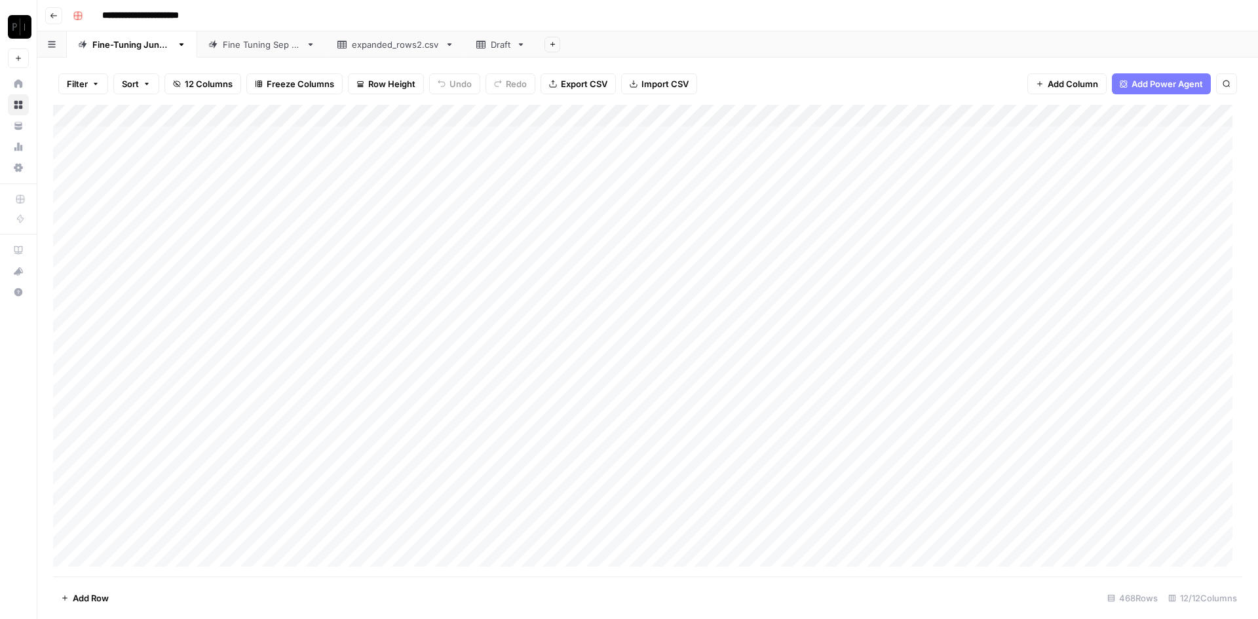
click at [286, 47] on div "Fine Tuning Sep 2024" at bounding box center [262, 44] width 78 height 13
click at [139, 50] on div "Fine-Tuning June 2024" at bounding box center [131, 44] width 79 height 13
click at [57, 9] on button "Go back" at bounding box center [53, 15] width 17 height 17
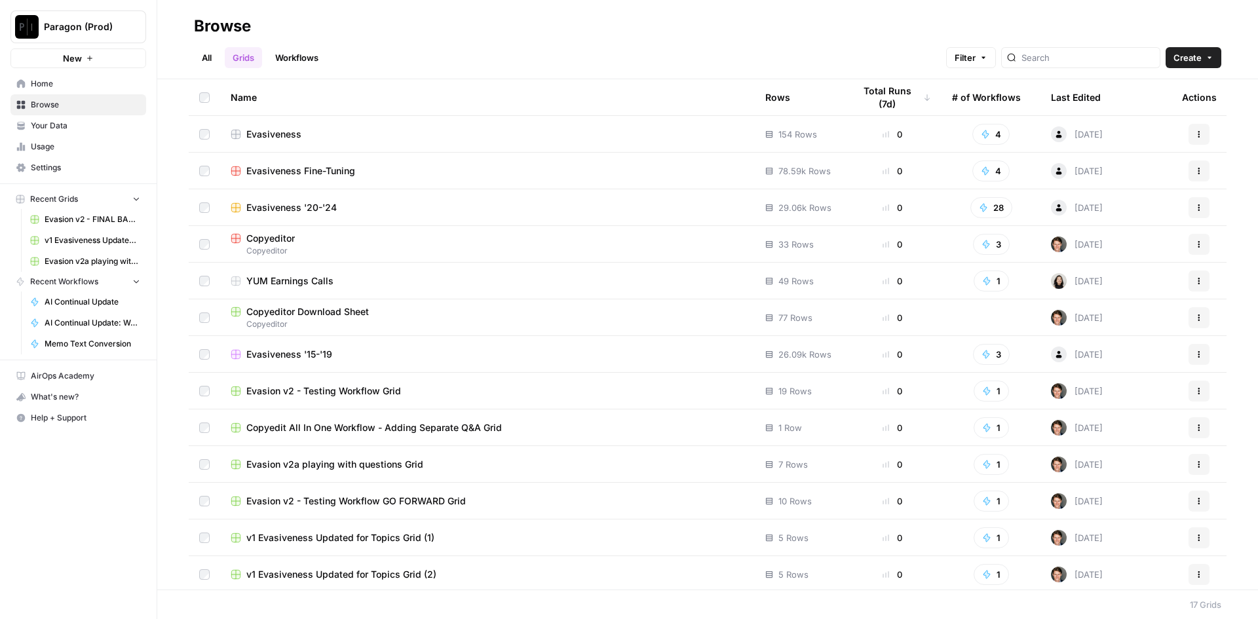
click at [310, 67] on link "Workflows" at bounding box center [296, 57] width 59 height 21
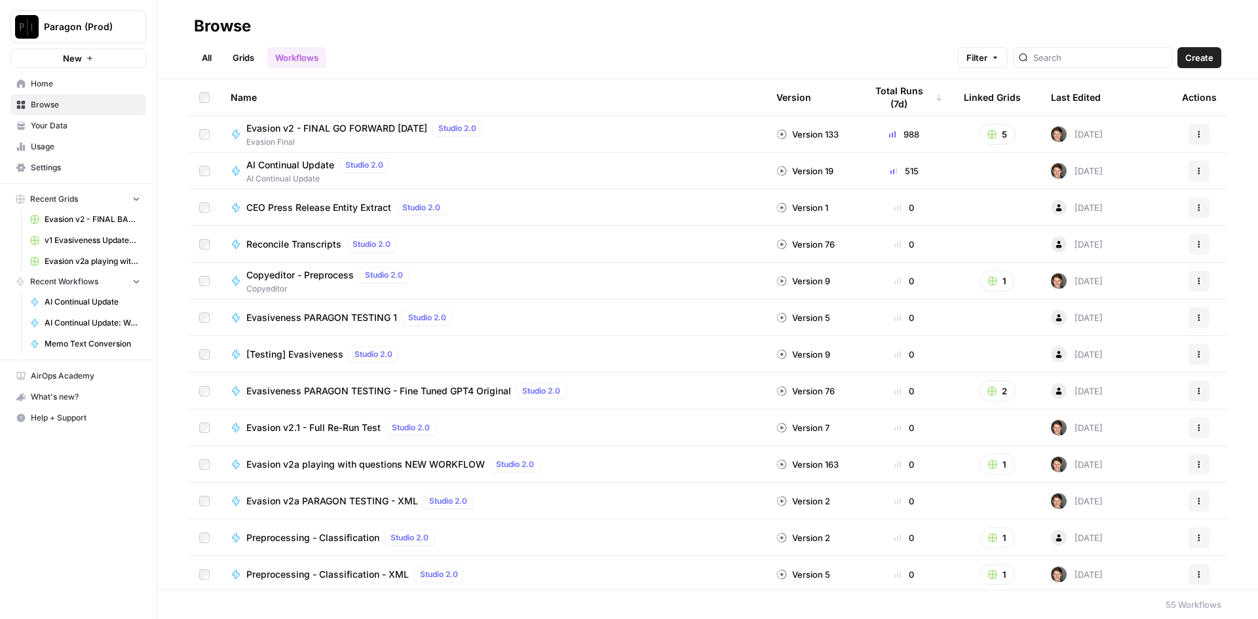
click at [386, 129] on span "Evasion v2 - FINAL GO FORWARD 2025 03 26" at bounding box center [336, 128] width 181 height 13
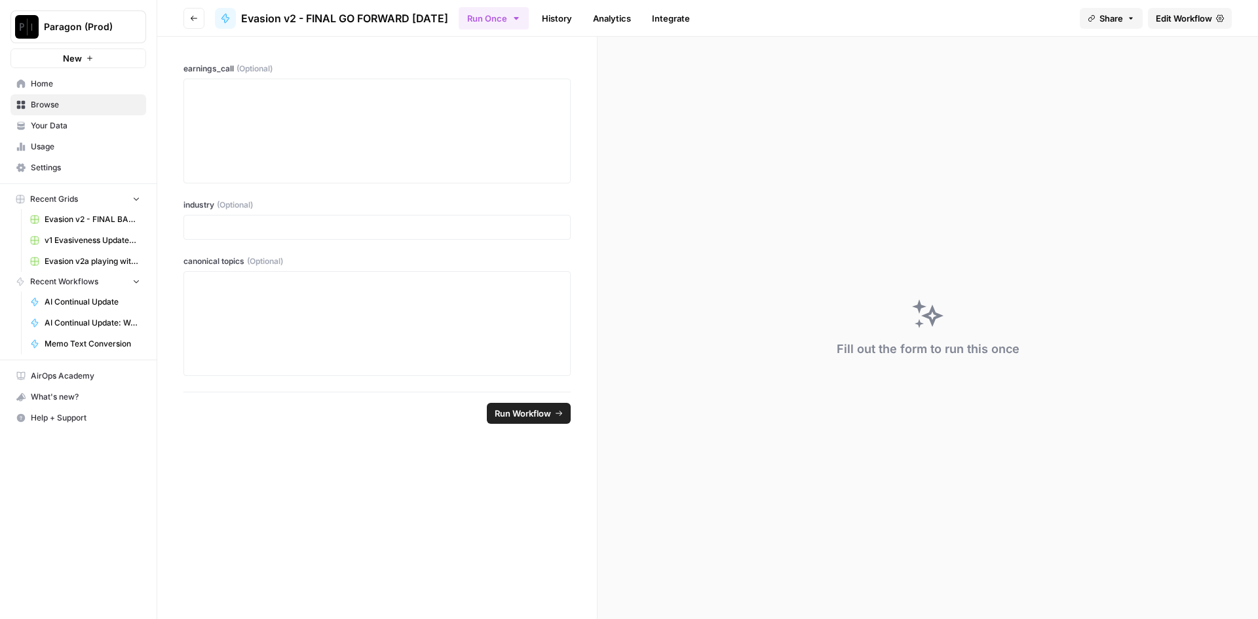
click at [1190, 13] on span "Edit Workflow" at bounding box center [1184, 18] width 56 height 13
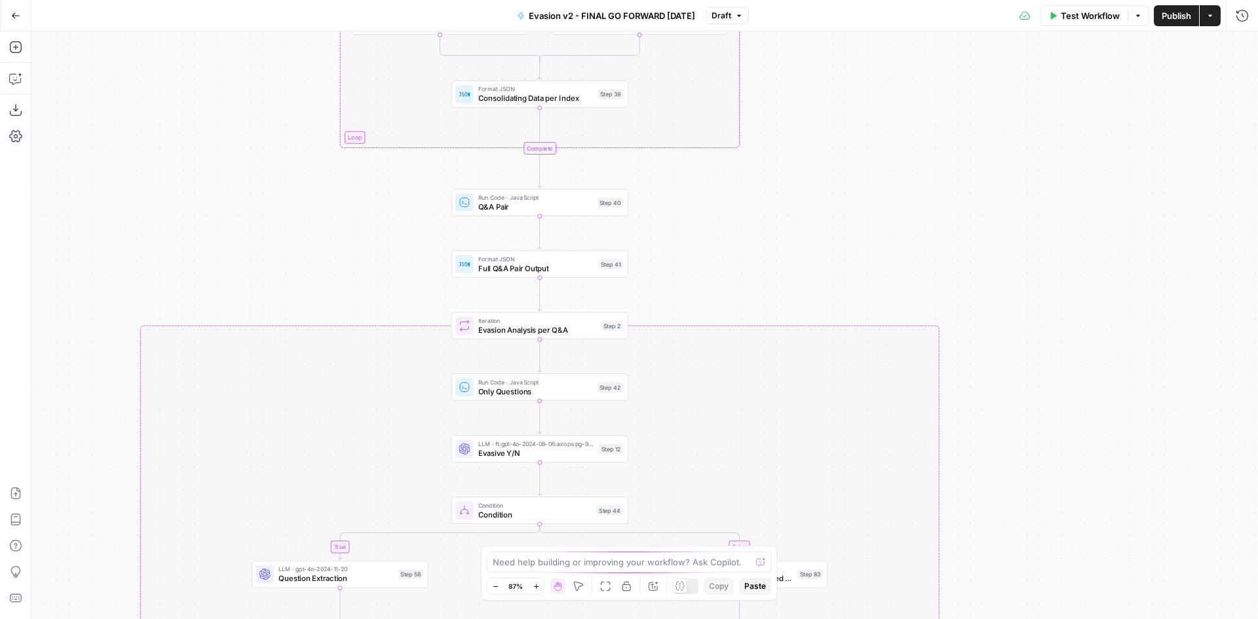
drag, startPoint x: 800, startPoint y: 359, endPoint x: 818, endPoint y: 170, distance: 189.0
click at [818, 170] on div "true false true false true false true false Workflow Set Inputs Inputs Search K…" at bounding box center [644, 325] width 1227 height 588
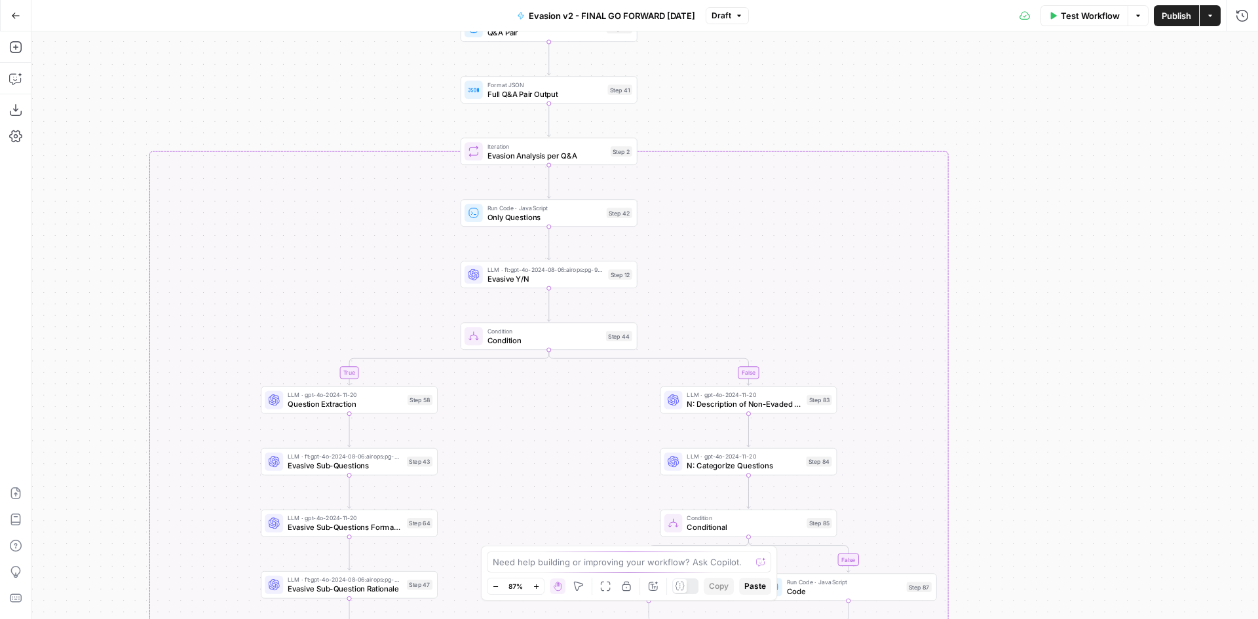
drag, startPoint x: 817, startPoint y: 159, endPoint x: 827, endPoint y: 39, distance: 120.4
click at [827, 39] on div "true false true false true false true false Workflow Set Inputs Inputs Search K…" at bounding box center [644, 325] width 1227 height 588
click at [572, 278] on span "Evasive Y/N" at bounding box center [546, 278] width 117 height 11
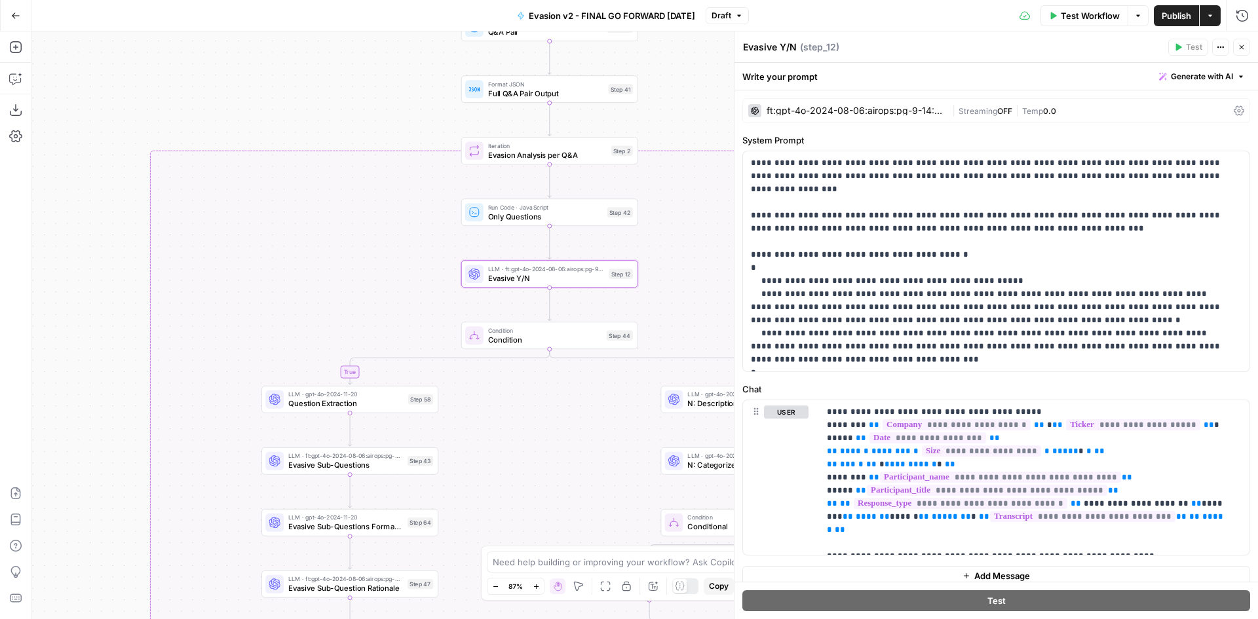
click at [848, 113] on div "ft:gpt-4o-2024-08-06:airops:pg-9-14:A7ckLIQt" at bounding box center [857, 110] width 180 height 9
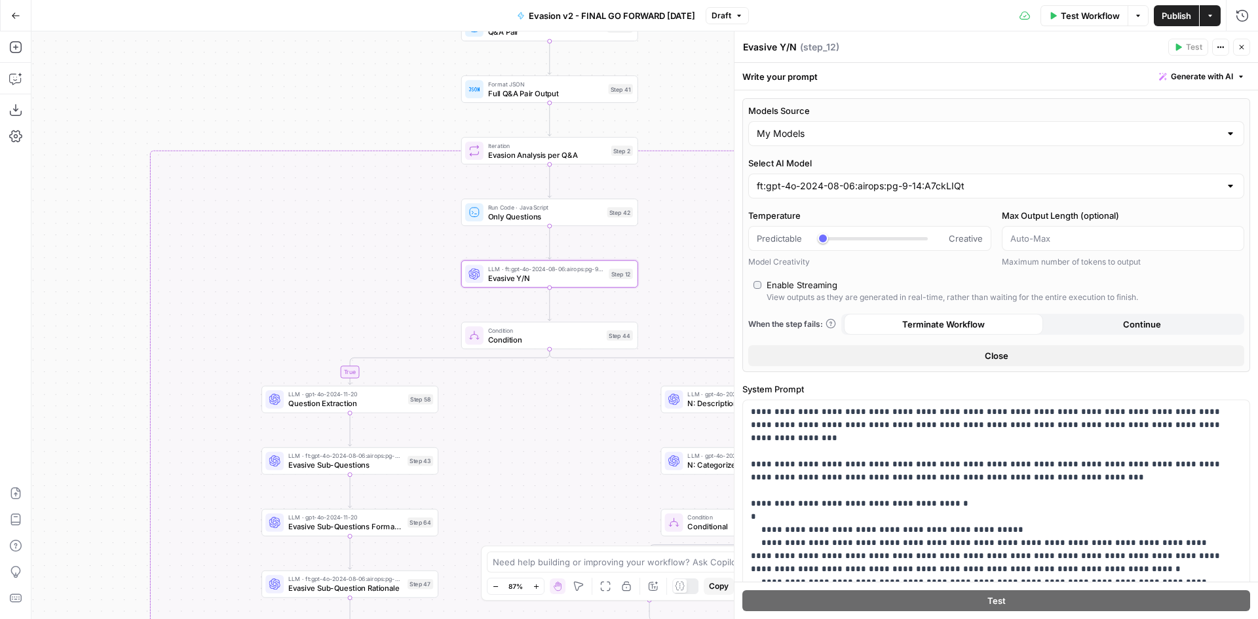
drag, startPoint x: 756, startPoint y: 186, endPoint x: 966, endPoint y: 188, distance: 210.4
click at [966, 188] on div "ft:gpt-4o-2024-08-06:airops:pg-9-14:A7ckLIQt" at bounding box center [997, 186] width 496 height 25
type input "ft:gpt-4o-2024-08-06:airops:pg-9-14:A7ckLIQt"
click at [836, 155] on div "Models Source My Models Select AI Model ft:gpt-4o-2024-08-06:airops:pg-9-14:A7c…" at bounding box center [997, 235] width 508 height 274
drag, startPoint x: 766, startPoint y: 186, endPoint x: 939, endPoint y: 185, distance: 173.0
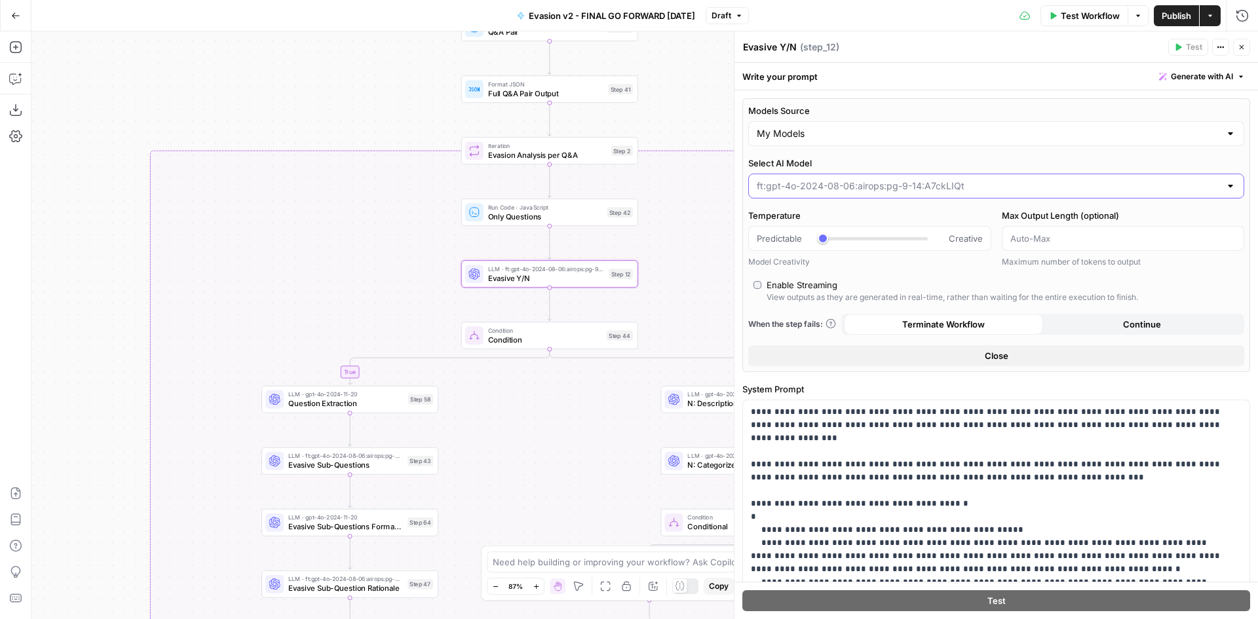
click at [939, 185] on input "Select AI Model" at bounding box center [988, 186] width 463 height 13
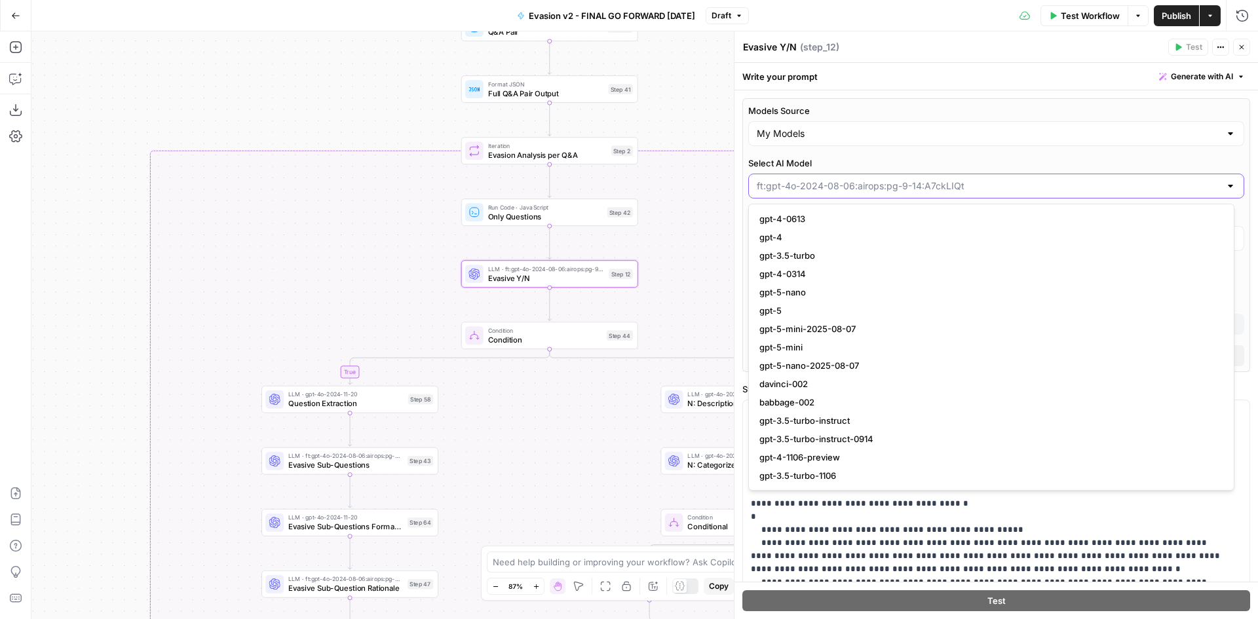
click at [950, 187] on input "Select AI Model" at bounding box center [988, 186] width 463 height 13
type input "ft:gpt-4o-2024-08-06:airops:pg-9-14:A7ckLIQt"
click at [989, 165] on label "Select AI Model" at bounding box center [997, 163] width 496 height 13
click at [989, 180] on input "ft:gpt-4o-2024-08-06:airops:pg-9-14:A7ckLIQt" at bounding box center [988, 186] width 463 height 13
type input "ft:gpt-4o-2024-08-06:airops:pg-9-14:A7ckLIQt"
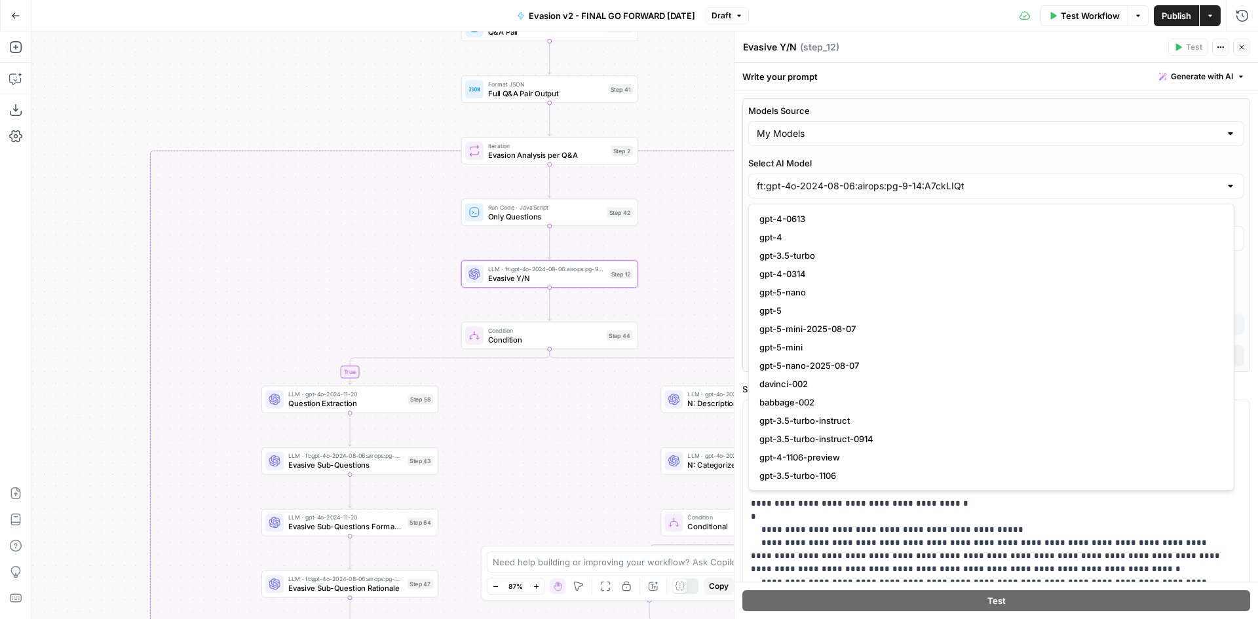
click at [981, 163] on label "Select AI Model" at bounding box center [997, 163] width 496 height 13
click at [981, 180] on input "ft:gpt-4o-2024-08-06:airops:pg-9-14:A7ckLIQt" at bounding box center [988, 186] width 463 height 13
type input "ft:gpt-4o-2024-08-06:airops:pg-9-14:A7ckLIQt"
click at [989, 95] on div "**********" at bounding box center [997, 466] width 524 height 752
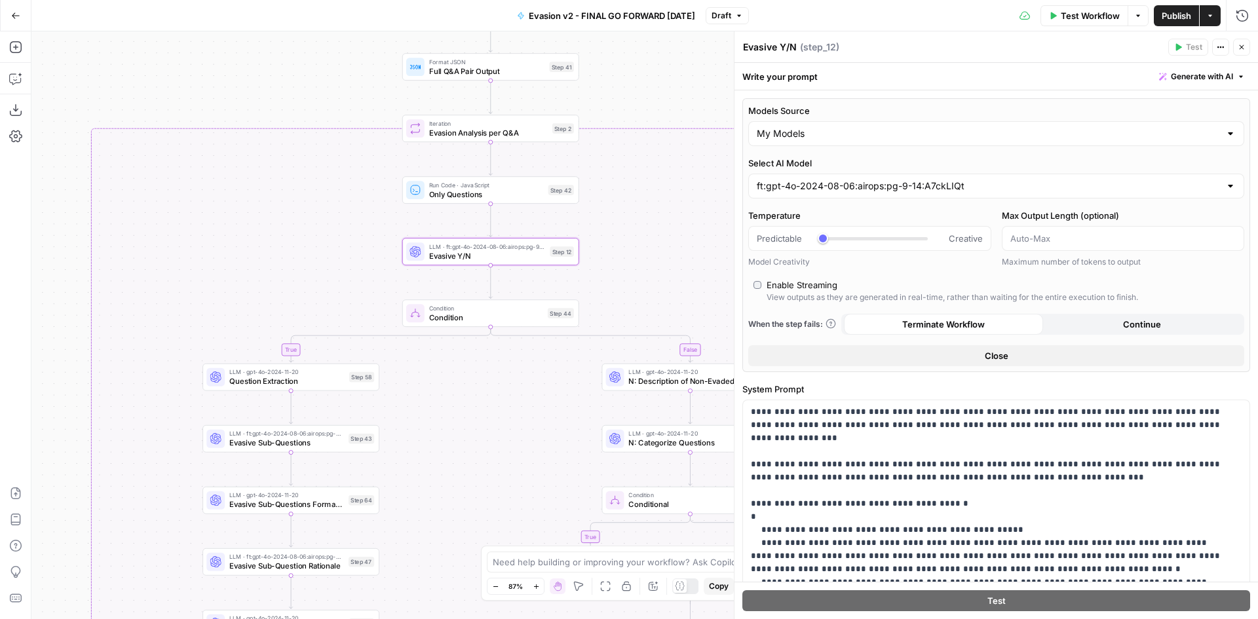
drag, startPoint x: 413, startPoint y: 121, endPoint x: 354, endPoint y: 99, distance: 63.1
click at [354, 99] on div "true false true false true false true false Workflow Set Inputs Inputs Search K…" at bounding box center [644, 325] width 1227 height 588
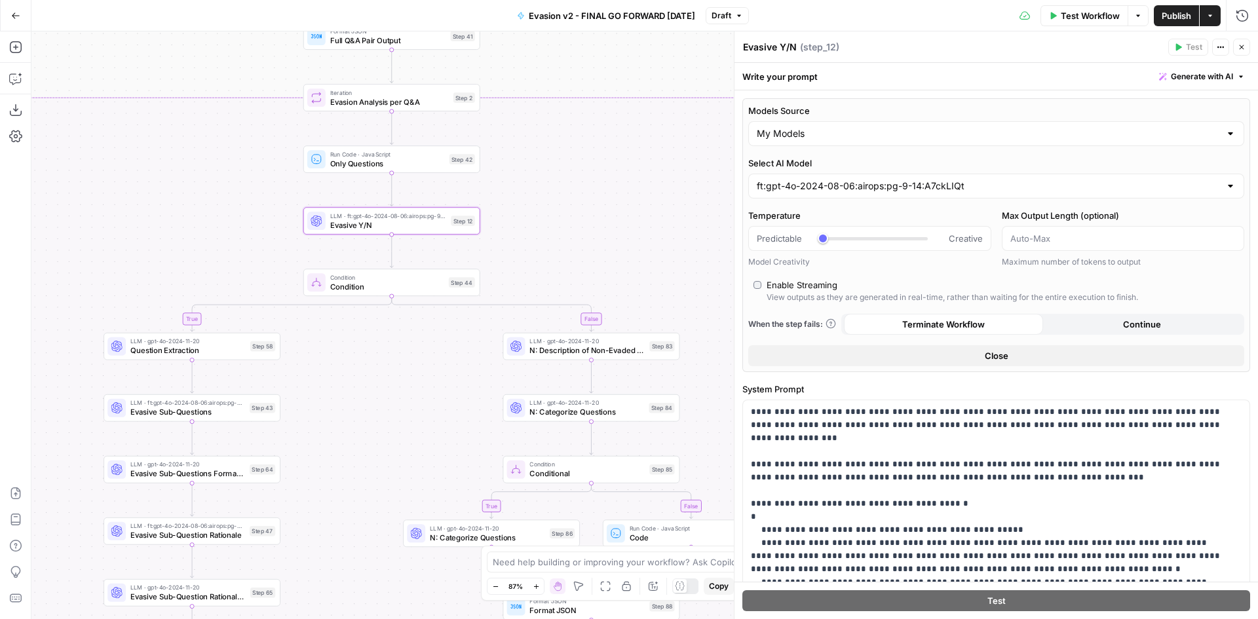
drag, startPoint x: 351, startPoint y: 99, endPoint x: 252, endPoint y: 68, distance: 103.7
click at [252, 68] on div "true false true false true false true false Workflow Set Inputs Inputs Search K…" at bounding box center [644, 325] width 1227 height 588
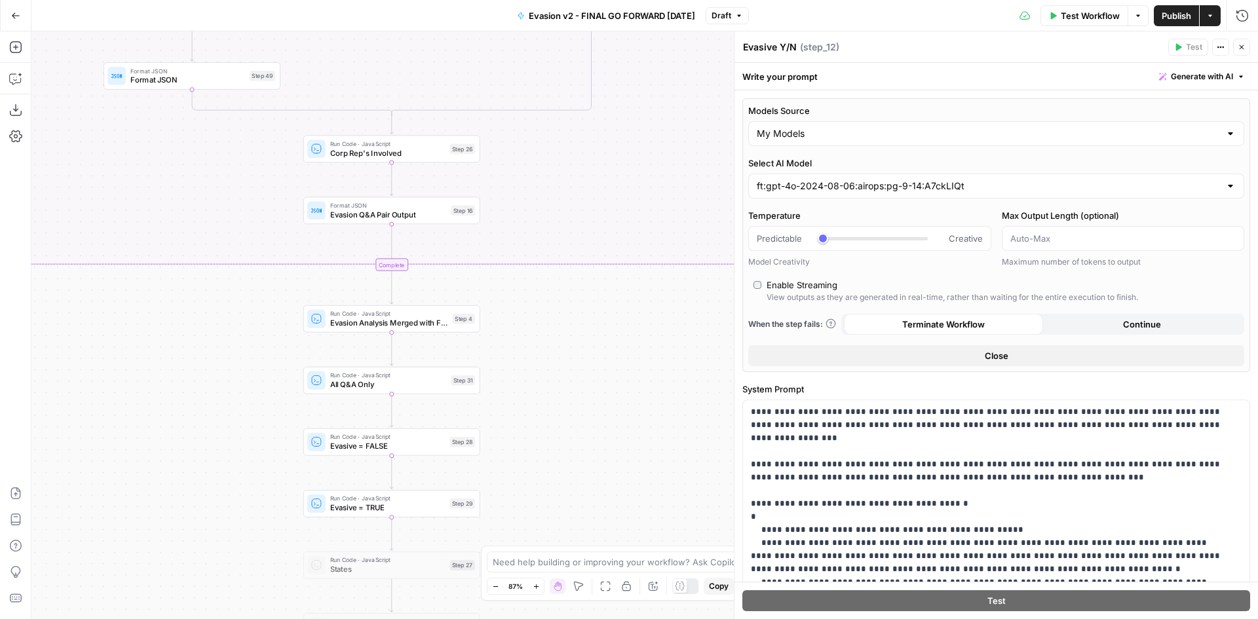
click at [8, 16] on button "Go Back" at bounding box center [16, 16] width 24 height 24
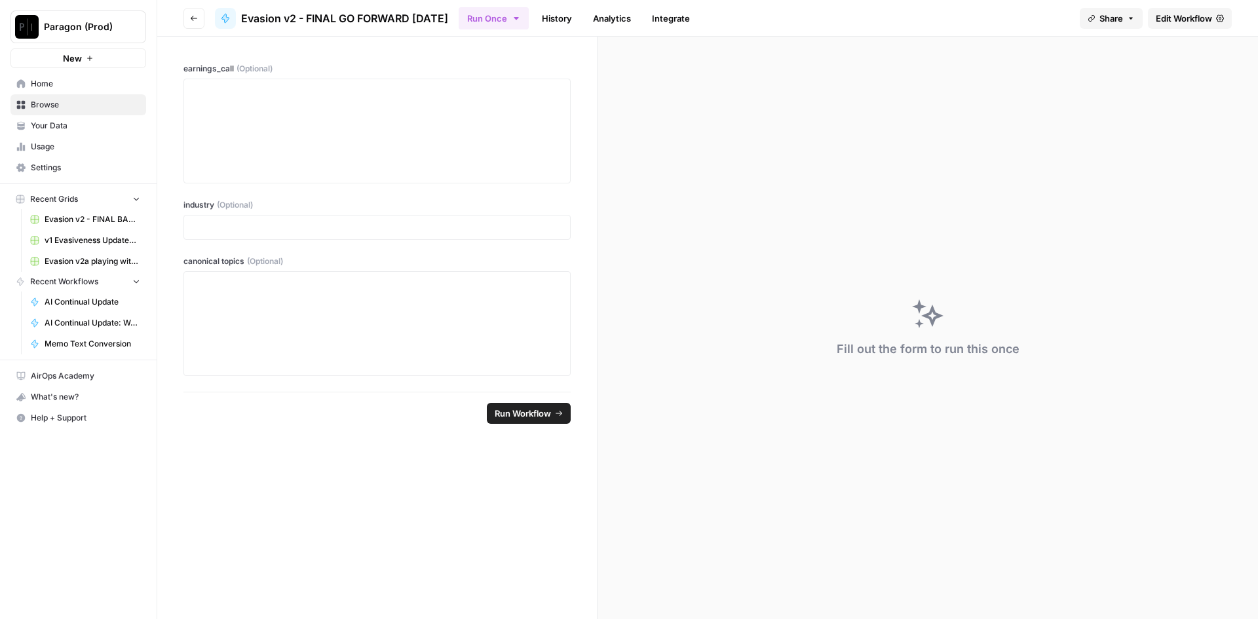
click at [88, 35] on button "Paragon (Prod)" at bounding box center [78, 26] width 136 height 33
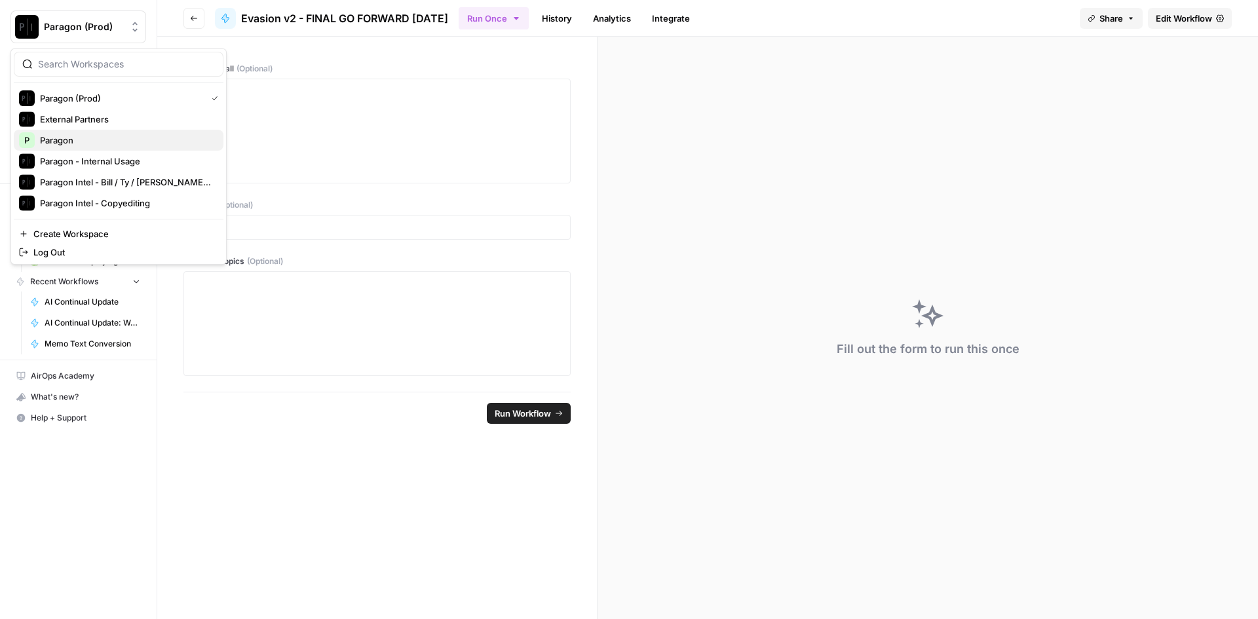
click at [106, 142] on span "Paragon" at bounding box center [126, 140] width 173 height 13
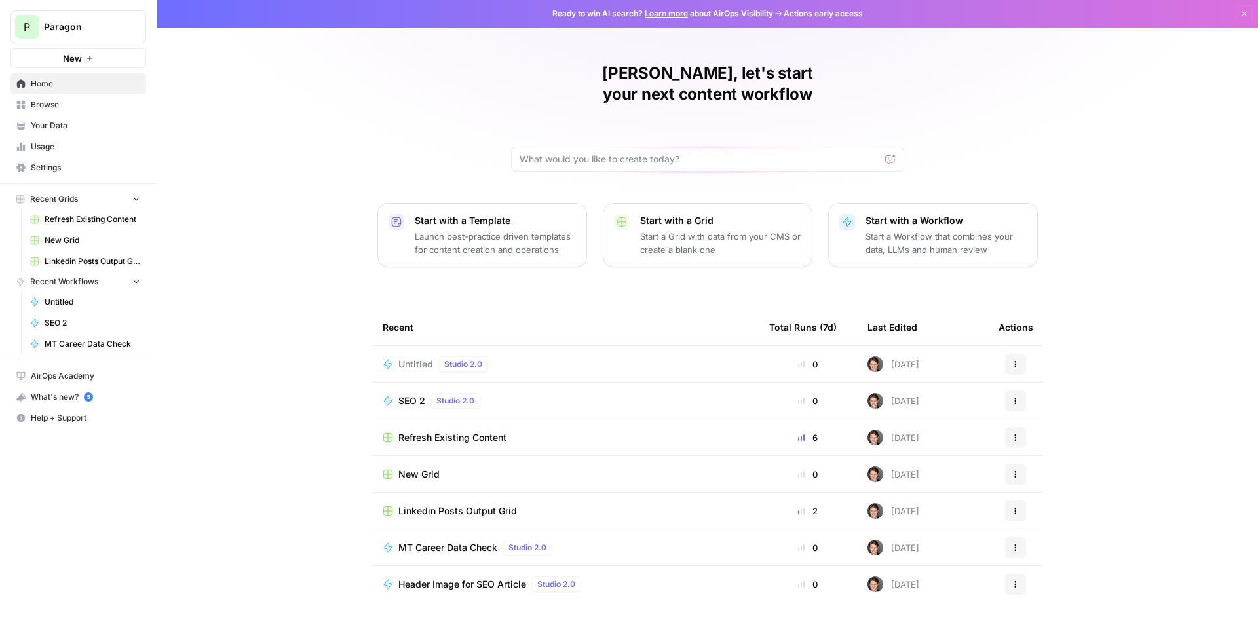
click at [340, 377] on div "Colby, let's start your next content workflow Start with a Template Launch best…" at bounding box center [707, 312] width 1101 height 624
click at [49, 106] on span "Browse" at bounding box center [85, 105] width 109 height 12
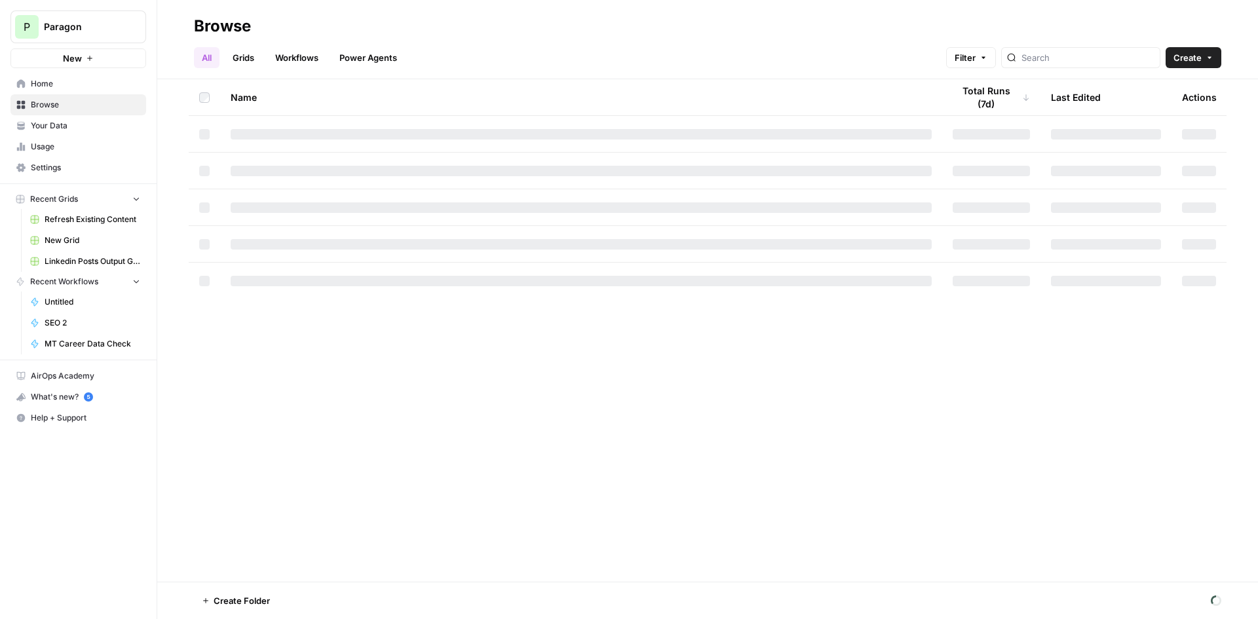
click at [291, 60] on link "Workflows" at bounding box center [296, 57] width 59 height 21
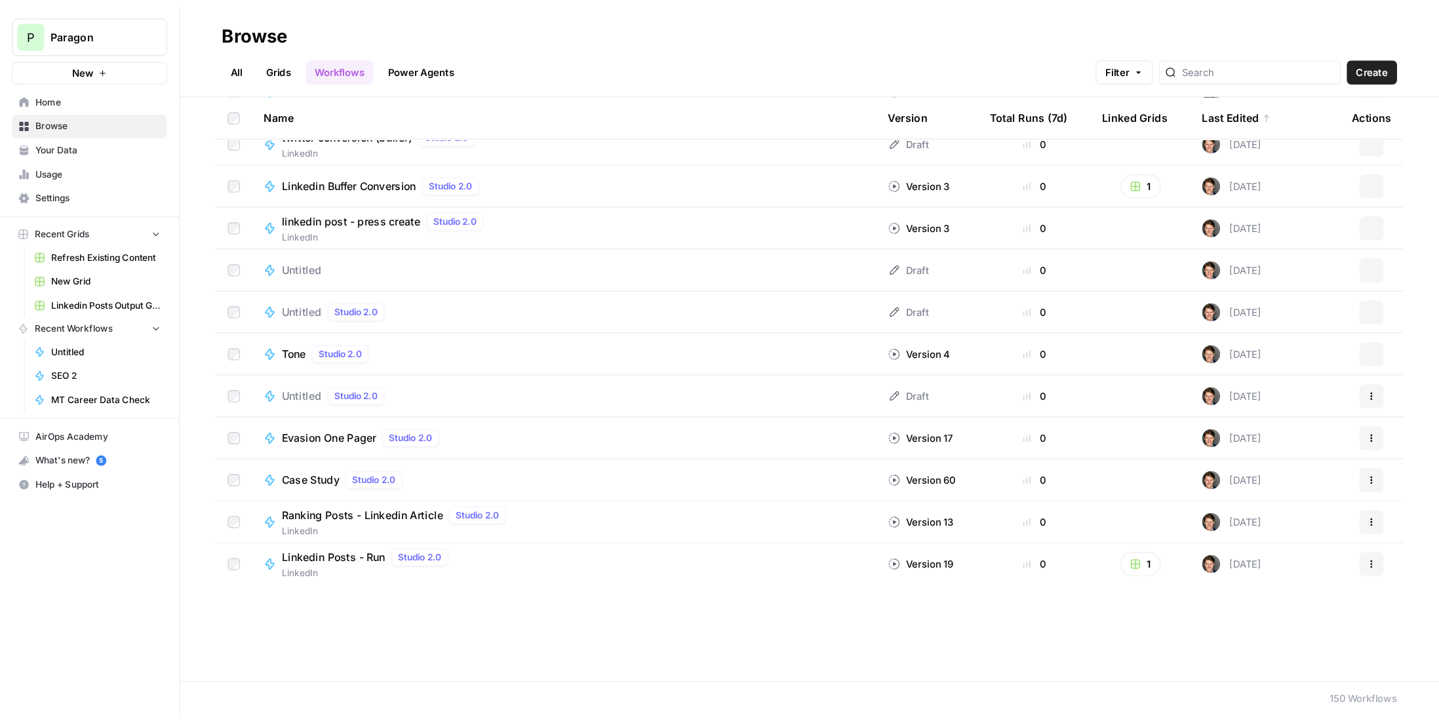
scroll to position [4245, 0]
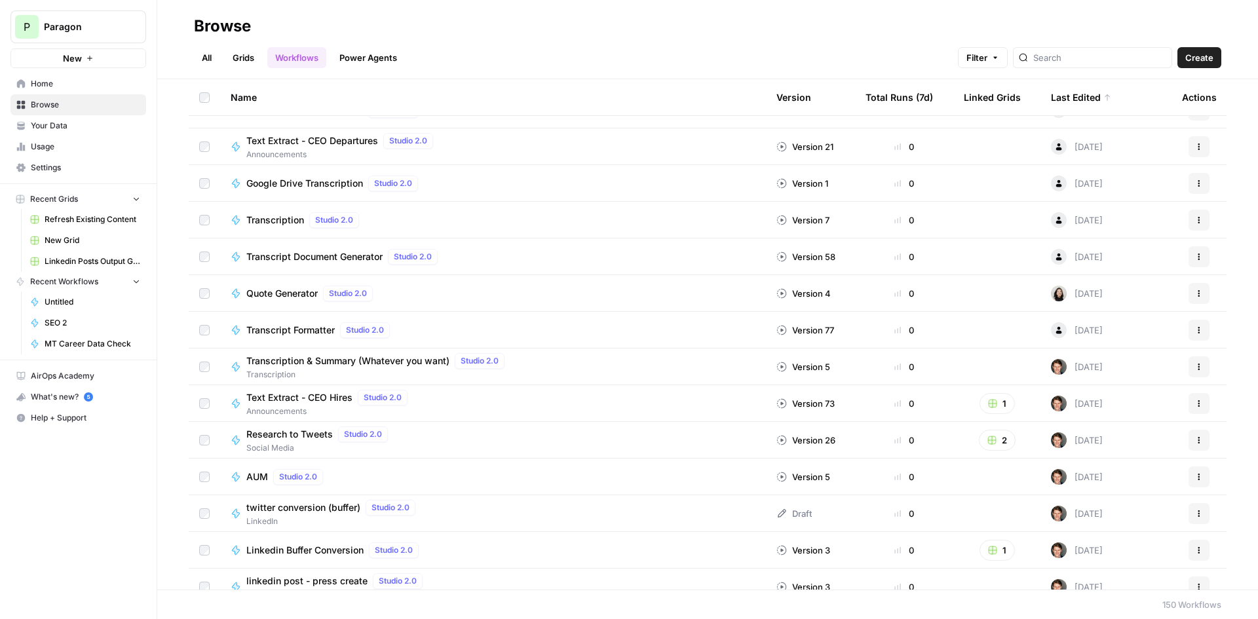
click at [81, 83] on span "Home" at bounding box center [85, 84] width 109 height 12
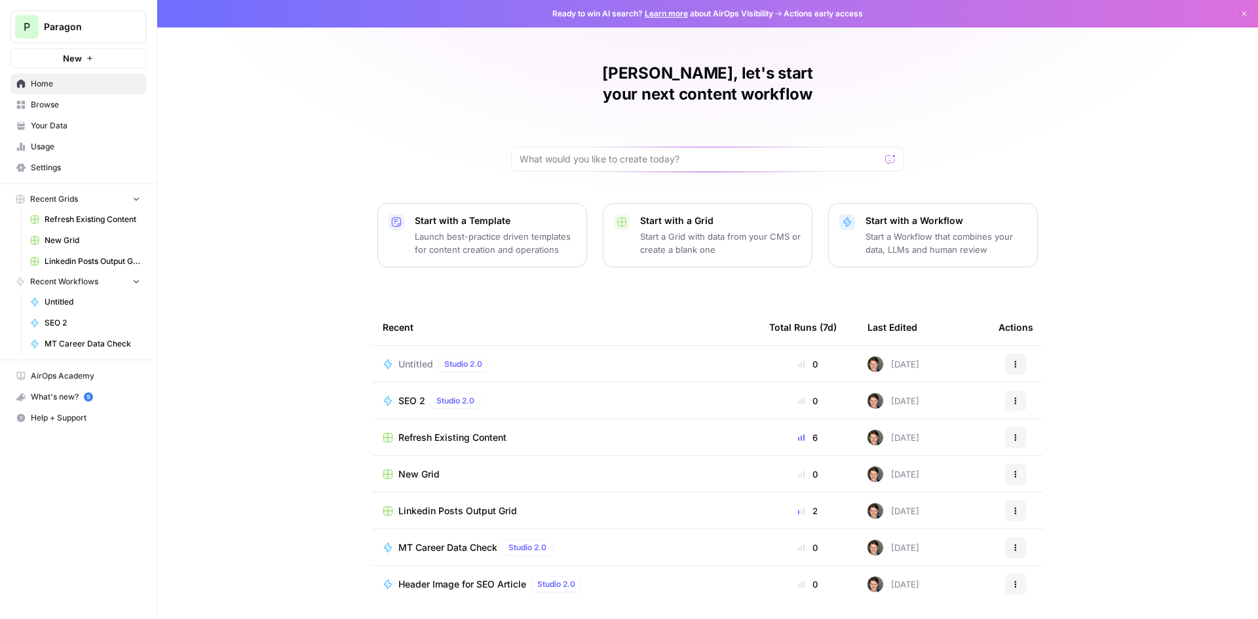
click at [565, 68] on h1 "Colby, let's start your next content workflow" at bounding box center [707, 84] width 393 height 42
click at [474, 75] on div "Colby, let's start your next content workflow Start with a Template Launch best…" at bounding box center [707, 312] width 1101 height 624
click at [552, 76] on h1 "Colby, let's start your next content workflow" at bounding box center [707, 84] width 393 height 42
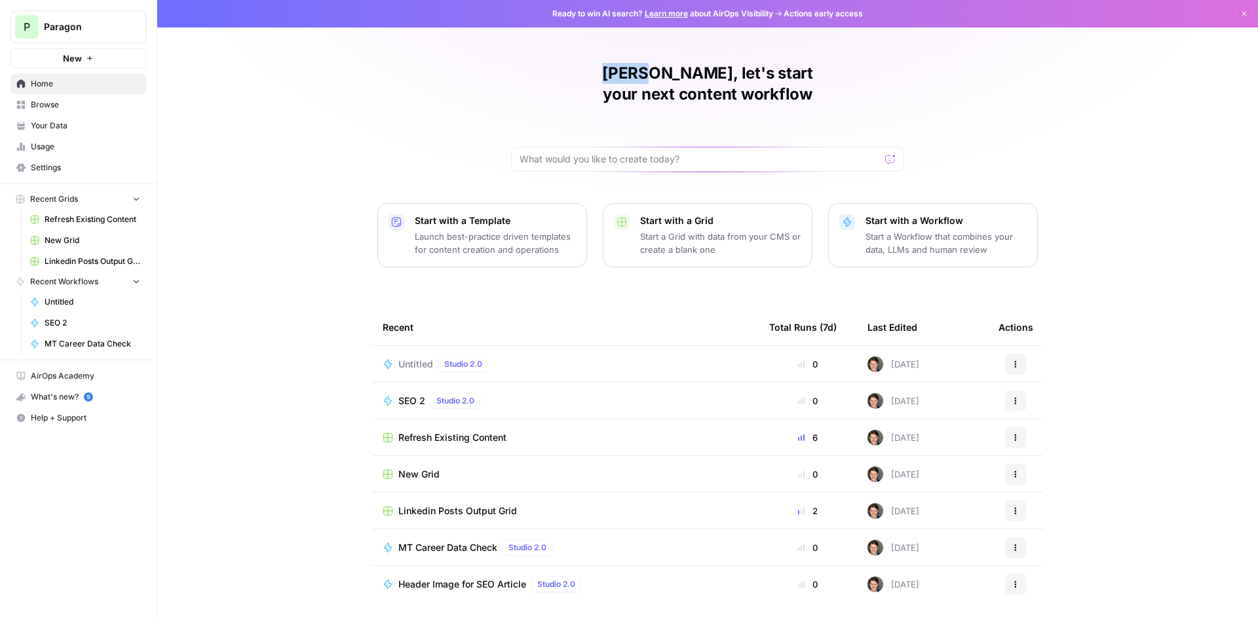
click at [552, 76] on h1 "Colby, let's start your next content workflow" at bounding box center [707, 84] width 393 height 42
click at [555, 75] on h1 "Colby, let's start your next content workflow" at bounding box center [707, 84] width 393 height 42
click at [514, 76] on div "Colby, let's start your next content workflow" at bounding box center [707, 117] width 393 height 109
drag, startPoint x: 526, startPoint y: 77, endPoint x: 900, endPoint y: 77, distance: 374.3
click at [900, 77] on div "Colby, let's start your next content workflow" at bounding box center [707, 117] width 393 height 109
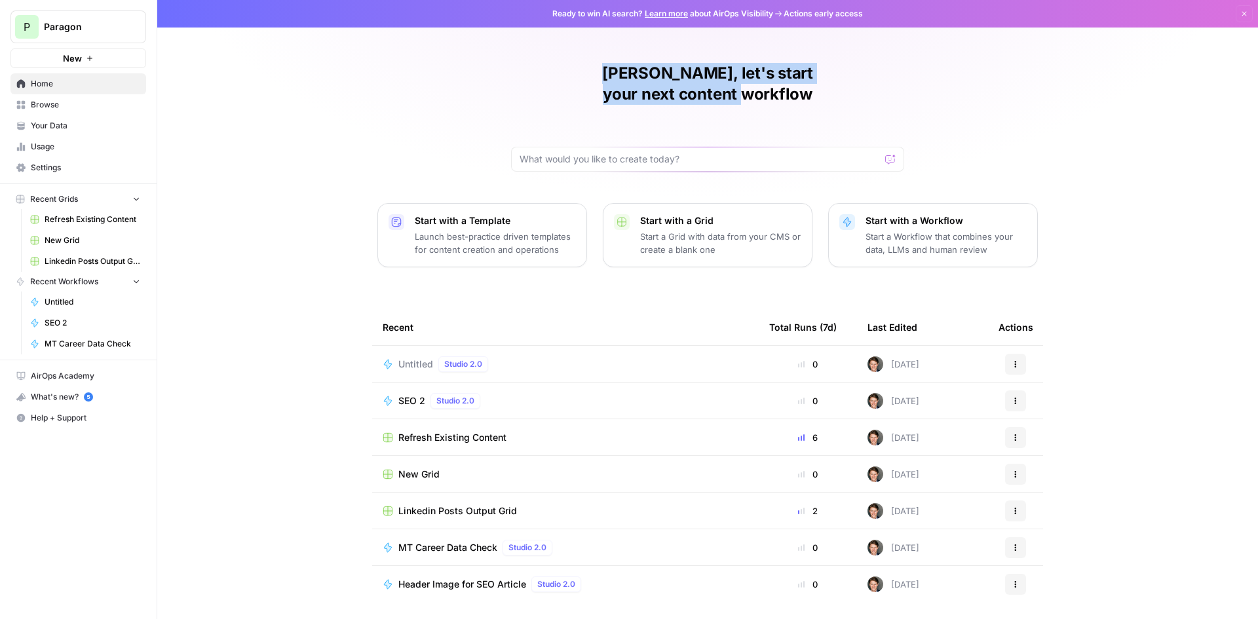
click at [900, 77] on div "Colby, let's start your next content workflow" at bounding box center [707, 117] width 393 height 109
click at [737, 79] on h1 "Colby, let's start your next content workflow" at bounding box center [707, 84] width 393 height 42
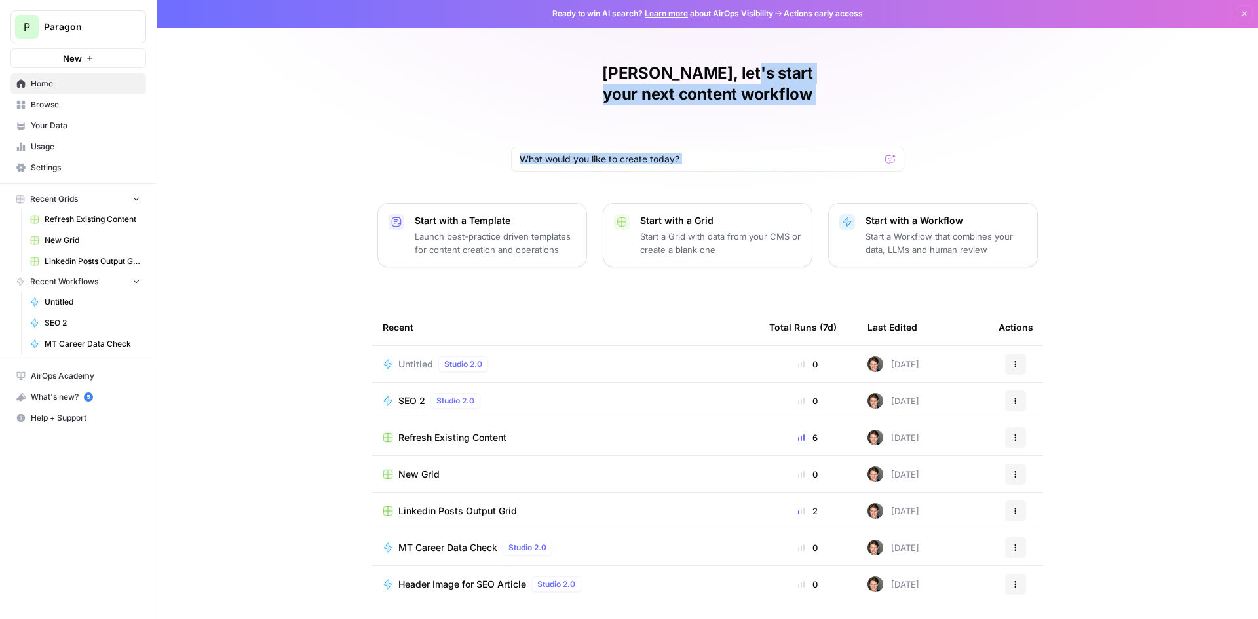
drag, startPoint x: 665, startPoint y: 73, endPoint x: 981, endPoint y: 75, distance: 316.6
click at [981, 75] on div "Colby, let's start your next content workflow Start with a Template Launch best…" at bounding box center [707, 312] width 1101 height 624
click at [900, 71] on div "Colby, let's start your next content workflow" at bounding box center [707, 117] width 393 height 109
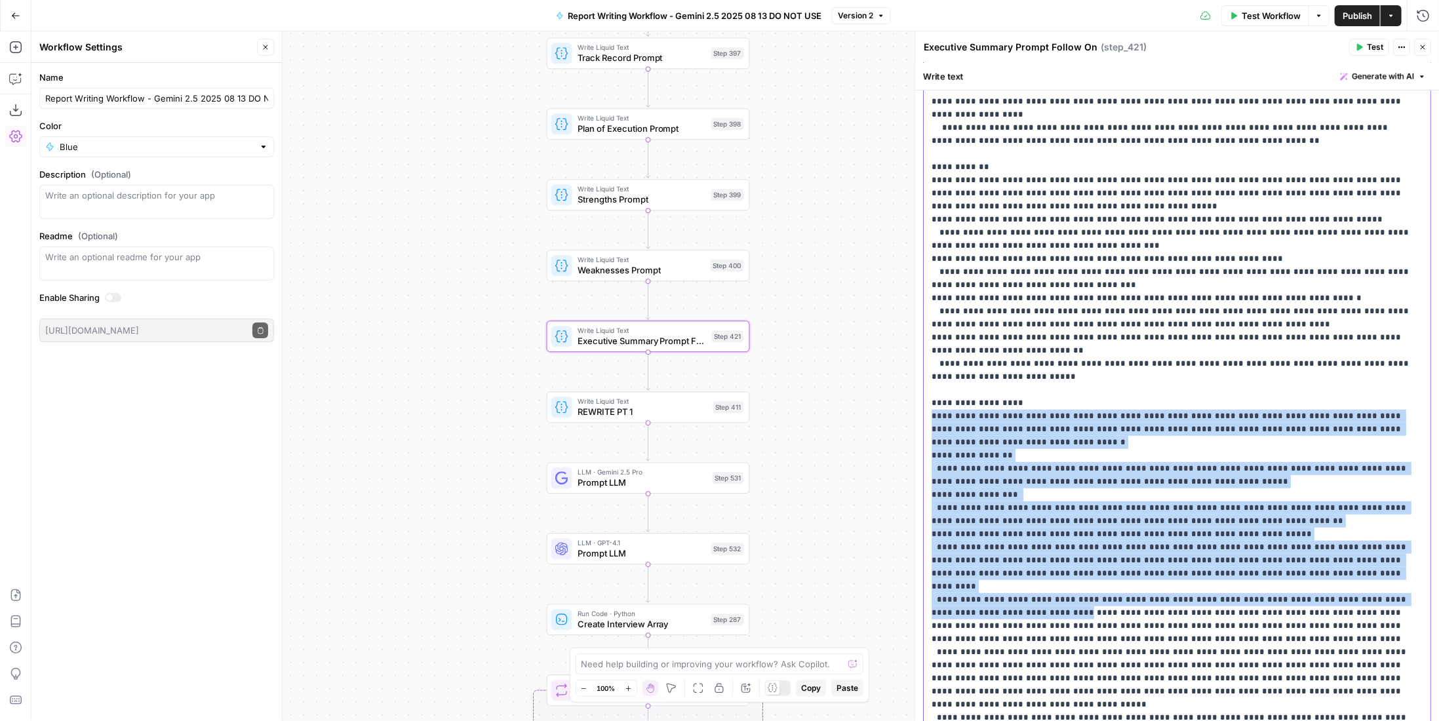
scroll to position [524, 0]
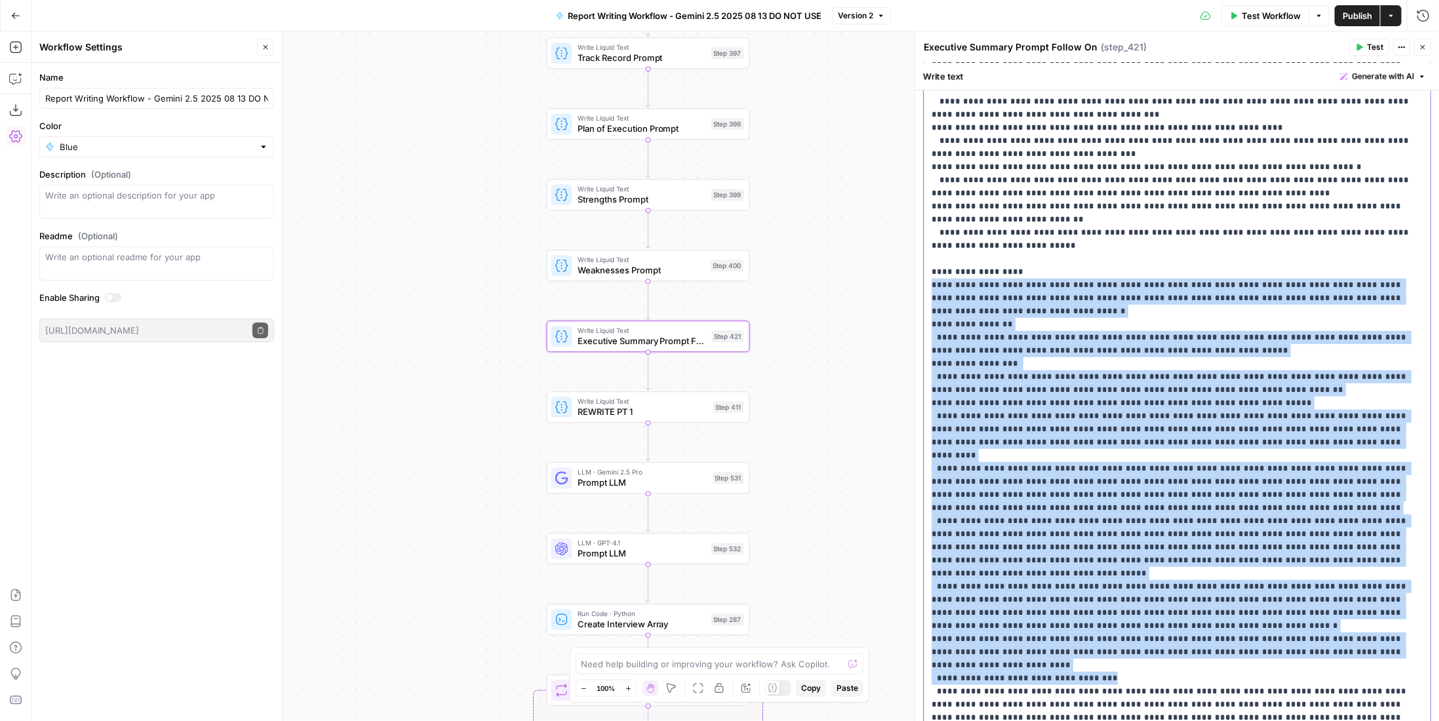
drag, startPoint x: 931, startPoint y: 389, endPoint x: 1173, endPoint y: 605, distance: 324.5
click at [1173, 605] on p "**********" at bounding box center [1172, 193] width 482 height 1193
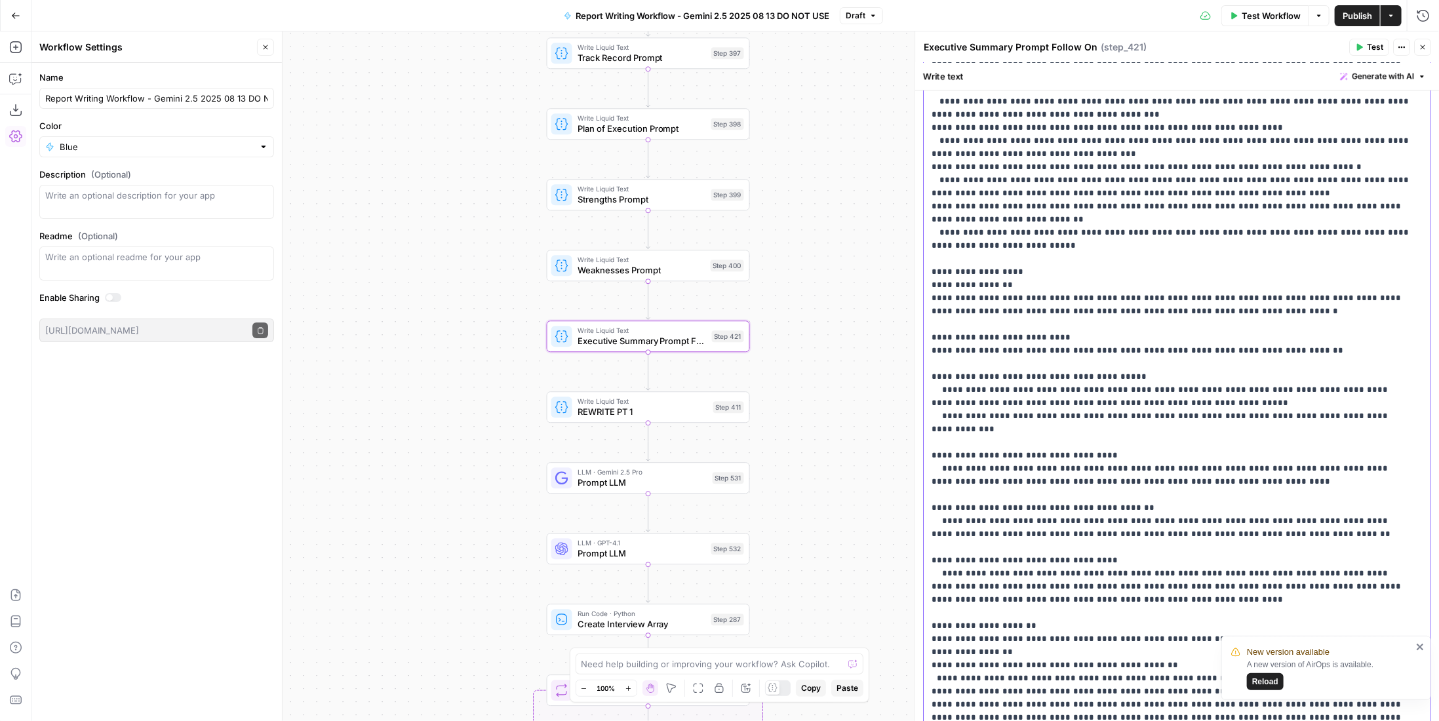
click at [991, 321] on p "**********" at bounding box center [1172, 200] width 482 height 1206
click at [994, 303] on p "**********" at bounding box center [1172, 200] width 482 height 1206
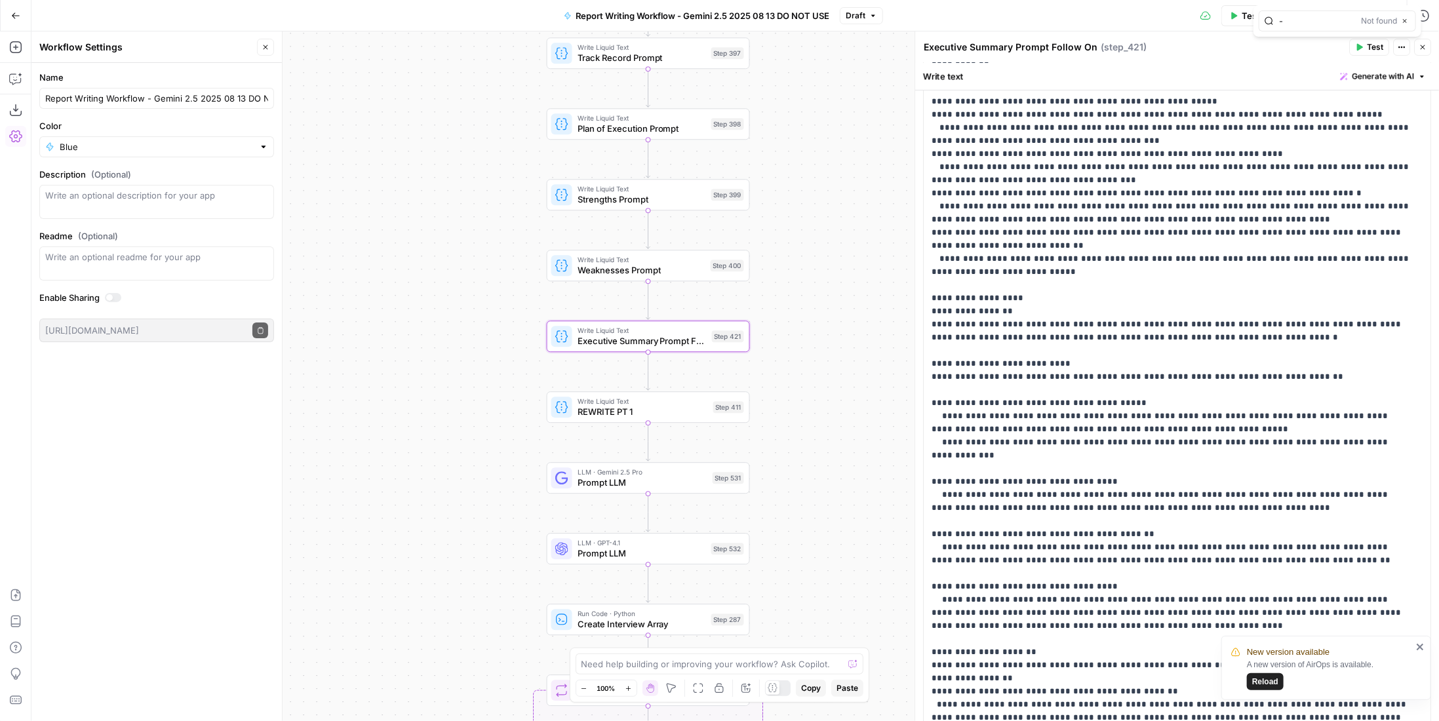
type input "-"
type input "*"
click at [1258, 21] on icon "button" at bounding box center [1391, 21] width 7 height 7
type input "-"
click at [1258, 19] on icon "button" at bounding box center [1378, 21] width 7 height 7
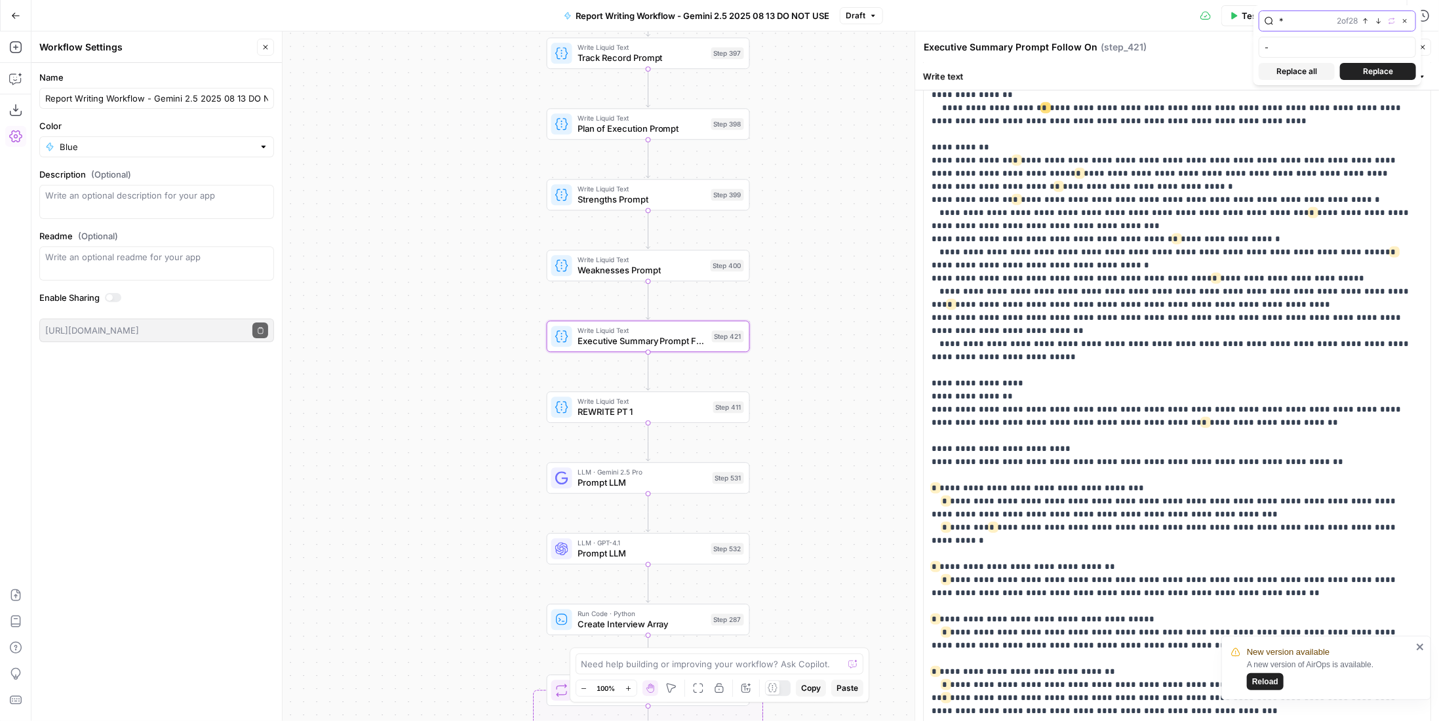
click at [1258, 19] on icon "button" at bounding box center [1378, 21] width 7 height 7
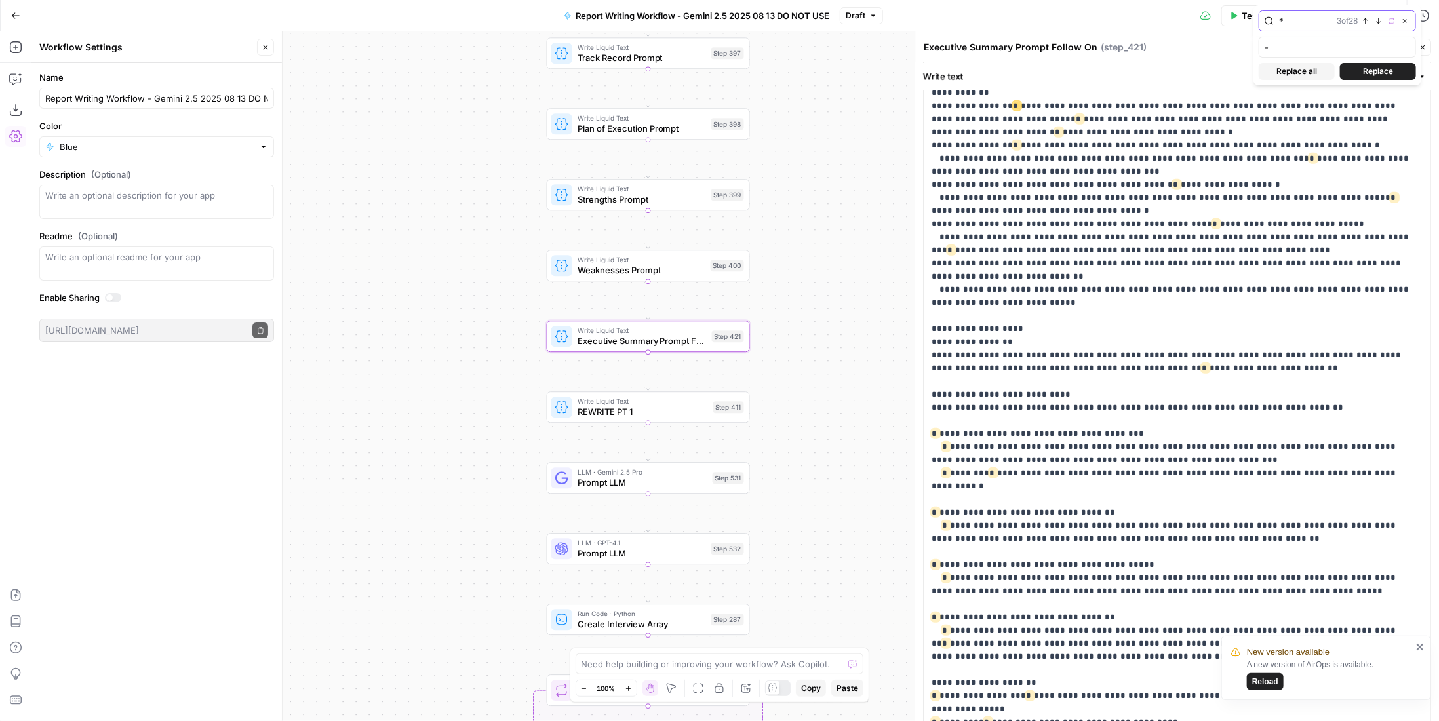
click at [1258, 19] on icon "button" at bounding box center [1378, 21] width 7 height 7
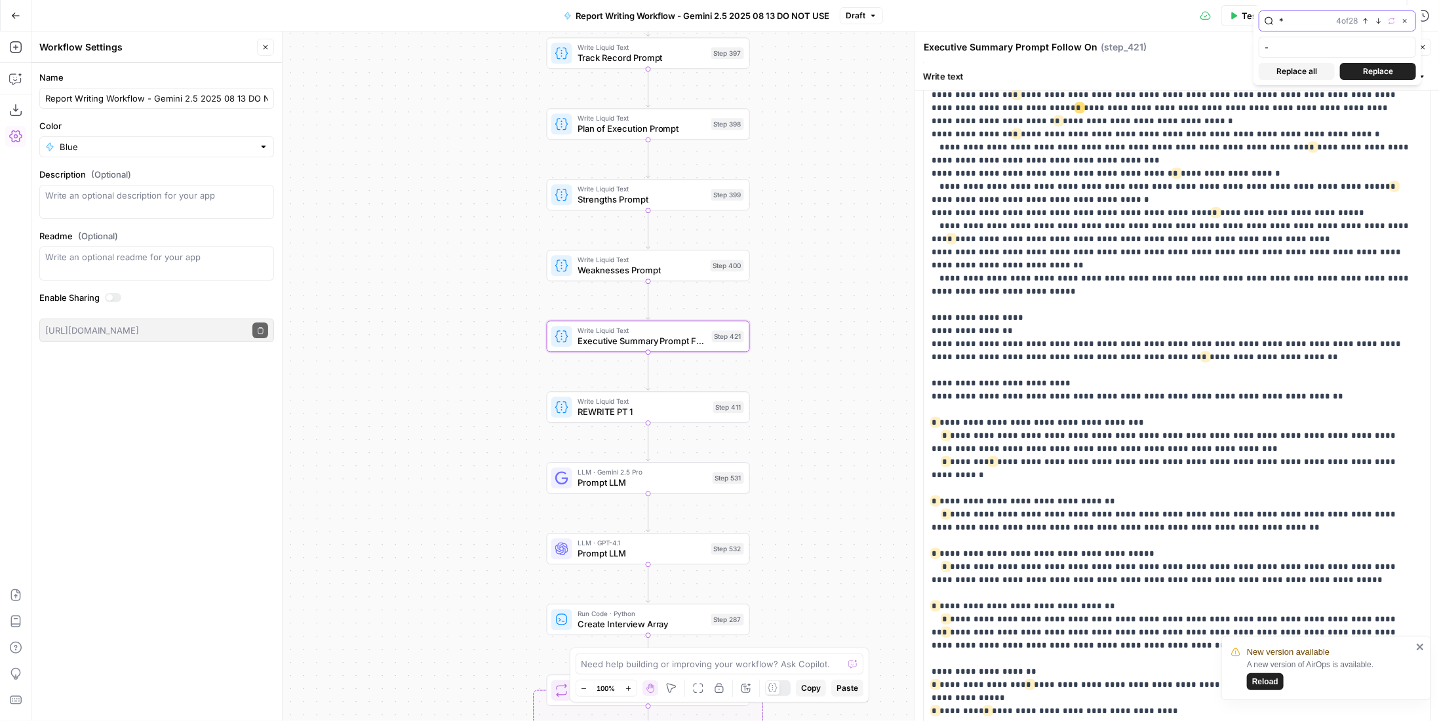
click at [1258, 19] on icon "button" at bounding box center [1378, 21] width 7 height 7
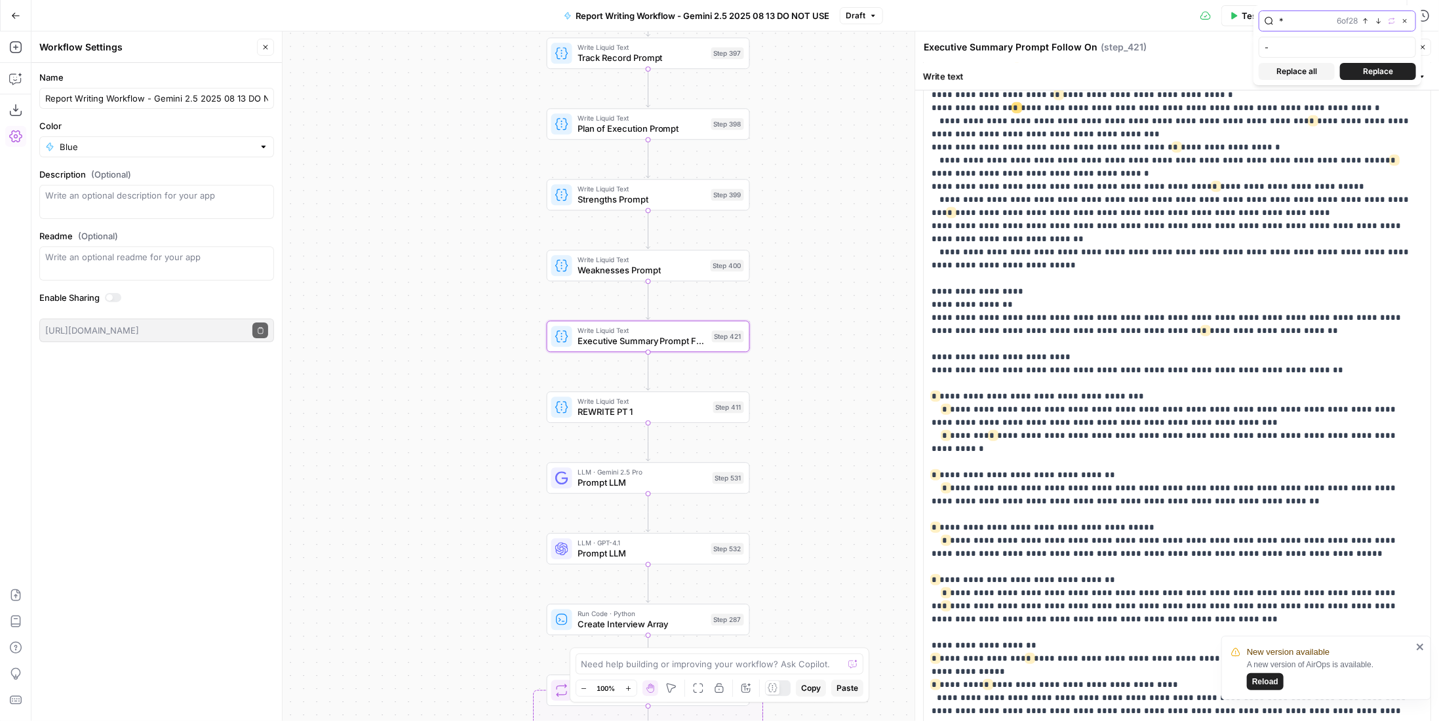
click at [1258, 19] on icon "button" at bounding box center [1378, 21] width 7 height 7
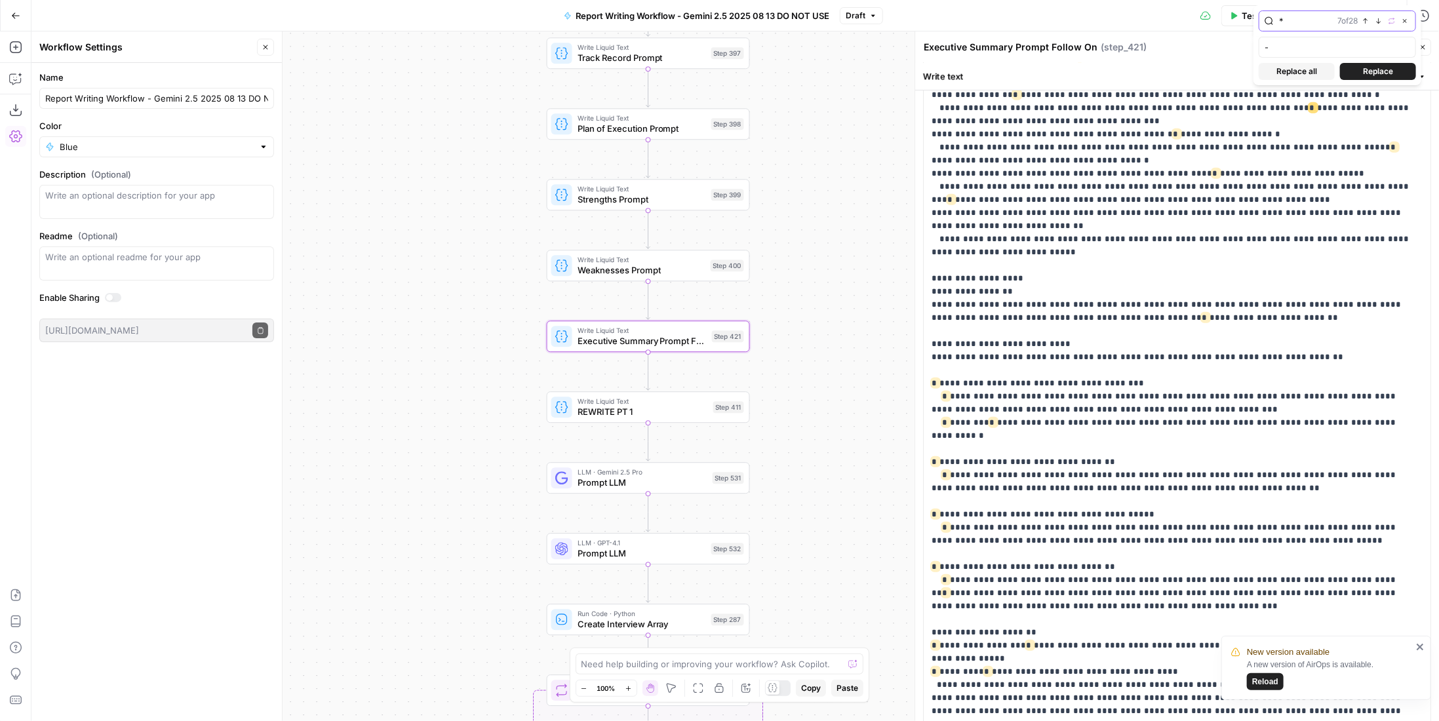
click at [1258, 19] on icon "button" at bounding box center [1378, 21] width 7 height 7
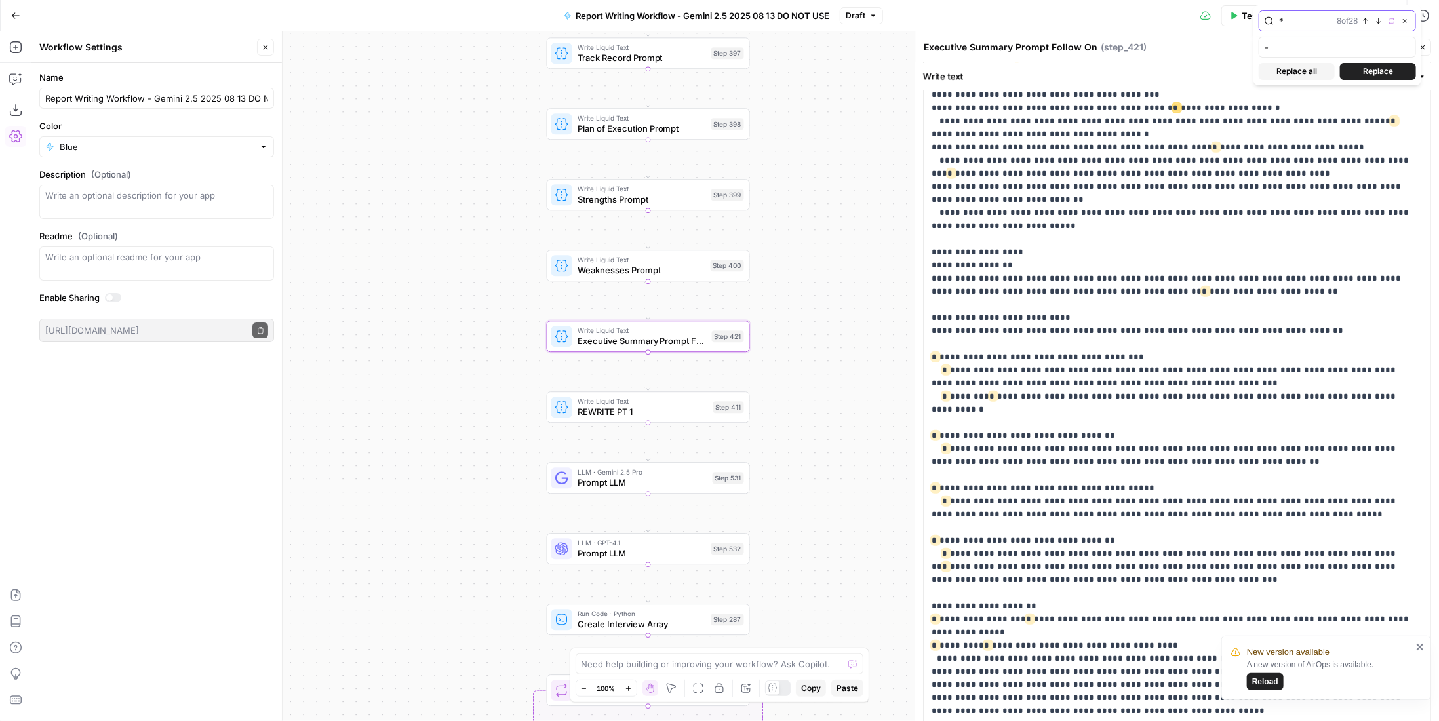
click at [1258, 19] on icon "button" at bounding box center [1378, 21] width 7 height 7
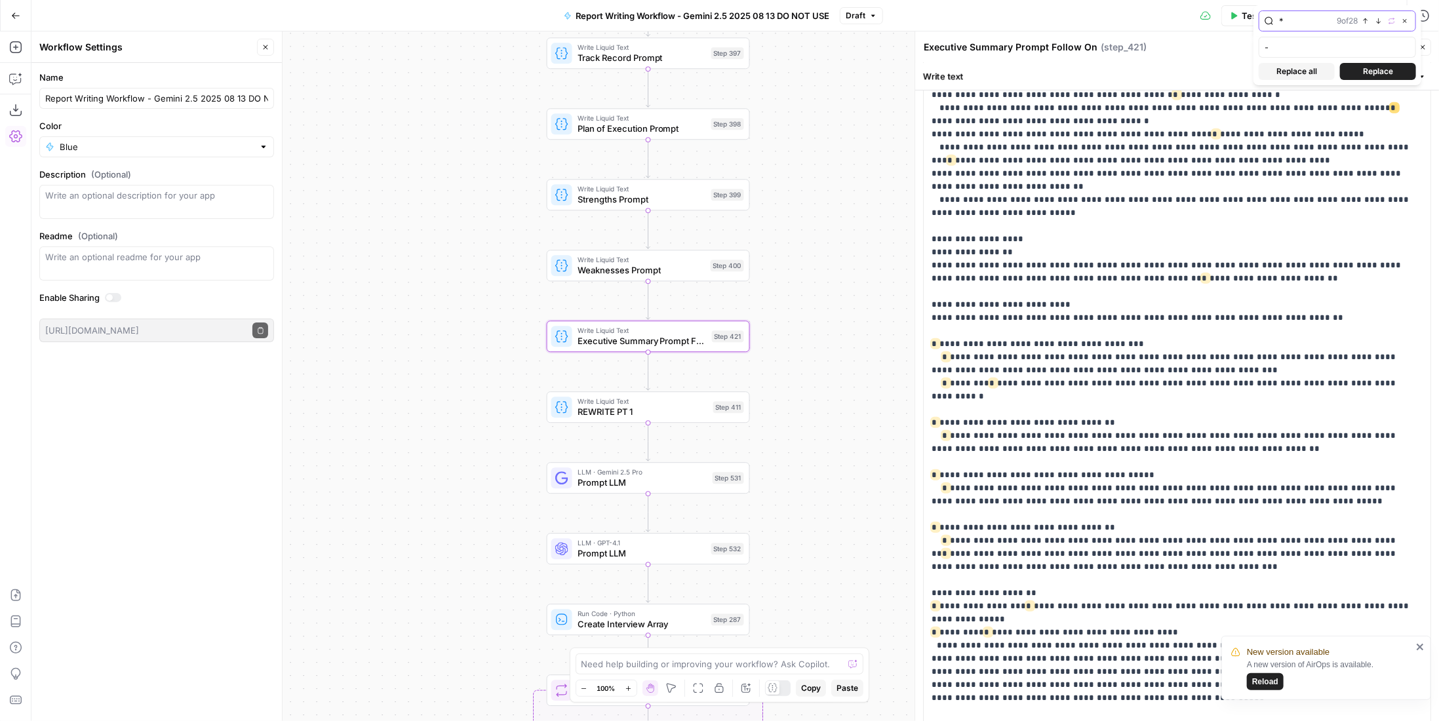
click at [1258, 19] on icon "button" at bounding box center [1378, 21] width 7 height 7
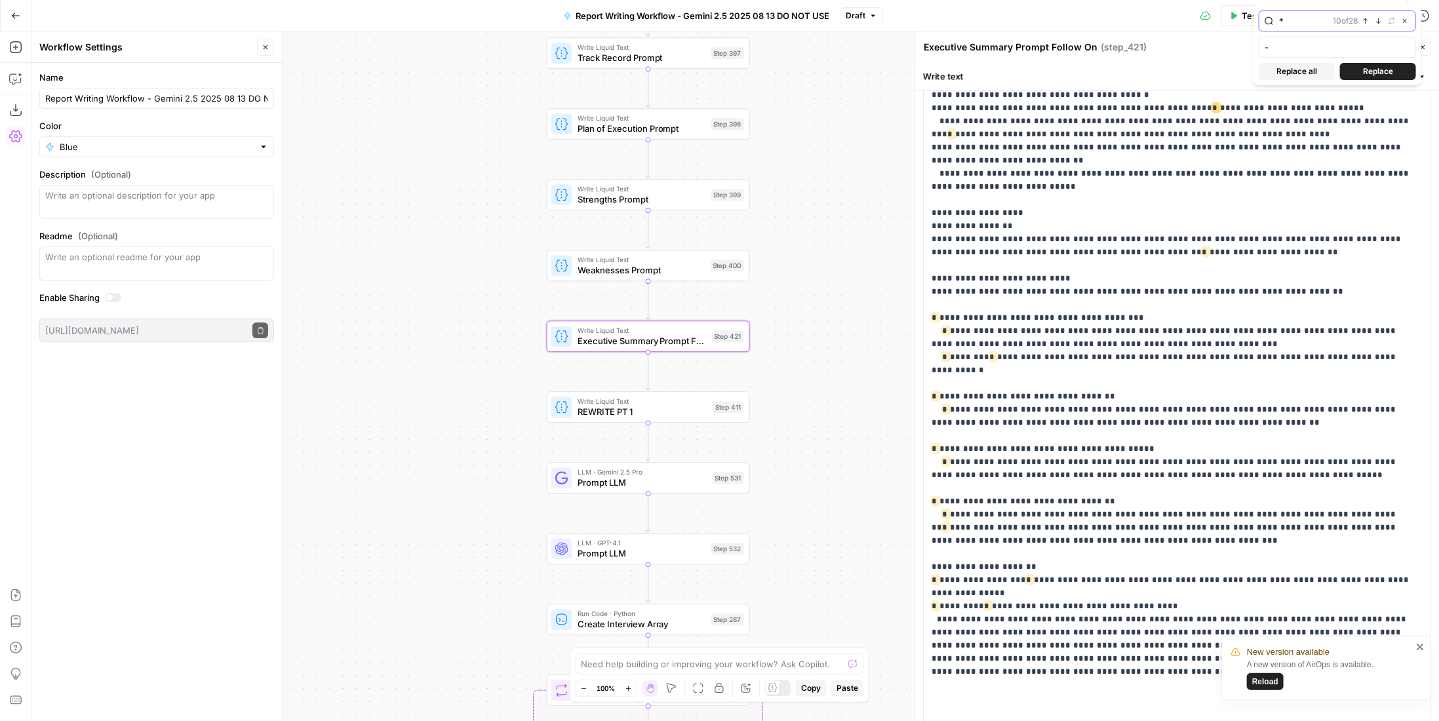
click at [1258, 19] on icon "button" at bounding box center [1378, 21] width 7 height 7
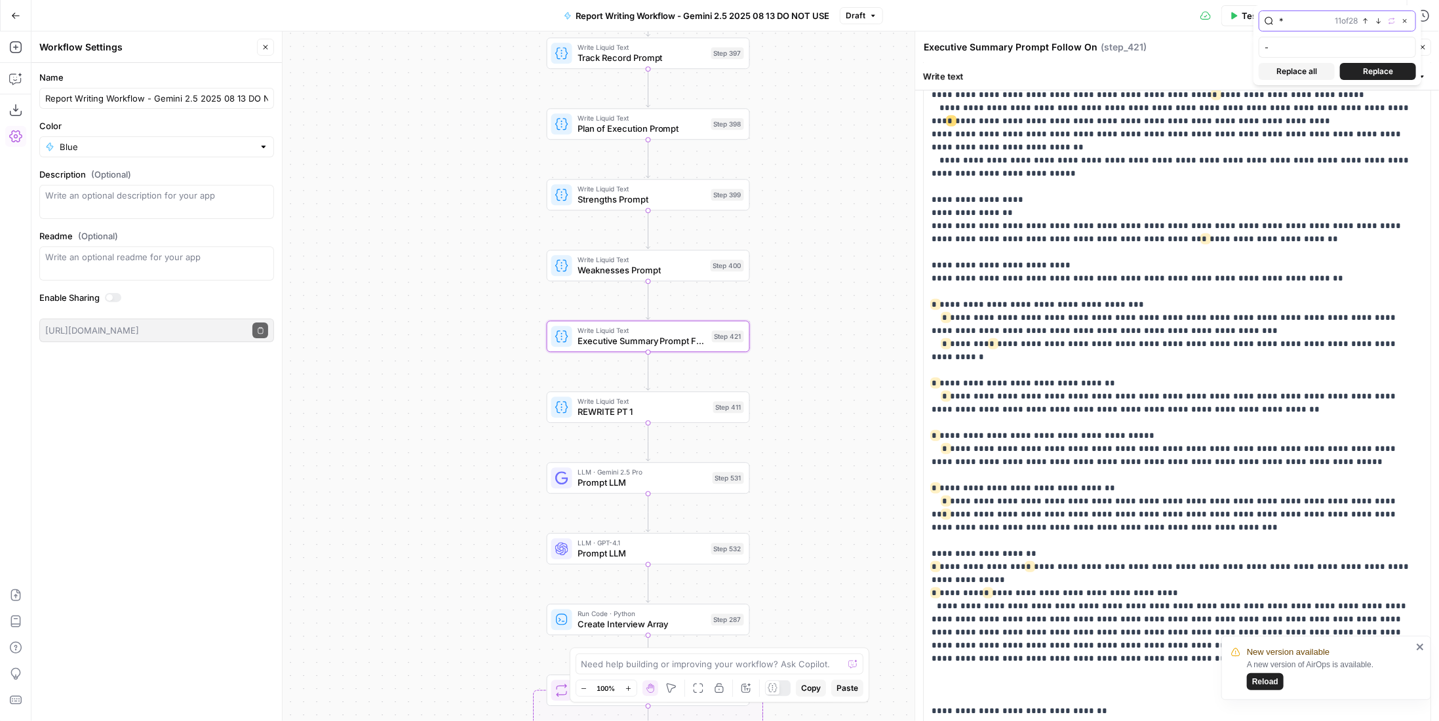
click at [1258, 19] on icon "button" at bounding box center [1378, 21] width 7 height 7
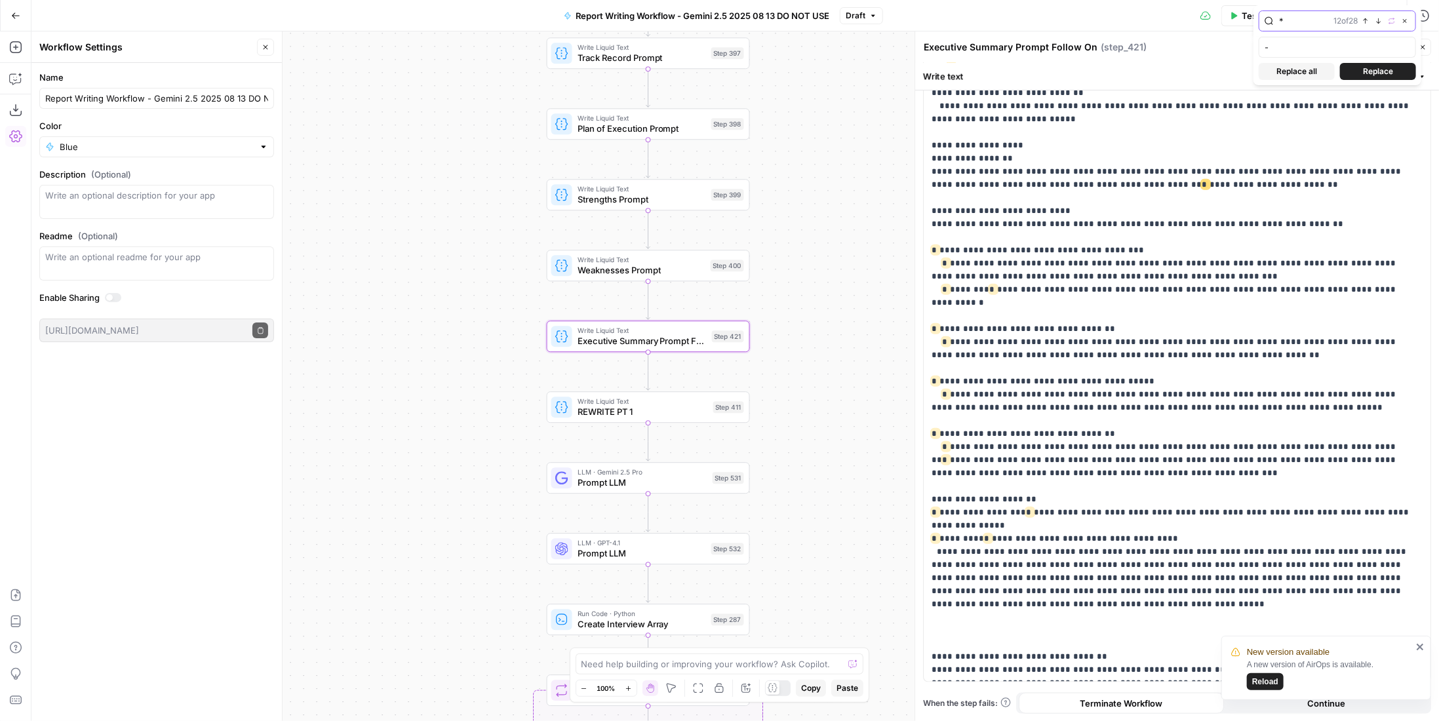
click at [1258, 19] on icon "button" at bounding box center [1378, 21] width 7 height 7
click at [1258, 22] on button "Previous match" at bounding box center [1365, 21] width 10 height 10
click at [1258, 71] on span "Replace" at bounding box center [1378, 72] width 30 height 12
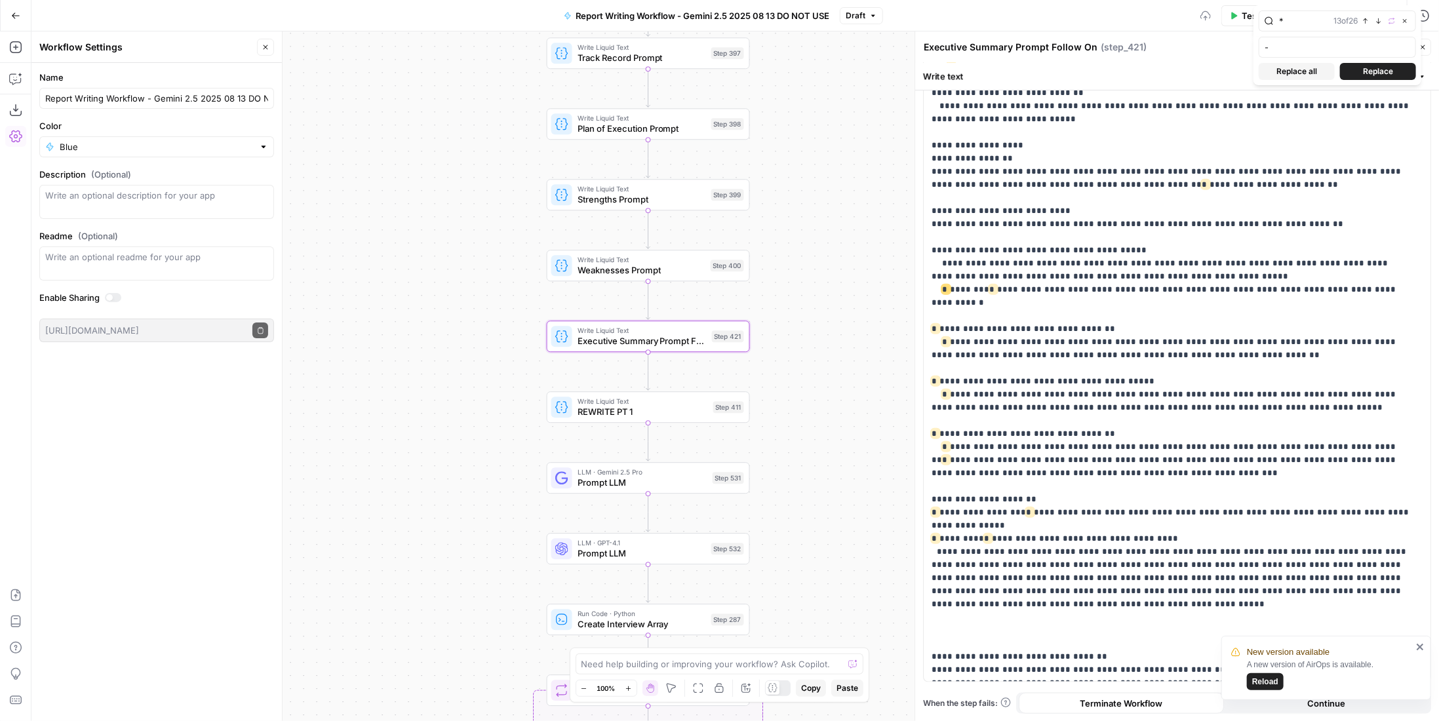
click at [1258, 71] on span "Replace" at bounding box center [1378, 72] width 30 height 12
click at [1258, 23] on icon "button" at bounding box center [1378, 21] width 7 height 7
click at [1258, 64] on button "Replace" at bounding box center [1378, 71] width 76 height 17
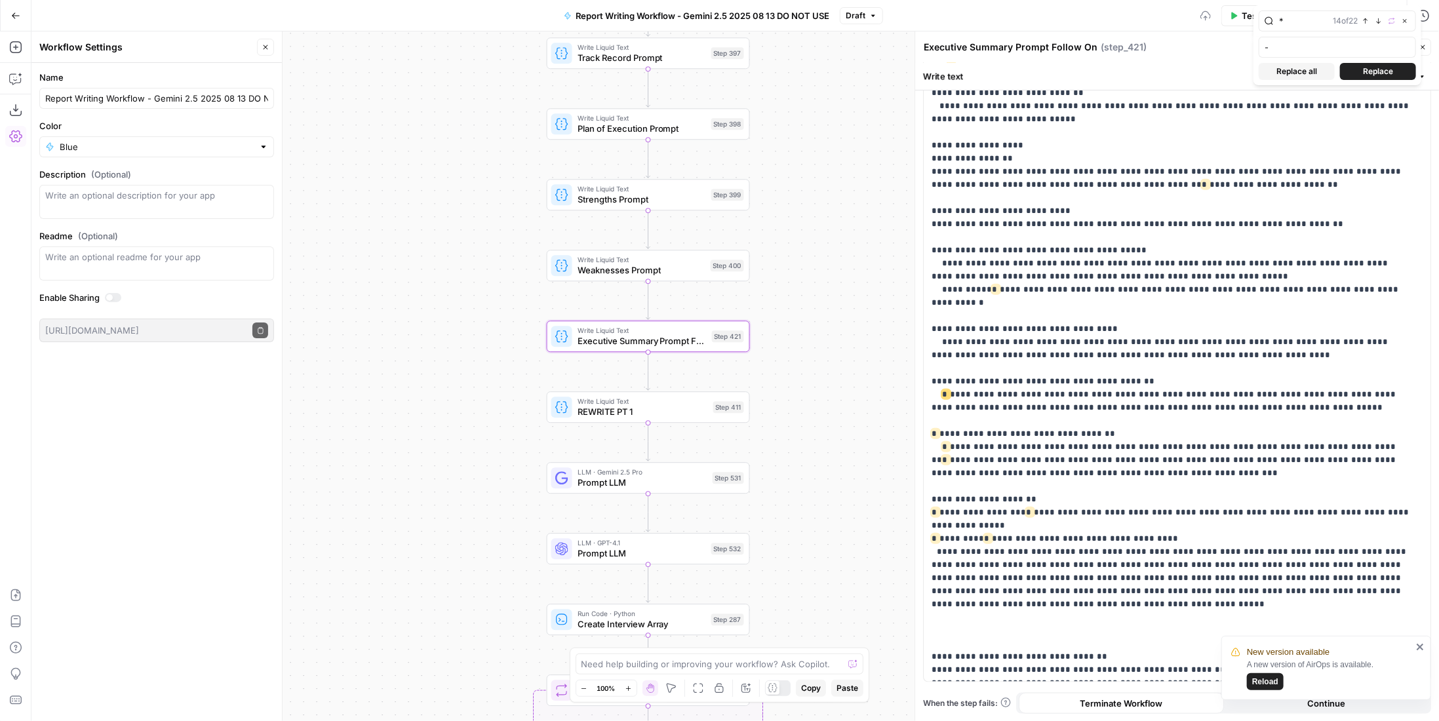
click at [1258, 64] on button "Replace" at bounding box center [1378, 71] width 76 height 17
click at [1258, 20] on icon "button" at bounding box center [1378, 21] width 7 height 7
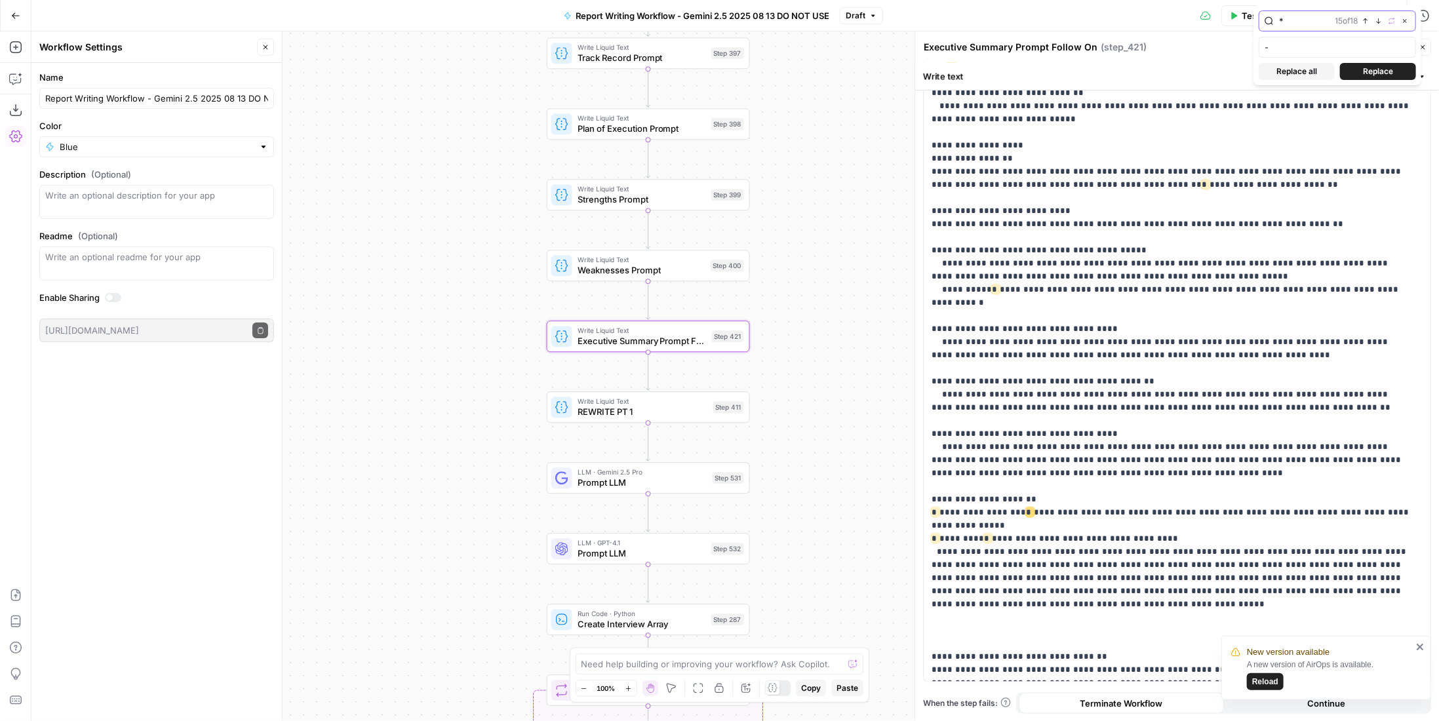
click at [1258, 20] on icon "button" at bounding box center [1378, 21] width 7 height 7
click at [1258, 66] on span "Replace" at bounding box center [1378, 72] width 30 height 12
click at [1258, 206] on p "**********" at bounding box center [1172, 73] width 482 height 1206
click at [1258, 44] on icon "button" at bounding box center [1422, 47] width 8 height 8
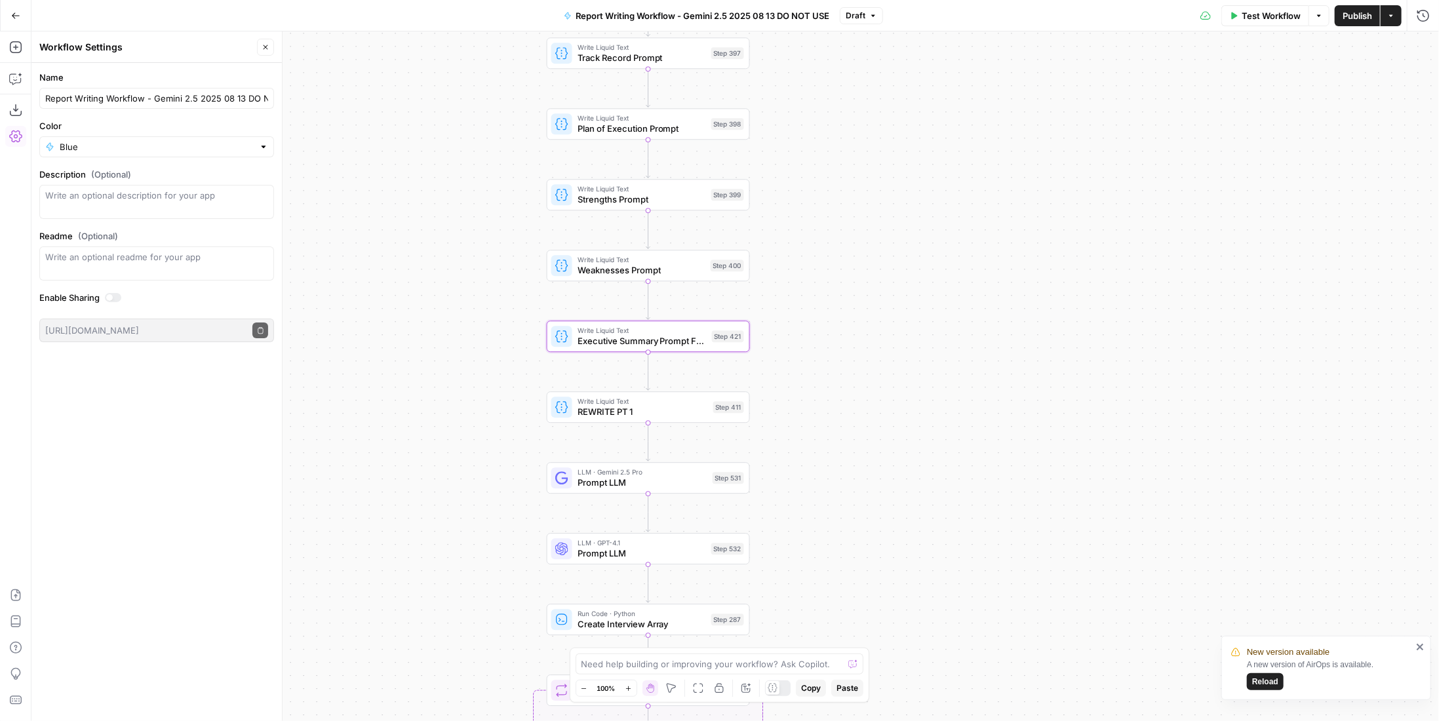
click at [1258, 206] on div "true false Workflow Set Inputs Inputs LLM · Perplexity Sonar Deep Research Late…" at bounding box center [734, 376] width 1407 height 690
click at [651, 339] on span "Executive Summary Prompt Follow On" at bounding box center [641, 340] width 129 height 13
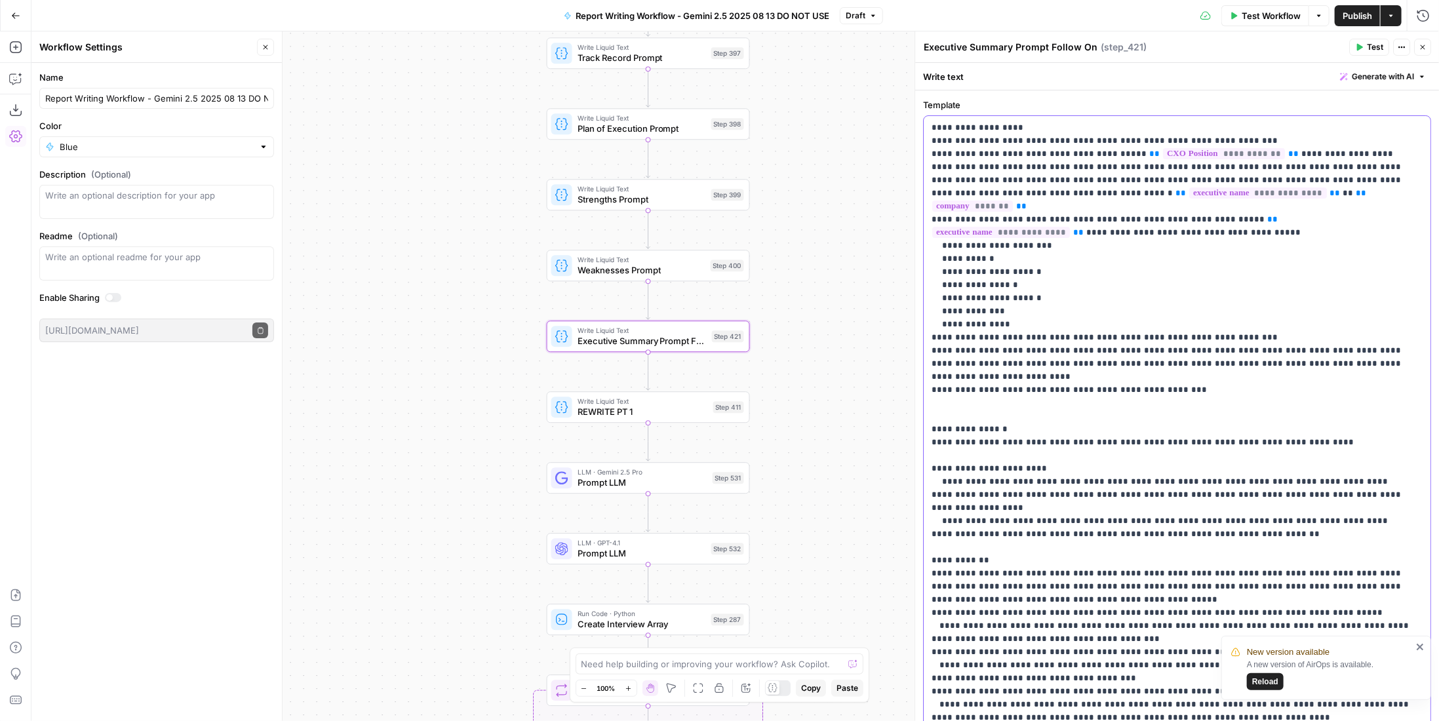
click at [1100, 297] on p "**********" at bounding box center [1172, 724] width 482 height 1206
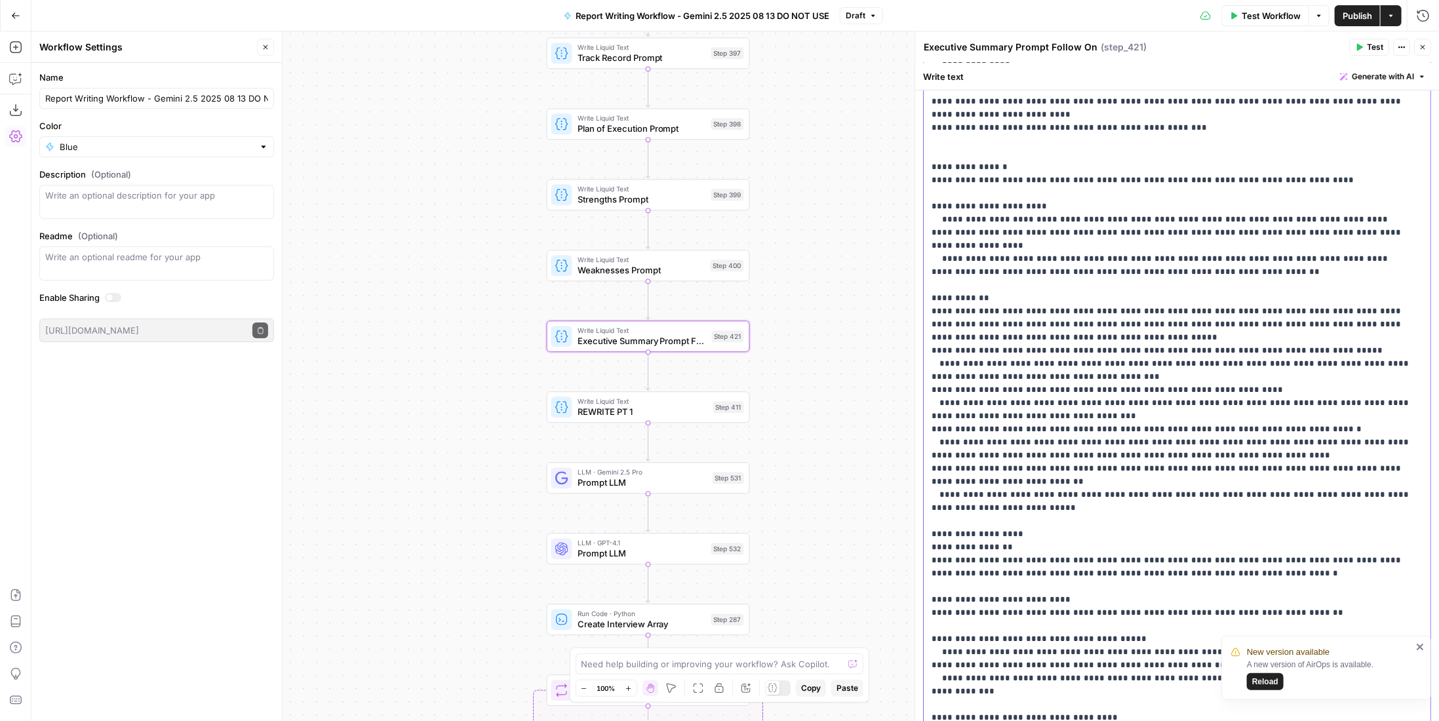
scroll to position [459, 0]
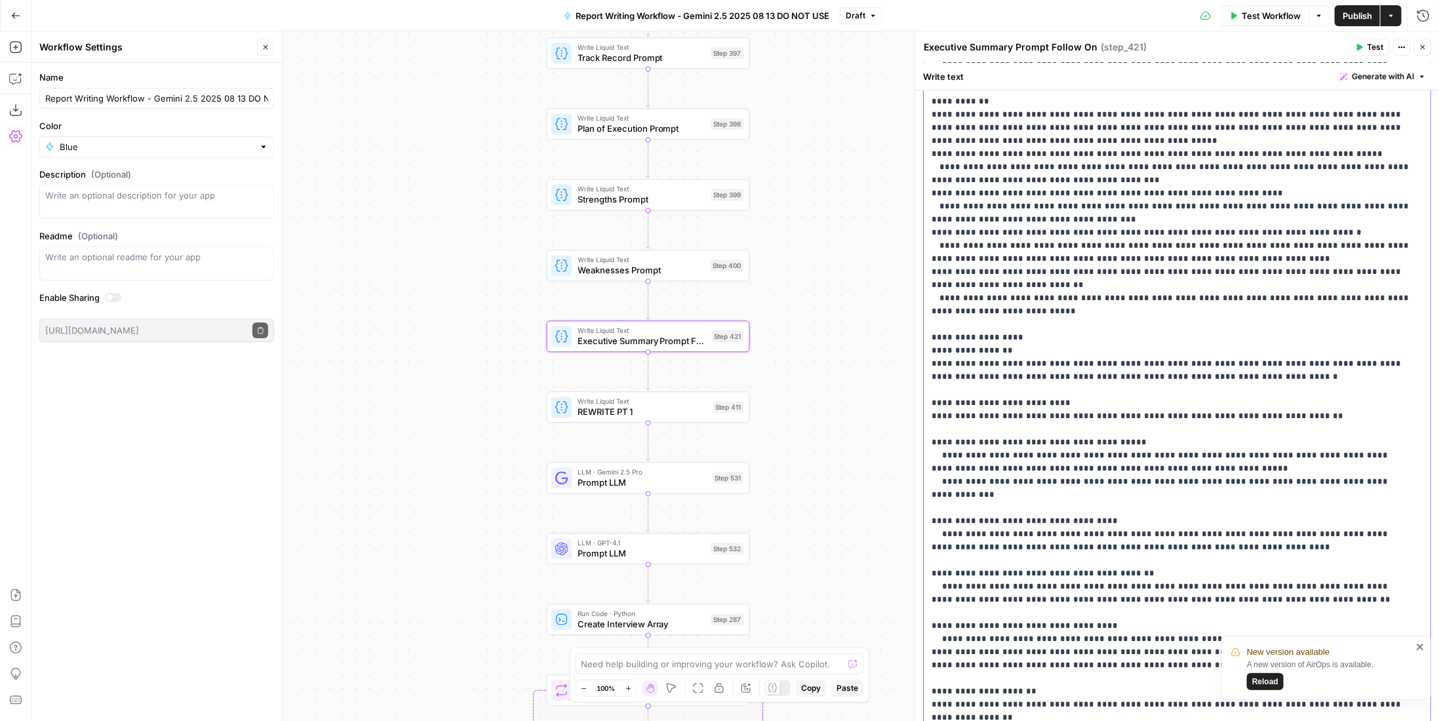
click at [945, 326] on p "**********" at bounding box center [1172, 265] width 482 height 1206
click at [1142, 368] on p "**********" at bounding box center [1172, 265] width 482 height 1206
click at [1102, 393] on p "**********" at bounding box center [1172, 265] width 482 height 1206
click at [1106, 402] on p "**********" at bounding box center [1172, 265] width 482 height 1206
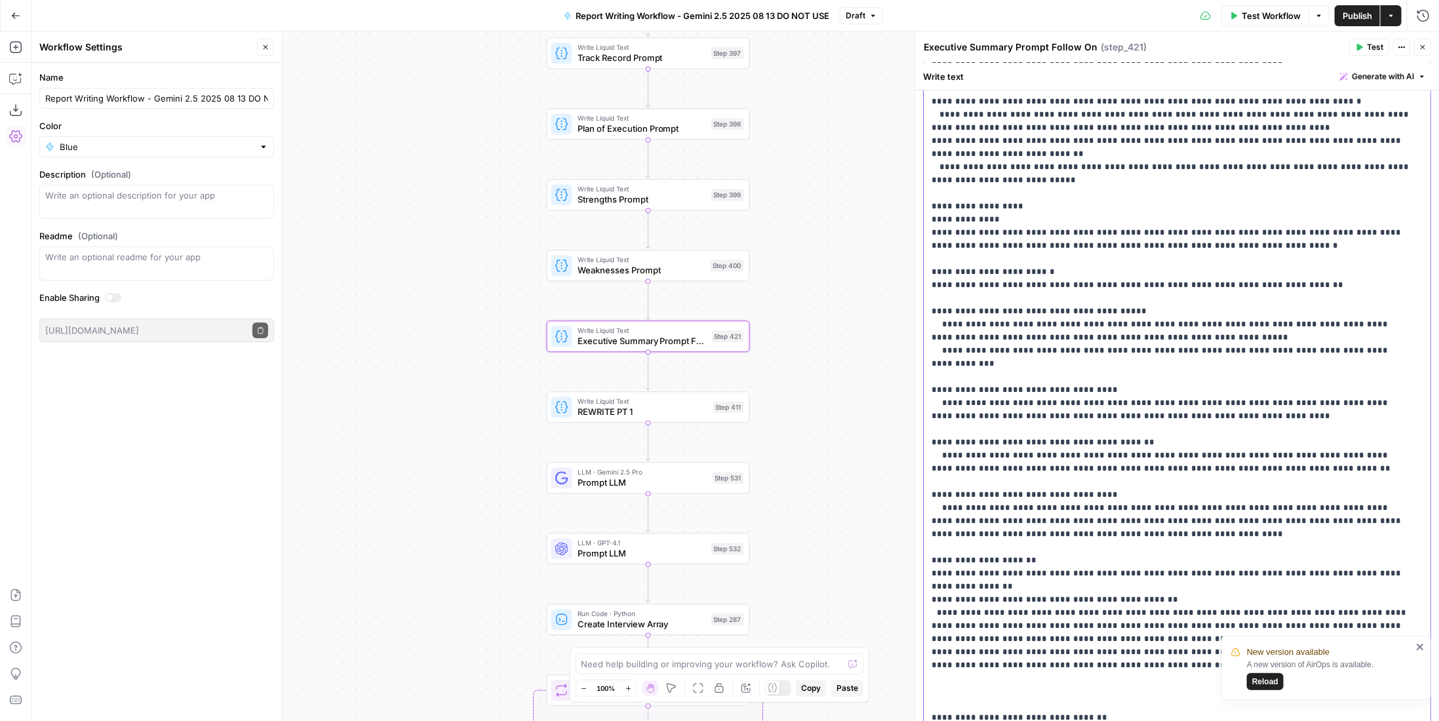
click at [997, 505] on p "**********" at bounding box center [1172, 134] width 482 height 1206
click at [947, 520] on p "**********" at bounding box center [1172, 134] width 482 height 1206
click at [950, 518] on p "**********" at bounding box center [1172, 134] width 482 height 1206
click at [952, 518] on p "**********" at bounding box center [1172, 134] width 482 height 1206
click at [967, 505] on p "**********" at bounding box center [1172, 134] width 482 height 1206
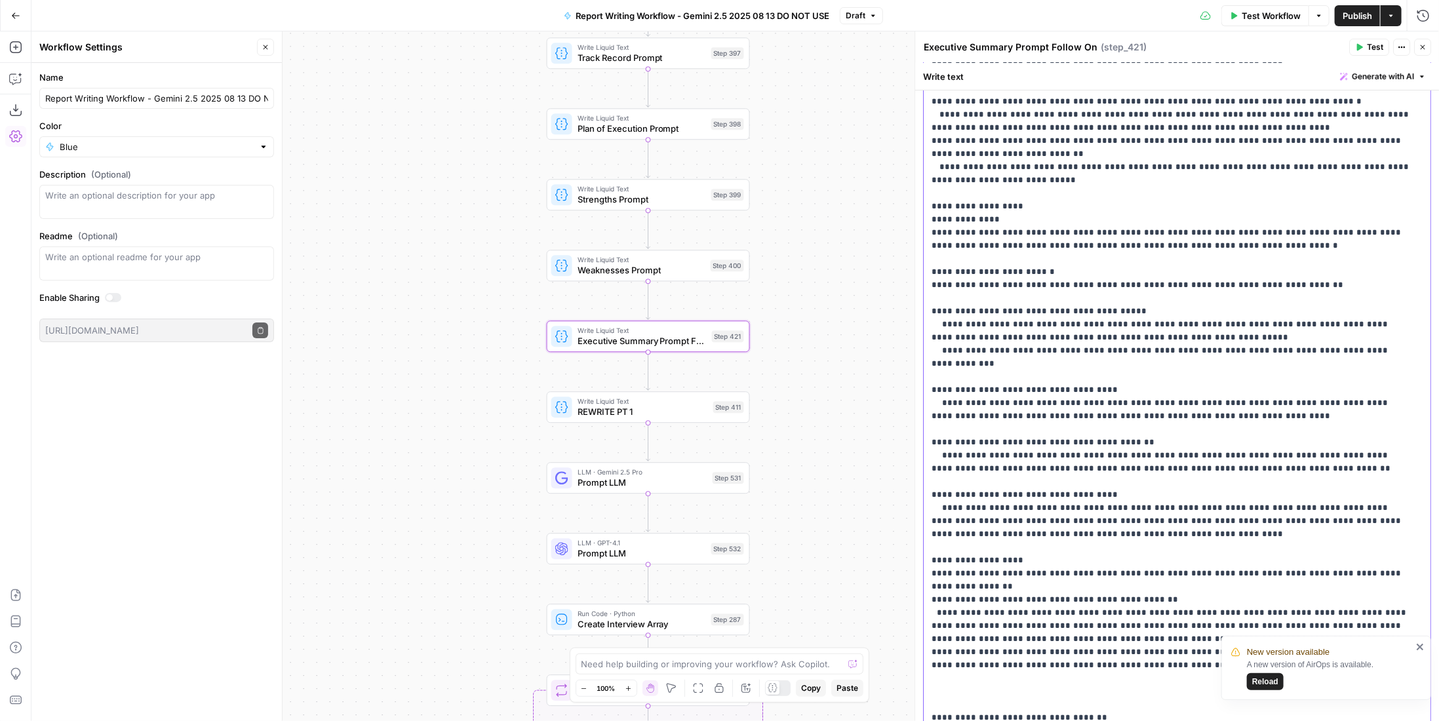
click at [934, 196] on p "**********" at bounding box center [1172, 134] width 482 height 1206
click at [931, 194] on p "**********" at bounding box center [1172, 134] width 482 height 1206
drag, startPoint x: 998, startPoint y: 193, endPoint x: 920, endPoint y: 193, distance: 77.3
click at [920, 193] on div "**********" at bounding box center [1176, 376] width 524 height 690
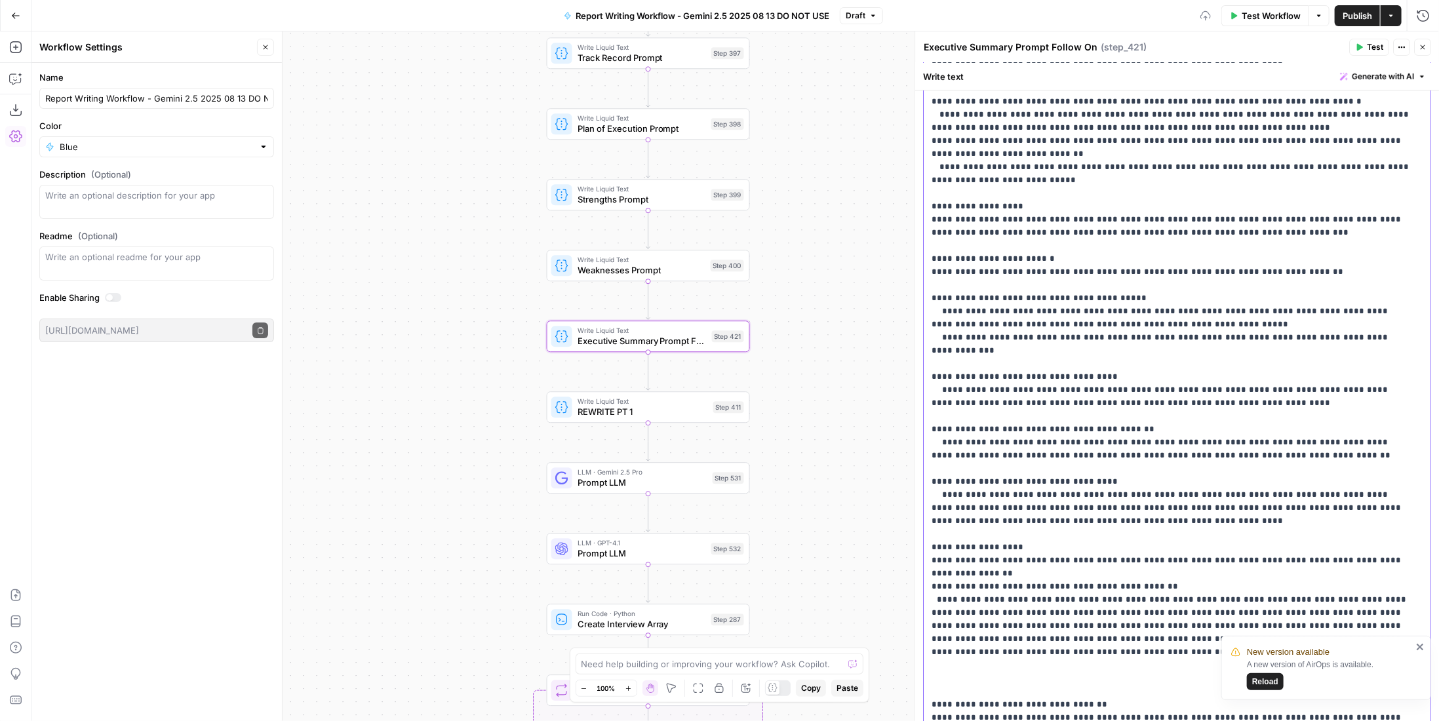
click at [1058, 220] on p "**********" at bounding box center [1172, 127] width 482 height 1193
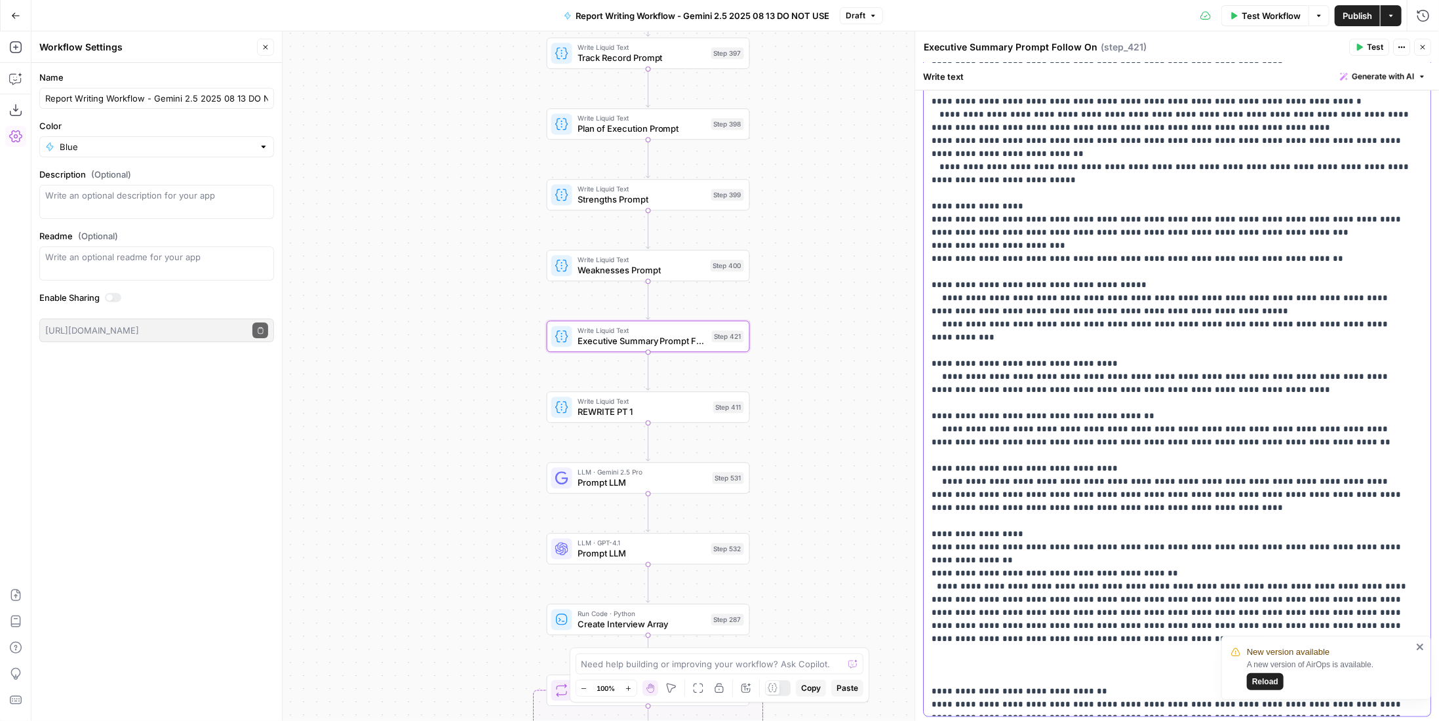
click at [931, 235] on p "**********" at bounding box center [1172, 121] width 482 height 1180
drag, startPoint x: 931, startPoint y: 262, endPoint x: 1329, endPoint y: 464, distance: 447.0
click at [1258, 464] on p "**********" at bounding box center [1172, 121] width 482 height 1180
click at [1013, 244] on p "**********" at bounding box center [1172, 121] width 482 height 1180
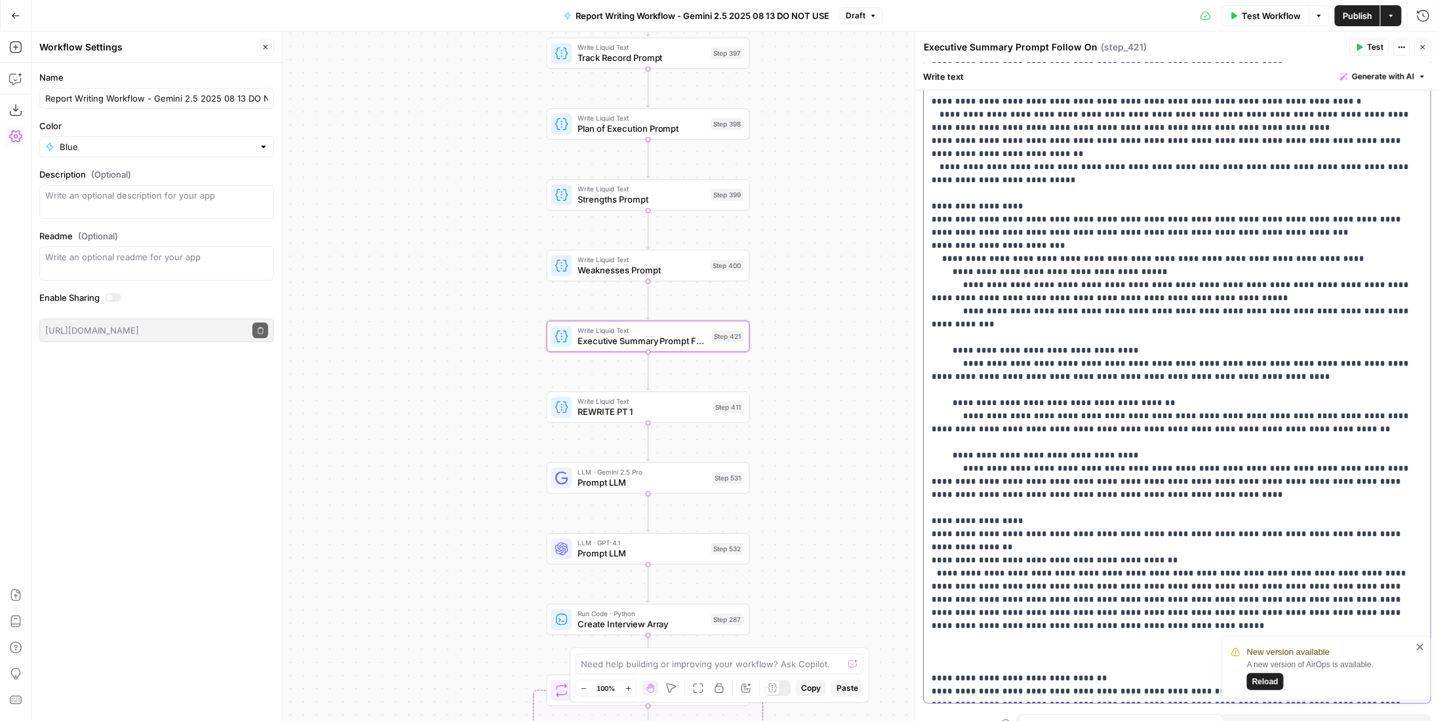
click at [1020, 471] on p "**********" at bounding box center [1172, 114] width 482 height 1167
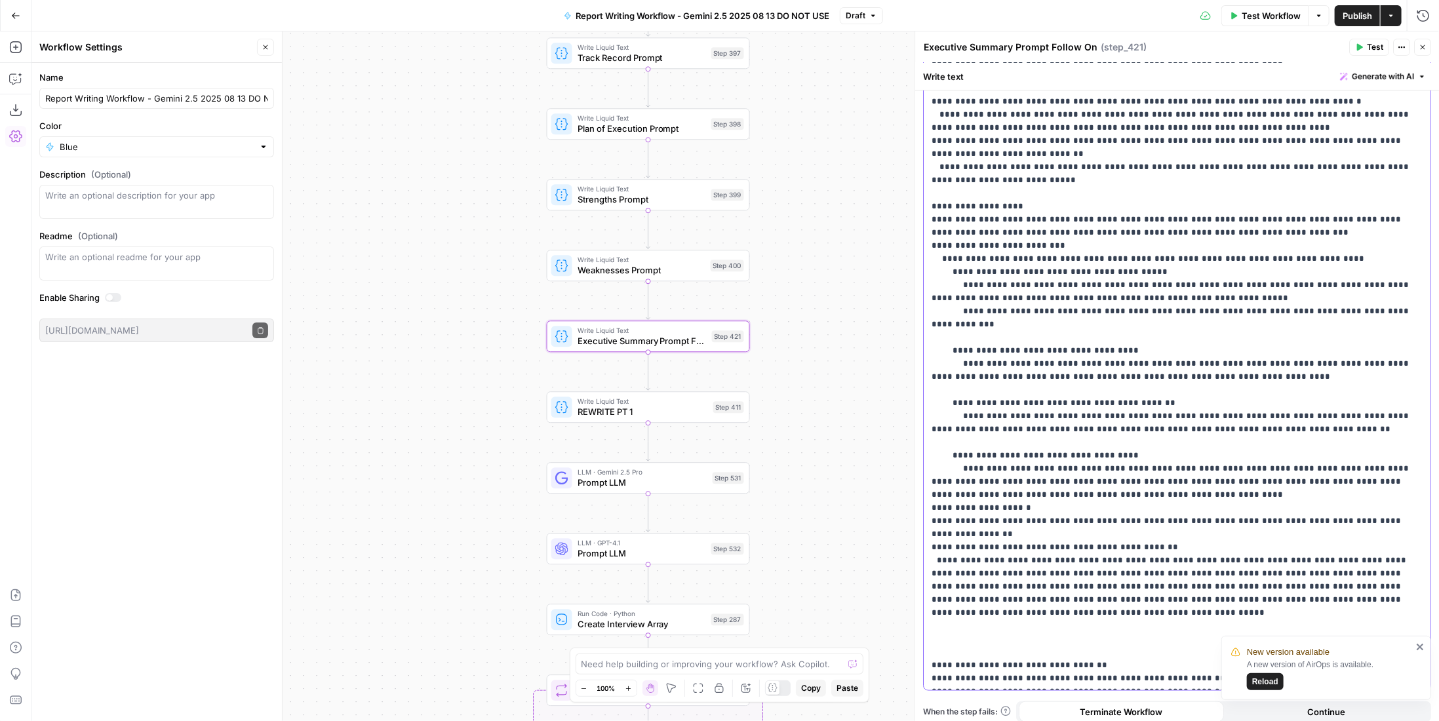
click at [933, 483] on p "**********" at bounding box center [1172, 108] width 482 height 1154
drag, startPoint x: 932, startPoint y: 482, endPoint x: 1233, endPoint y: 500, distance: 301.4
click at [1233, 500] on p "**********" at bounding box center [1172, 108] width 482 height 1154
click at [949, 481] on p "**********" at bounding box center [1172, 108] width 482 height 1154
click at [945, 481] on p "**********" at bounding box center [1172, 108] width 482 height 1154
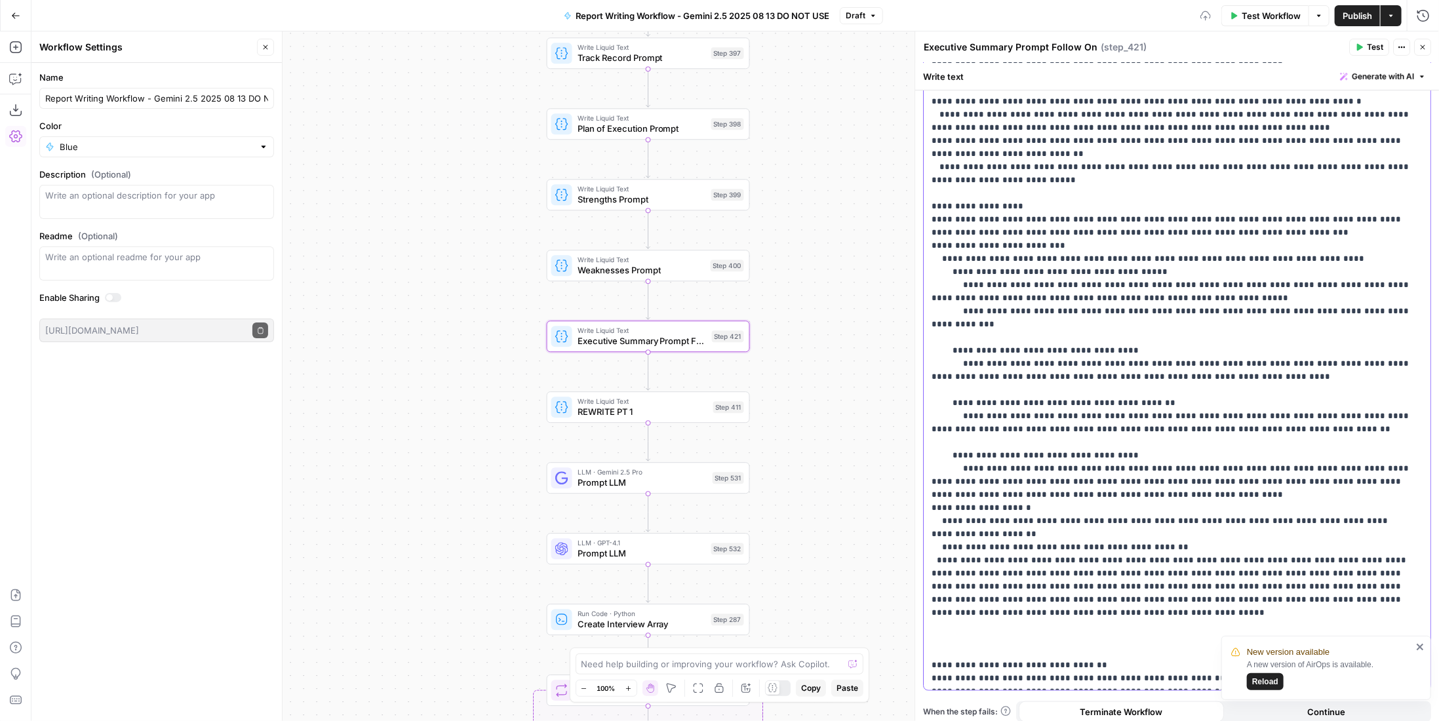
click at [943, 480] on p "**********" at bounding box center [1172, 108] width 482 height 1154
click at [957, 479] on p "**********" at bounding box center [1172, 108] width 482 height 1154
click at [942, 484] on p "**********" at bounding box center [1172, 108] width 482 height 1154
click at [1020, 296] on p "**********" at bounding box center [1172, 108] width 482 height 1154
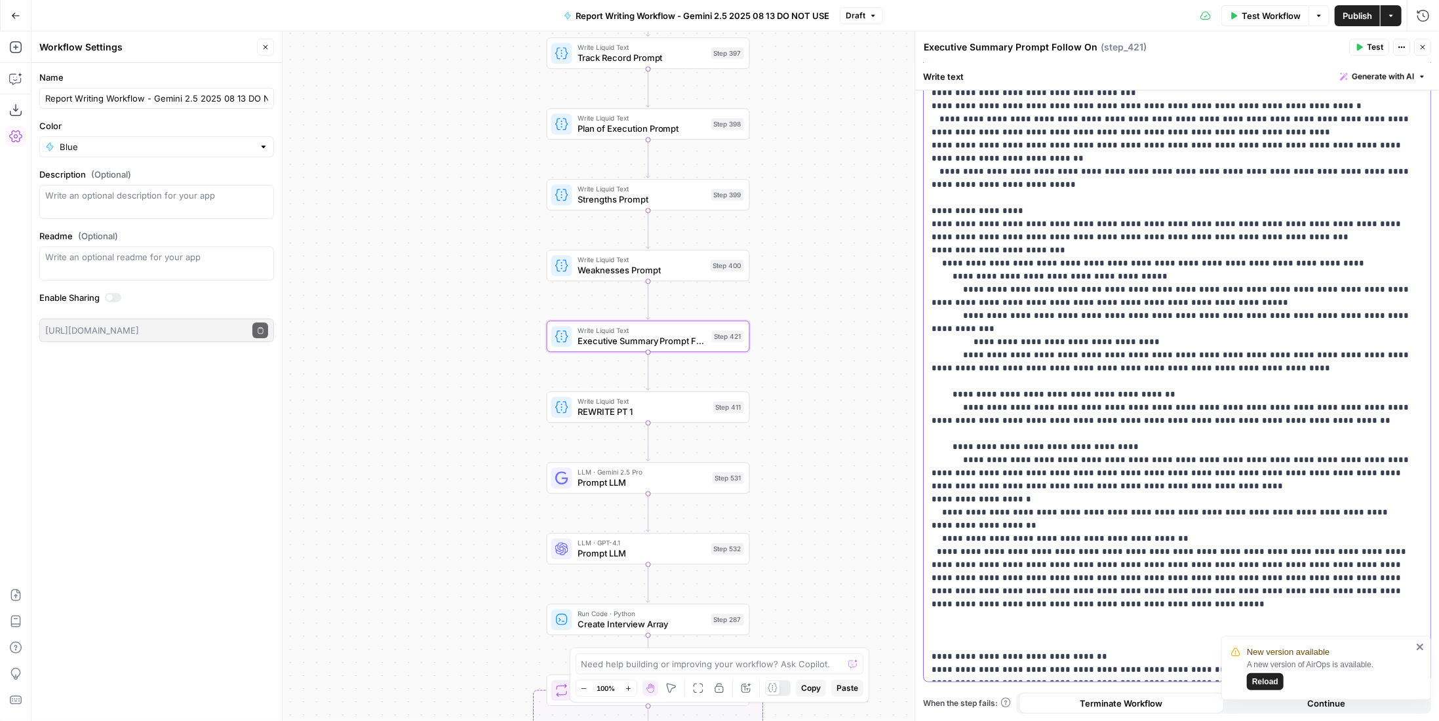
click at [1032, 341] on p "**********" at bounding box center [1172, 106] width 482 height 1140
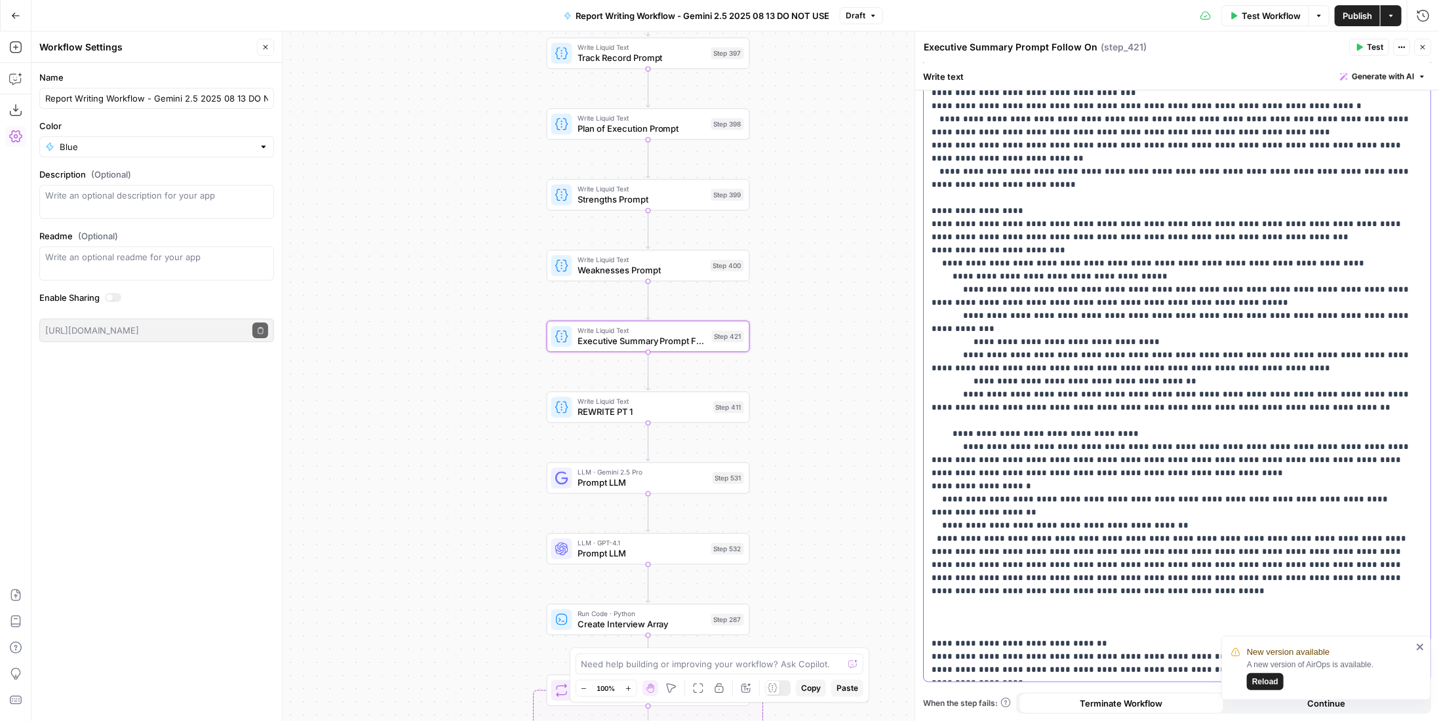
scroll to position [572, 0]
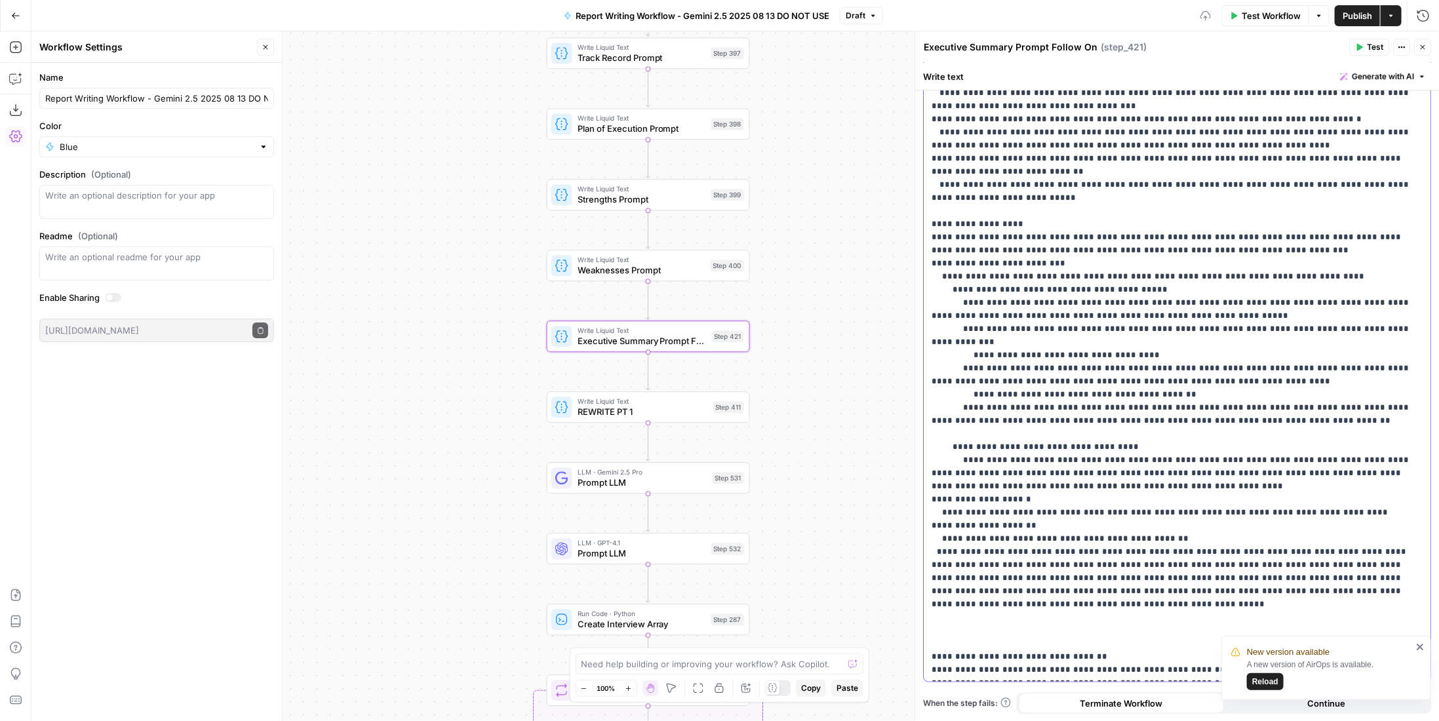
click at [1028, 399] on p "**********" at bounding box center [1172, 112] width 482 height 1127
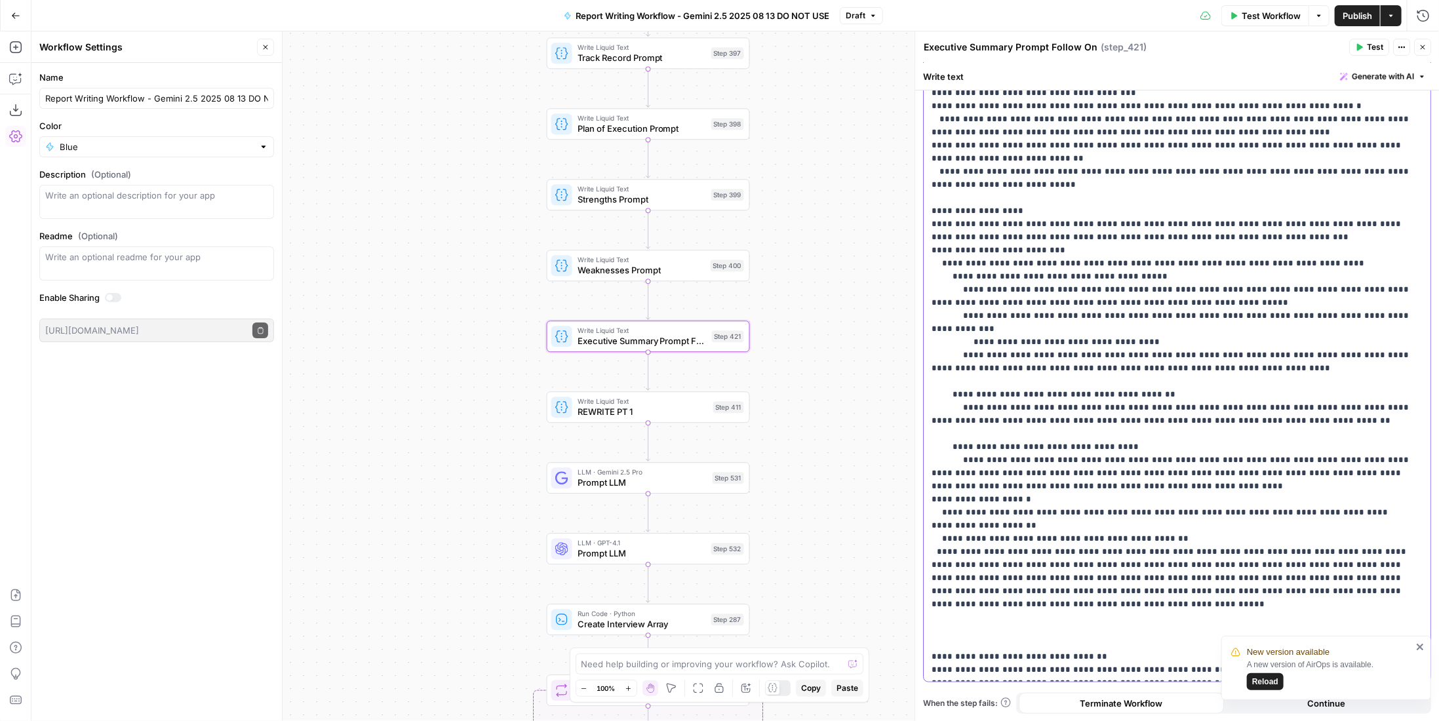
scroll to position [590, 0]
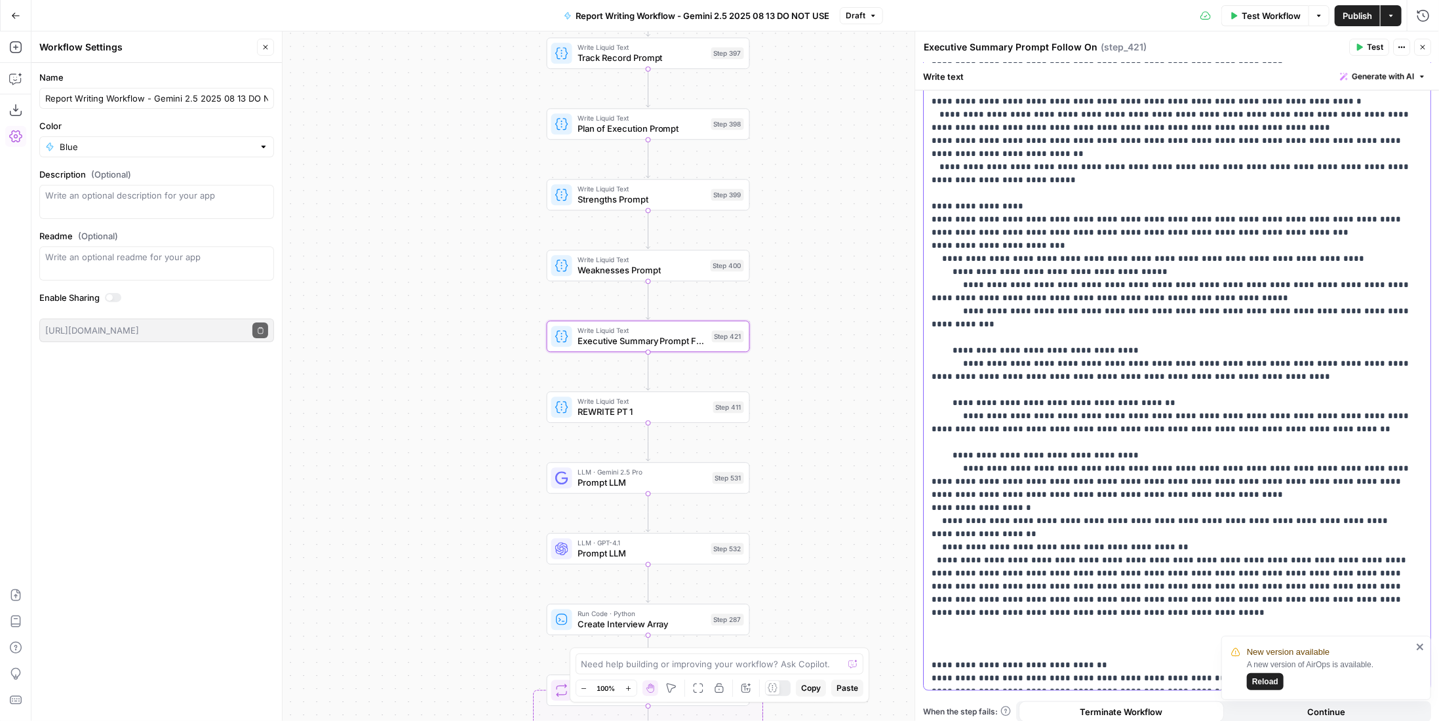
click at [1082, 278] on p "**********" at bounding box center [1172, 108] width 482 height 1154
click at [1071, 298] on p "**********" at bounding box center [1172, 108] width 482 height 1154
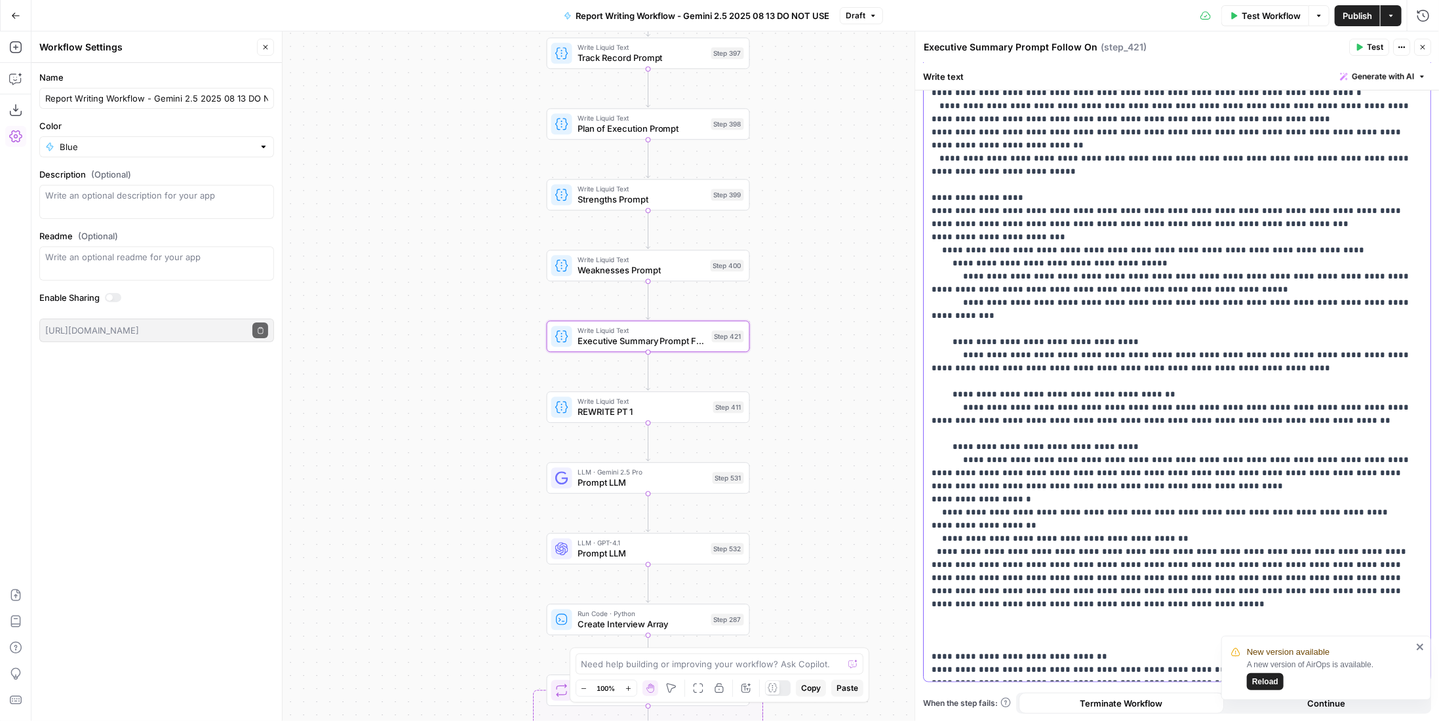
click at [1013, 570] on p "**********" at bounding box center [1172, 100] width 482 height 1154
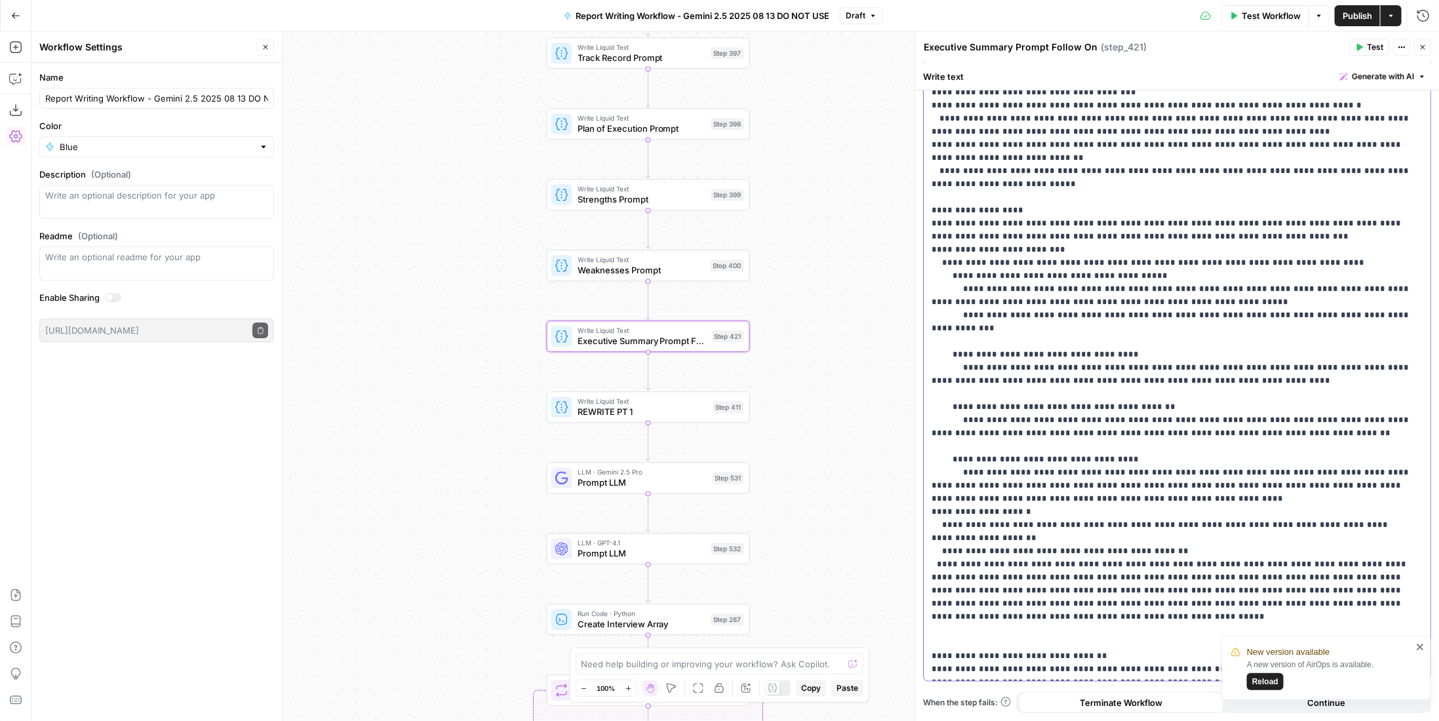
scroll to position [585, 0]
click at [1258, 15] on span "Publish" at bounding box center [1356, 15] width 29 height 13
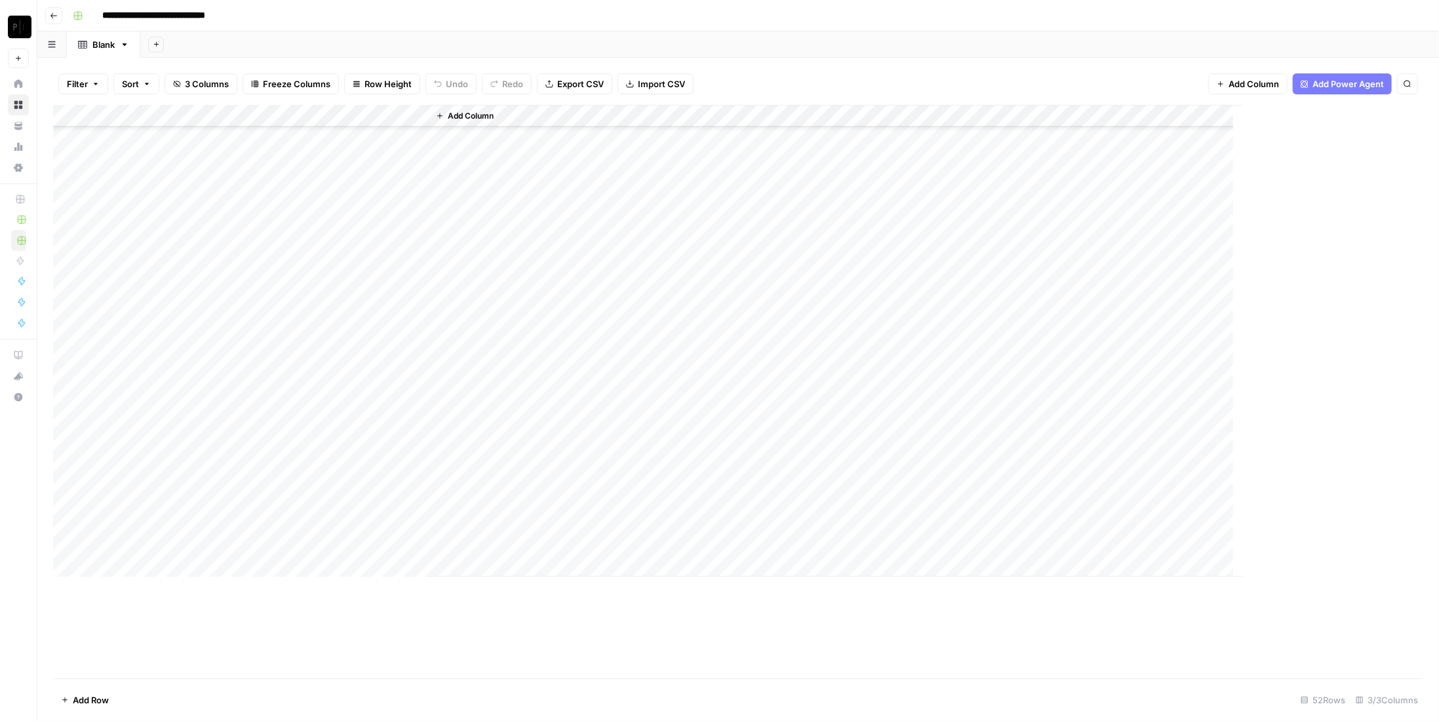
scroll to position [628, 0]
